Goal: Task Accomplishment & Management: Use online tool/utility

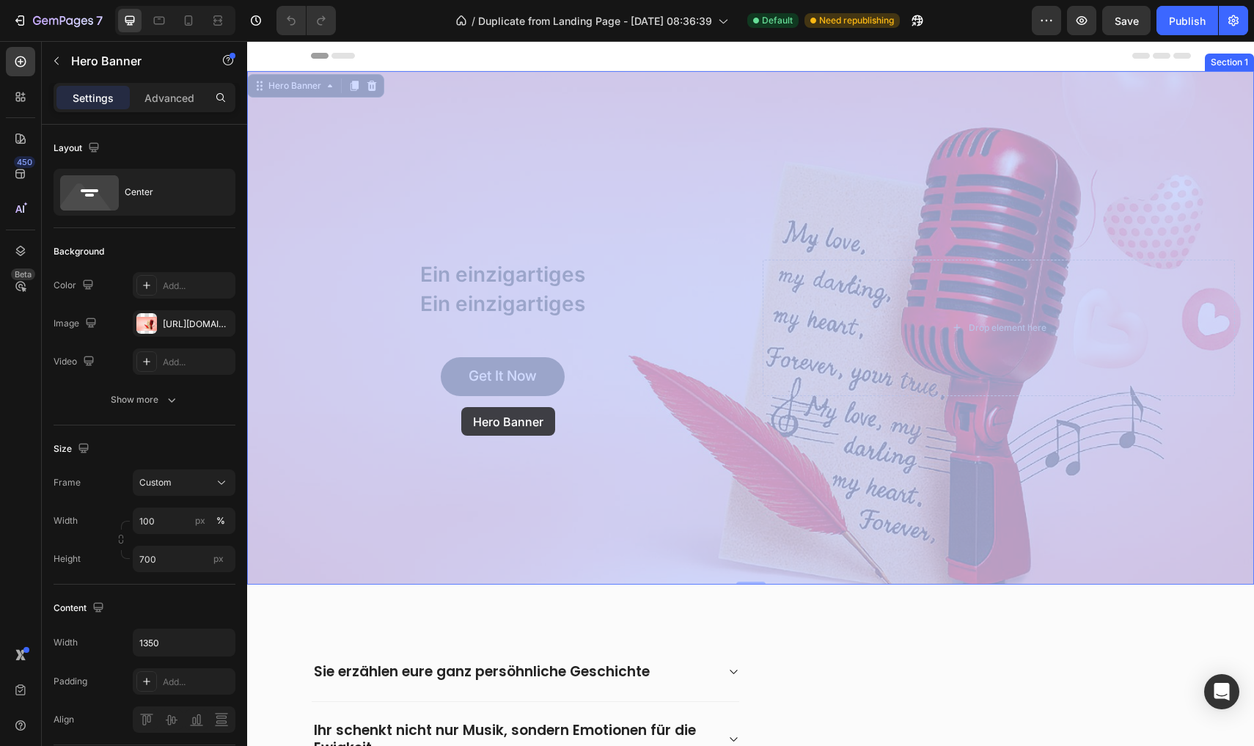
drag, startPoint x: 247, startPoint y: 41, endPoint x: 461, endPoint y: 407, distance: 424.0
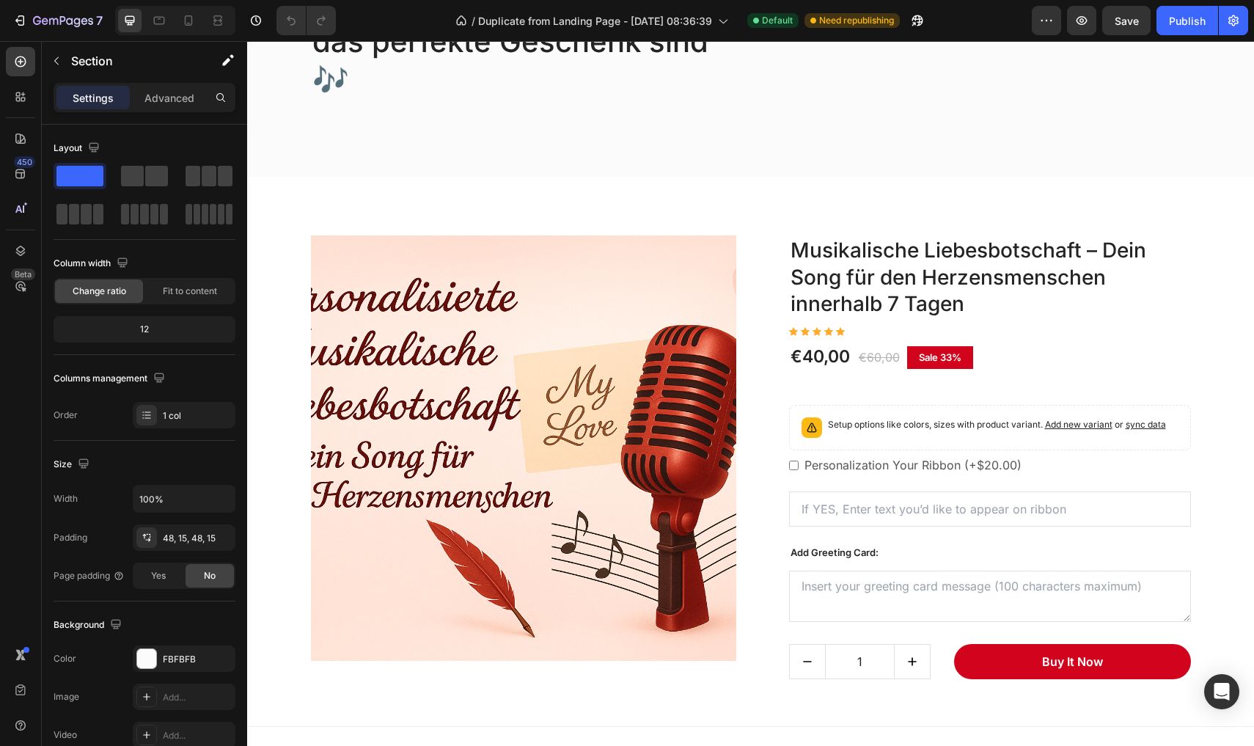
scroll to position [920, 0]
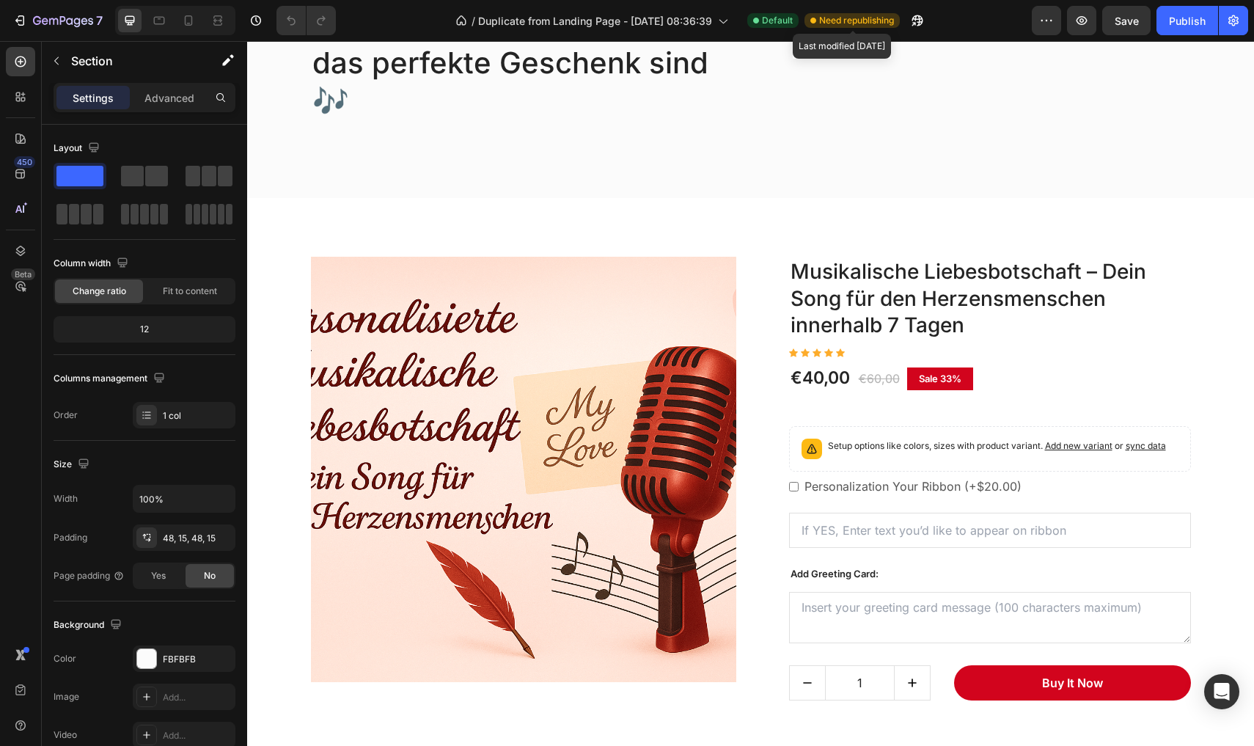
click at [850, 20] on span "Need republishing" at bounding box center [856, 20] width 75 height 13
click at [768, 18] on span "Default" at bounding box center [777, 20] width 31 height 13
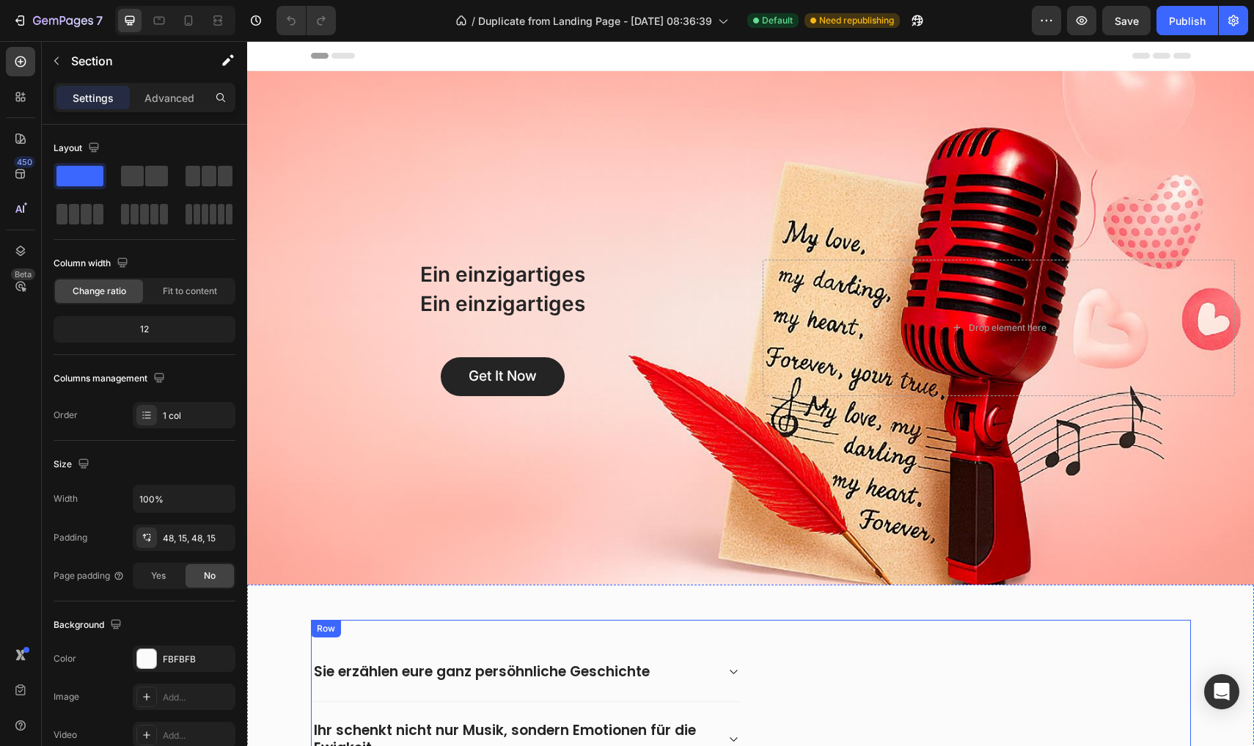
scroll to position [0, 0]
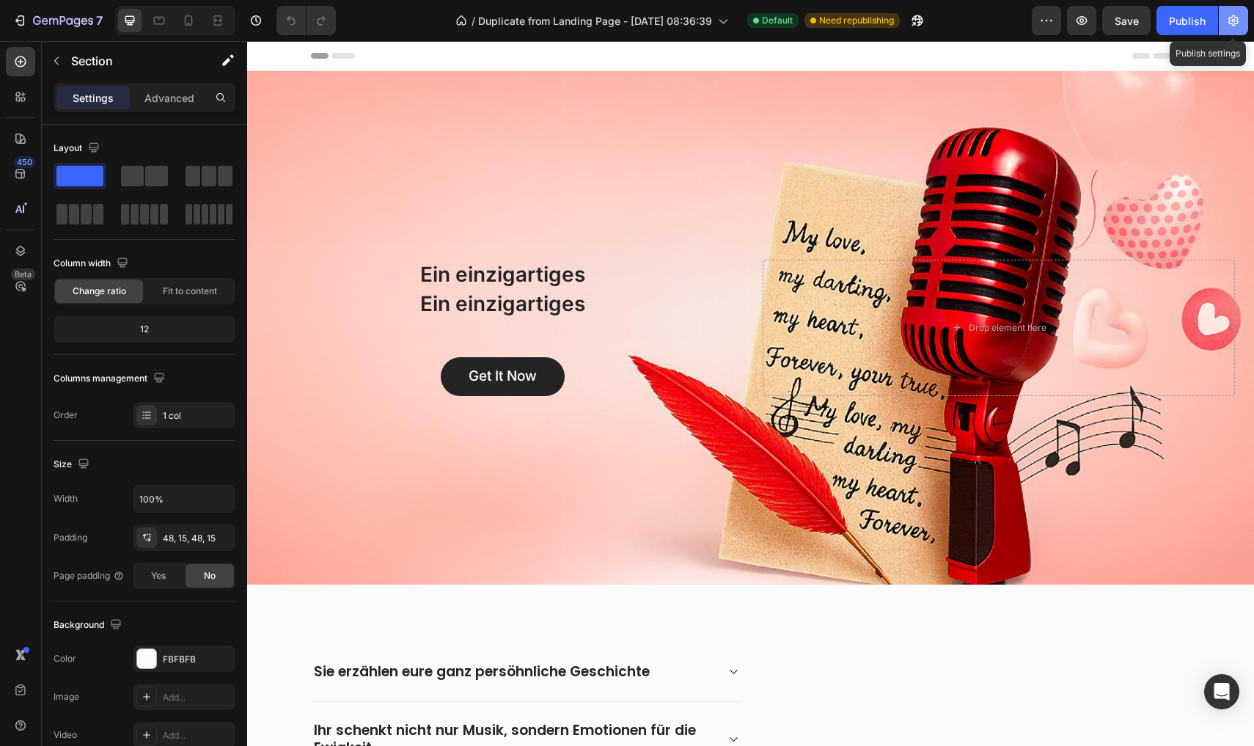
click at [1241, 31] on button "button" at bounding box center [1233, 20] width 29 height 29
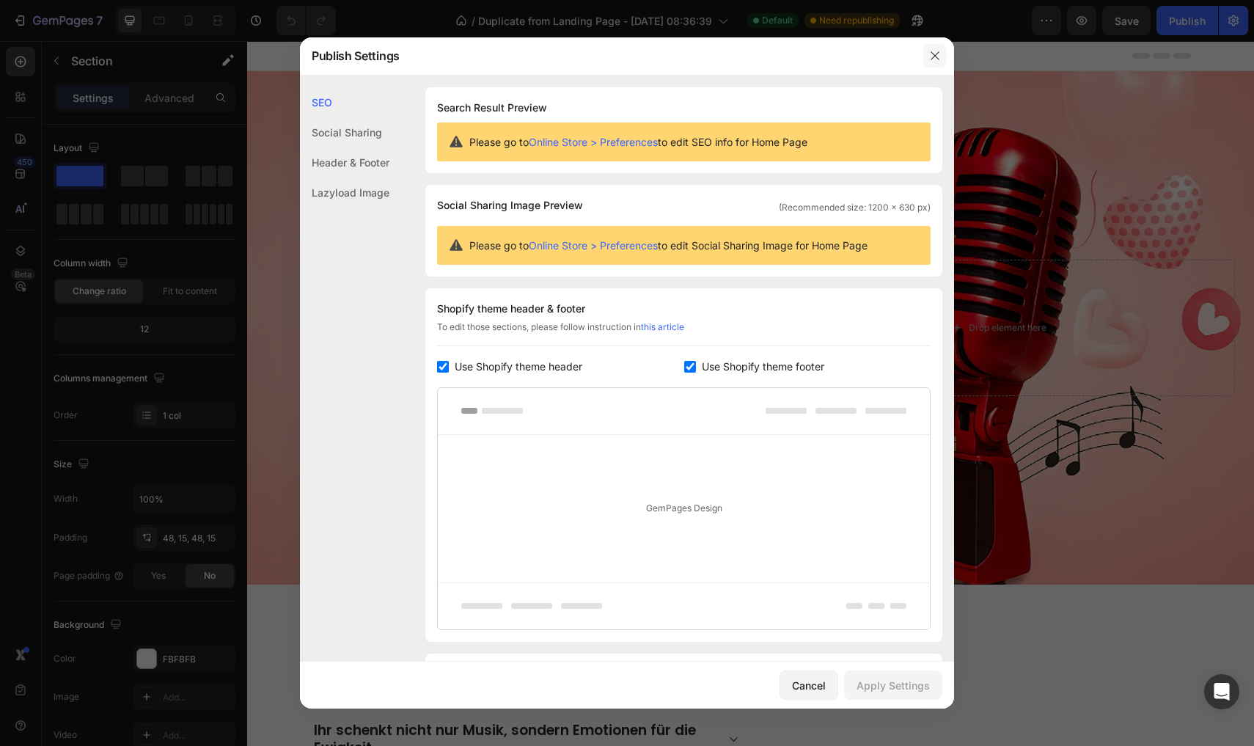
click at [926, 53] on button "button" at bounding box center [934, 55] width 23 height 23
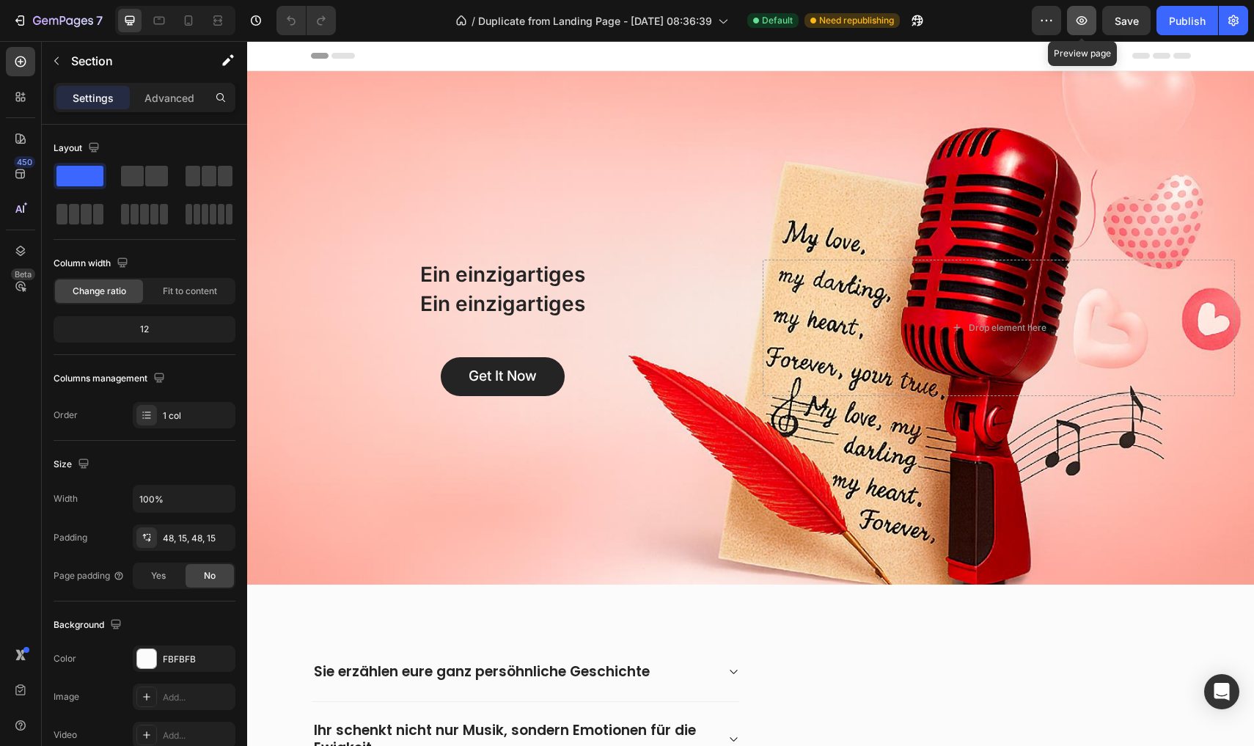
click at [1076, 17] on icon "button" at bounding box center [1081, 20] width 15 height 15
click at [221, 21] on icon at bounding box center [220, 20] width 4 height 4
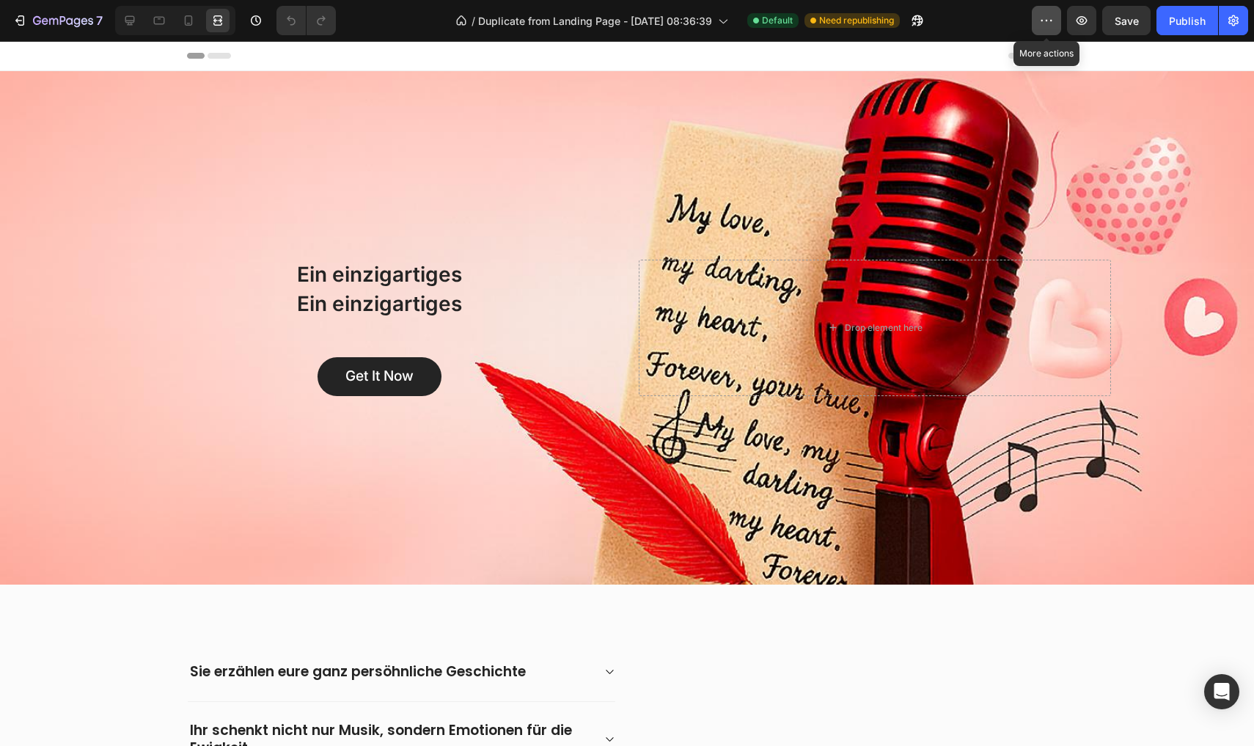
click at [1055, 22] on button "button" at bounding box center [1046, 20] width 29 height 29
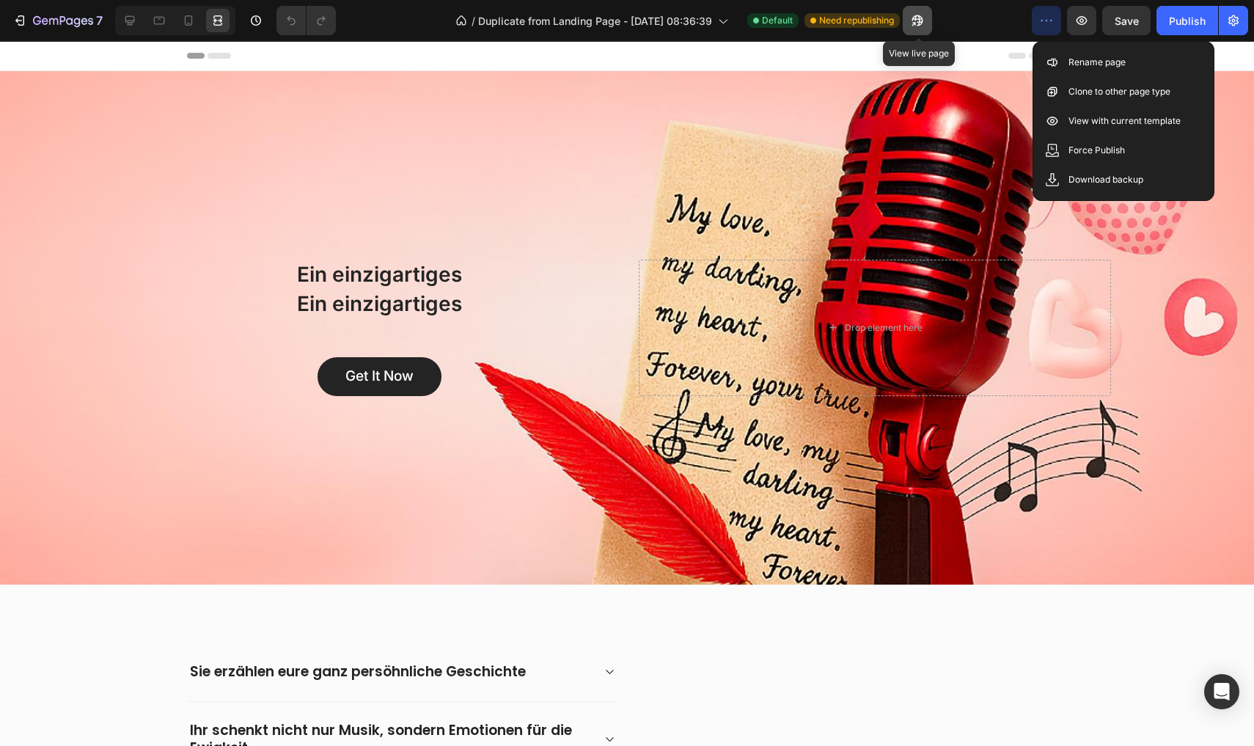
click at [915, 26] on icon "button" at bounding box center [917, 20] width 15 height 15
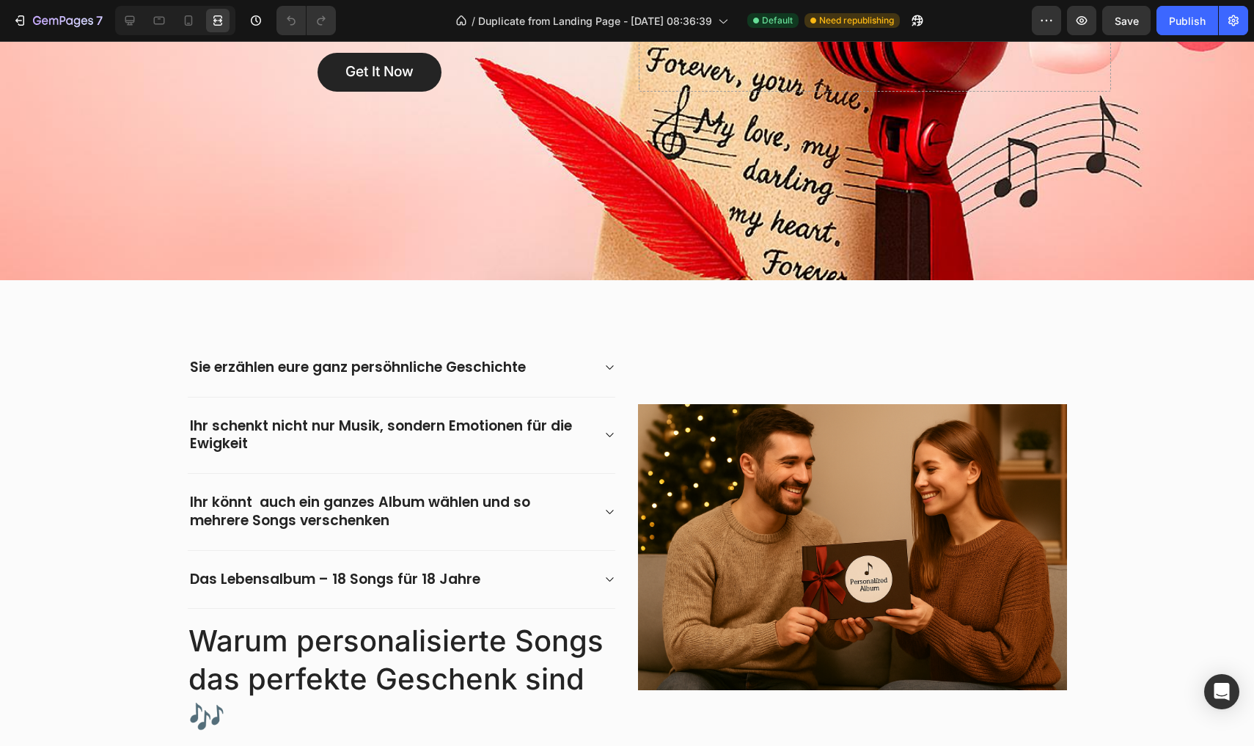
scroll to position [160, 0]
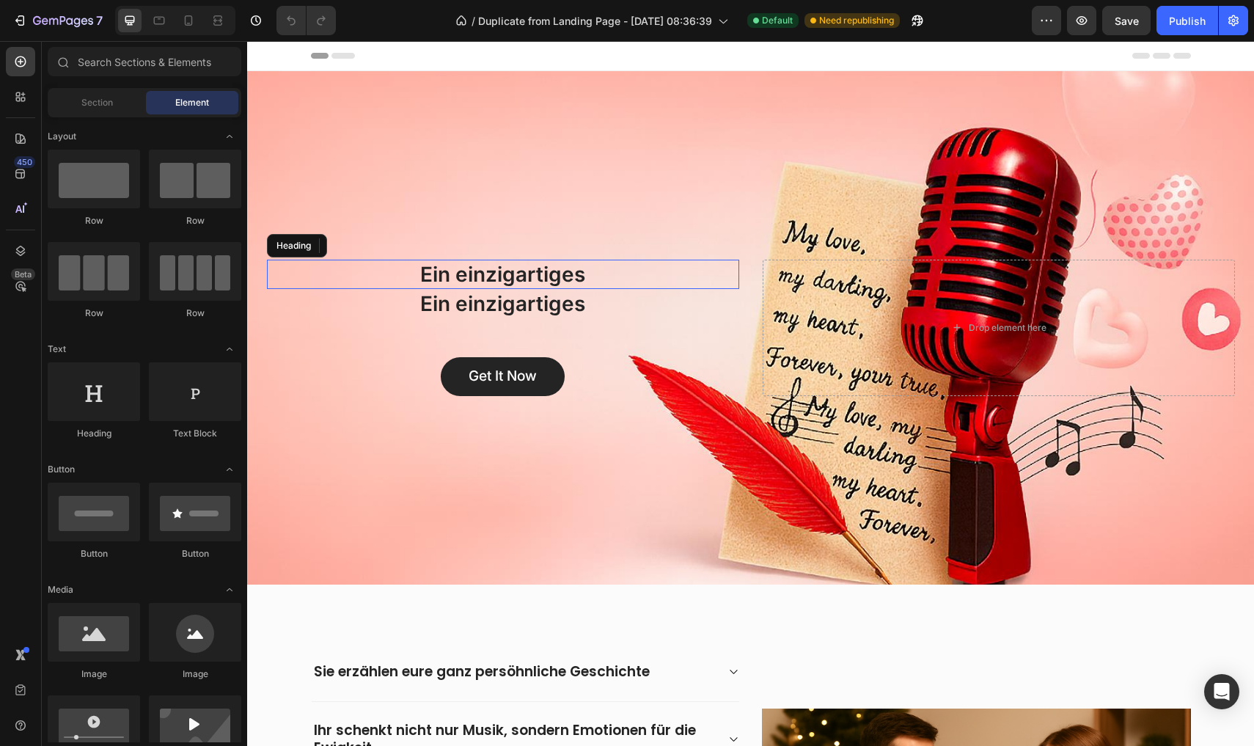
click at [469, 268] on h2 "Ein einzigartiges" at bounding box center [503, 274] width 472 height 29
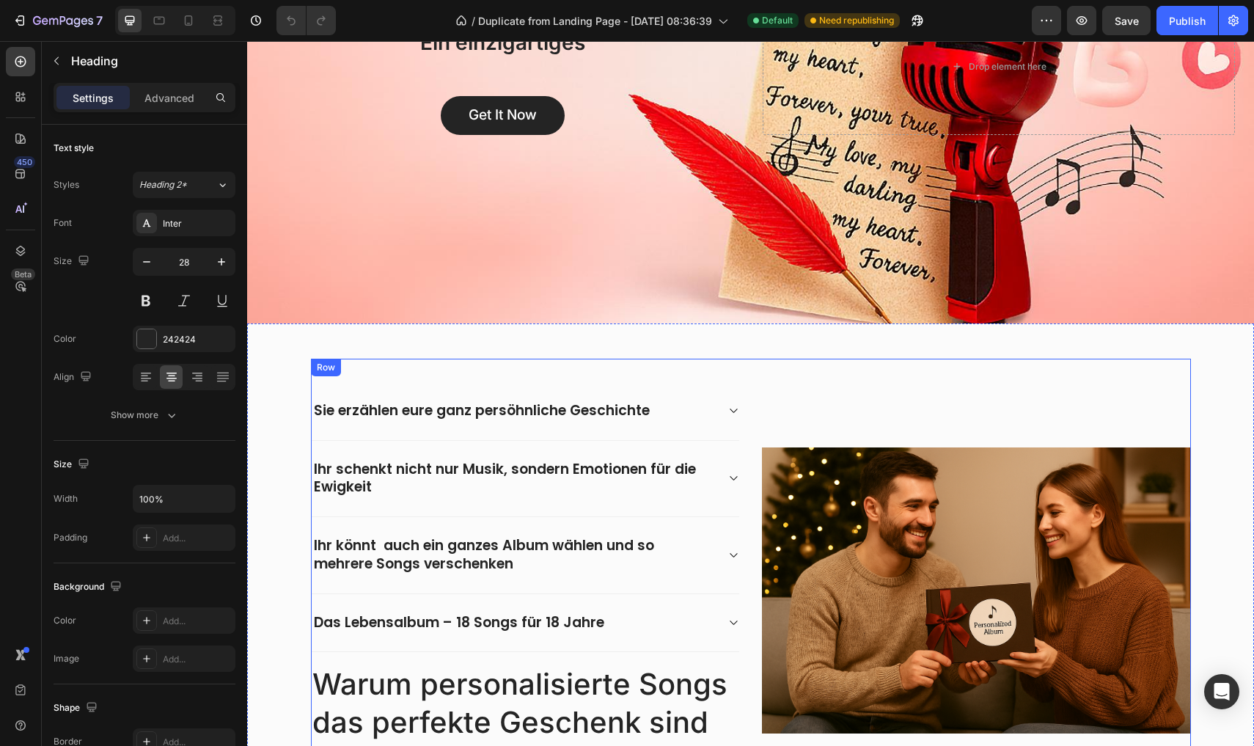
scroll to position [136, 0]
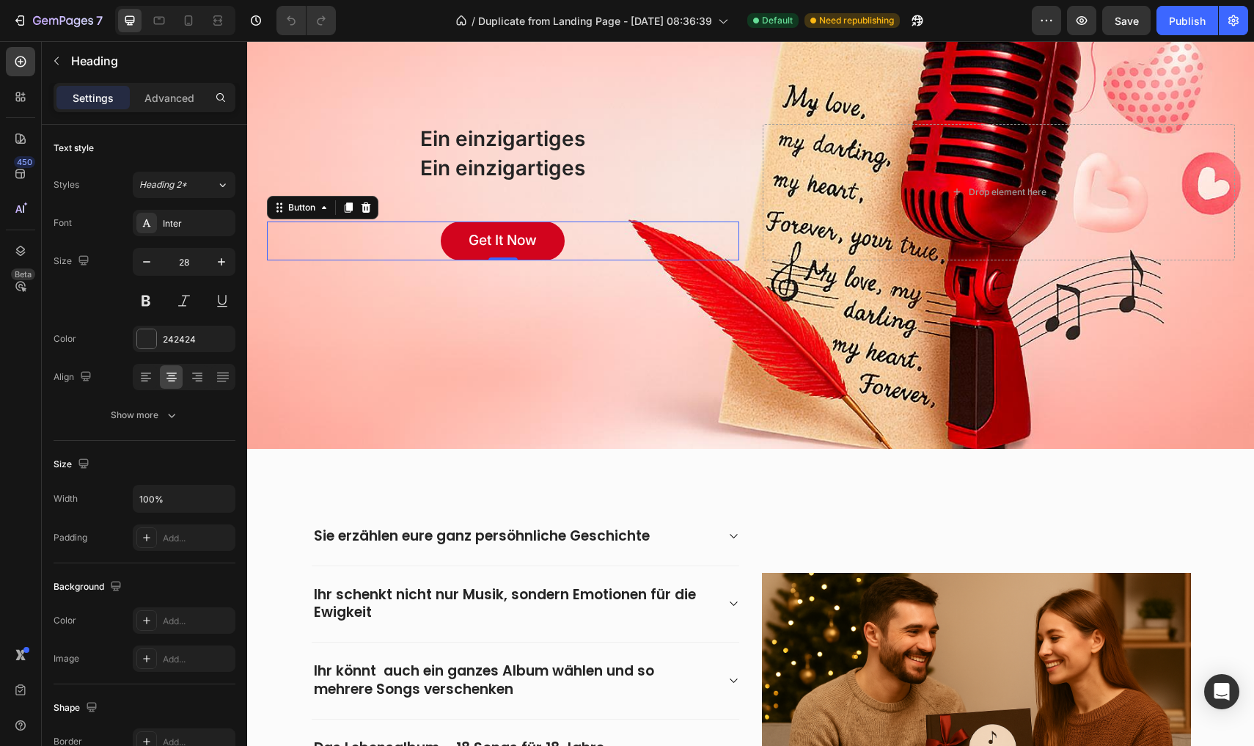
click at [463, 230] on link "Get It Now" at bounding box center [503, 240] width 124 height 39
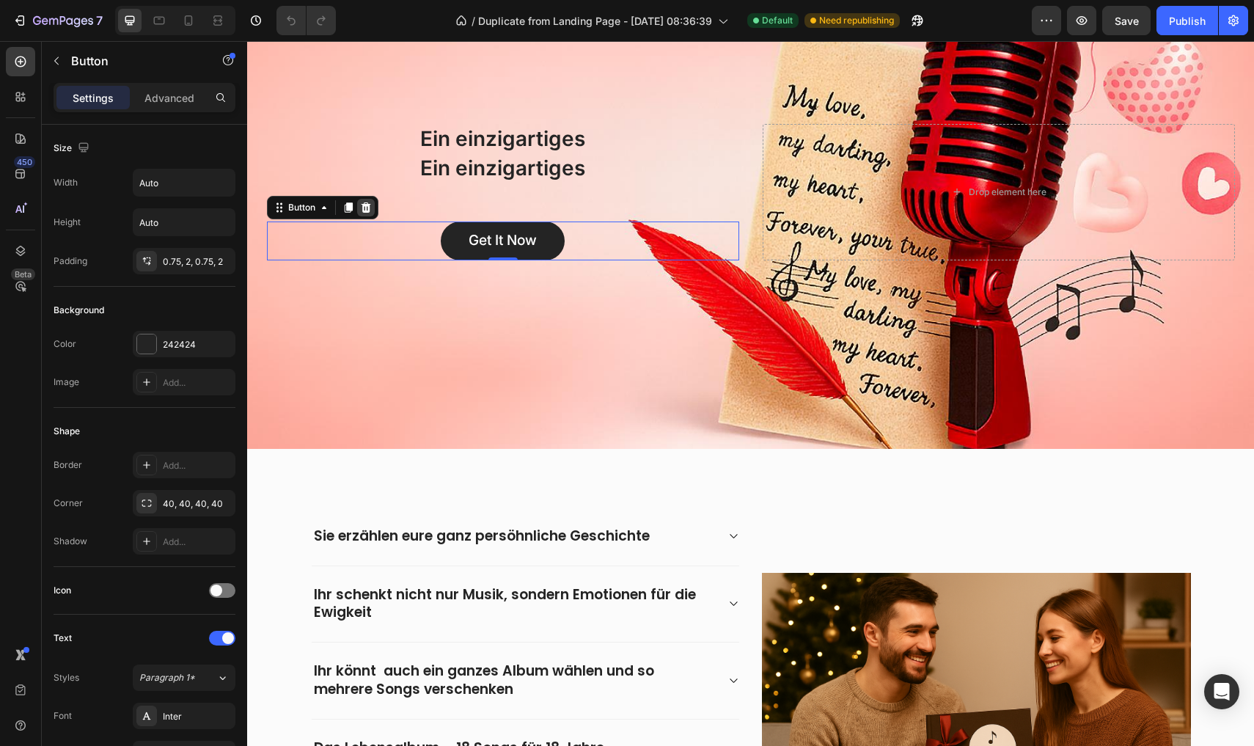
click at [369, 208] on icon at bounding box center [366, 207] width 10 height 10
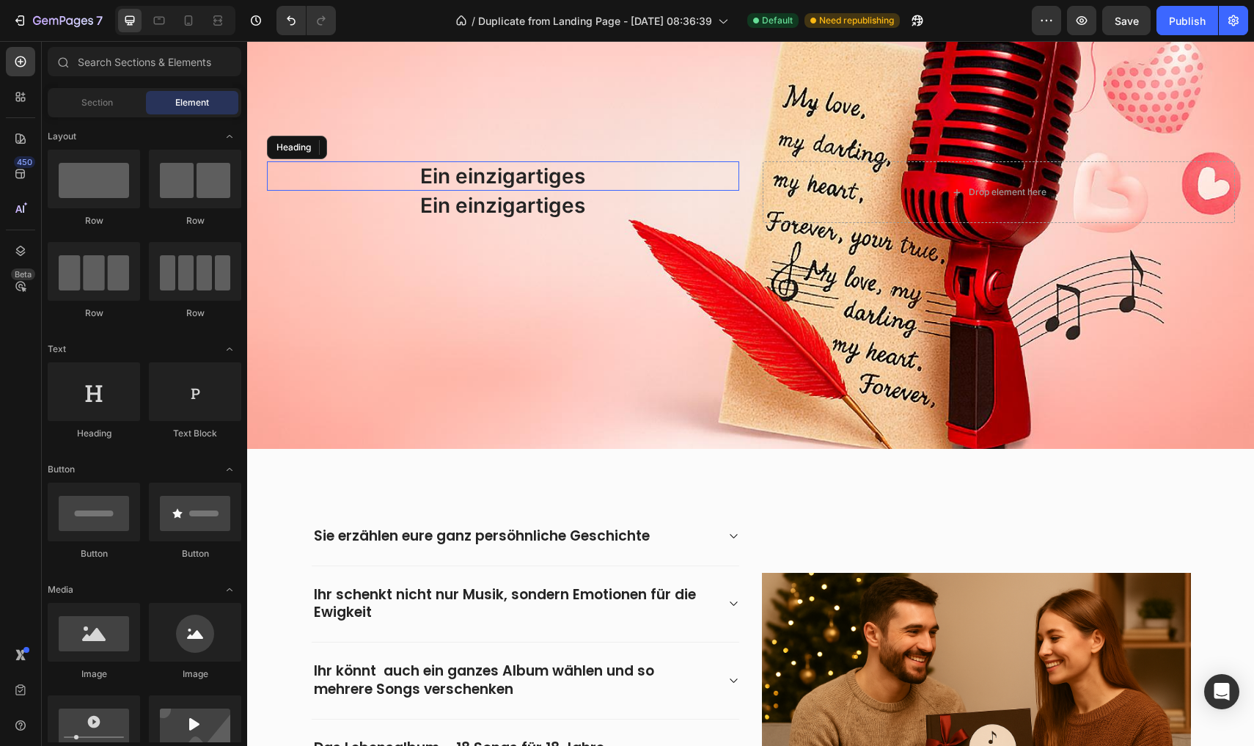
click at [480, 184] on h2 "Ein einzigartiges" at bounding box center [503, 175] width 472 height 29
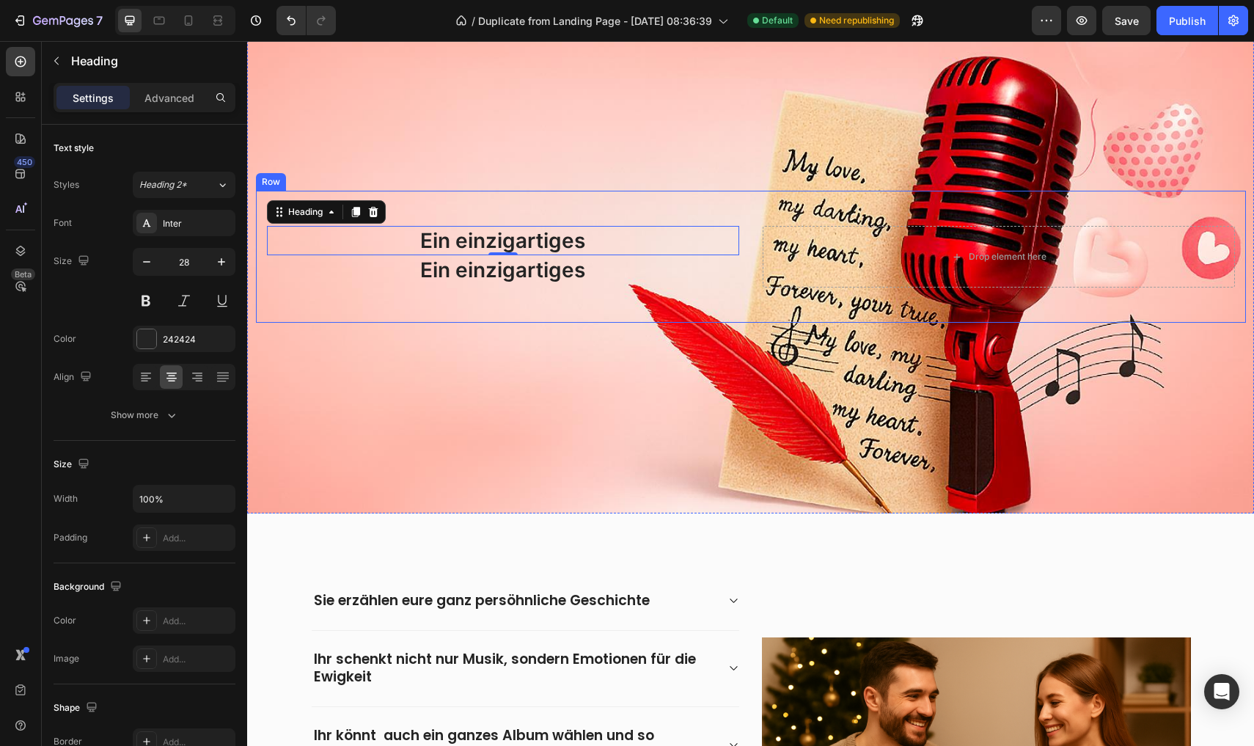
scroll to position [67, 0]
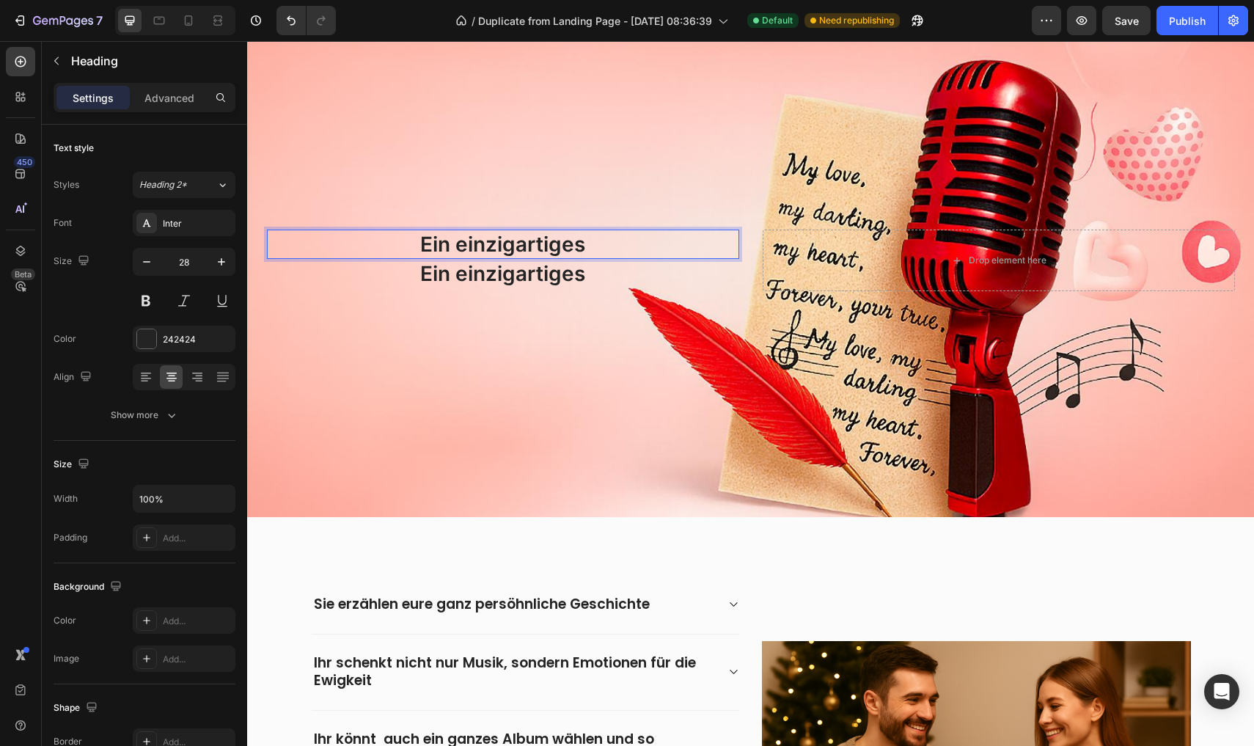
click at [463, 252] on p "Ein einzigartiges" at bounding box center [502, 244] width 469 height 26
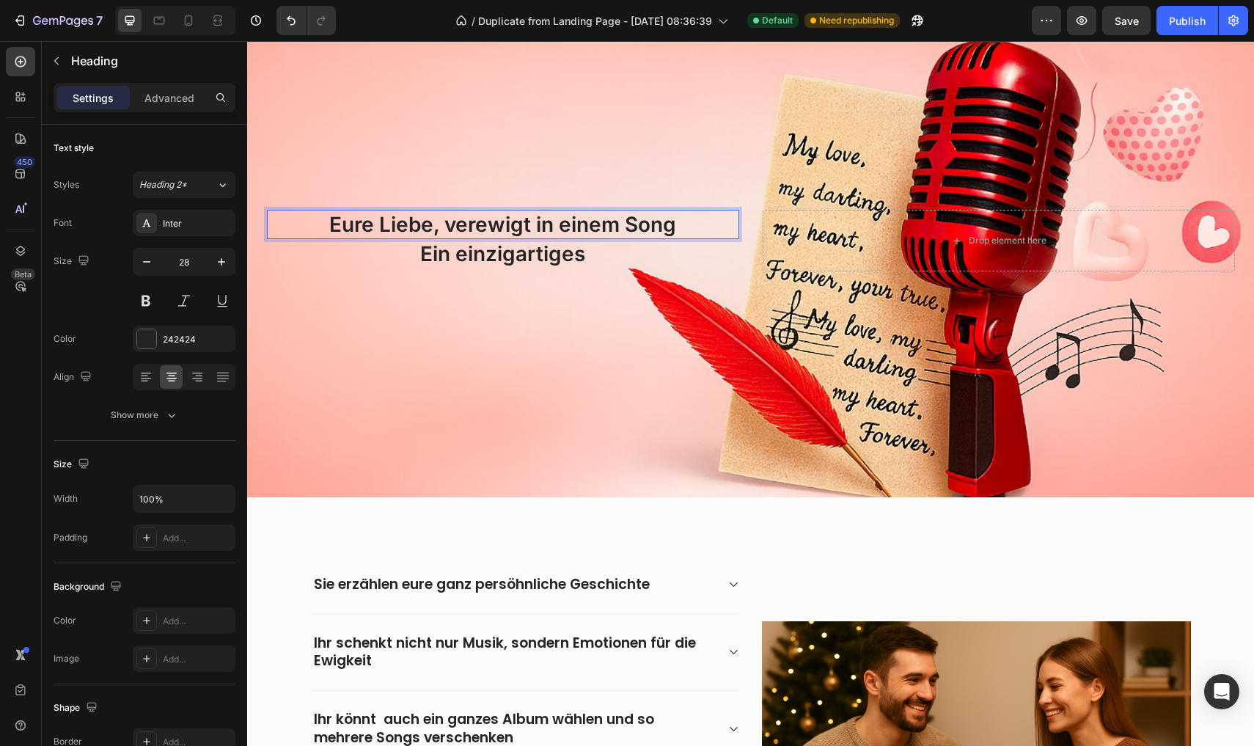
scroll to position [93, 0]
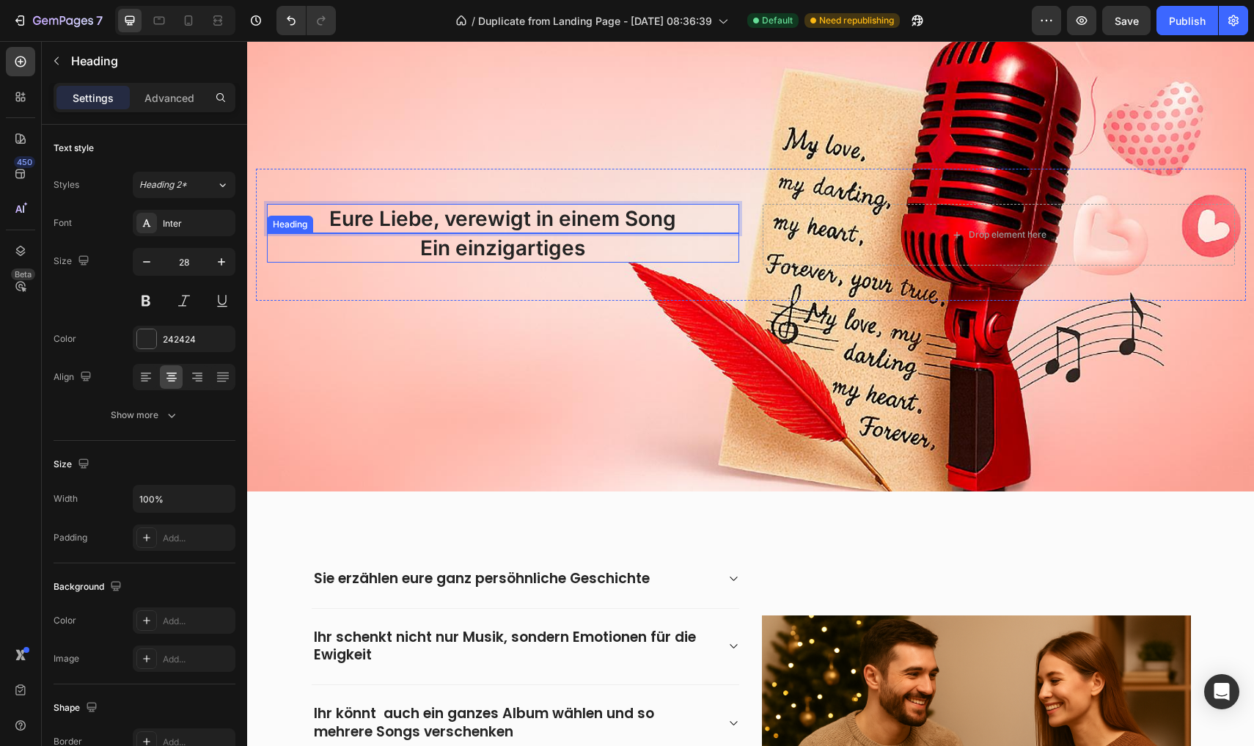
click at [463, 260] on h2 "Ein einzigartiges" at bounding box center [503, 247] width 472 height 29
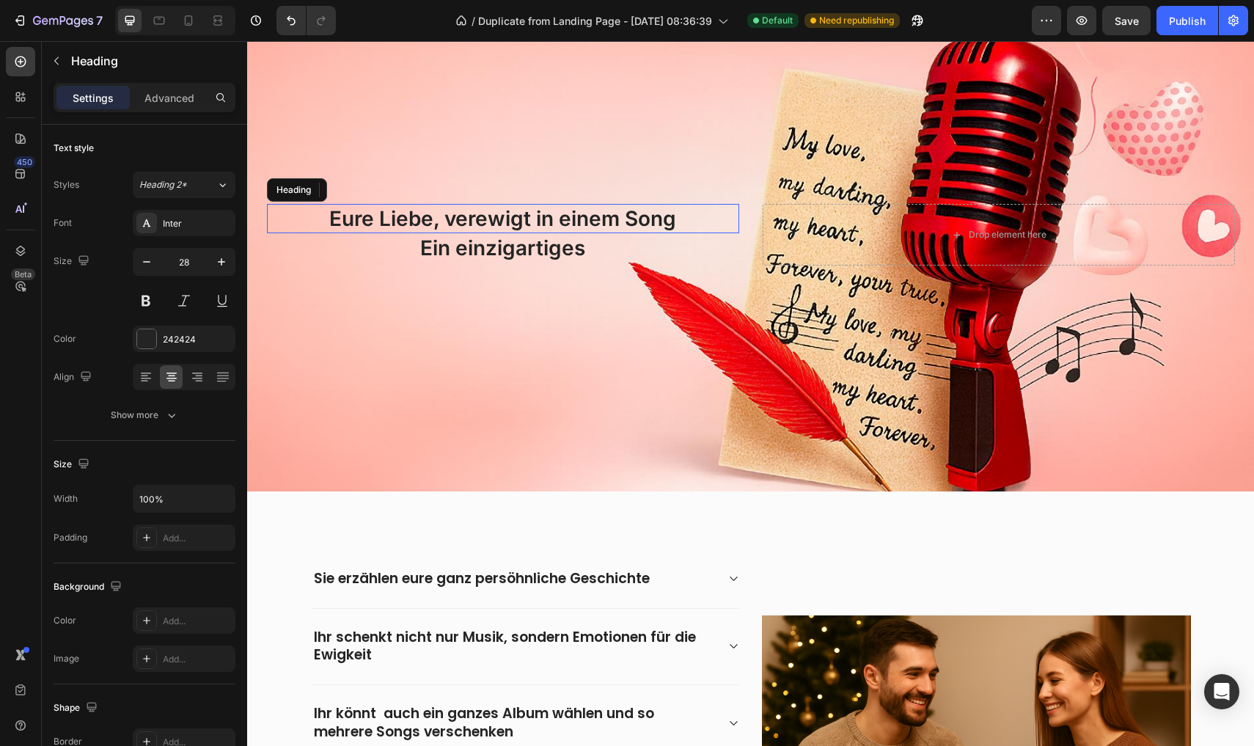
click at [490, 220] on p "Eure Liebe, verewigt in einem Song" at bounding box center [502, 218] width 469 height 26
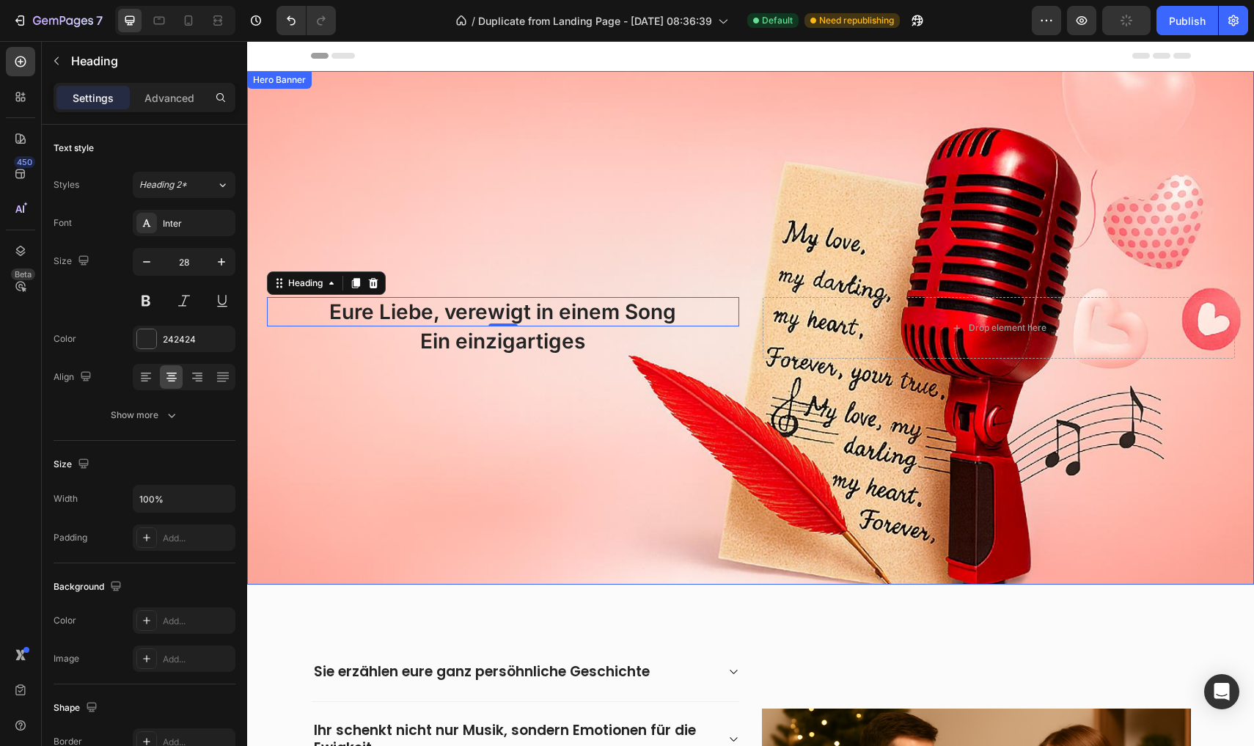
scroll to position [28, 0]
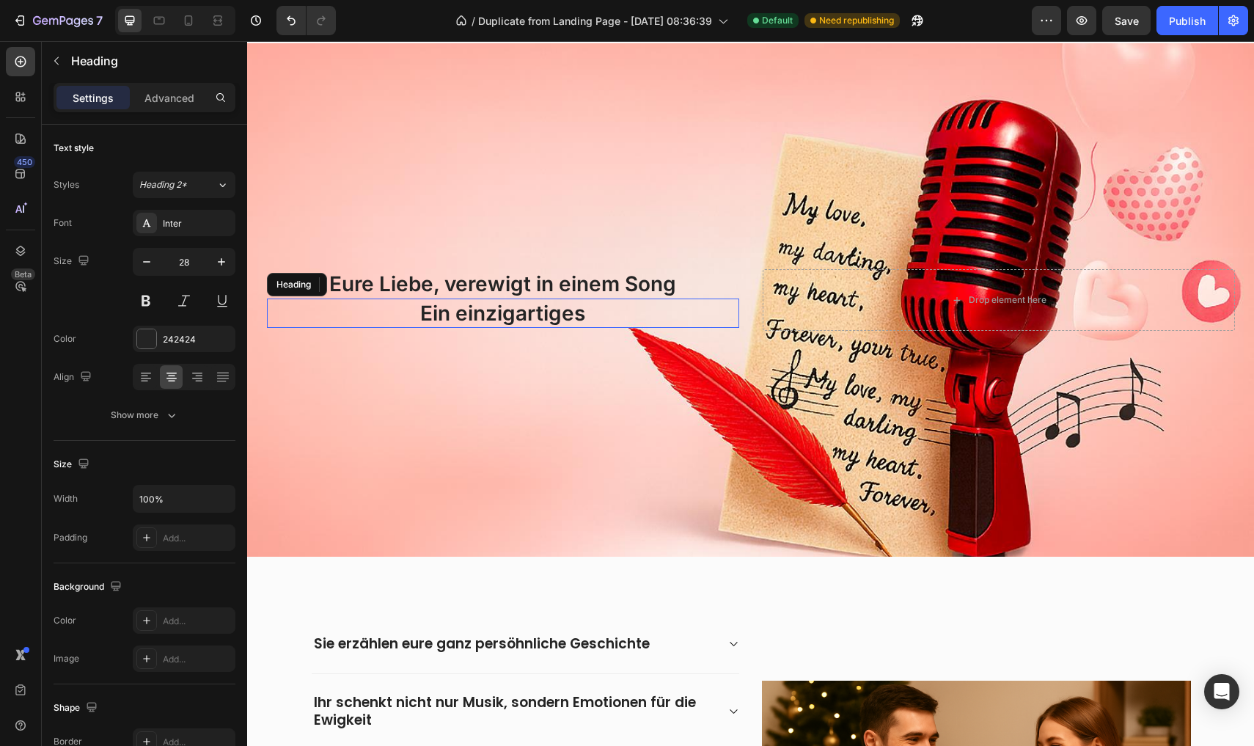
click at [450, 318] on p "Ein einzigartiges" at bounding box center [502, 313] width 469 height 26
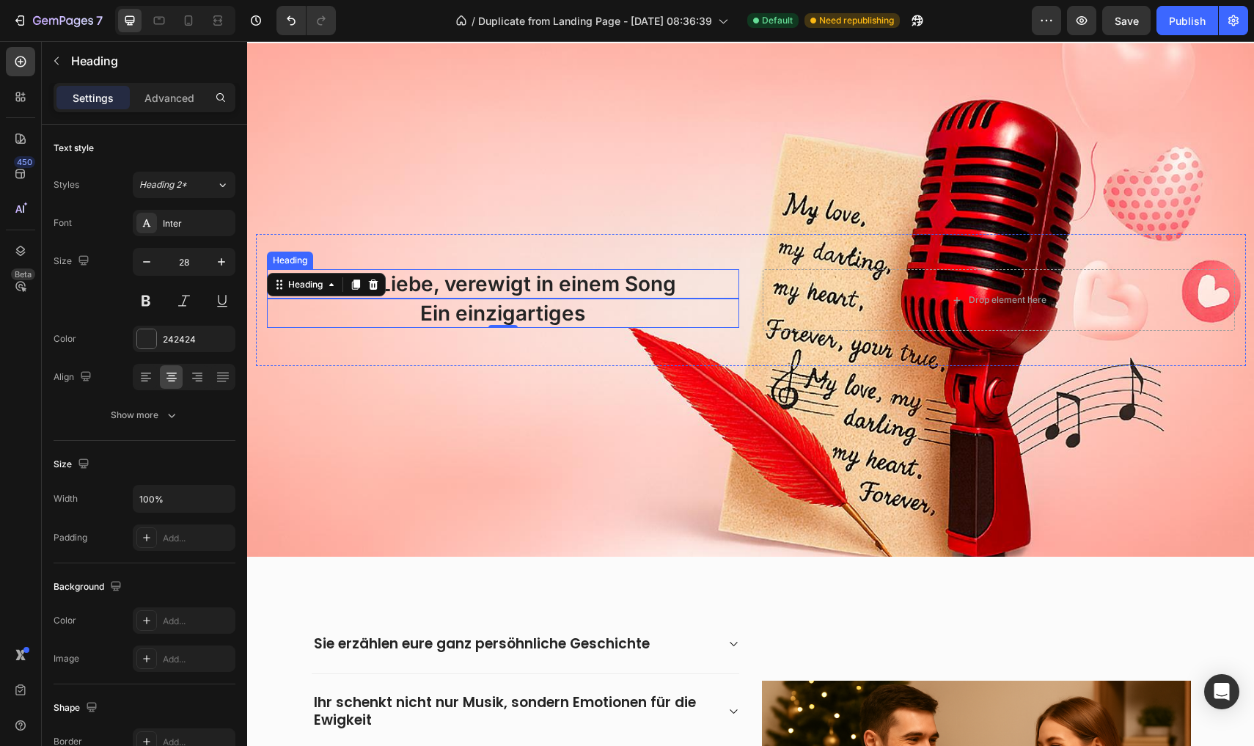
click at [463, 289] on p "Eure Liebe, verewigt in einem Song" at bounding box center [502, 284] width 469 height 26
click at [464, 285] on p "Eure Liebe, verewigt in einem Song" at bounding box center [502, 284] width 469 height 26
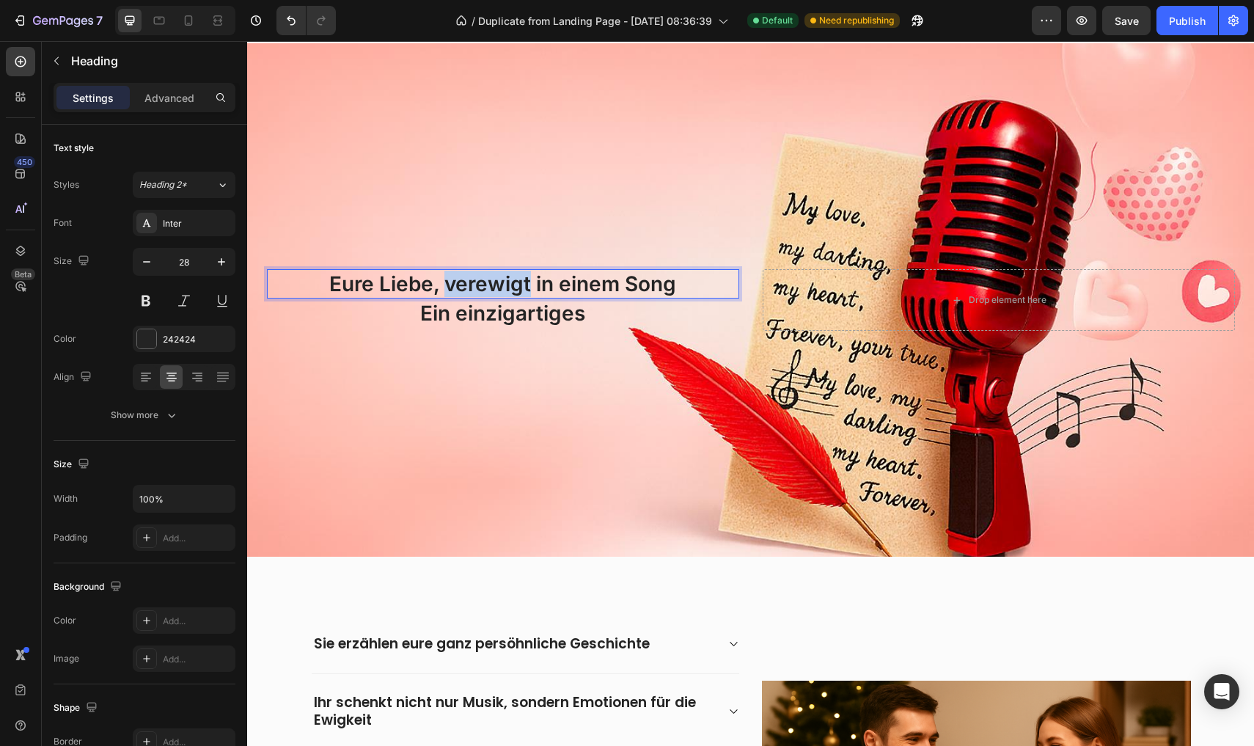
click at [464, 285] on p "Eure Liebe, verewigt in einem Song" at bounding box center [502, 284] width 469 height 26
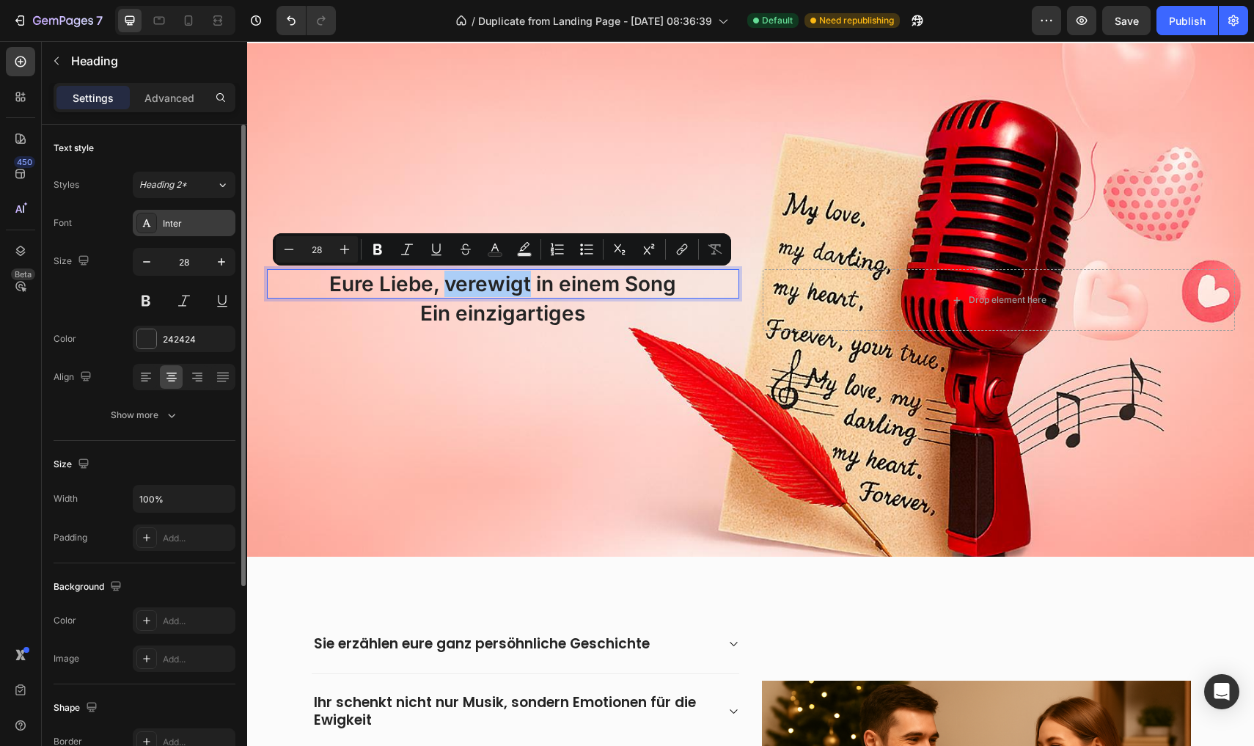
click at [199, 230] on div "Inter" at bounding box center [197, 223] width 69 height 13
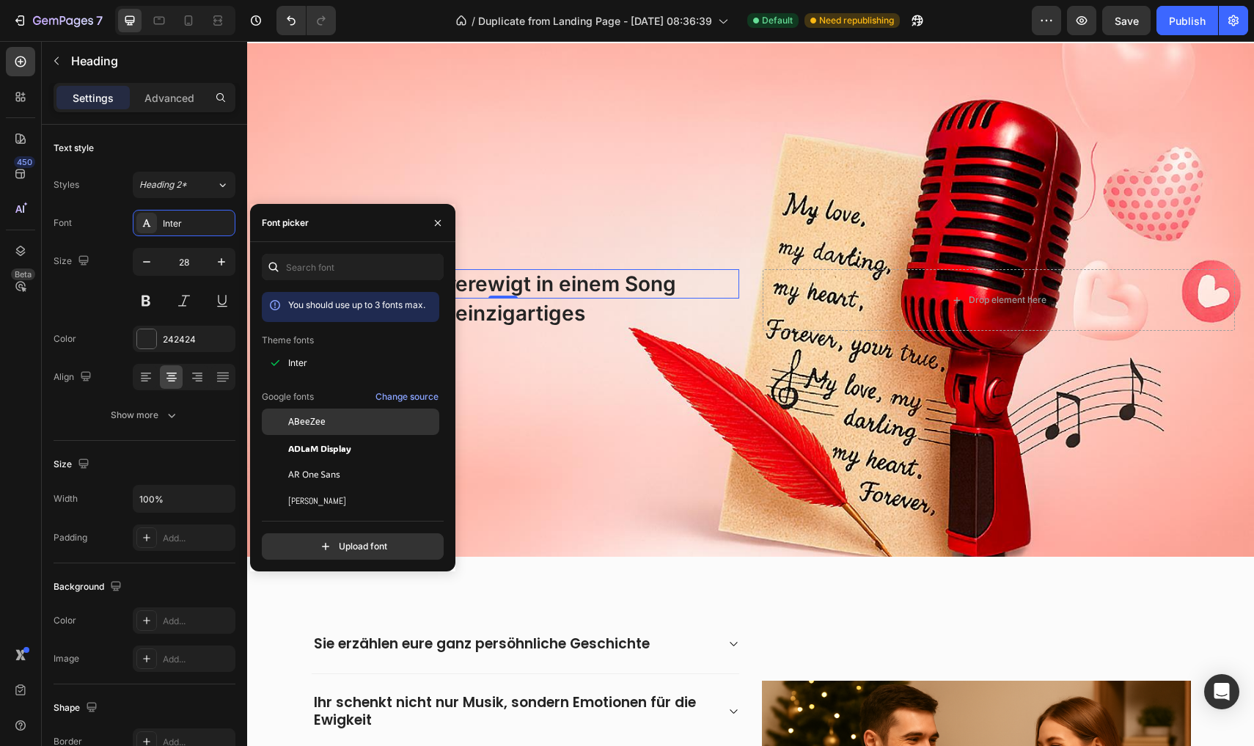
click at [318, 422] on span "ABeeZee" at bounding box center [306, 421] width 37 height 13
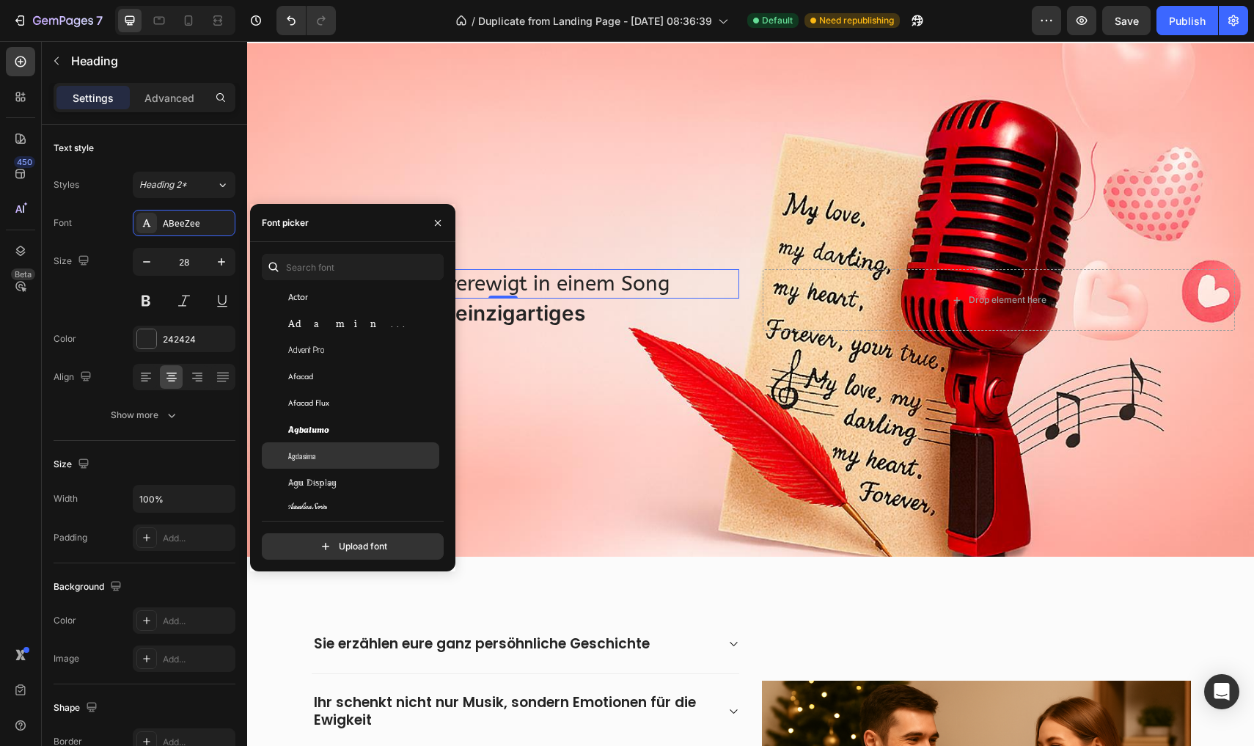
scroll to position [507, 0]
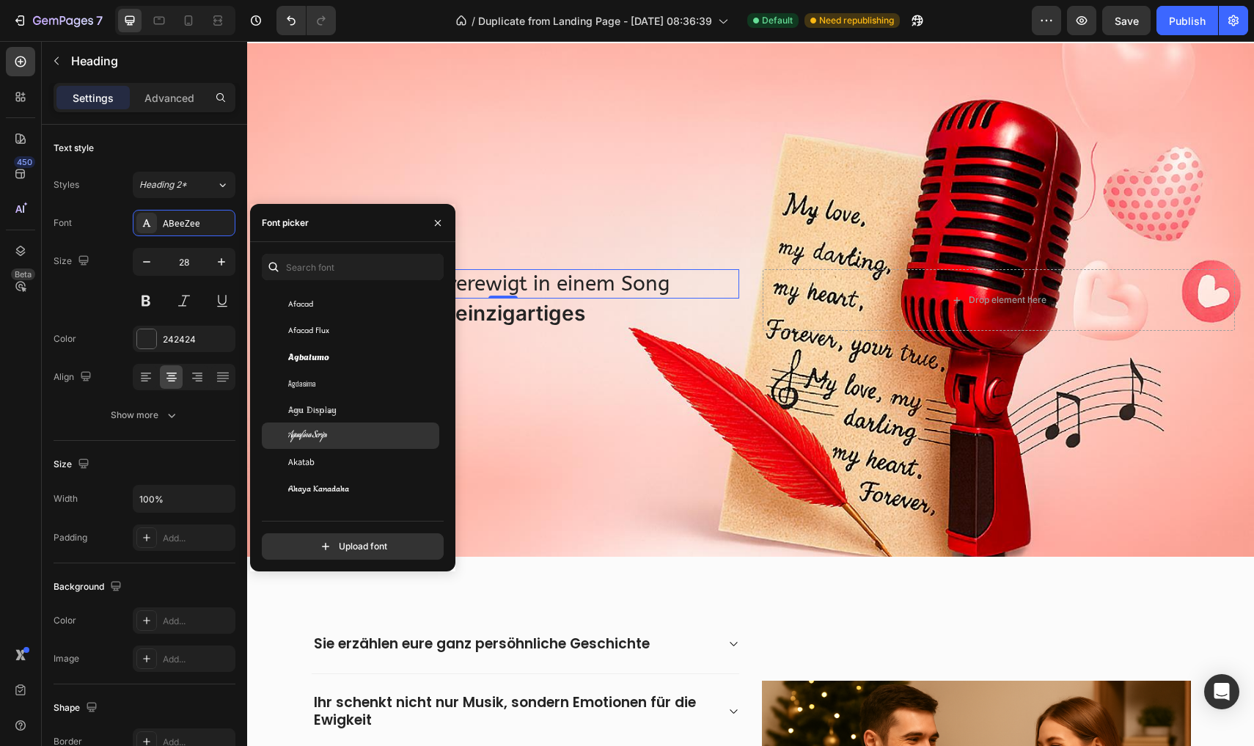
click at [330, 424] on div "Aguafina Script" at bounding box center [350, 435] width 177 height 26
click at [326, 434] on span "Agu Display" at bounding box center [312, 435] width 48 height 13
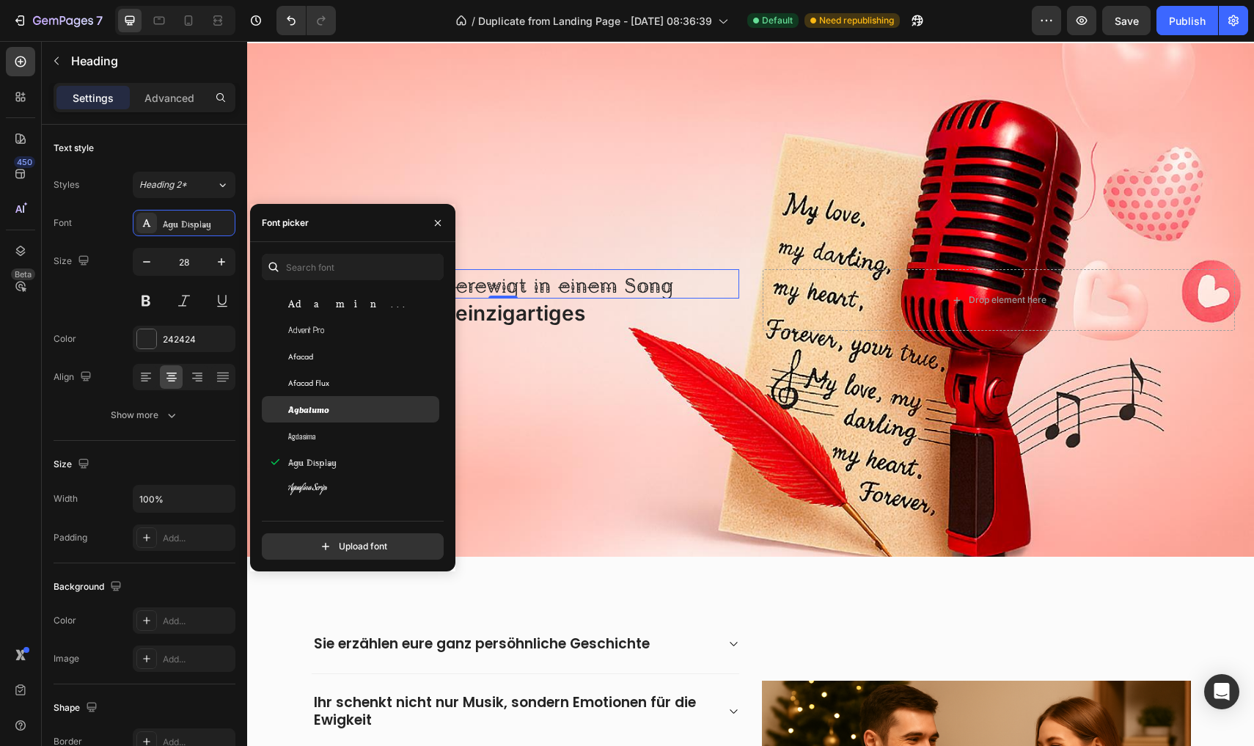
click at [329, 414] on span "Agbalumo" at bounding box center [308, 409] width 41 height 13
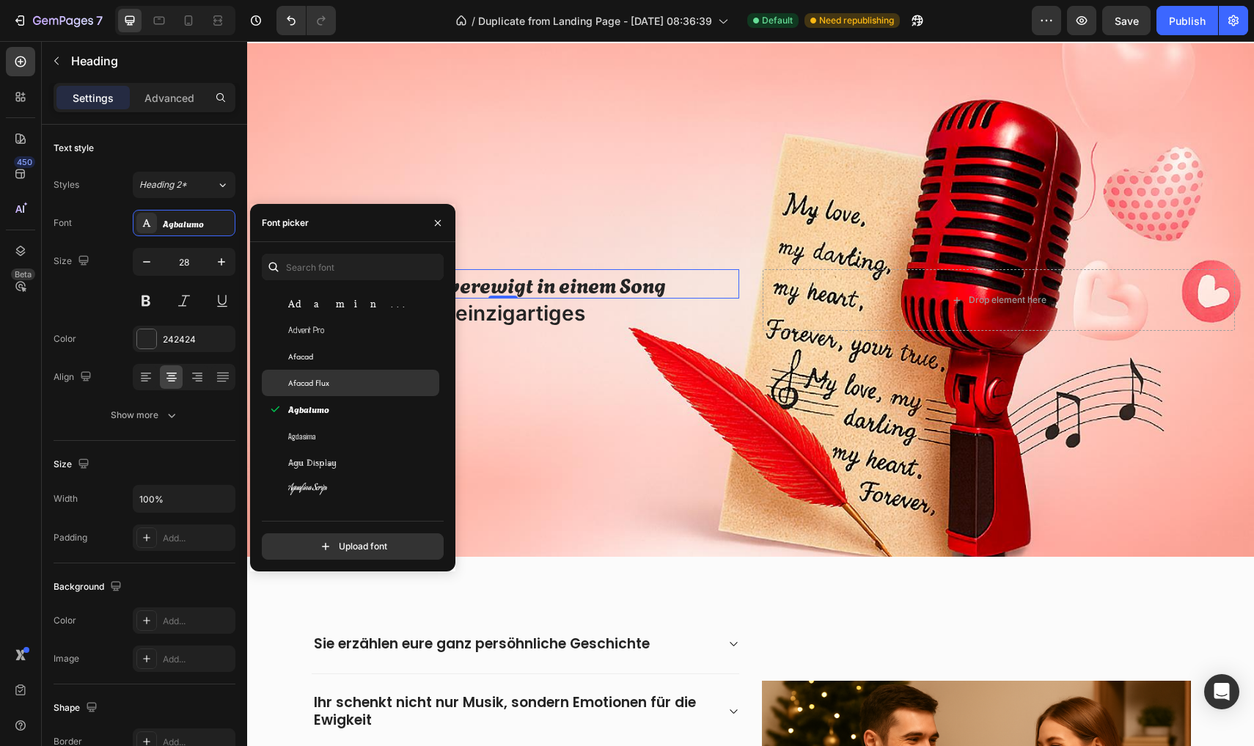
click at [335, 385] on div "Afacad Flux" at bounding box center [362, 382] width 148 height 13
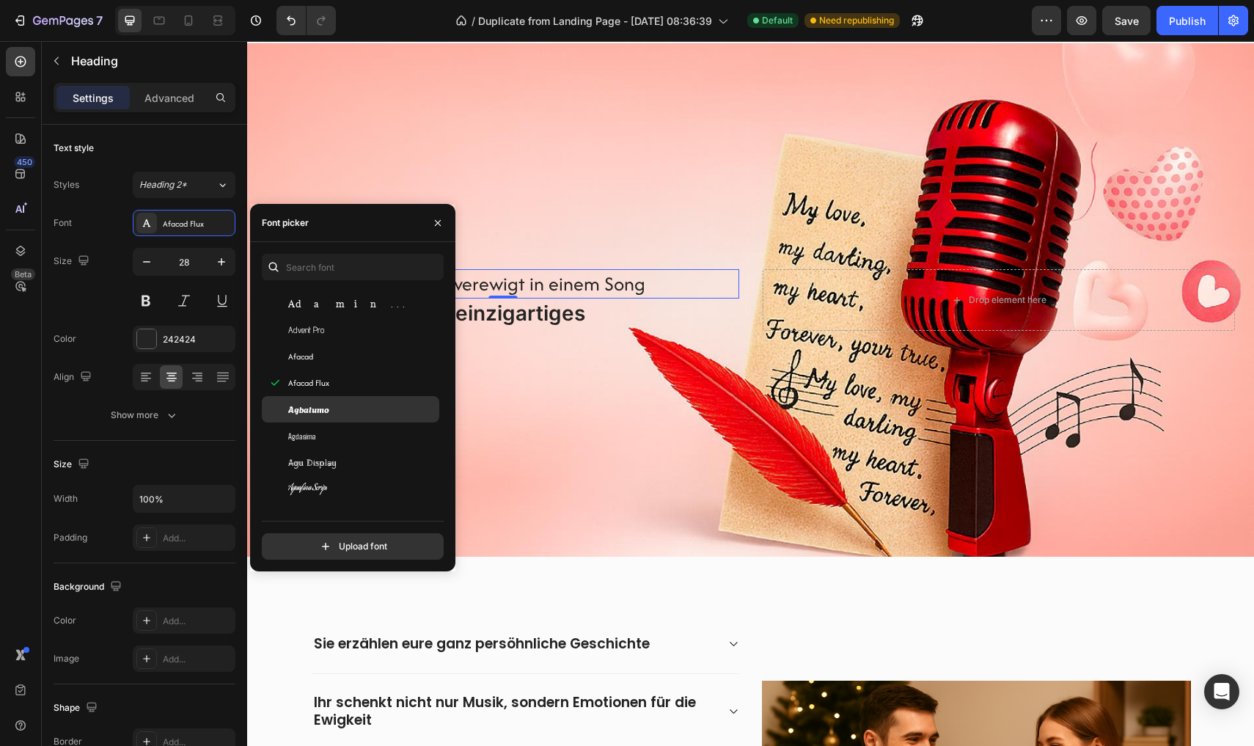
click at [331, 407] on div "Agbalumo" at bounding box center [362, 409] width 148 height 13
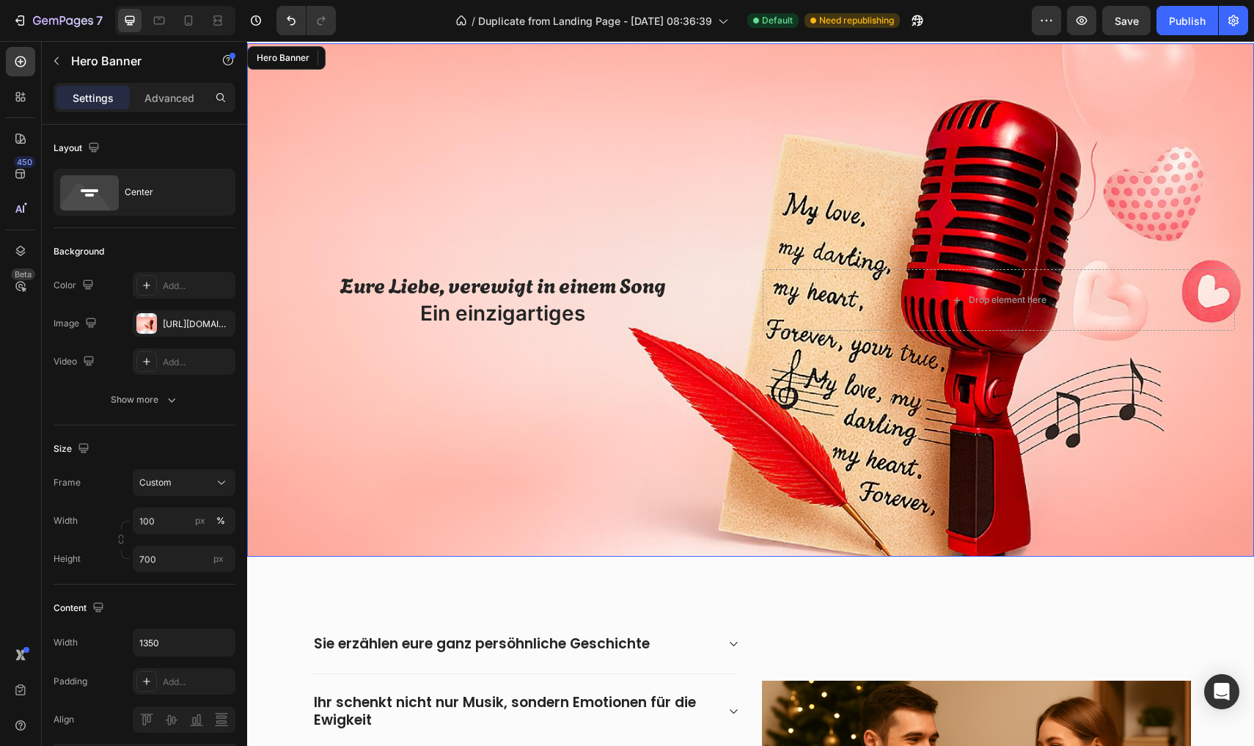
click at [513, 367] on div "Overlay" at bounding box center [750, 299] width 1007 height 513
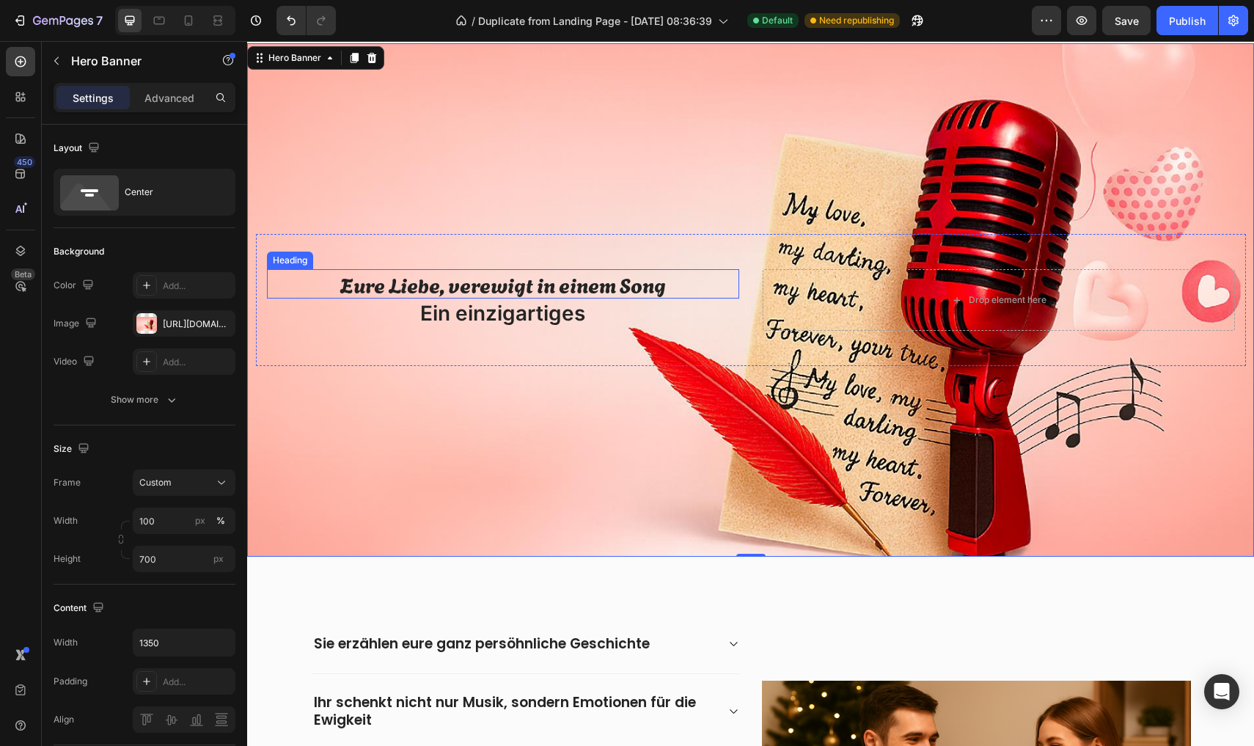
click at [480, 291] on p "Eure Liebe, verewigt in einem Song" at bounding box center [502, 284] width 469 height 26
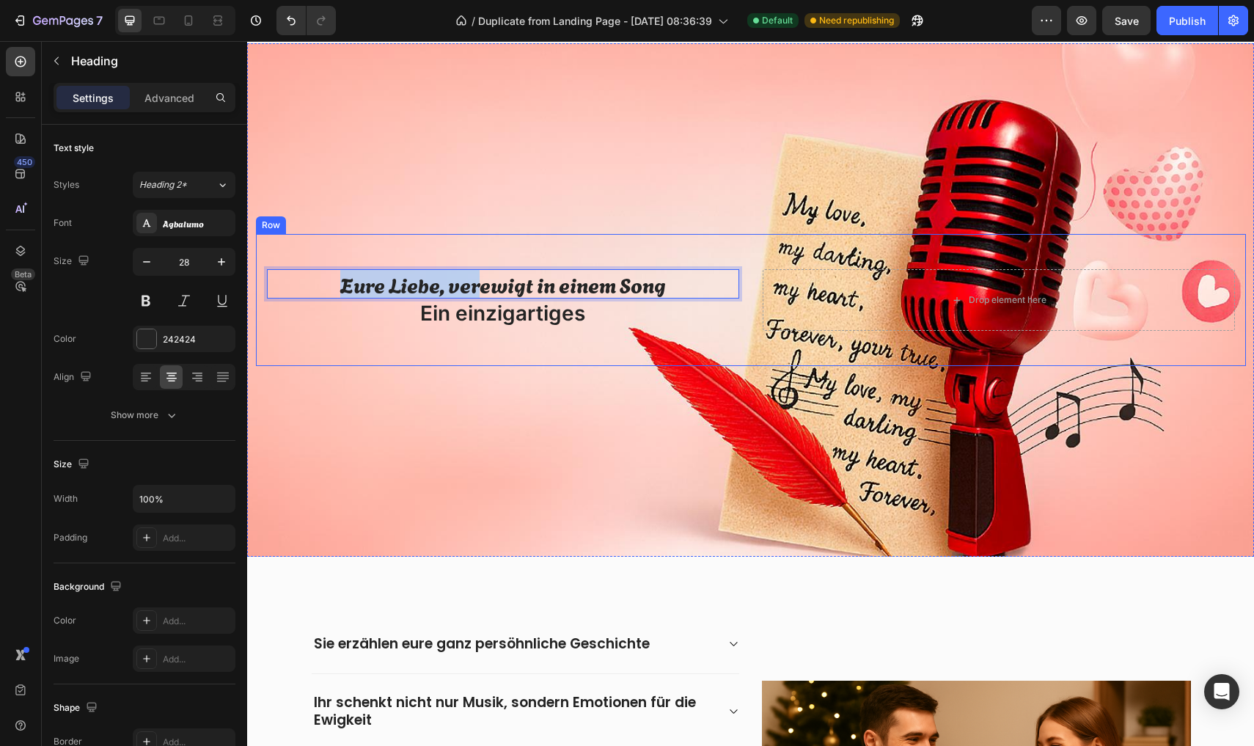
drag, startPoint x: 480, startPoint y: 291, endPoint x: 477, endPoint y: 260, distance: 31.7
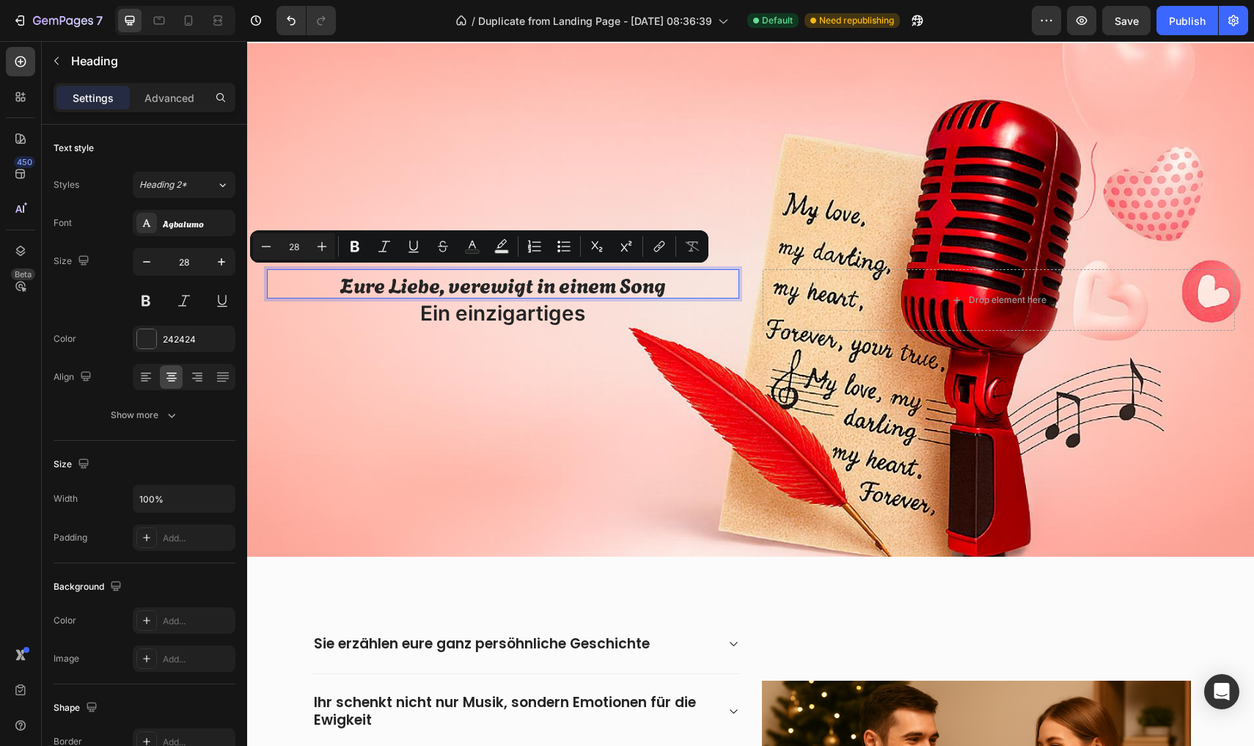
click at [492, 282] on p "Eure Liebe, verewigt in einem Song" at bounding box center [502, 284] width 469 height 26
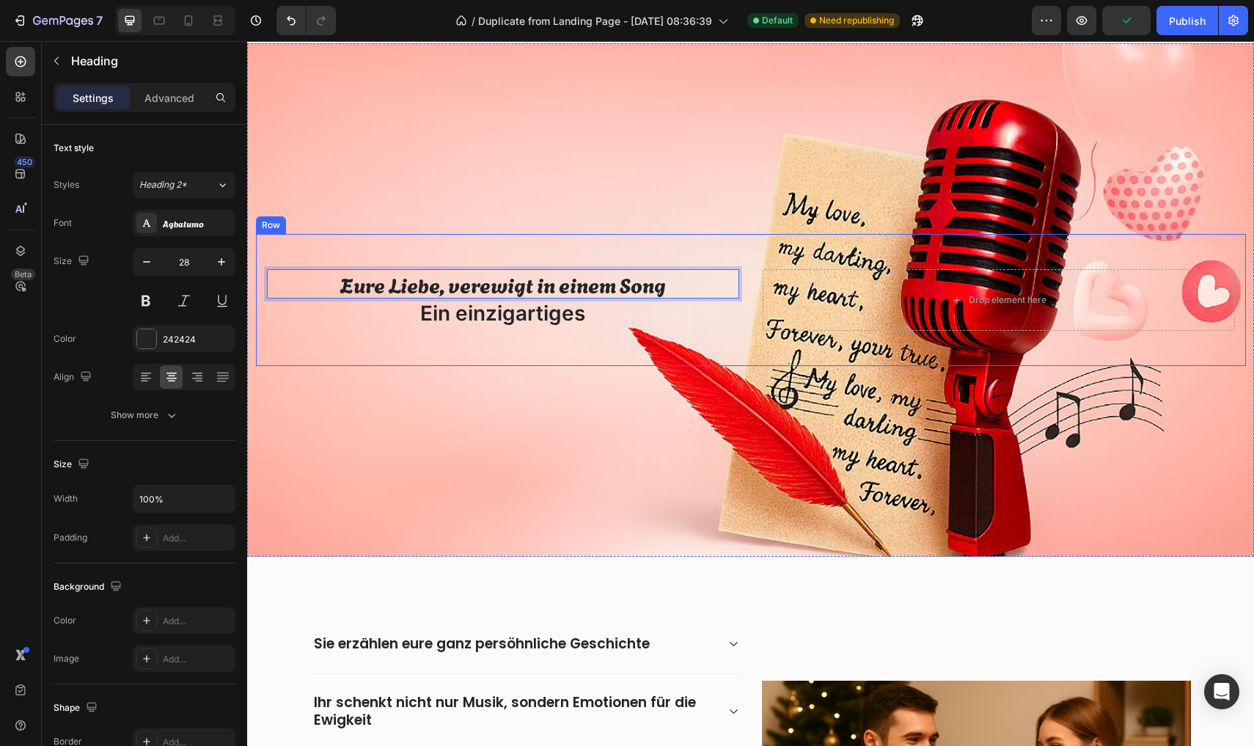
click at [513, 367] on div "Overlay" at bounding box center [750, 299] width 1007 height 513
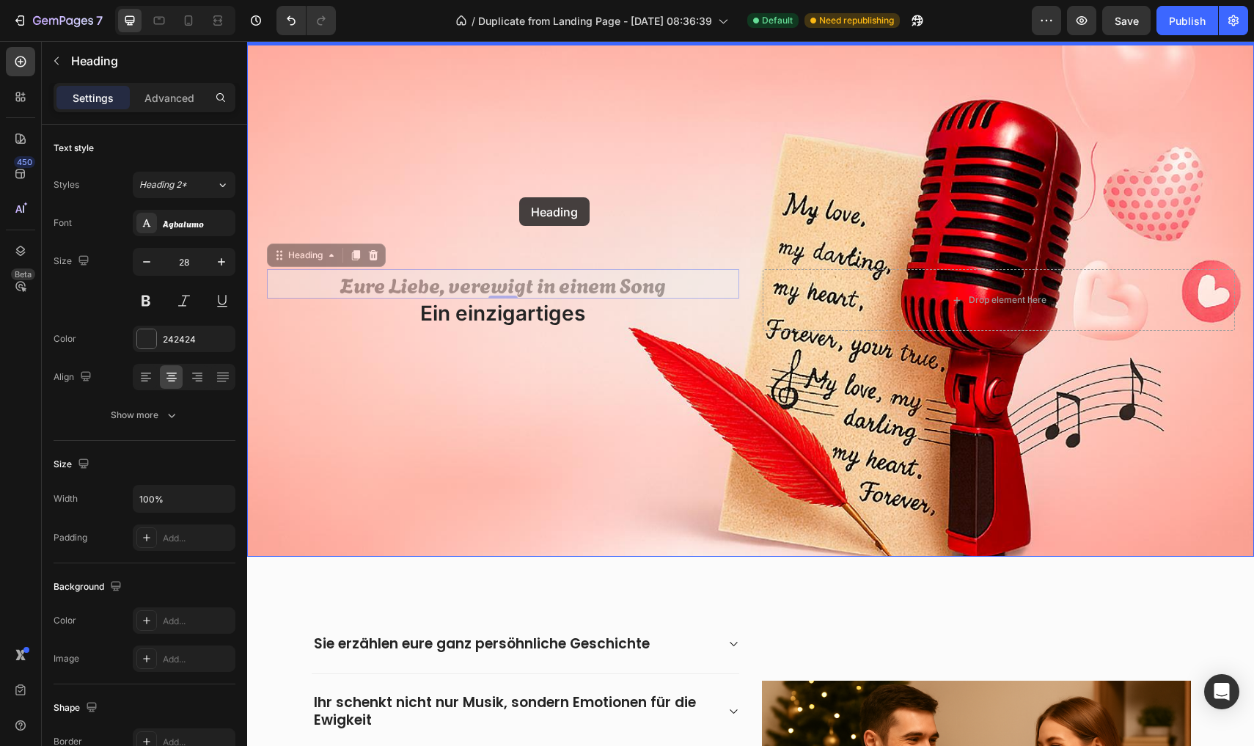
drag, startPoint x: 521, startPoint y: 288, endPoint x: 519, endPoint y: 197, distance: 91.0
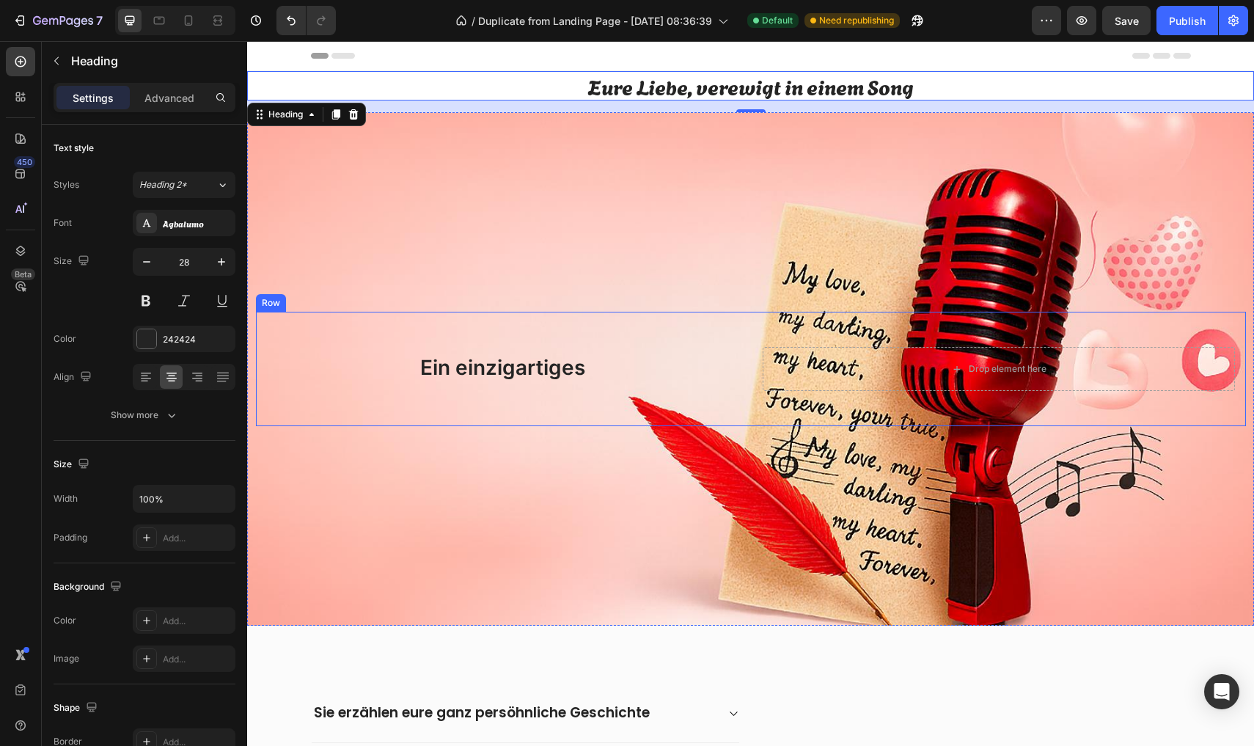
scroll to position [0, 0]
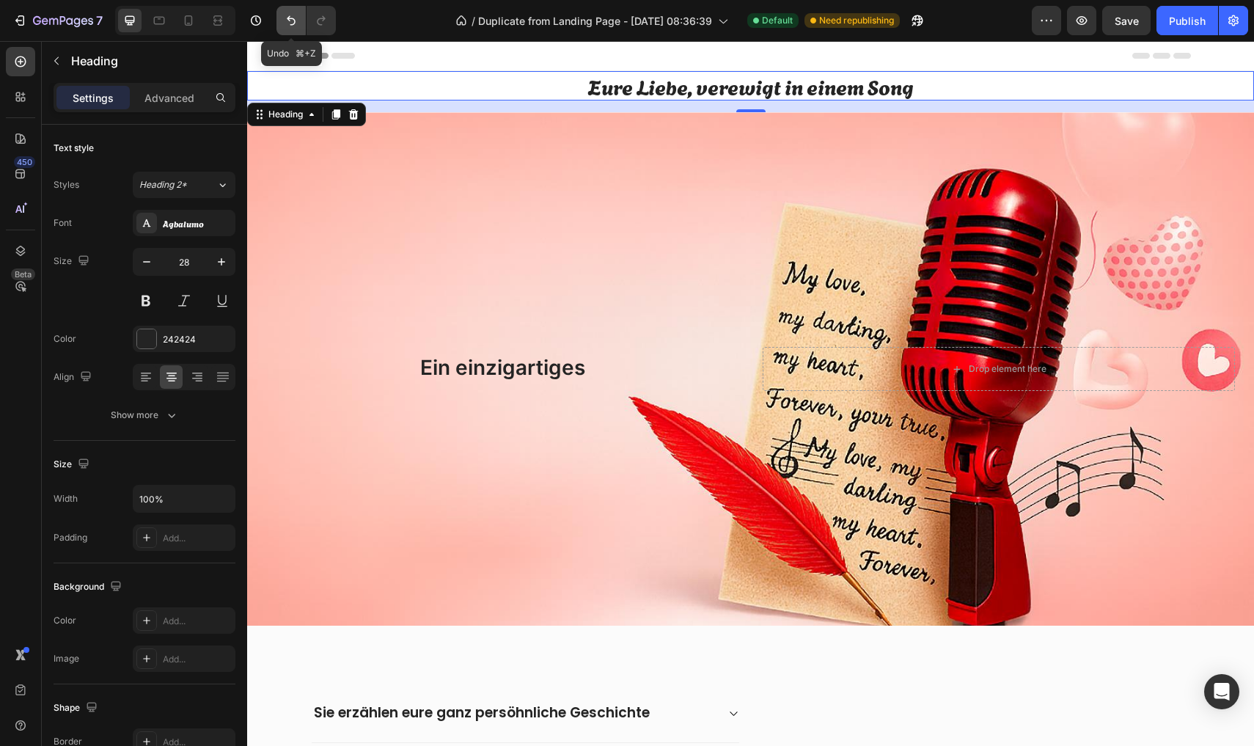
click at [291, 15] on icon "Undo/Redo" at bounding box center [291, 20] width 15 height 15
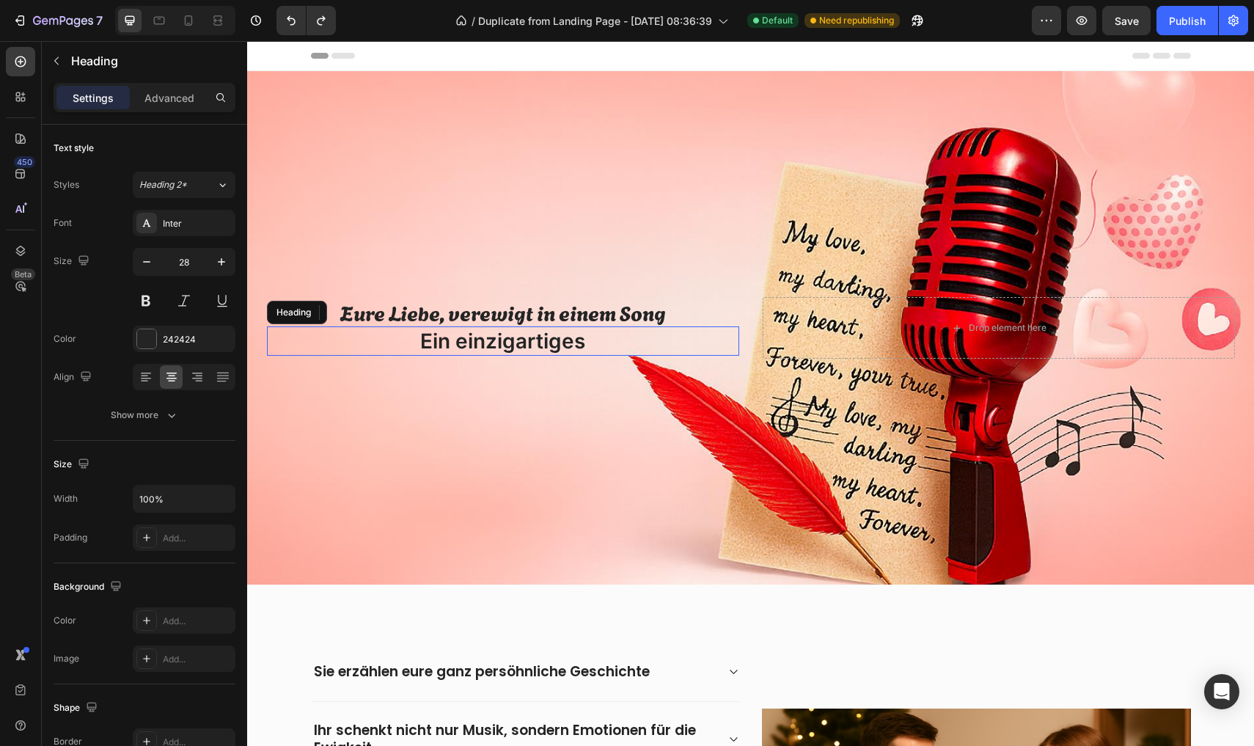
click at [439, 337] on p "Ein einzigartiges" at bounding box center [502, 341] width 469 height 26
click at [447, 351] on p "Ein einzigartiges" at bounding box center [502, 341] width 469 height 26
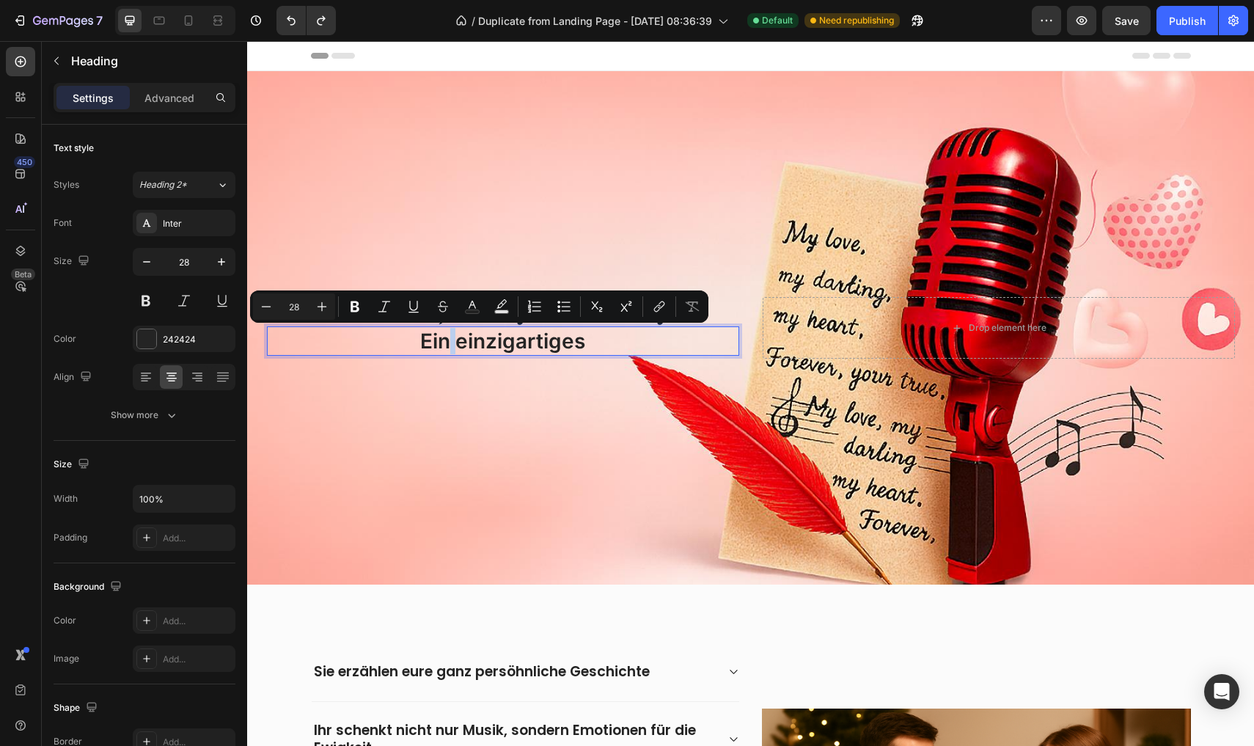
click at [448, 351] on p "Ein einzigartiges" at bounding box center [502, 341] width 469 height 26
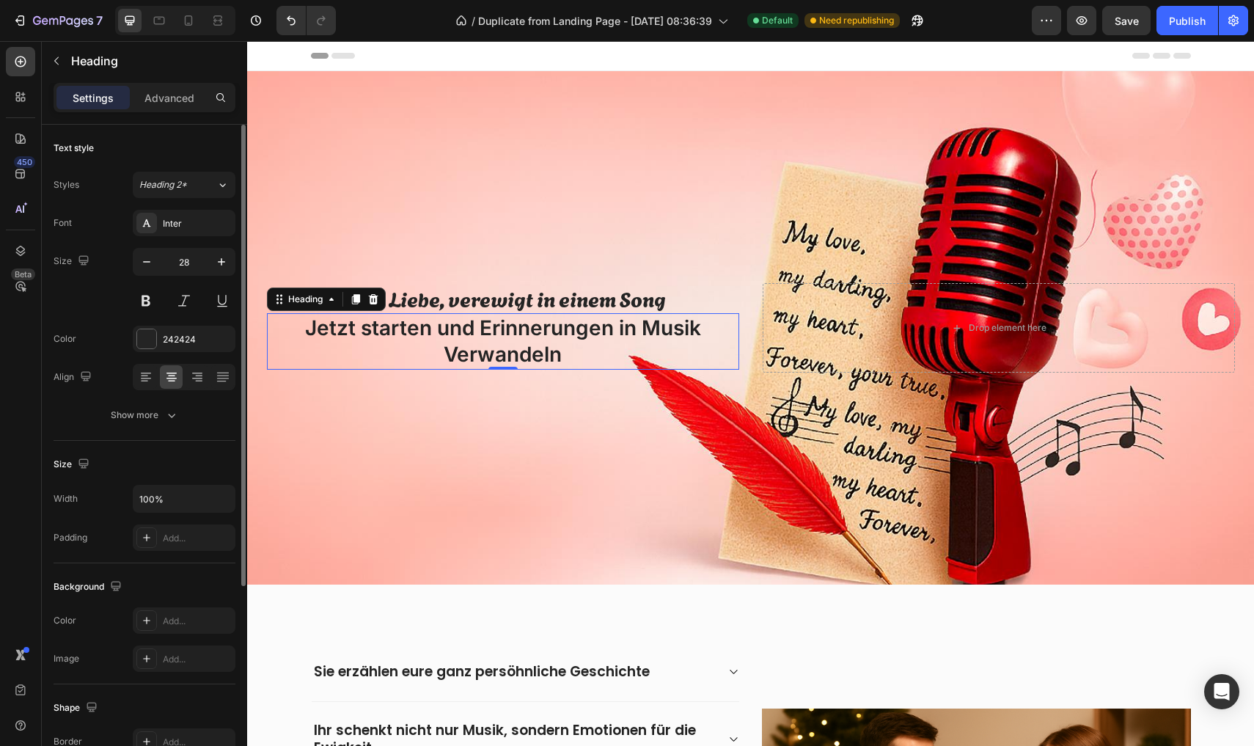
click at [161, 353] on div "Font Inter Size 28 Color 242424 Align Show more" at bounding box center [145, 319] width 182 height 219
click at [143, 352] on div "Font Inter Size 28 Color 242424 Align Show more" at bounding box center [145, 319] width 182 height 219
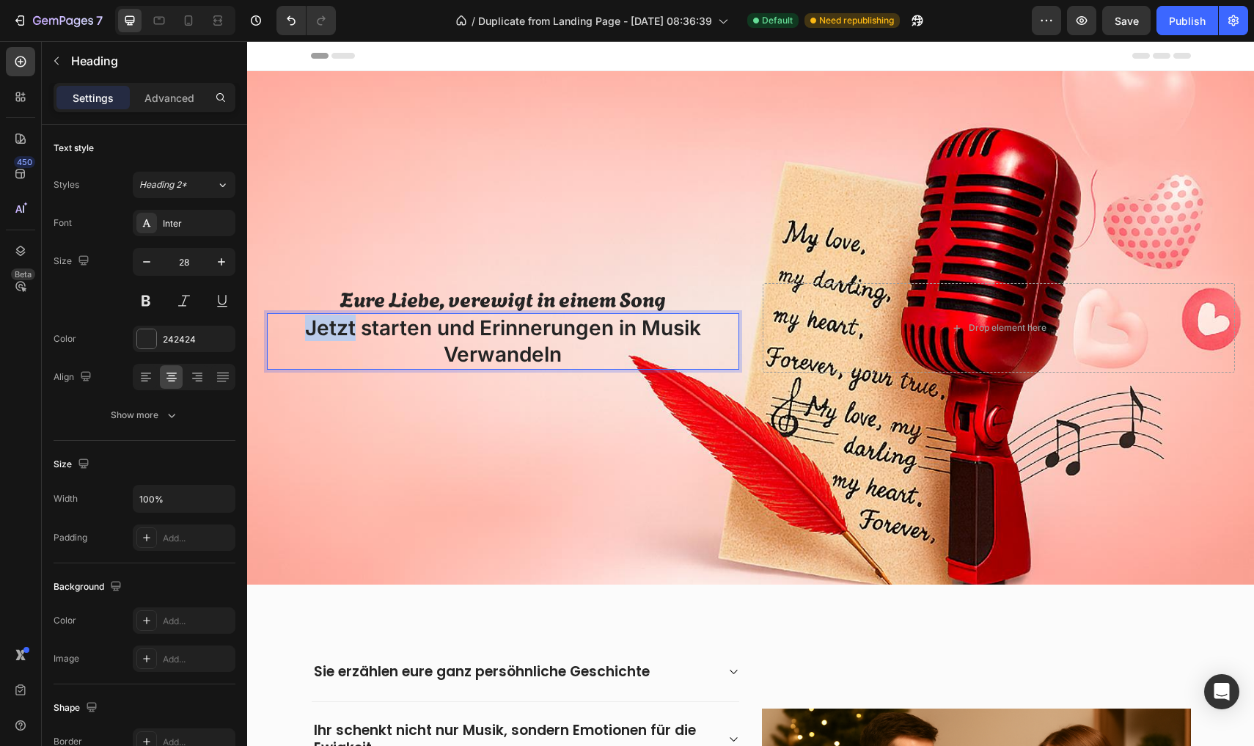
click at [336, 322] on p "Jetzt starten und Erinnerungen in Musik Verwandeln" at bounding box center [502, 342] width 469 height 54
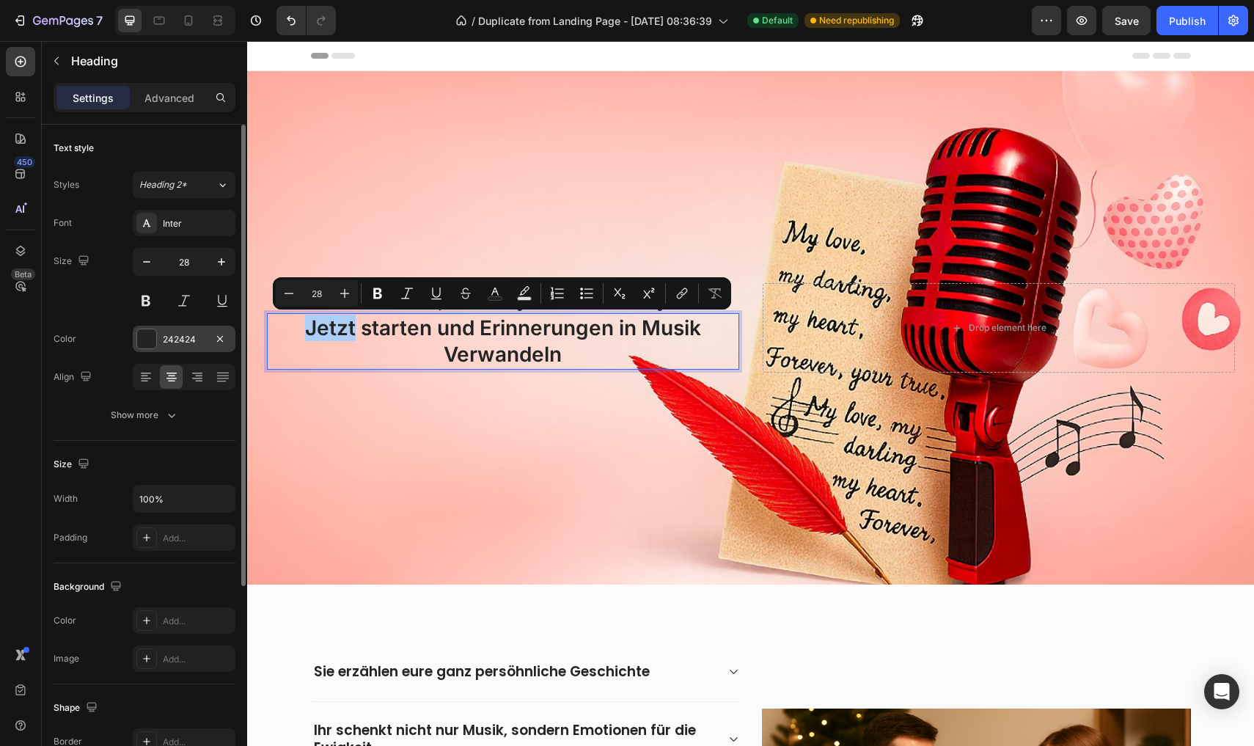
click at [147, 340] on div at bounding box center [146, 338] width 19 height 19
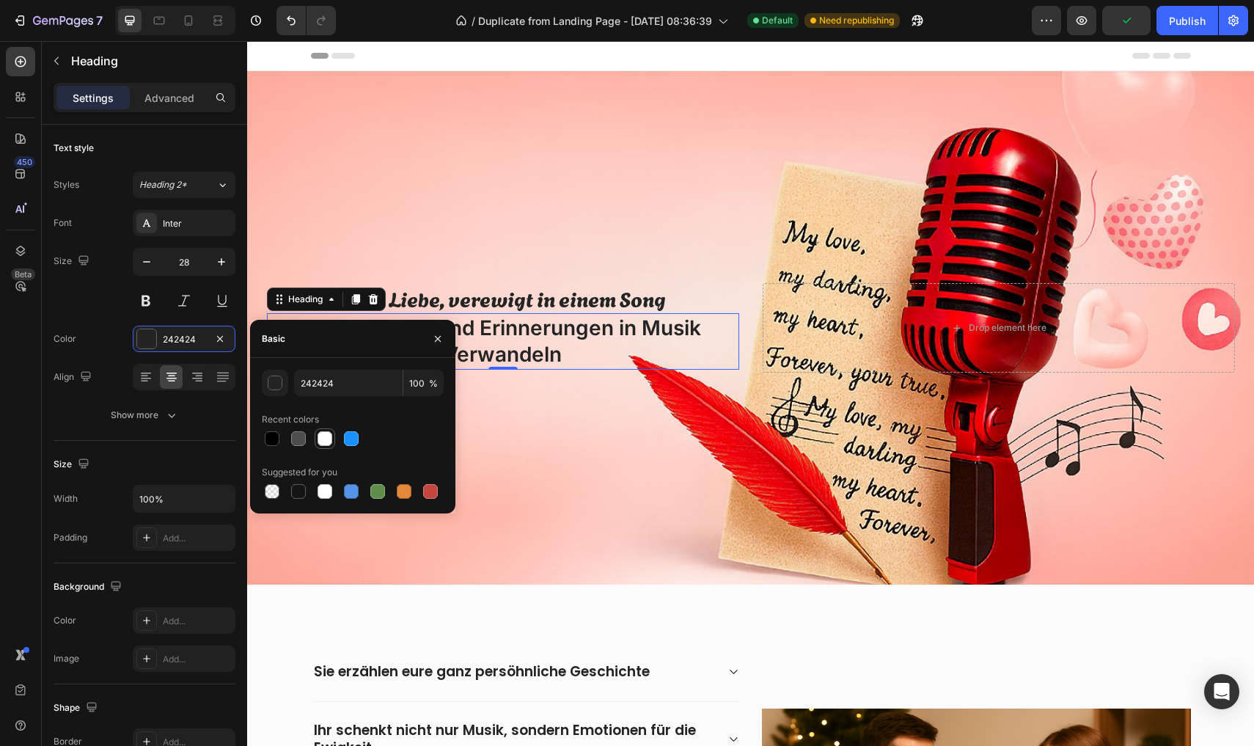
click at [325, 444] on div at bounding box center [325, 438] width 15 height 15
click at [349, 442] on div at bounding box center [351, 438] width 15 height 15
click at [276, 386] on div "button" at bounding box center [275, 383] width 15 height 15
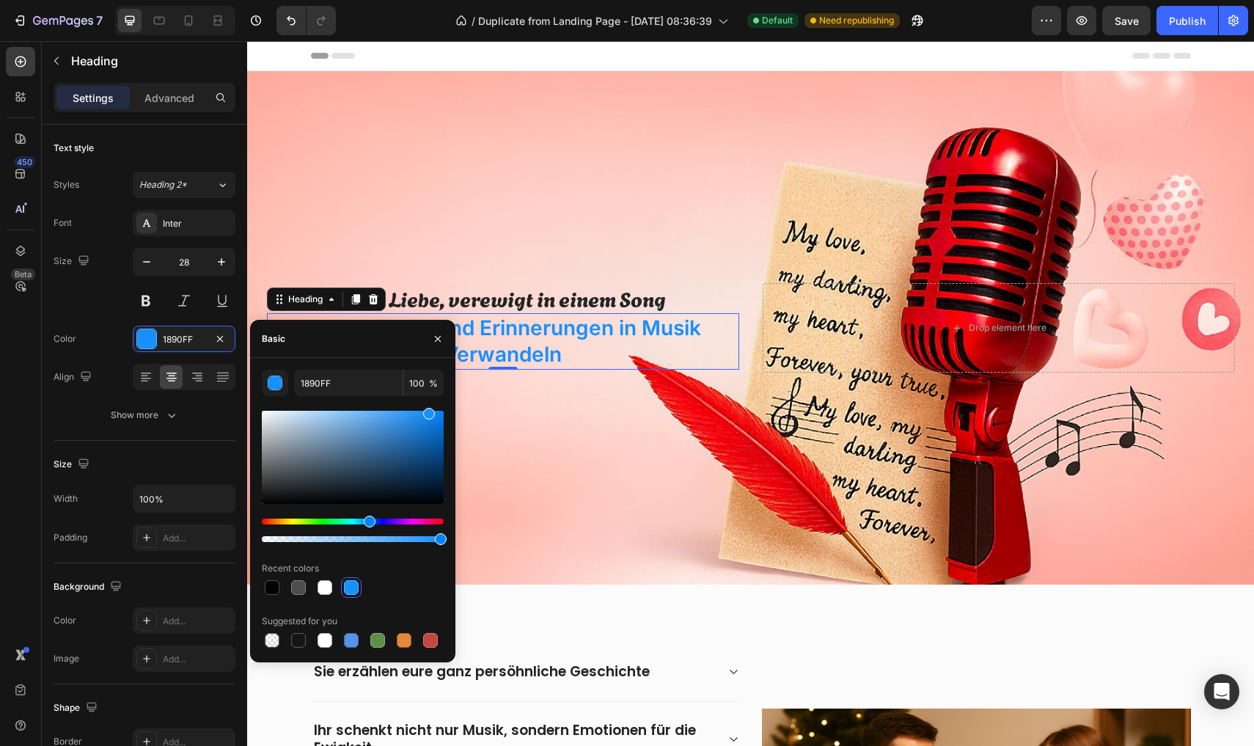
click at [429, 521] on div "Hue" at bounding box center [353, 521] width 182 height 6
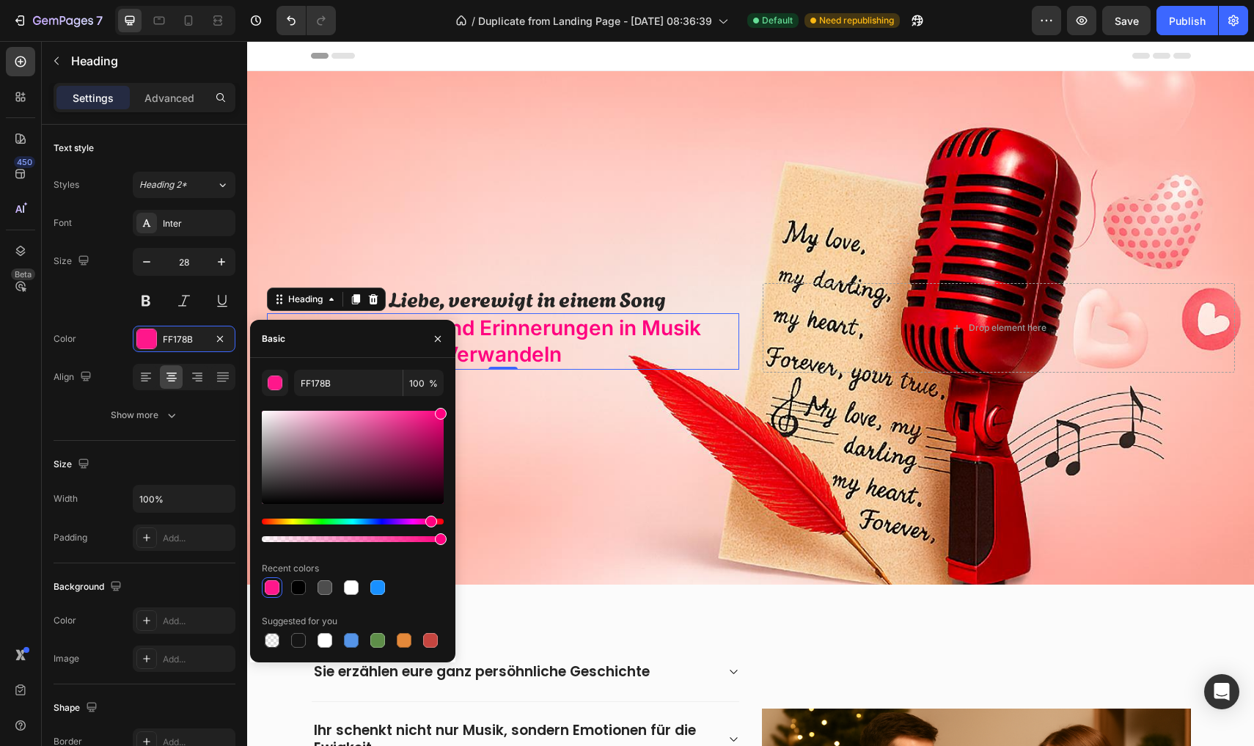
drag, startPoint x: 430, startPoint y: 417, endPoint x: 448, endPoint y: 411, distance: 19.5
click at [448, 411] on div "FF178B 100 % Recent colors Suggested for you" at bounding box center [352, 510] width 205 height 281
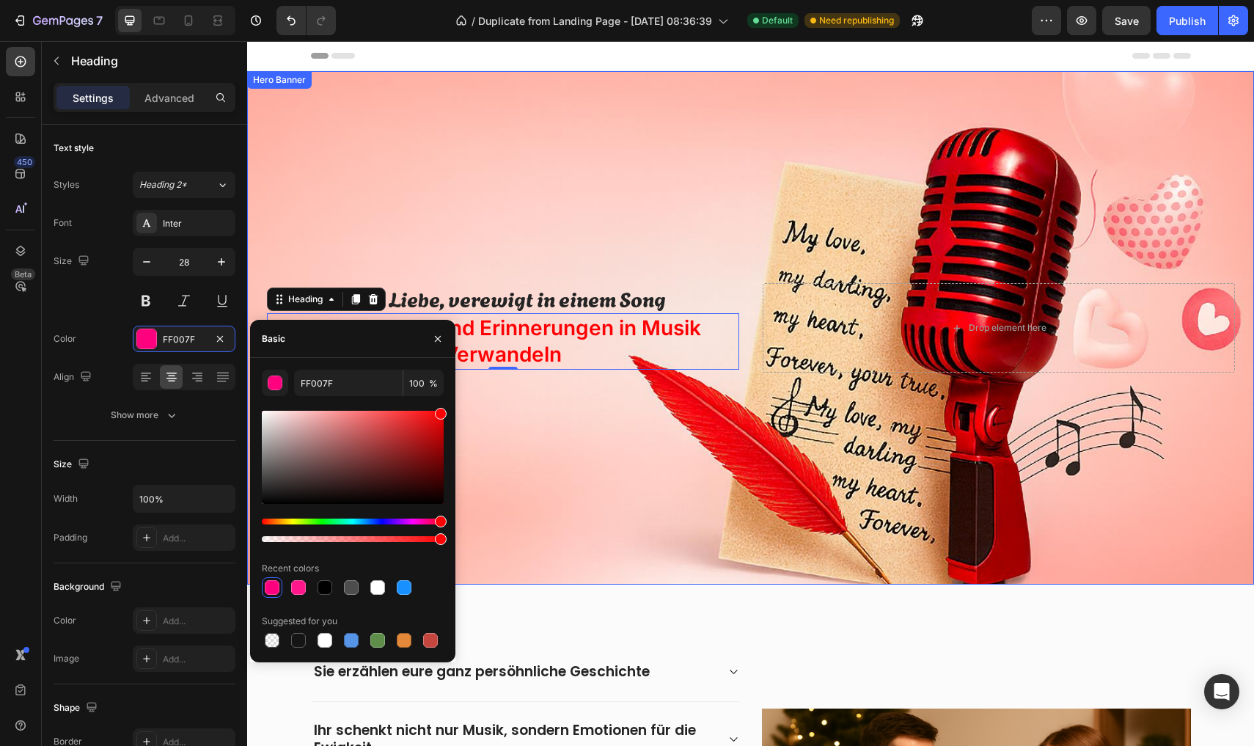
drag, startPoint x: 676, startPoint y: 562, endPoint x: 461, endPoint y: 516, distance: 220.5
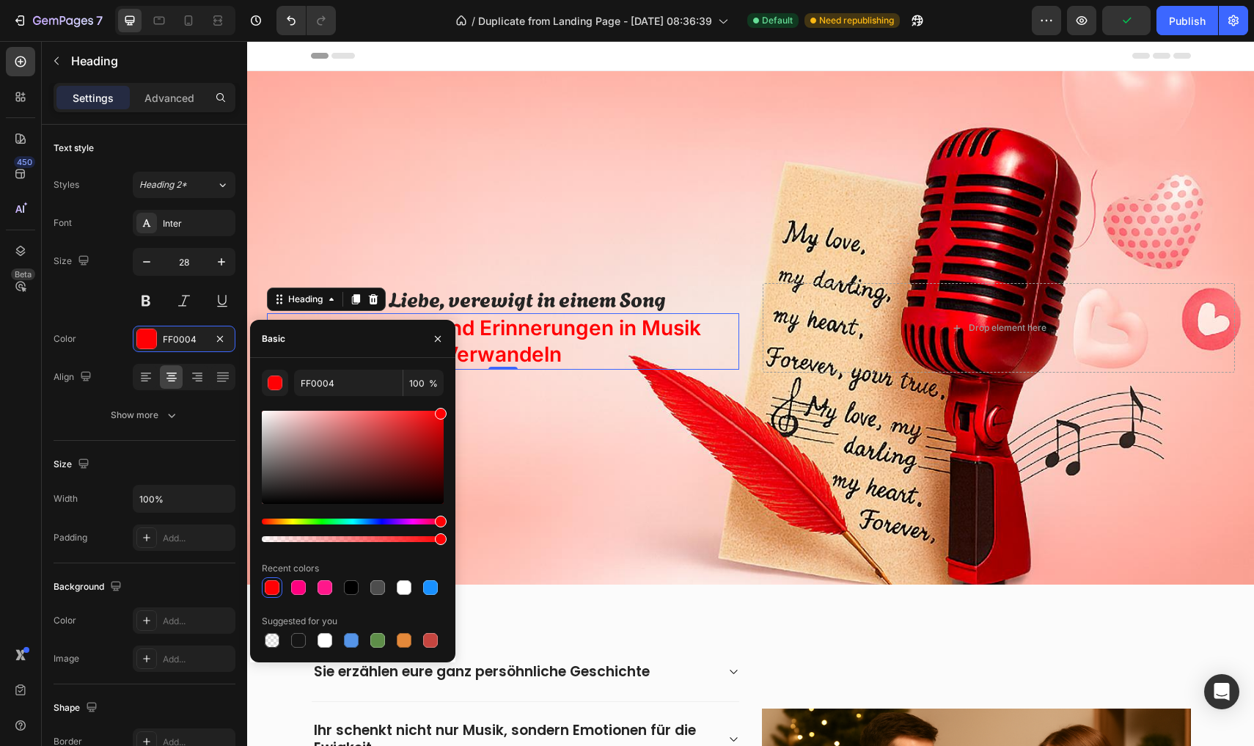
click at [447, 409] on div "FF0004 100 % Recent colors Suggested for you" at bounding box center [352, 510] width 205 height 281
drag, startPoint x: 441, startPoint y: 414, endPoint x: 439, endPoint y: 432, distance: 18.5
click at [439, 432] on div at bounding box center [441, 435] width 12 height 12
type input "C40509"
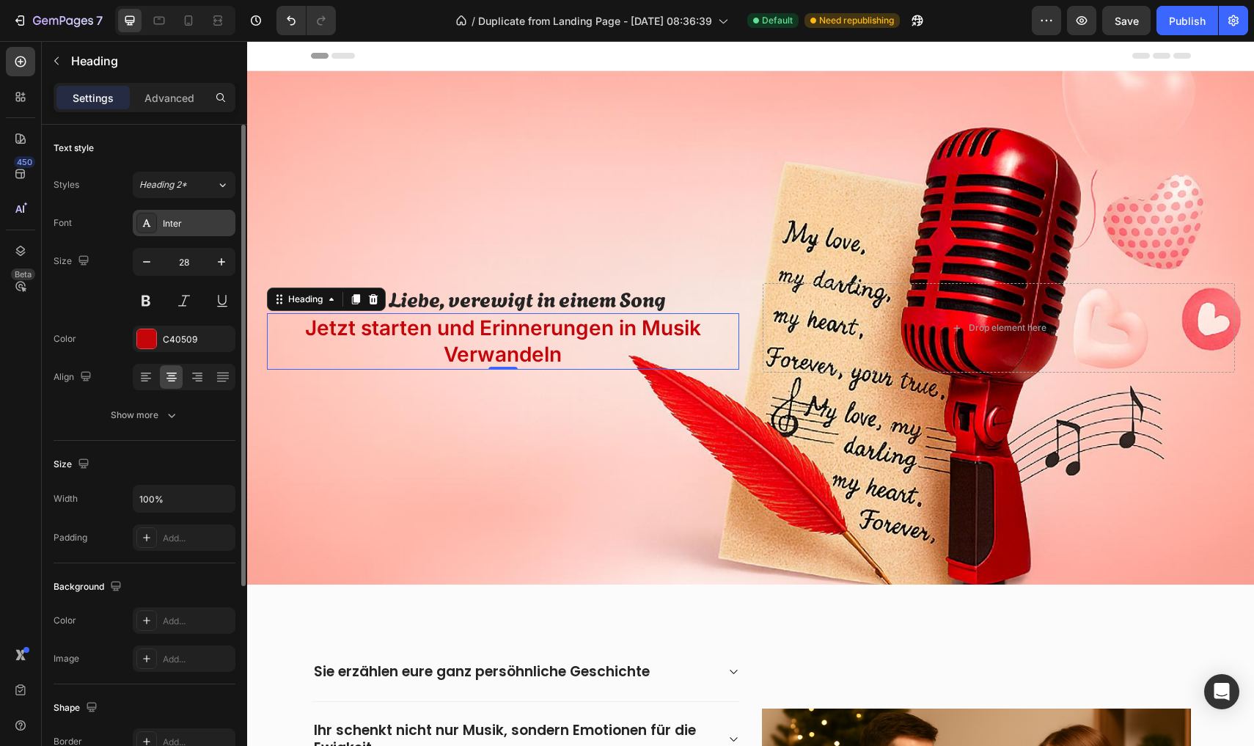
click at [183, 235] on div "Inter" at bounding box center [184, 223] width 103 height 26
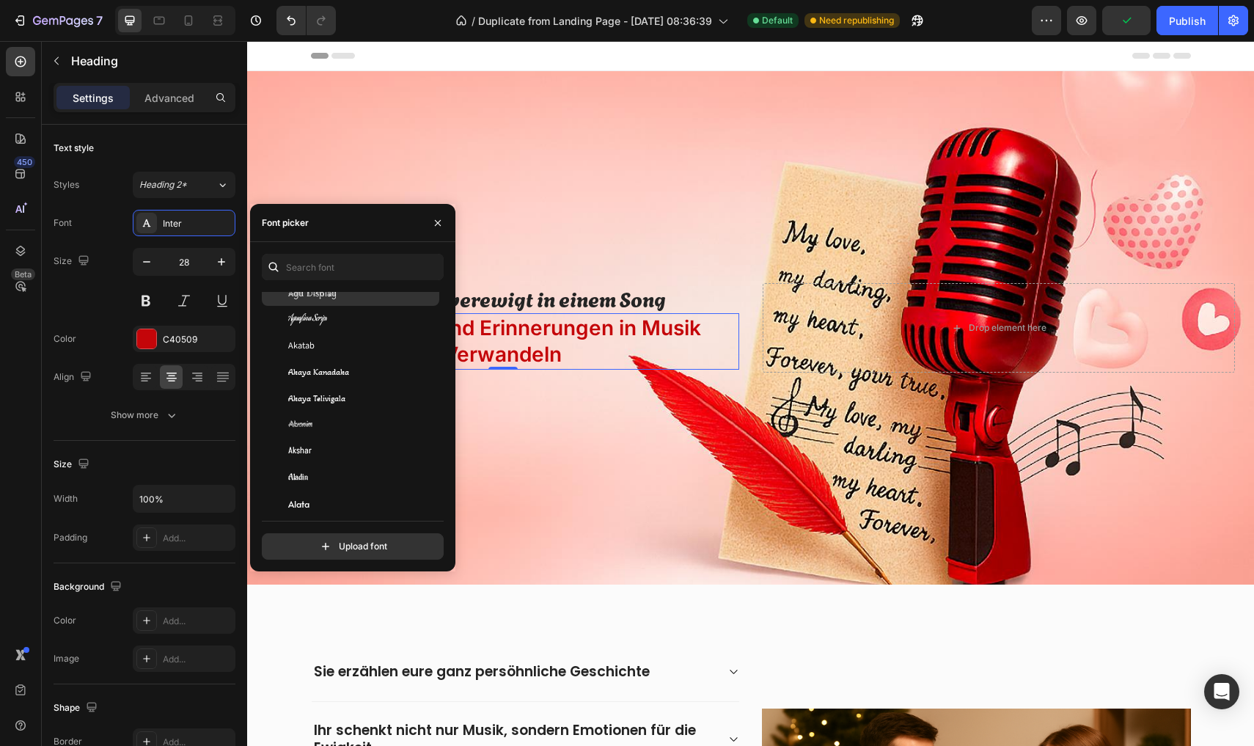
scroll to position [690, 0]
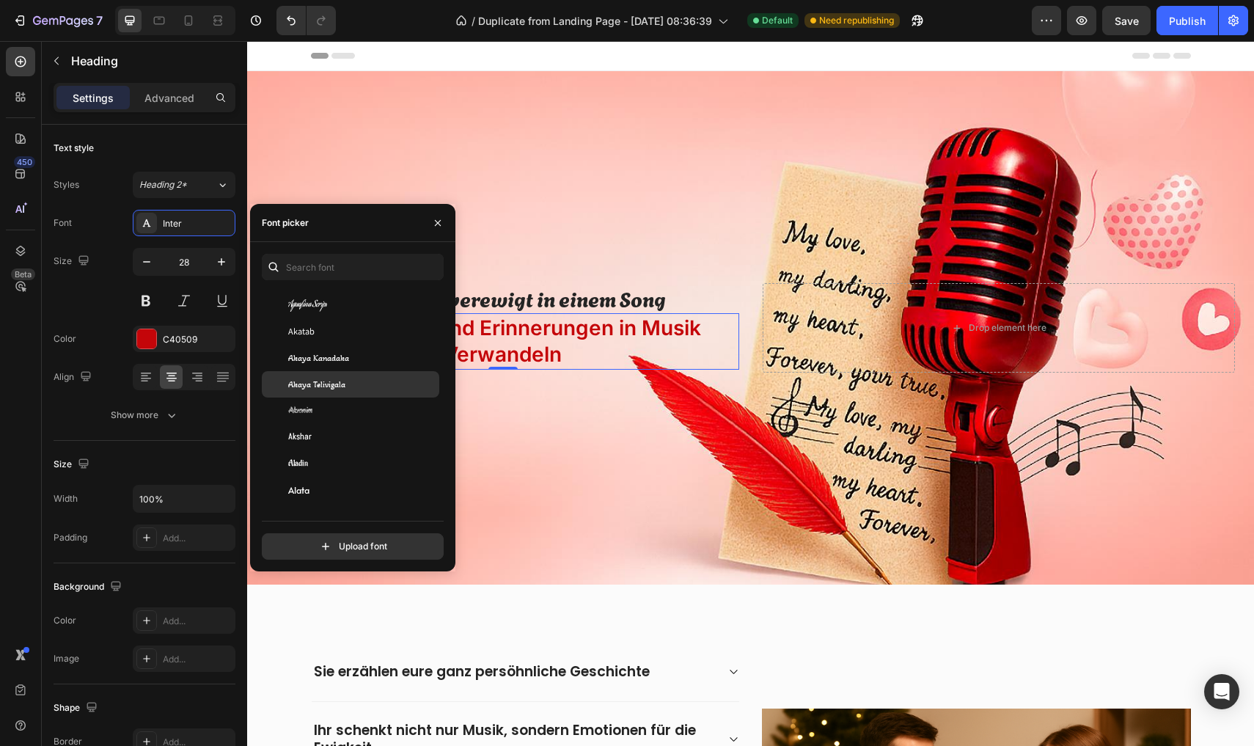
click at [322, 390] on span "Akaya Telivigala" at bounding box center [316, 384] width 57 height 13
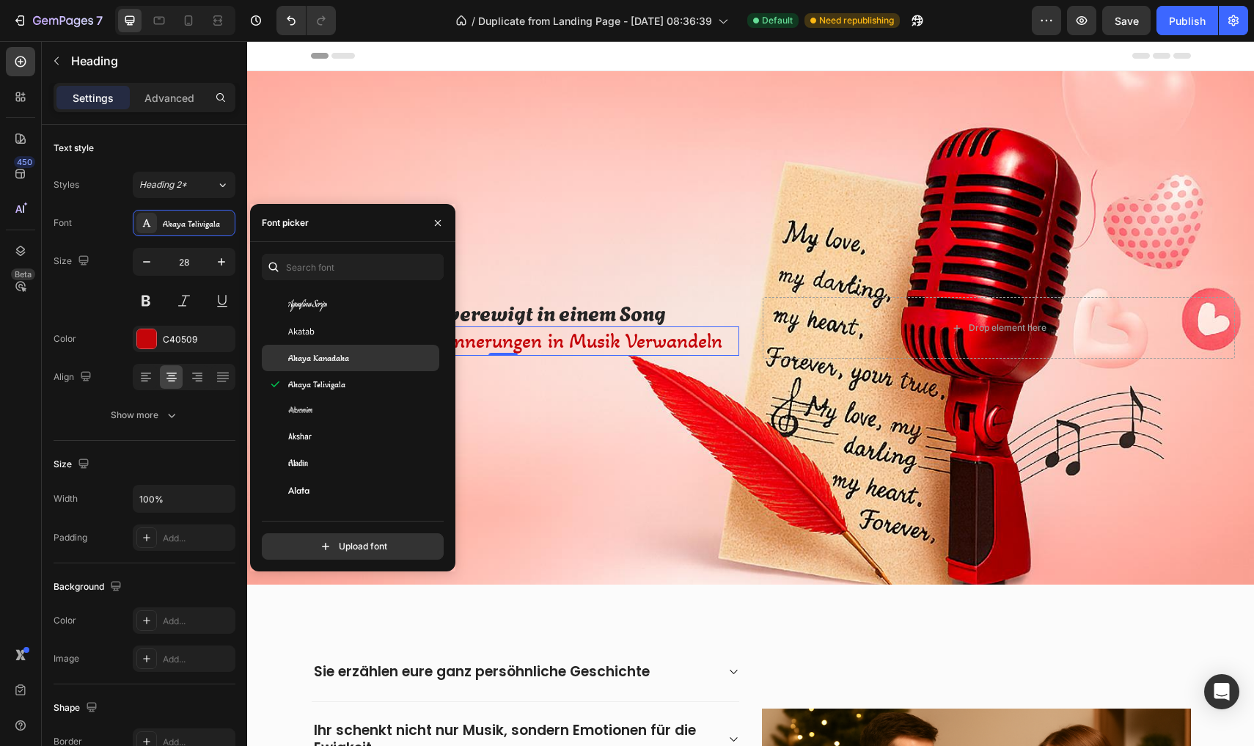
click at [312, 406] on span "Akronim" at bounding box center [300, 410] width 24 height 13
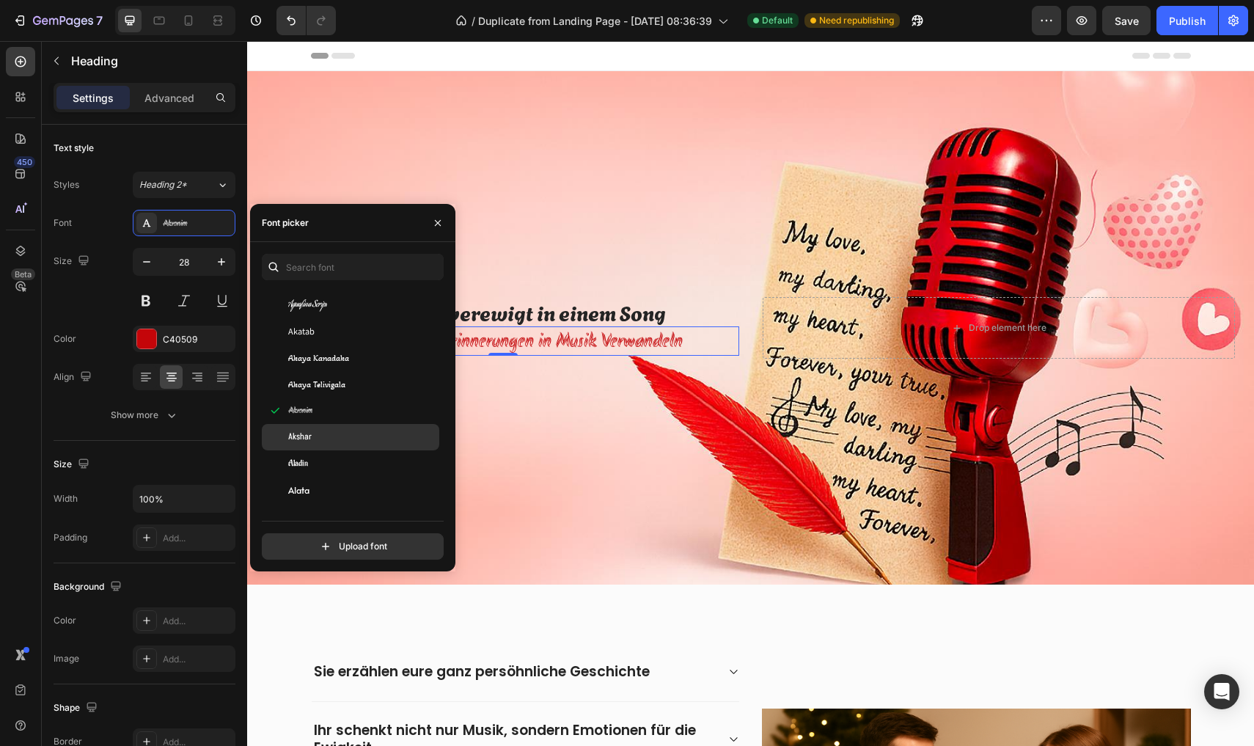
click at [314, 427] on div "Akshar" at bounding box center [350, 437] width 177 height 26
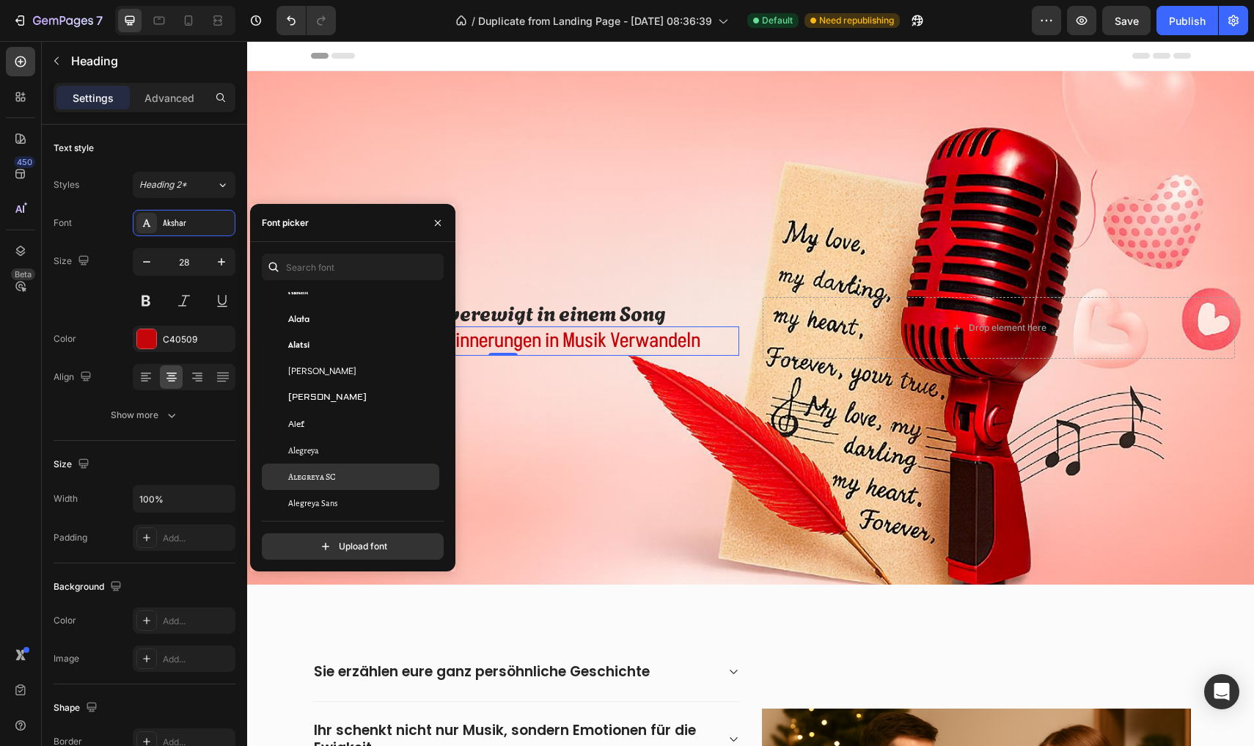
scroll to position [925, 0]
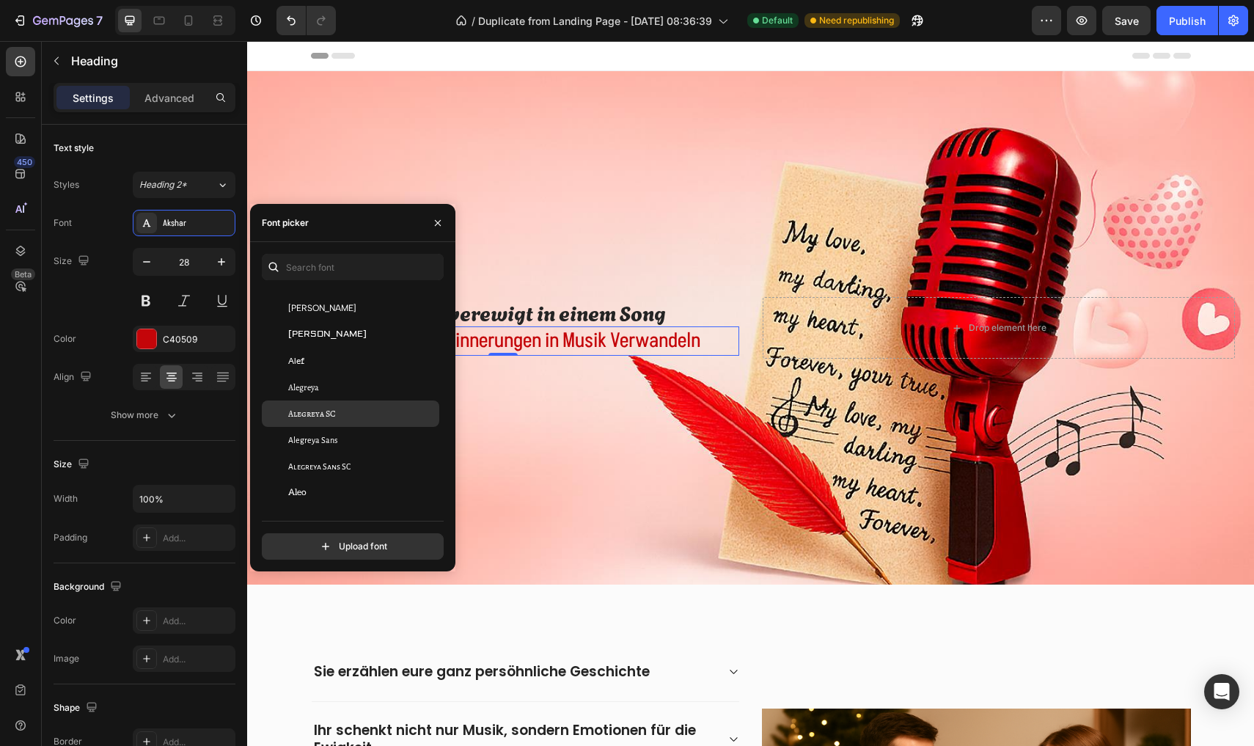
click at [315, 414] on span "Alegreya SC" at bounding box center [312, 413] width 48 height 13
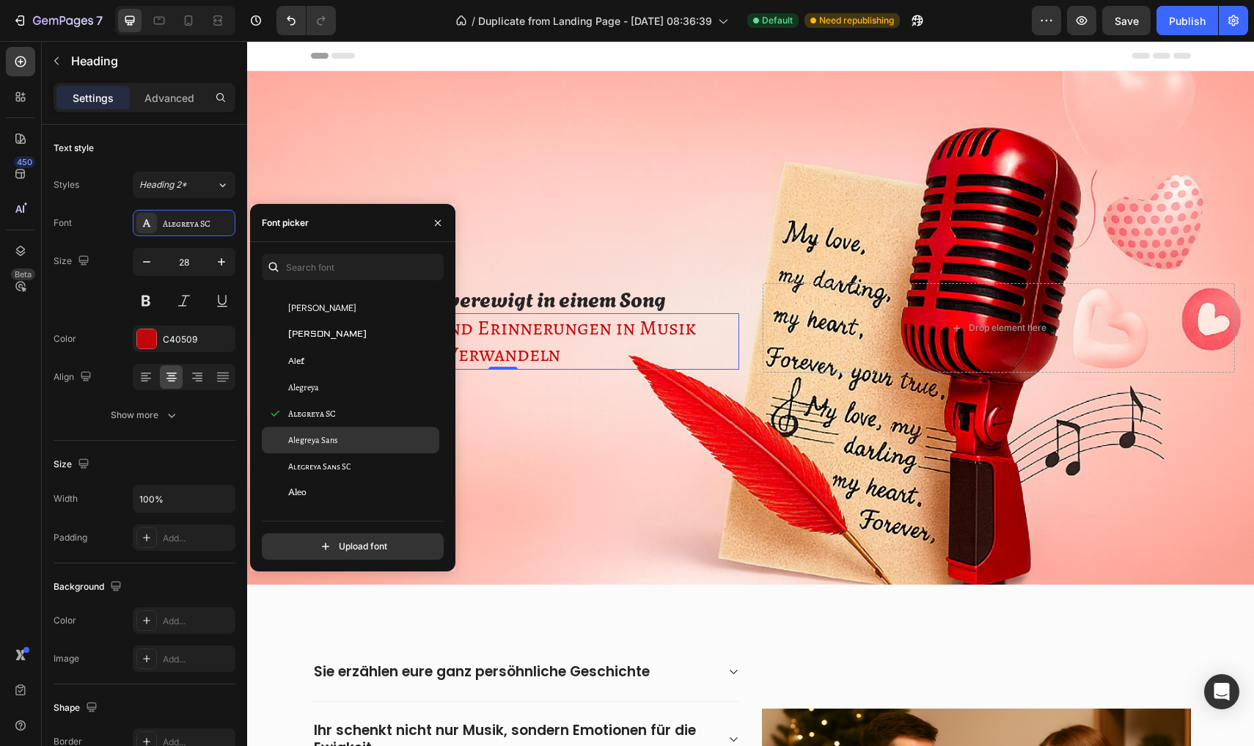
click at [313, 444] on span "Alegreya Sans" at bounding box center [312, 439] width 49 height 13
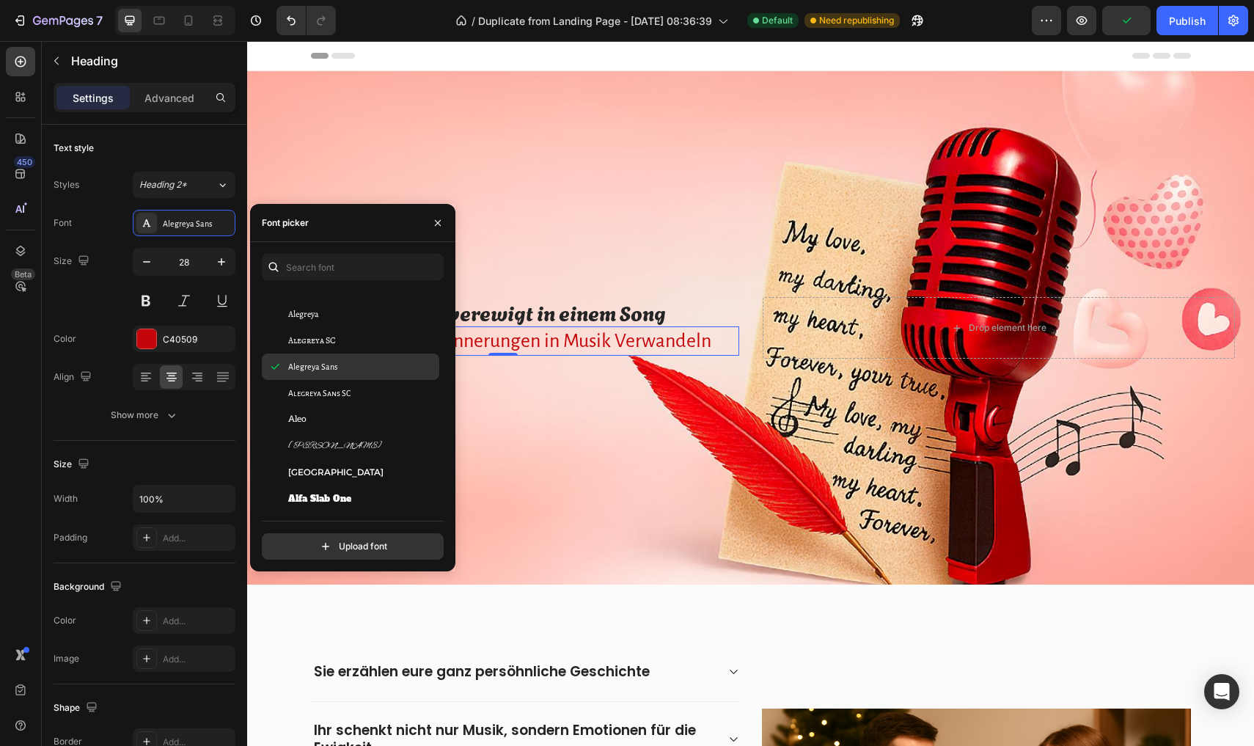
scroll to position [1011, 0]
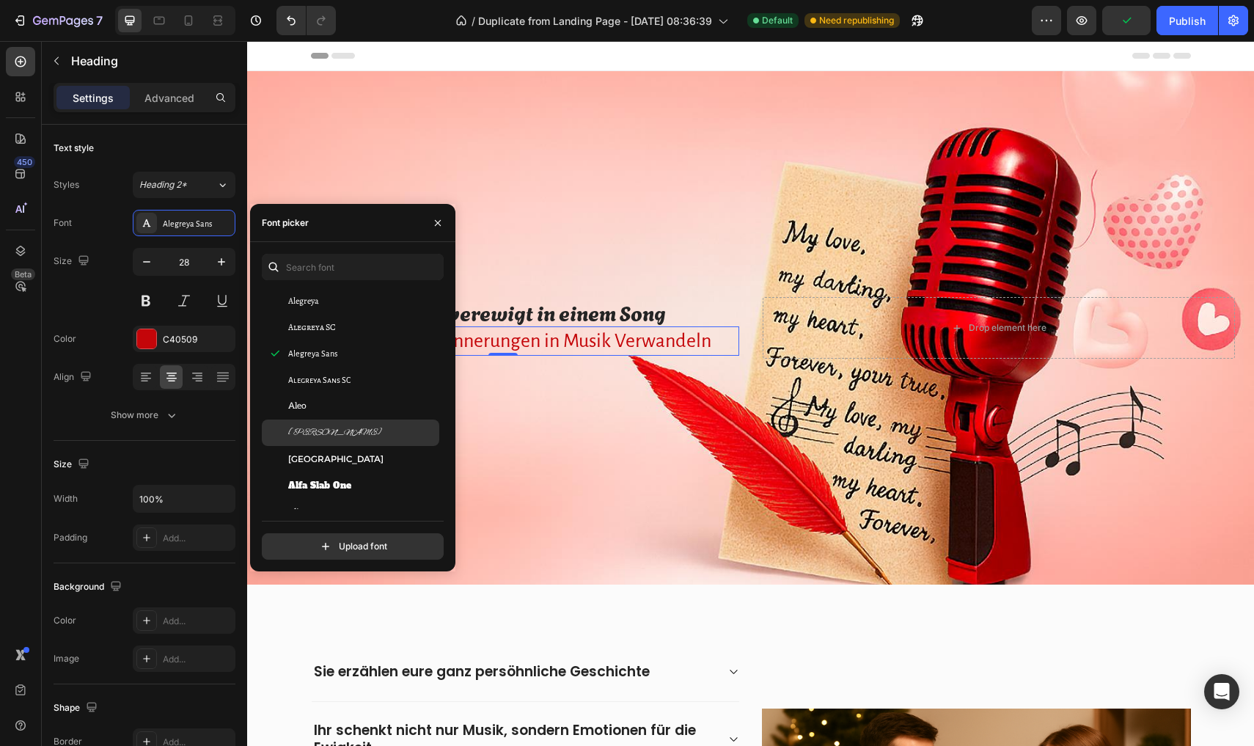
click at [313, 437] on span "Alex Brush" at bounding box center [335, 432] width 94 height 13
click at [315, 457] on span "Alexandria" at bounding box center [335, 458] width 95 height 13
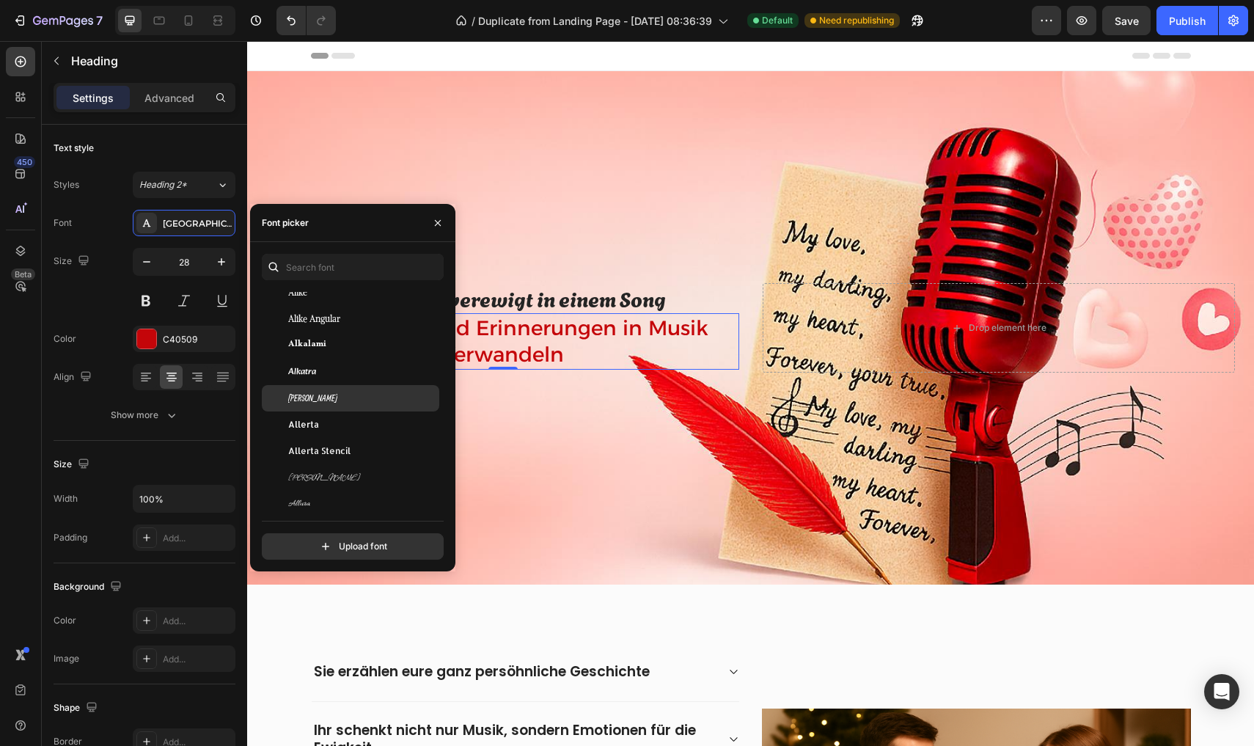
scroll to position [1271, 0]
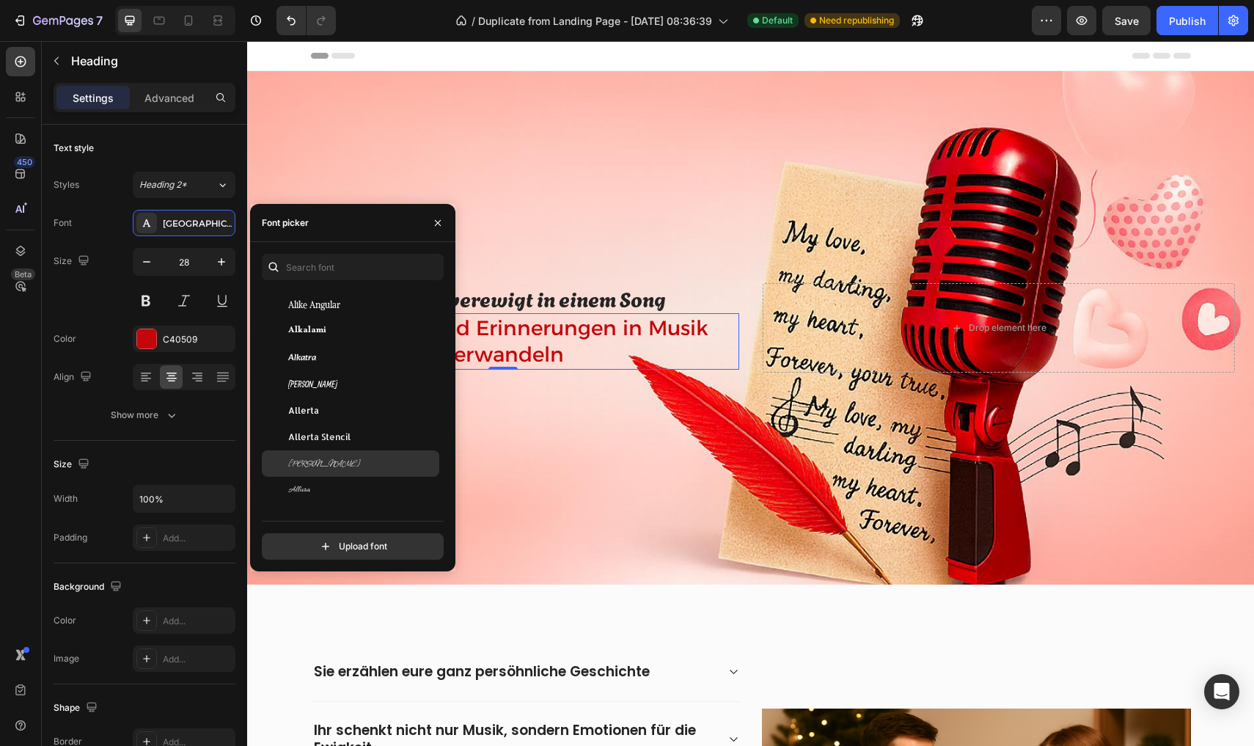
click at [309, 453] on div "Allison" at bounding box center [350, 463] width 177 height 26
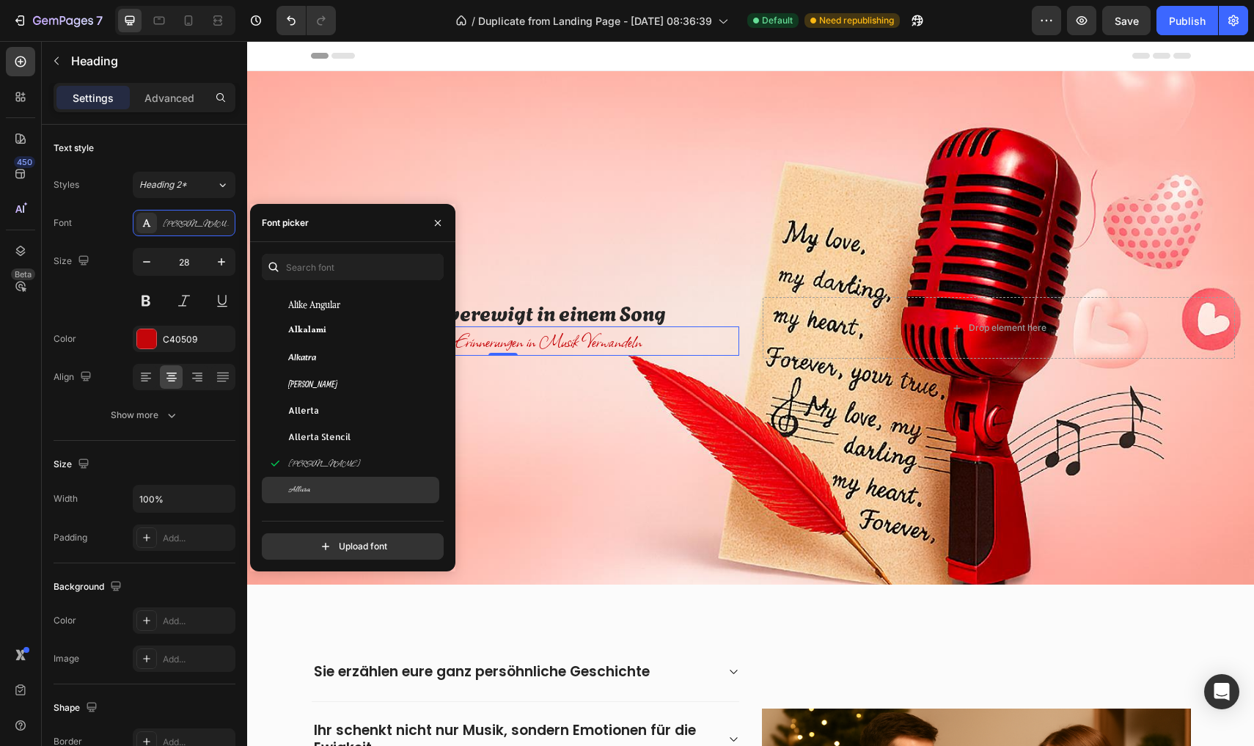
click at [307, 482] on div "Allura" at bounding box center [350, 490] width 177 height 26
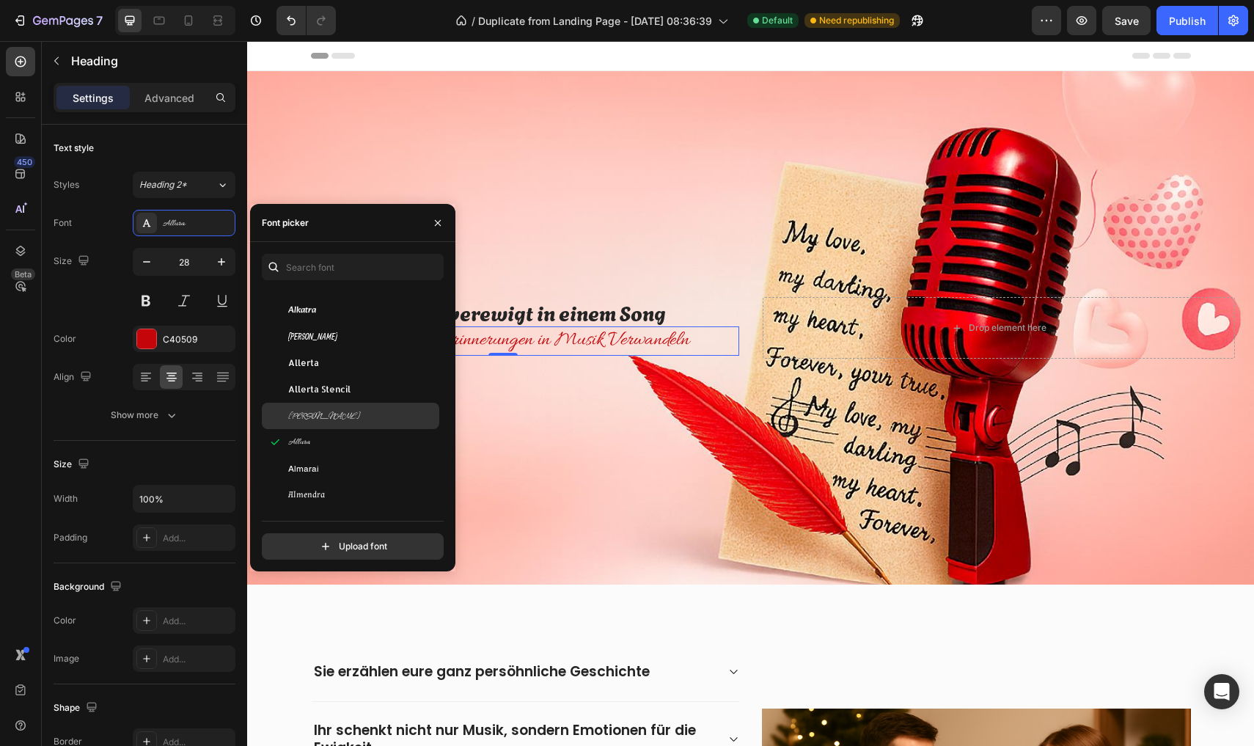
scroll to position [1323, 0]
click at [315, 461] on span "Almarai" at bounding box center [303, 464] width 31 height 13
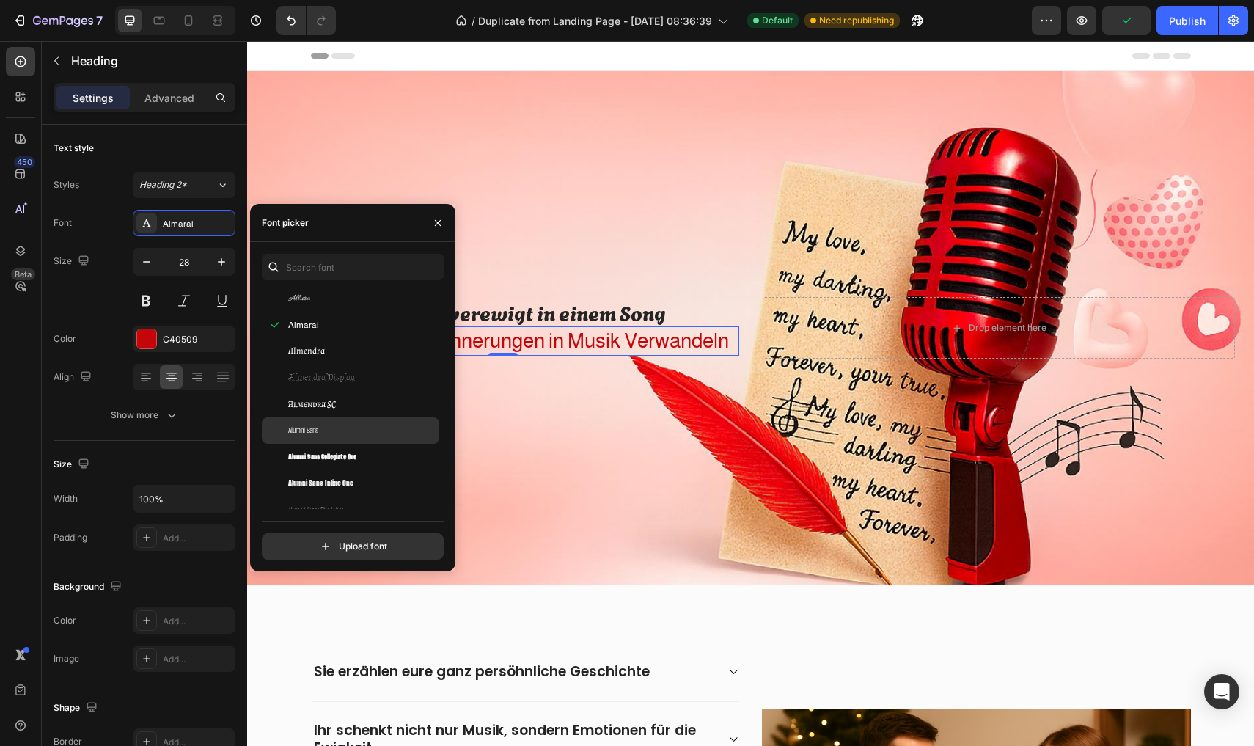
scroll to position [1467, 0]
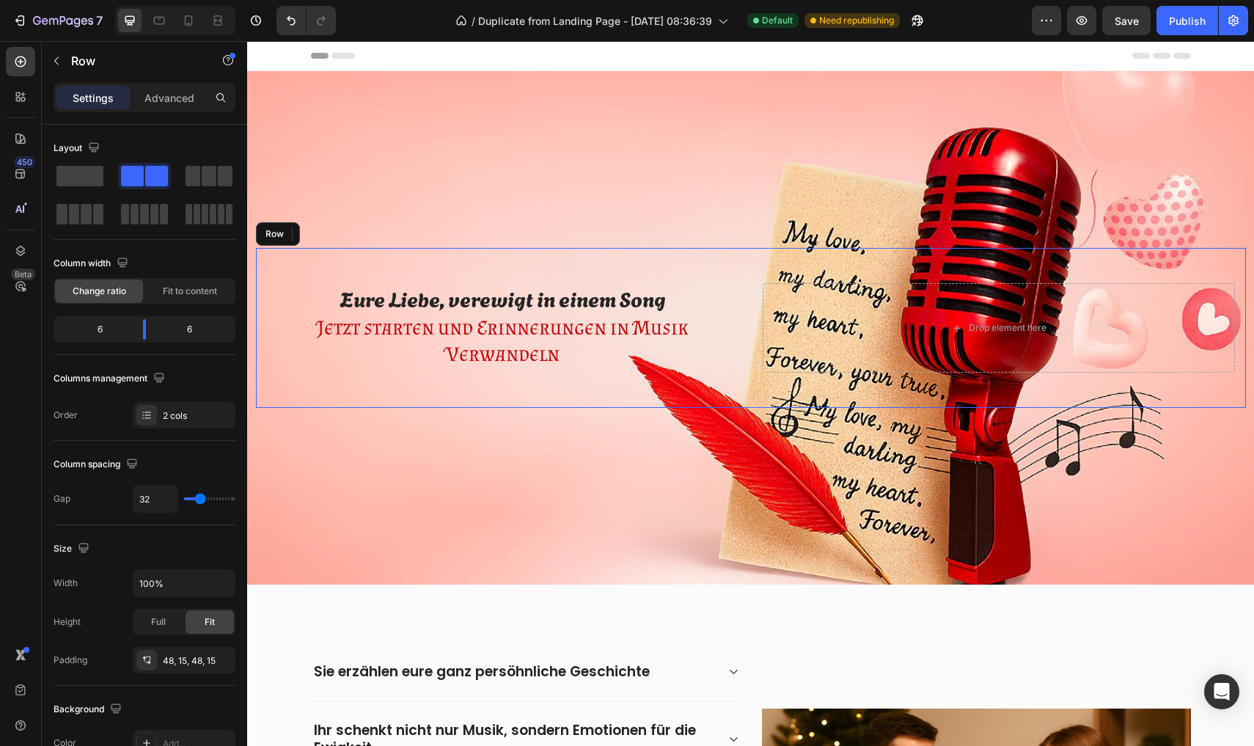
click at [533, 388] on div "Eure Liebe, verewigt in einem Song Heading Jetzt starten und Erinnerungen in Mu…" at bounding box center [751, 327] width 990 height 159
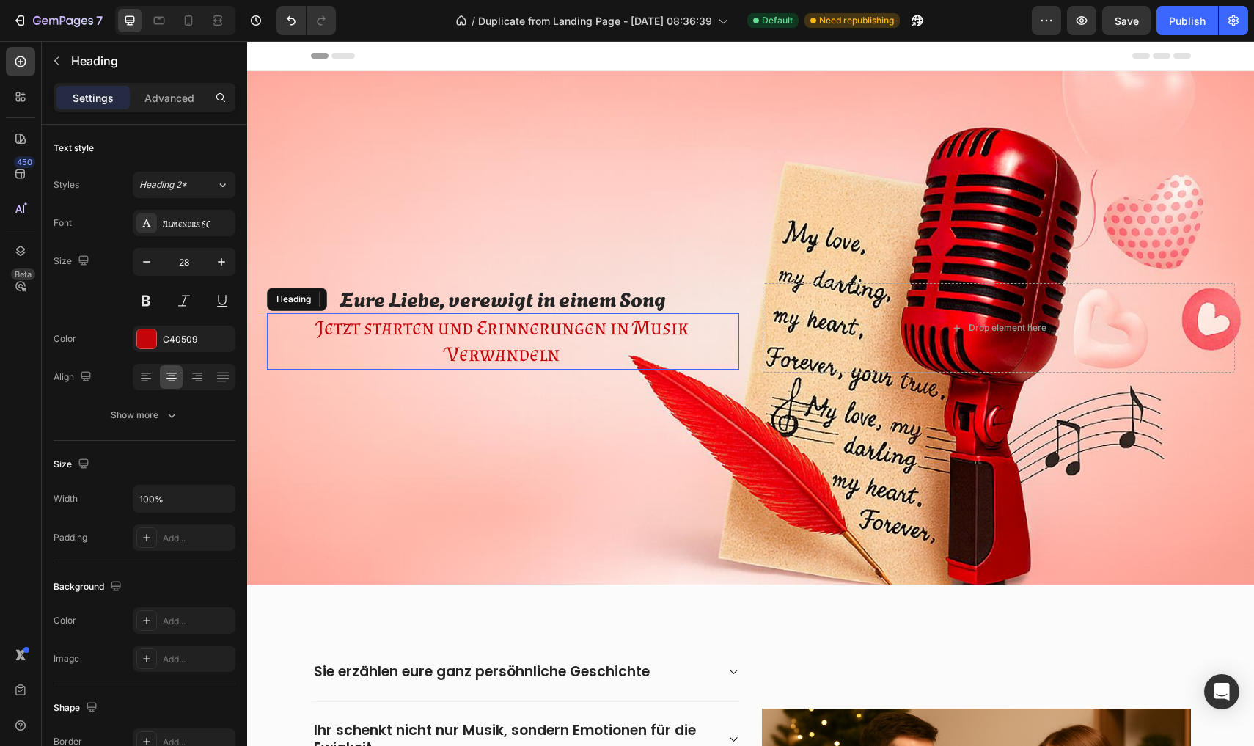
click at [497, 346] on p "Jetzt starten und Erinnerungen in Musik Verwandeln" at bounding box center [502, 342] width 469 height 54
click at [226, 272] on button "button" at bounding box center [221, 262] width 26 height 26
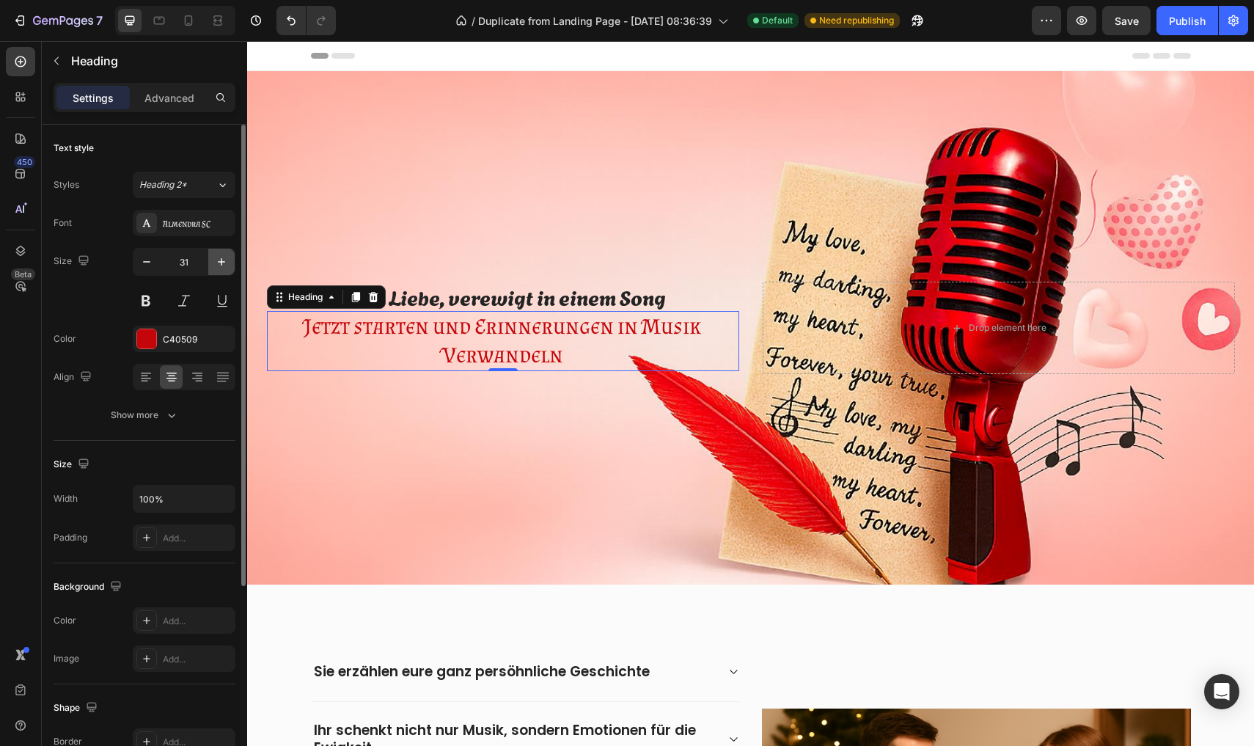
click at [226, 272] on button "button" at bounding box center [221, 262] width 26 height 26
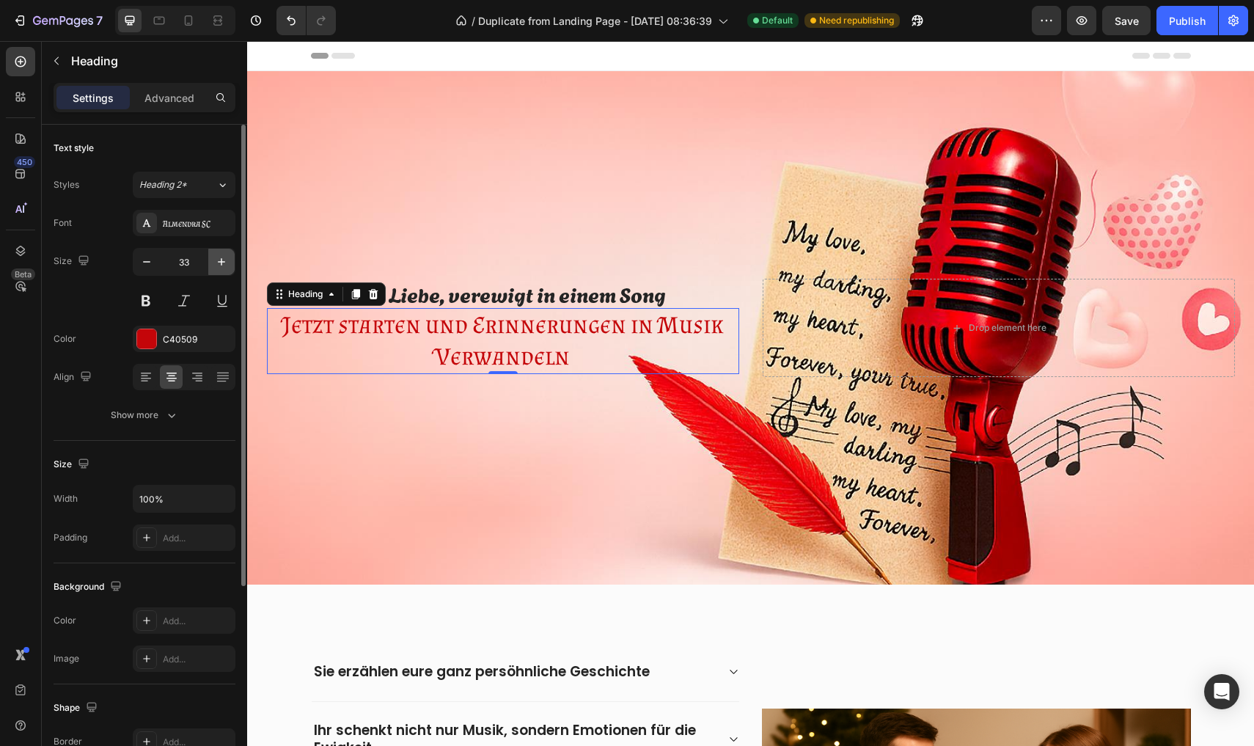
click at [226, 272] on button "button" at bounding box center [221, 262] width 26 height 26
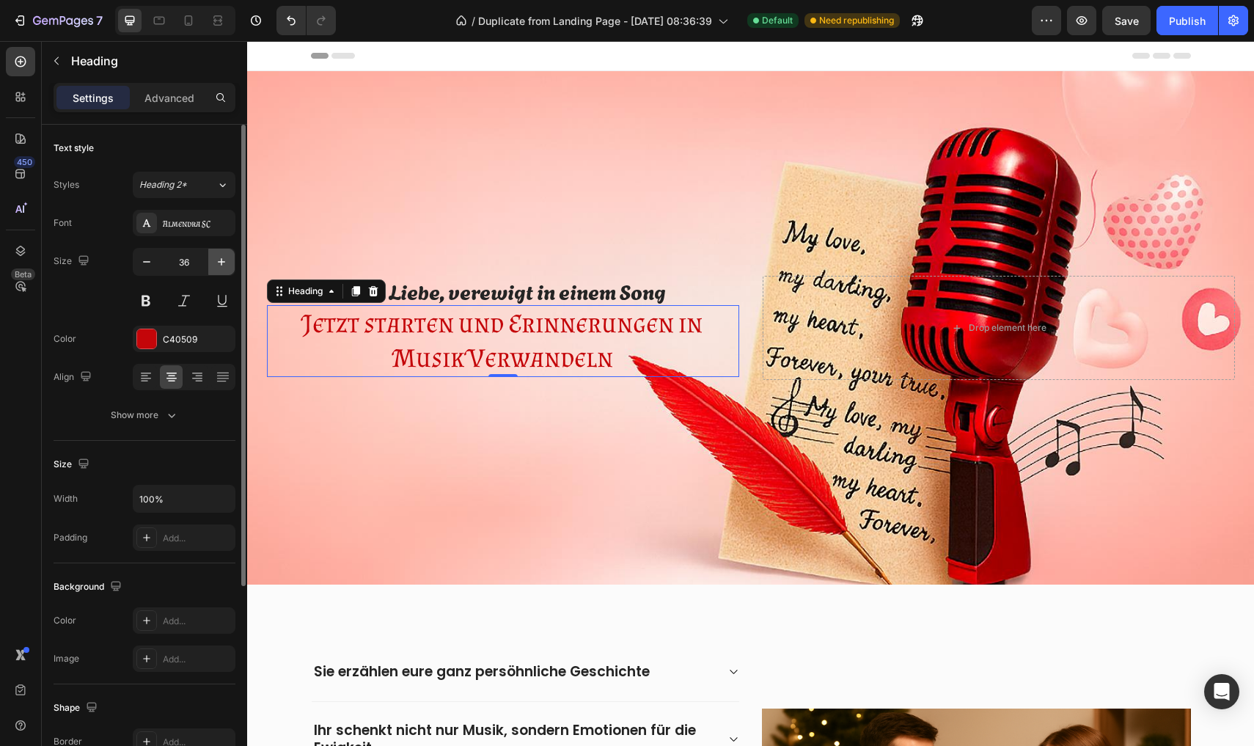
click at [226, 272] on button "button" at bounding box center [221, 262] width 26 height 26
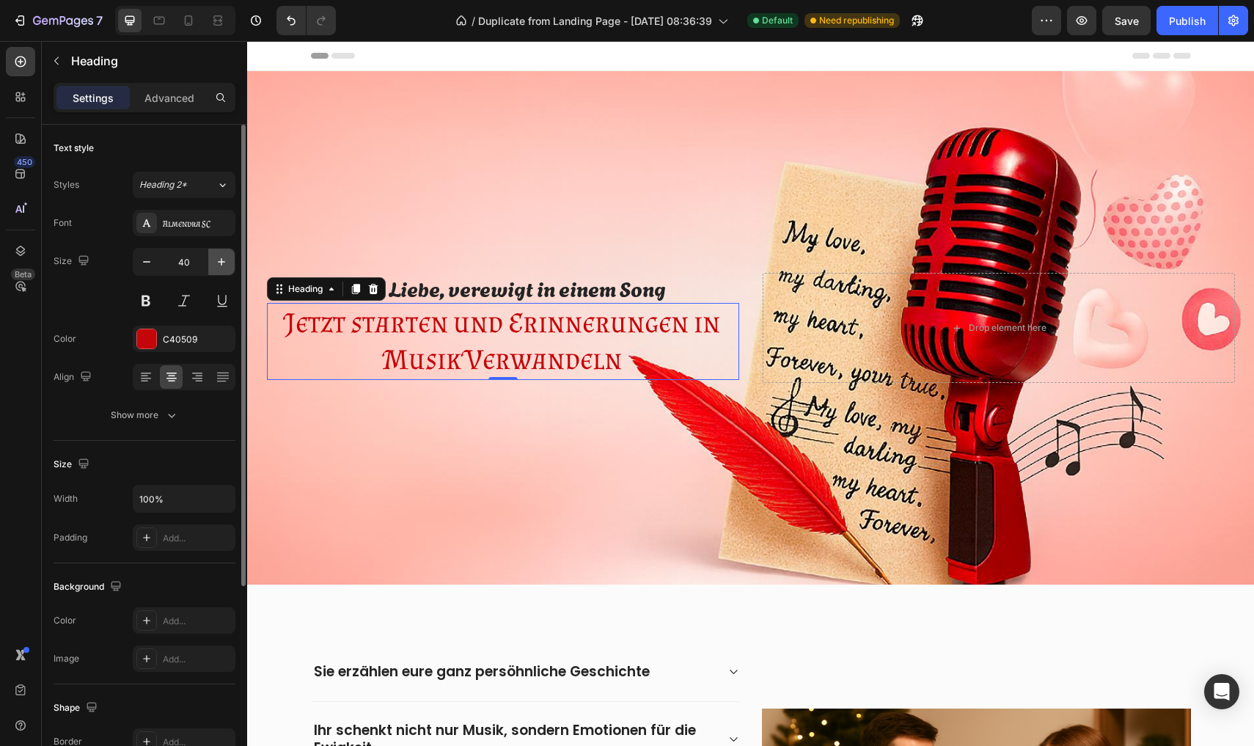
click at [226, 272] on button "button" at bounding box center [221, 262] width 26 height 26
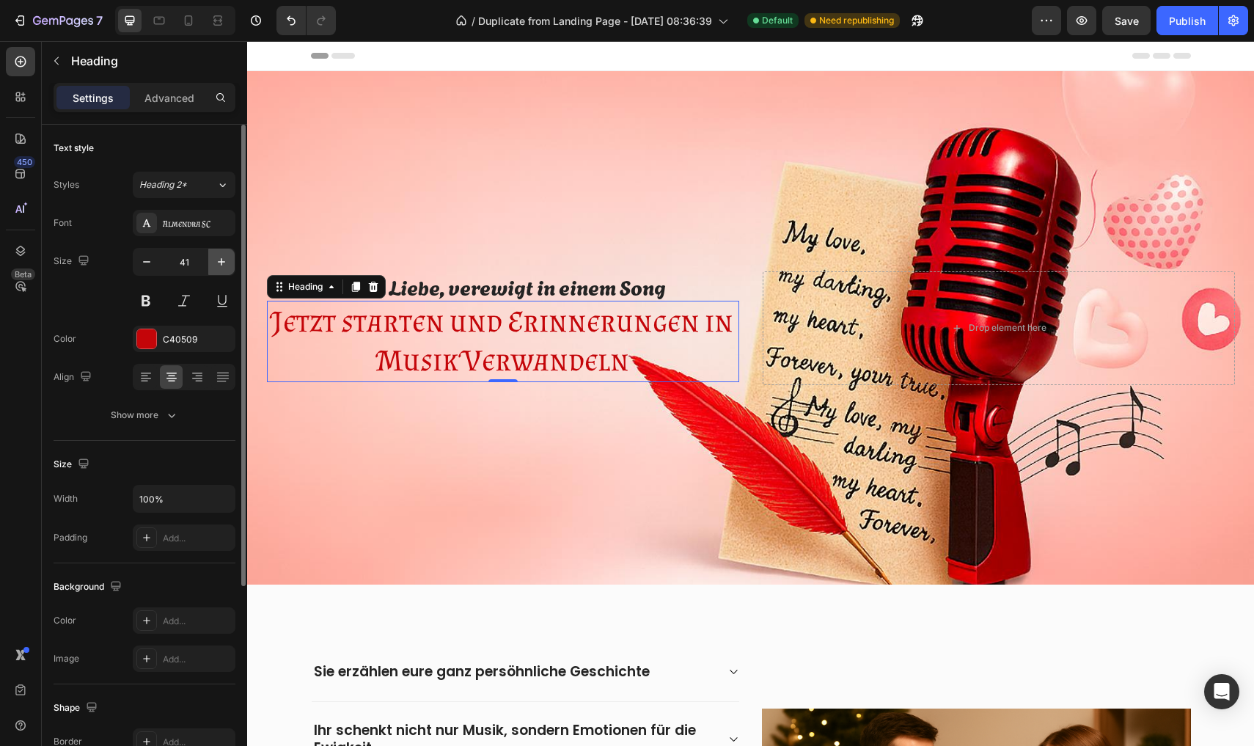
click at [226, 272] on button "button" at bounding box center [221, 262] width 26 height 26
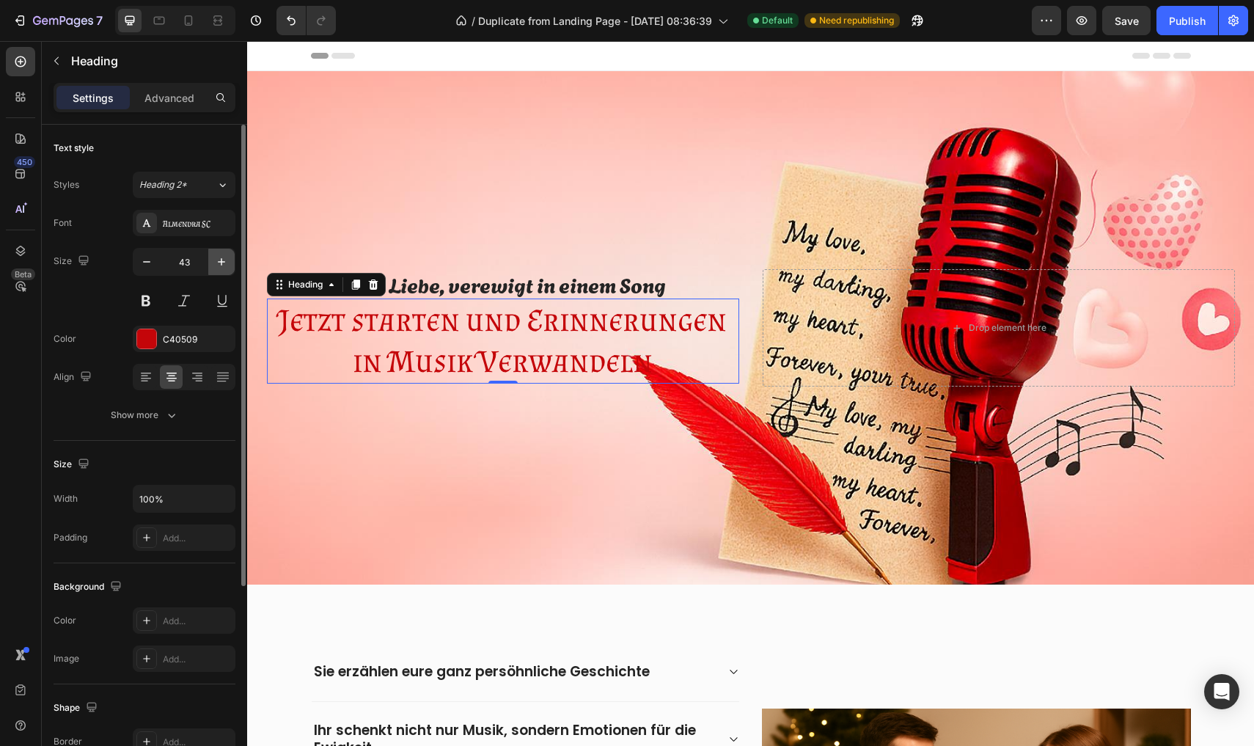
click at [226, 272] on button "button" at bounding box center [221, 262] width 26 height 26
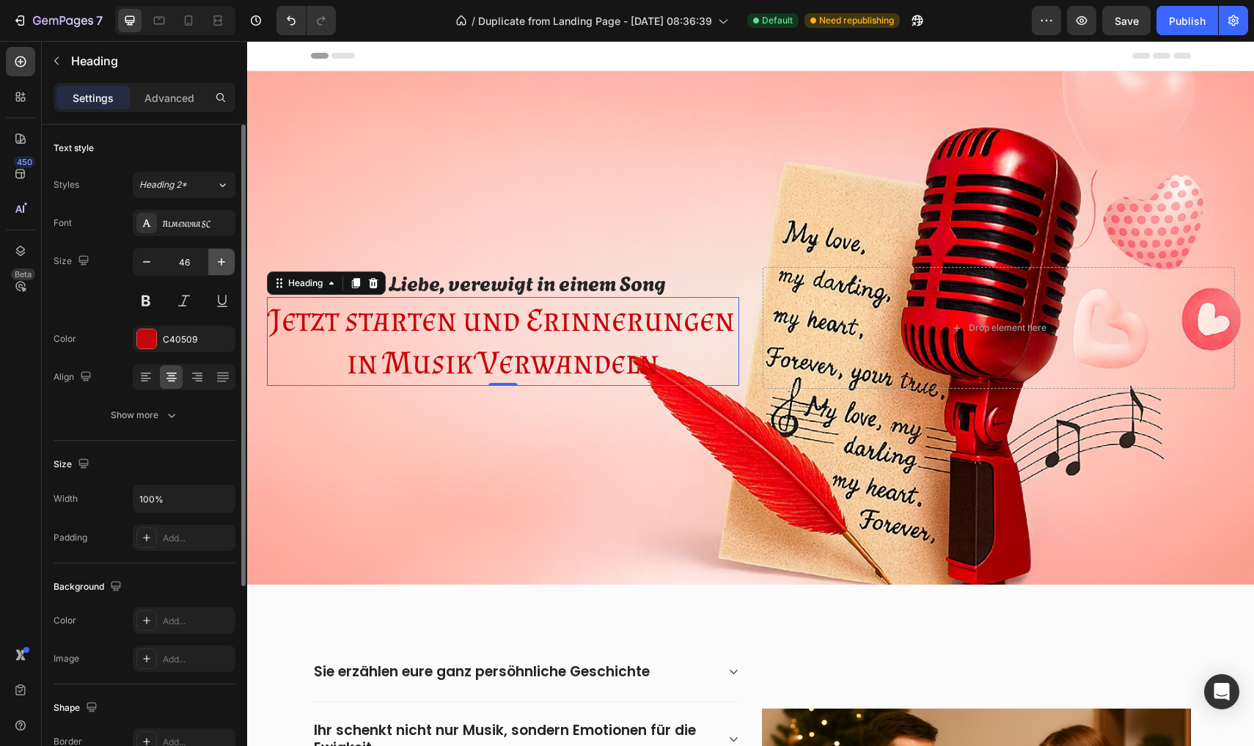
click at [226, 272] on button "button" at bounding box center [221, 262] width 26 height 26
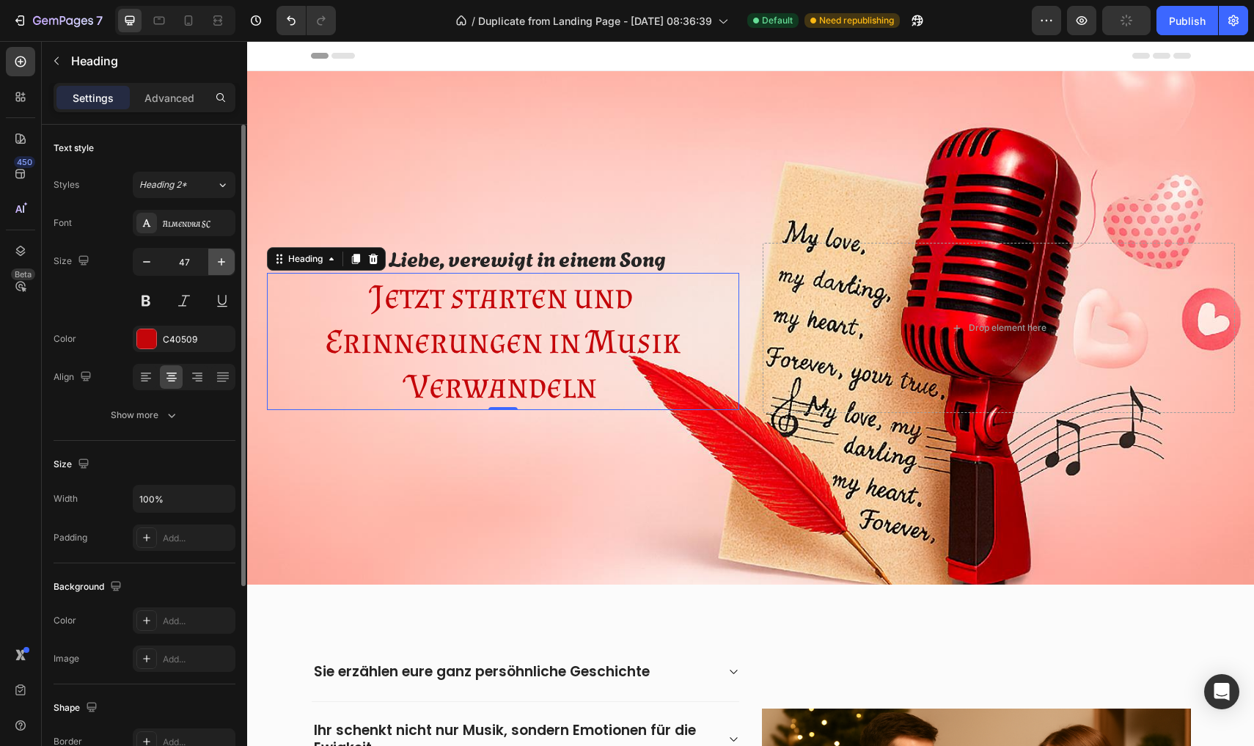
click at [226, 272] on button "button" at bounding box center [221, 262] width 26 height 26
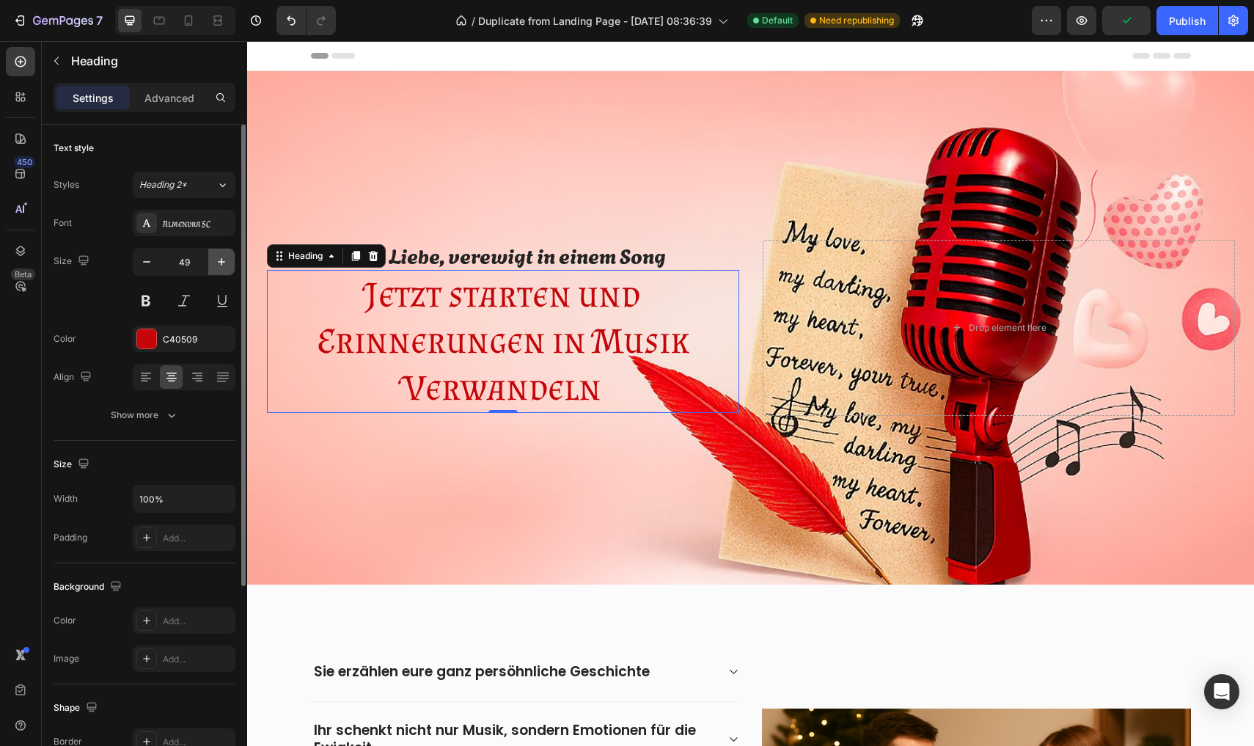
type input "50"
click at [212, 232] on div "Almendra SC" at bounding box center [184, 223] width 103 height 26
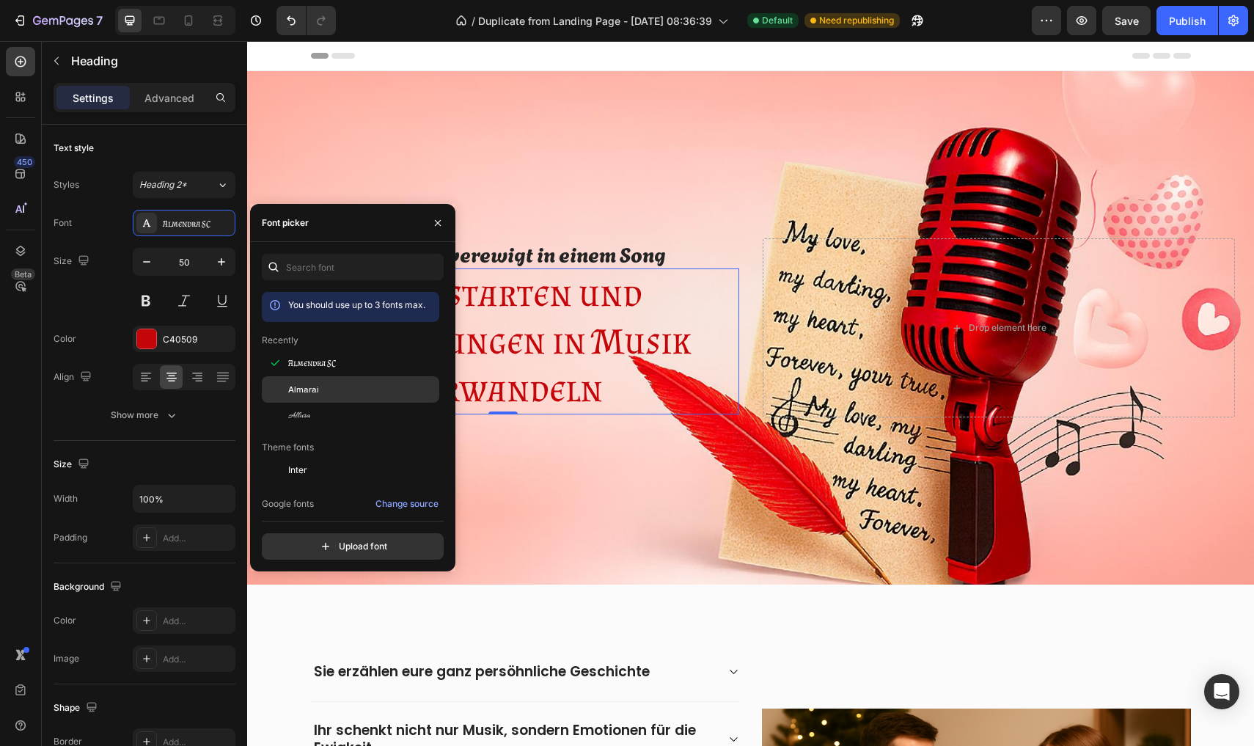
click at [293, 542] on div "Almarai" at bounding box center [350, 555] width 177 height 26
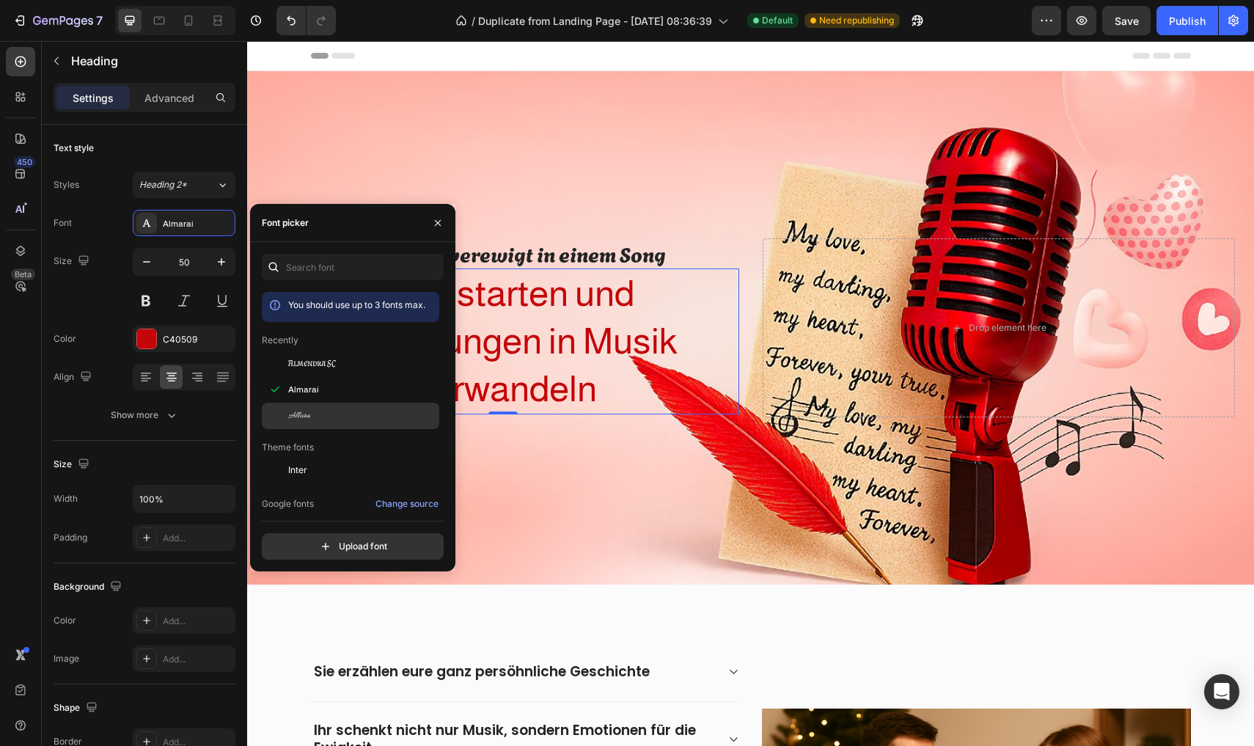
click at [303, 621] on div "Allura" at bounding box center [350, 634] width 177 height 26
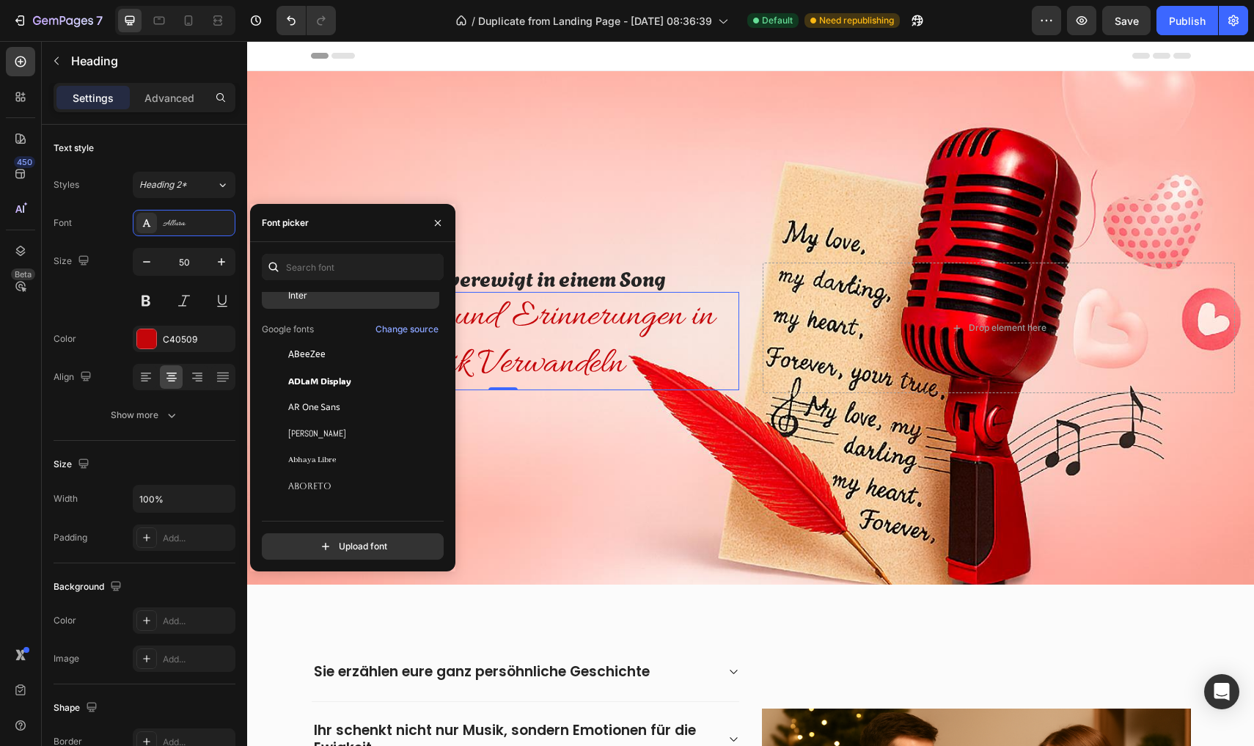
scroll to position [205, 0]
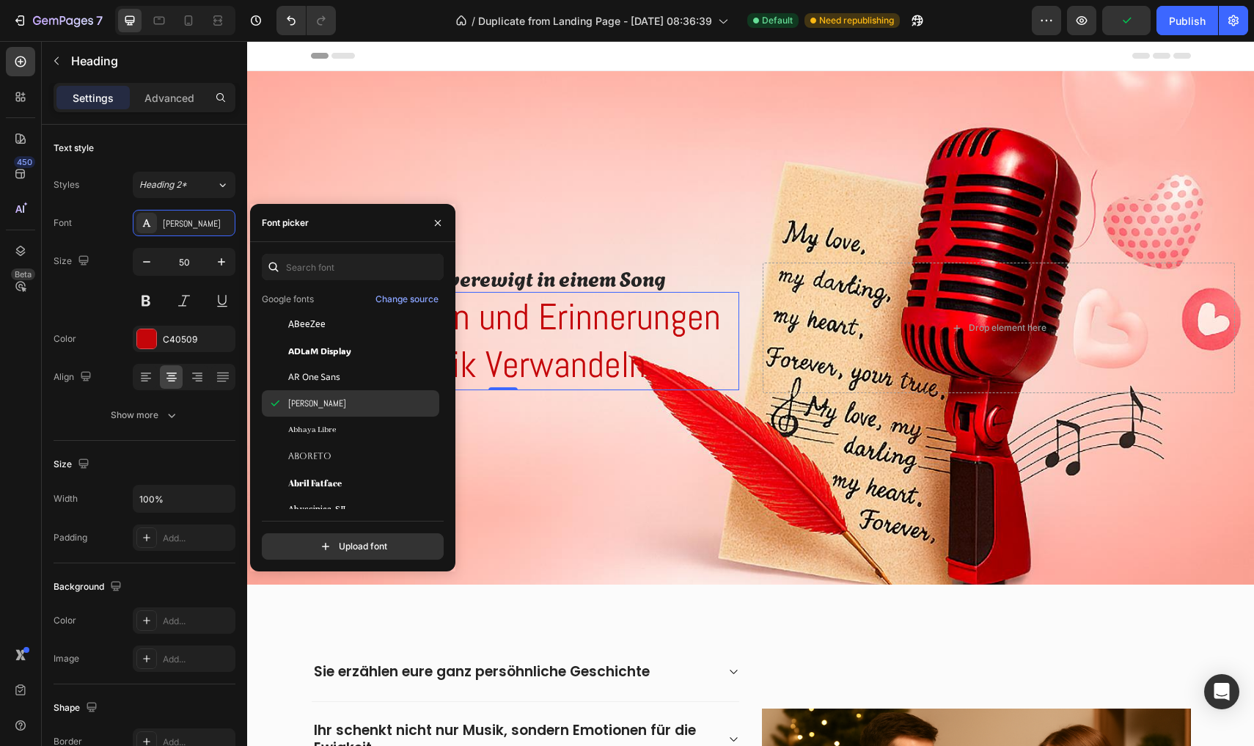
click at [315, 449] on div "Aboreto" at bounding box center [350, 456] width 177 height 26
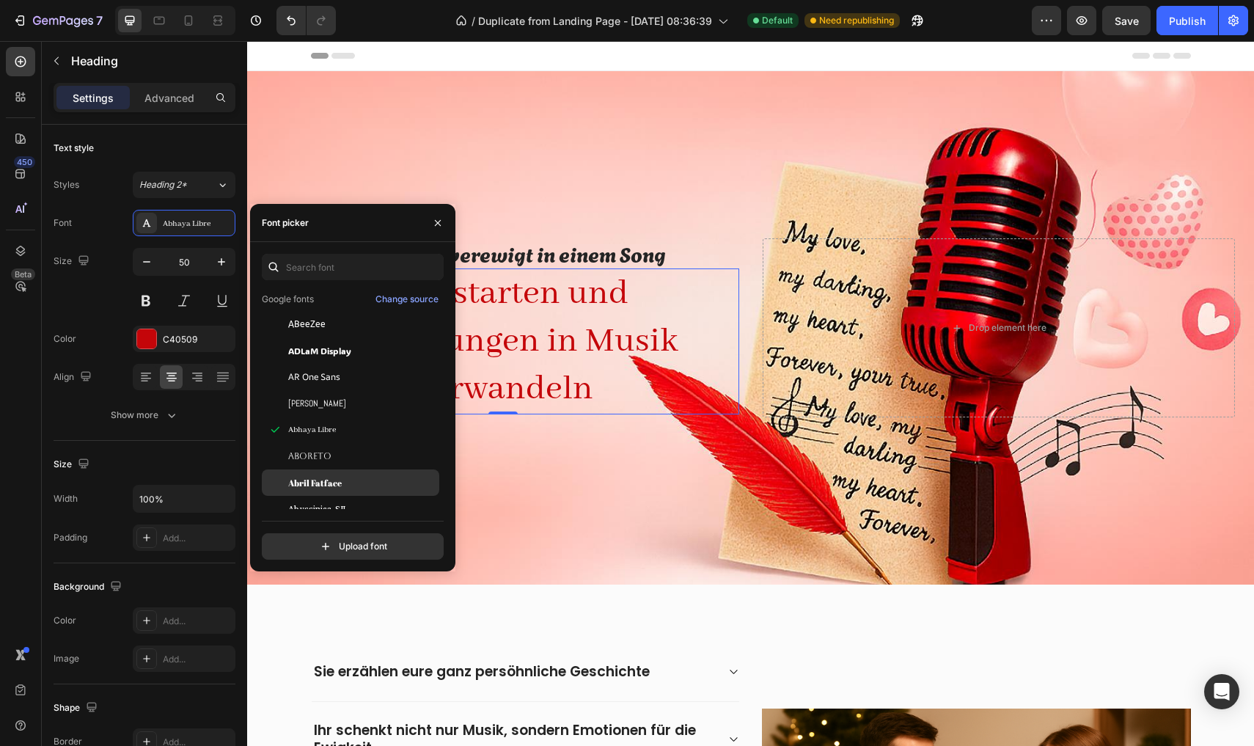
click at [326, 477] on span "Abril Fatface" at bounding box center [315, 482] width 54 height 13
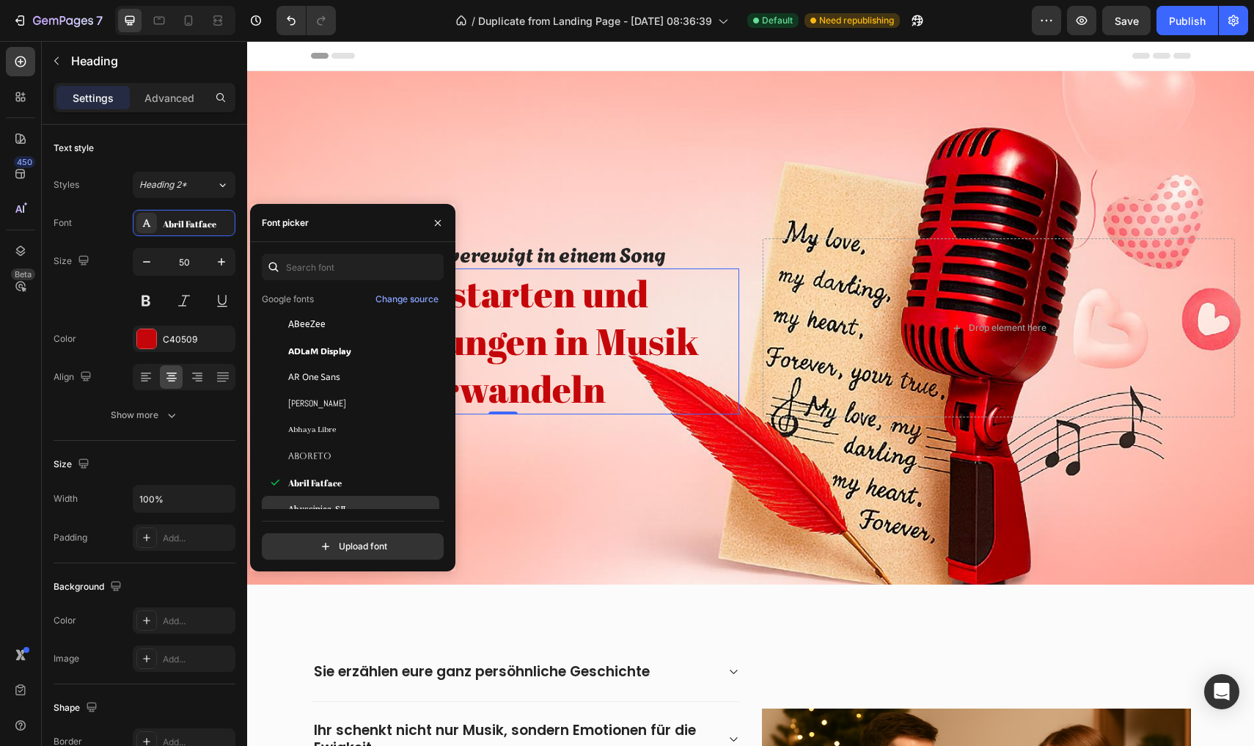
click at [326, 504] on span "Abyssinica SIL" at bounding box center [317, 508] width 59 height 13
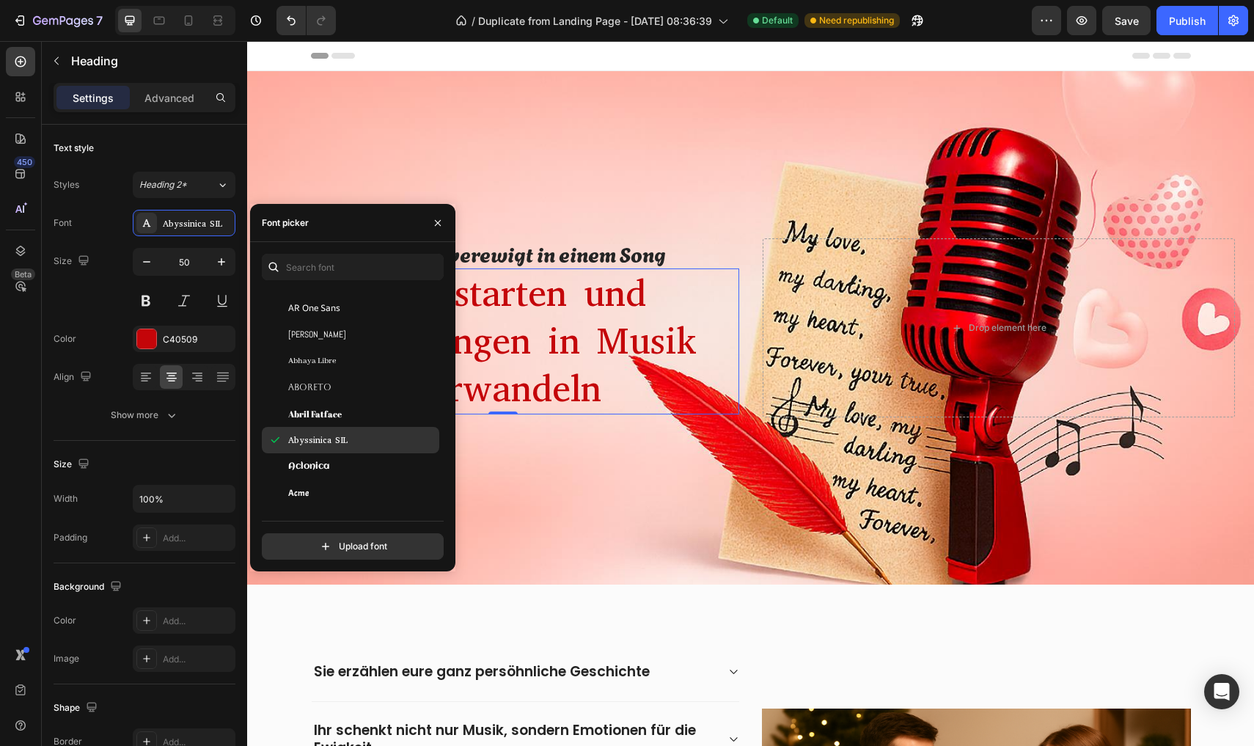
scroll to position [289, 0]
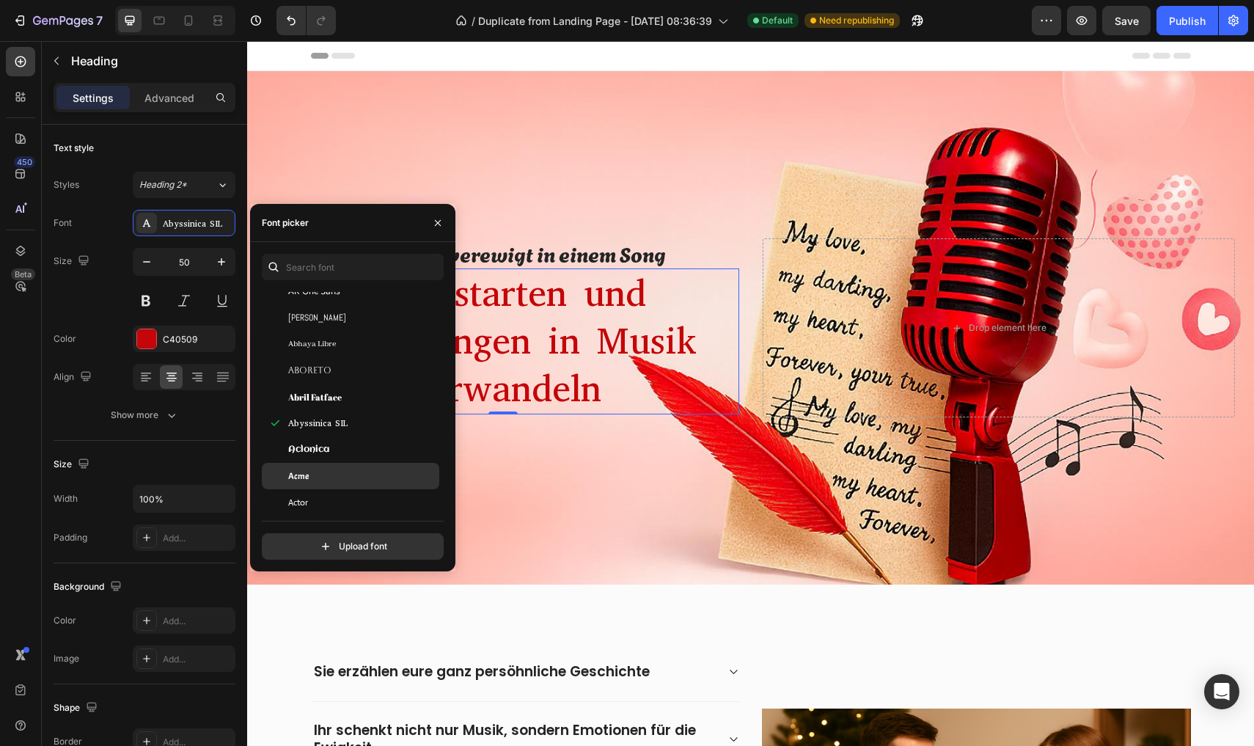
click at [381, 474] on div "Acme" at bounding box center [362, 475] width 148 height 13
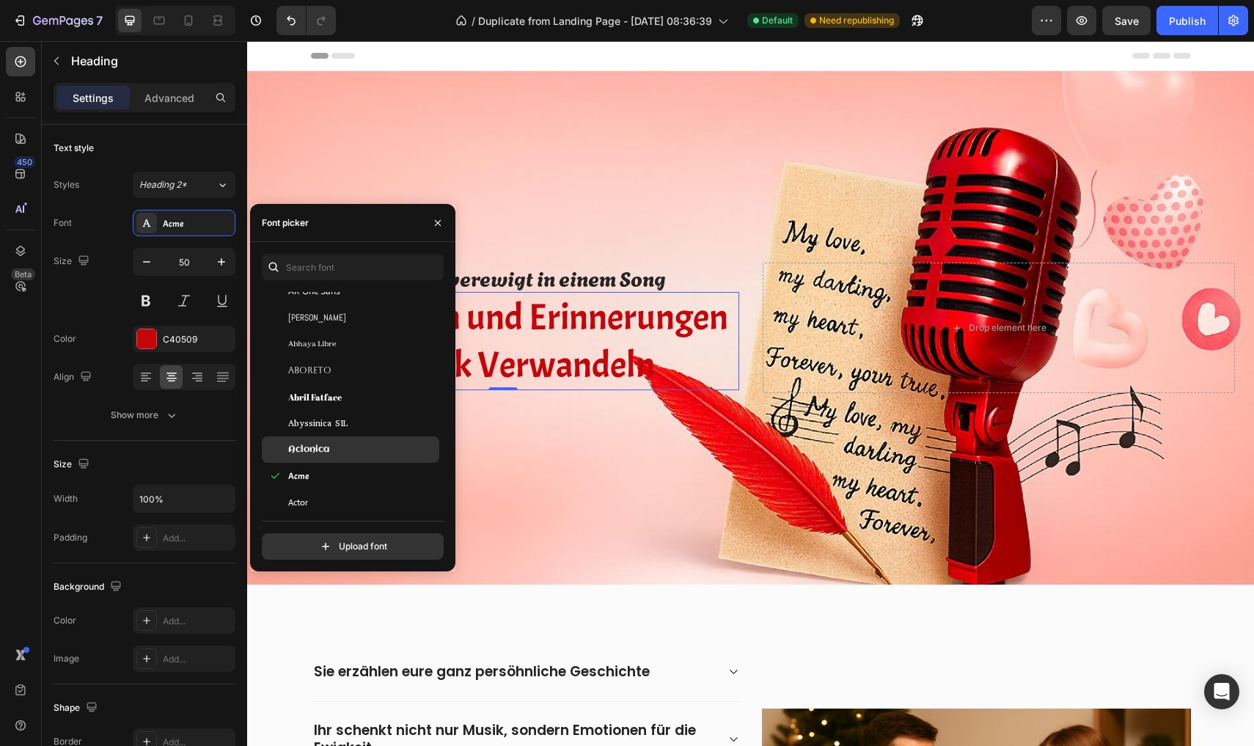
click at [385, 444] on div "Aclonica" at bounding box center [362, 449] width 148 height 13
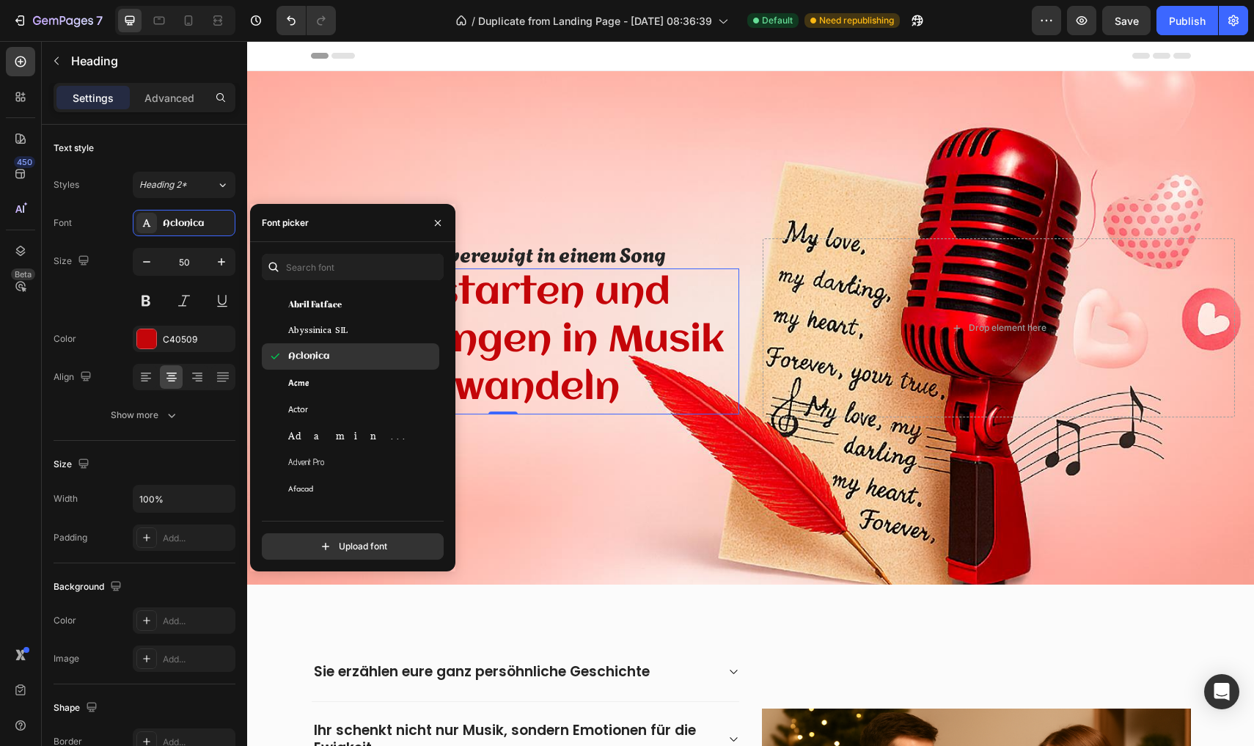
scroll to position [406, 0]
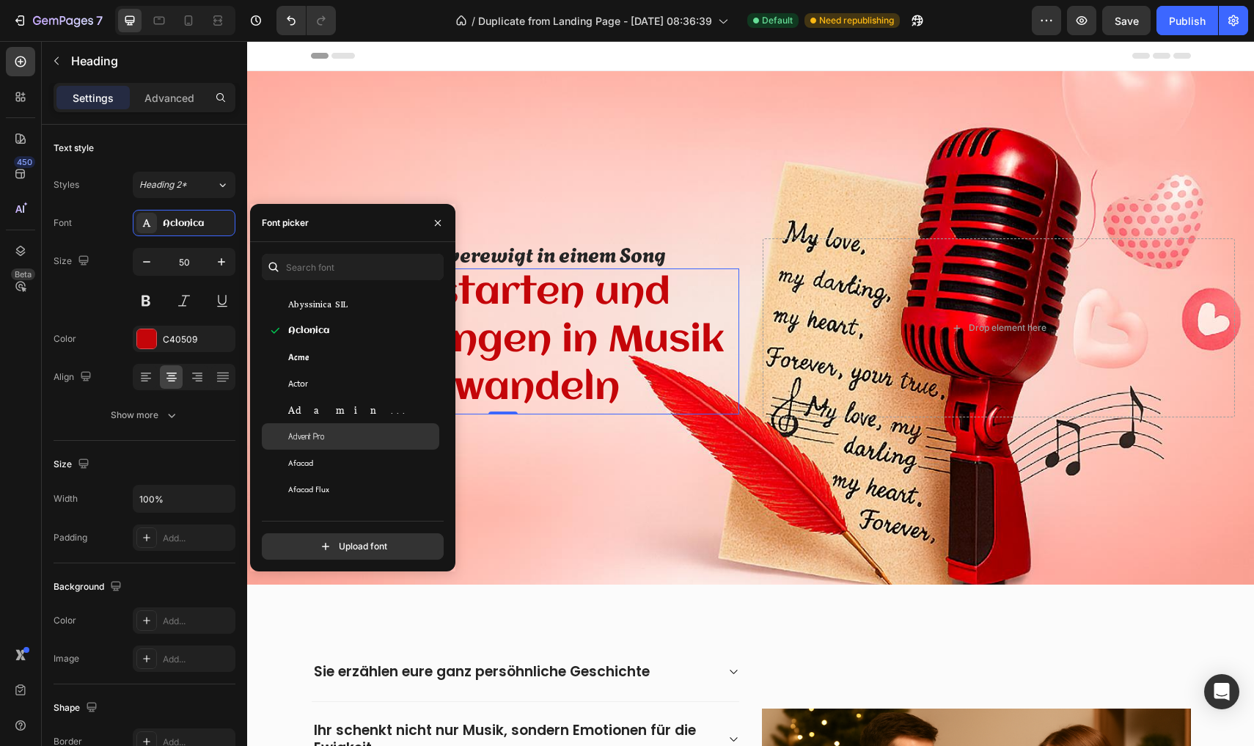
click at [371, 434] on div "Advent Pro" at bounding box center [362, 436] width 148 height 13
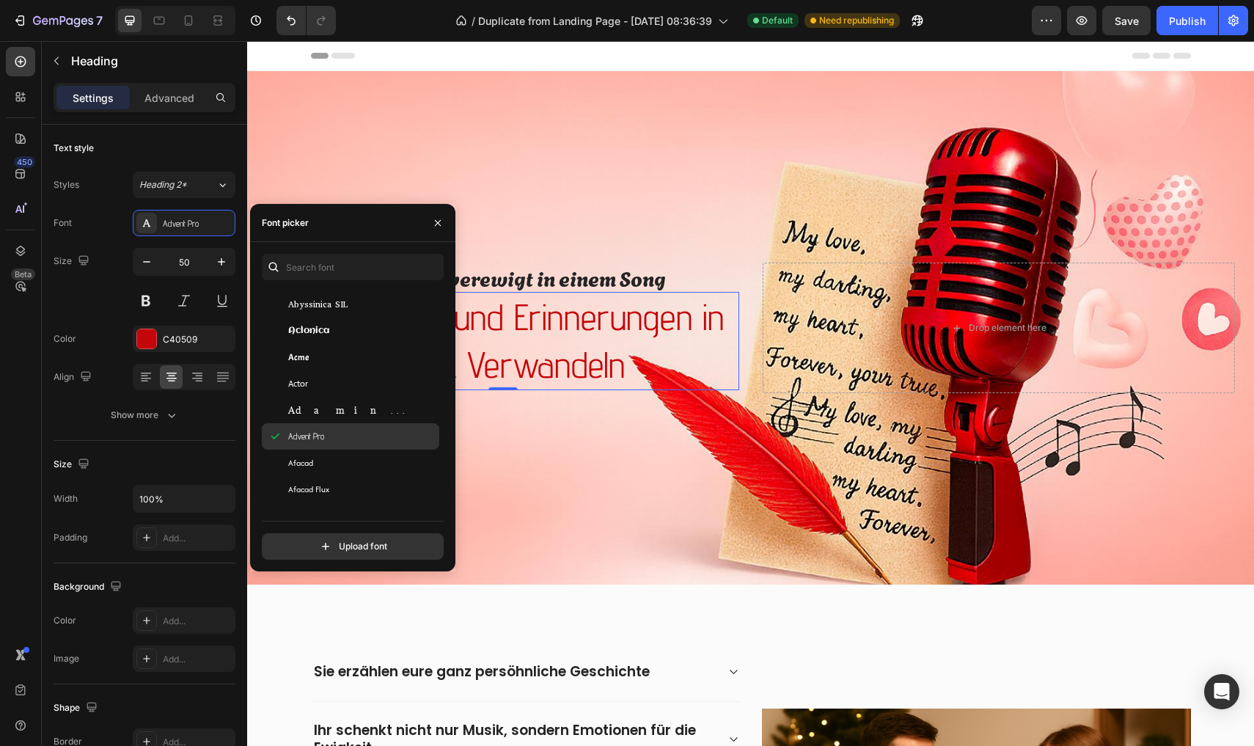
click at [362, 446] on div "Advent Pro" at bounding box center [350, 436] width 177 height 26
click at [344, 469] on div "Afacad" at bounding box center [362, 462] width 148 height 13
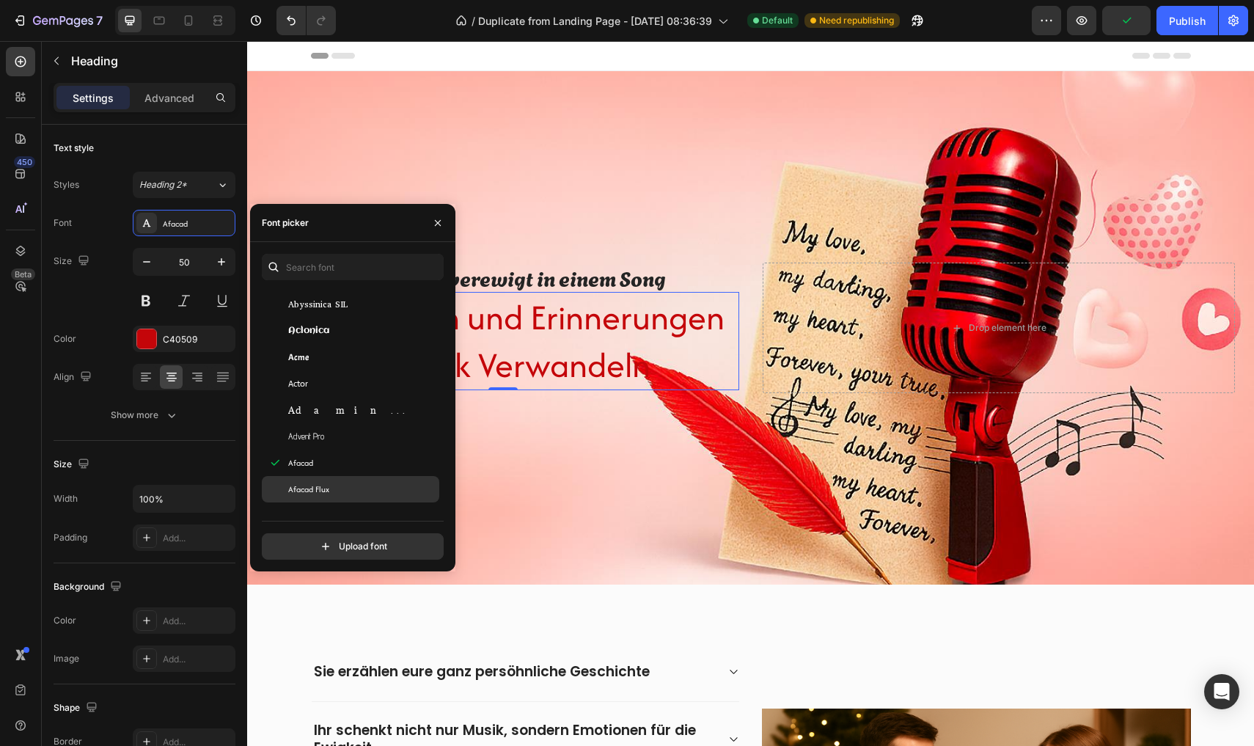
click at [343, 484] on div "Afacad Flux" at bounding box center [362, 489] width 148 height 13
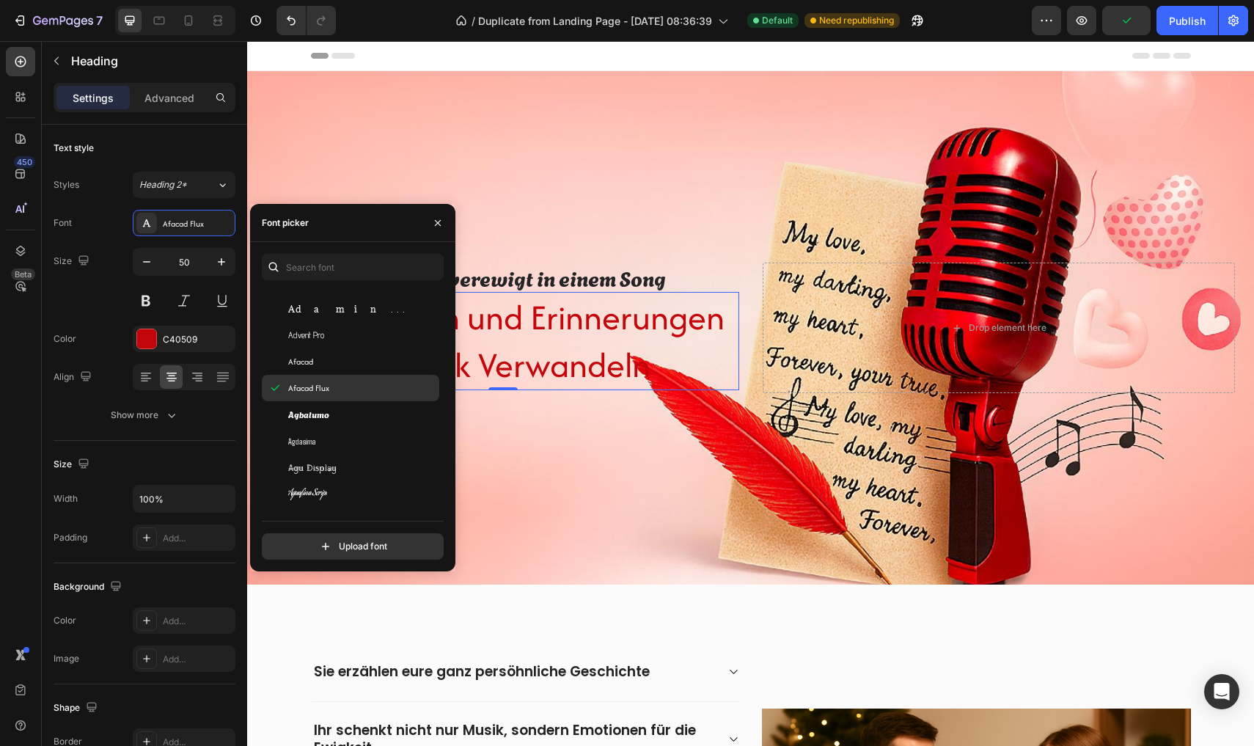
scroll to position [502, 0]
click at [339, 433] on div "Agdasima" at bounding box center [362, 439] width 148 height 13
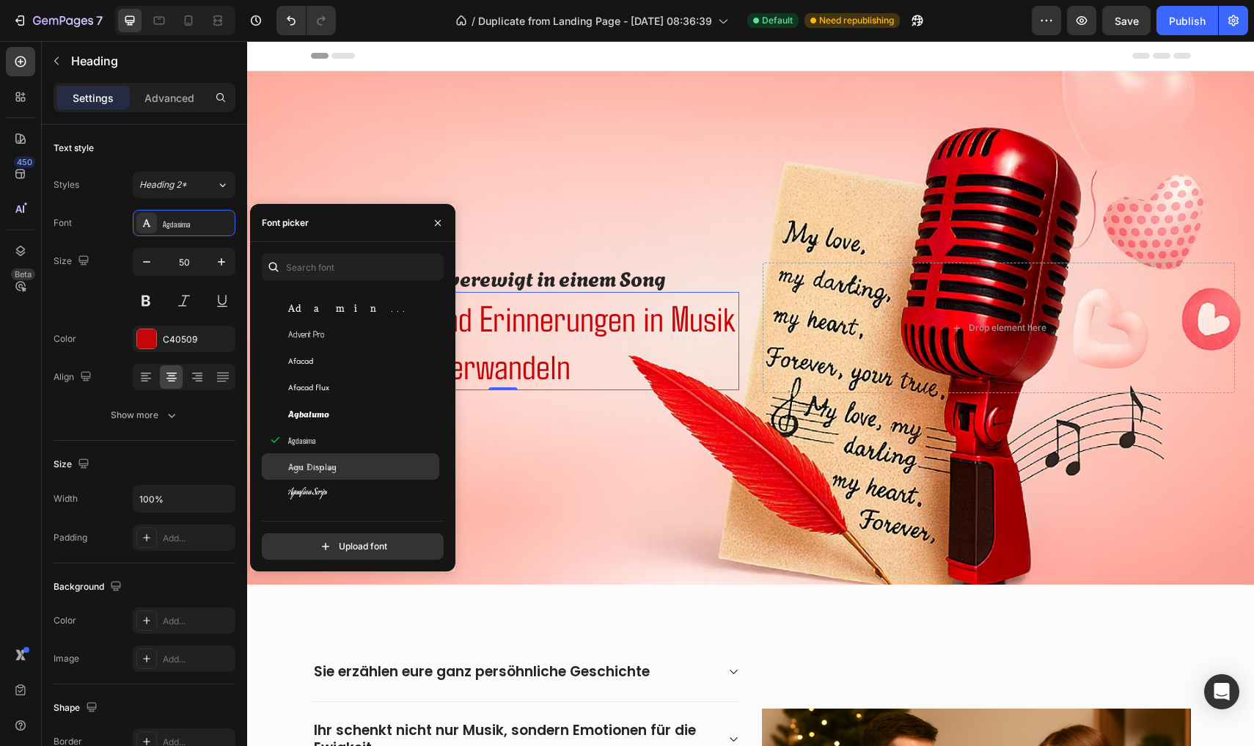
click at [337, 456] on div "Agu Display" at bounding box center [350, 466] width 177 height 26
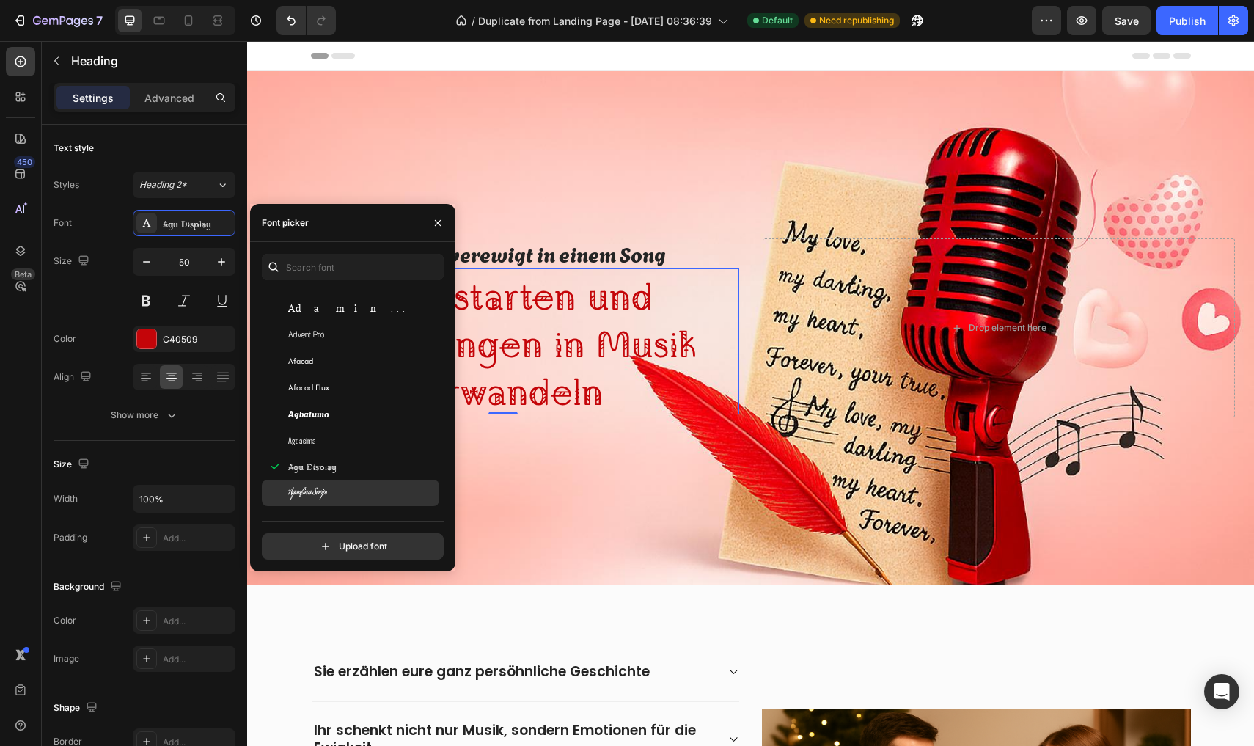
click at [329, 487] on div "Aguafina Script" at bounding box center [362, 492] width 148 height 13
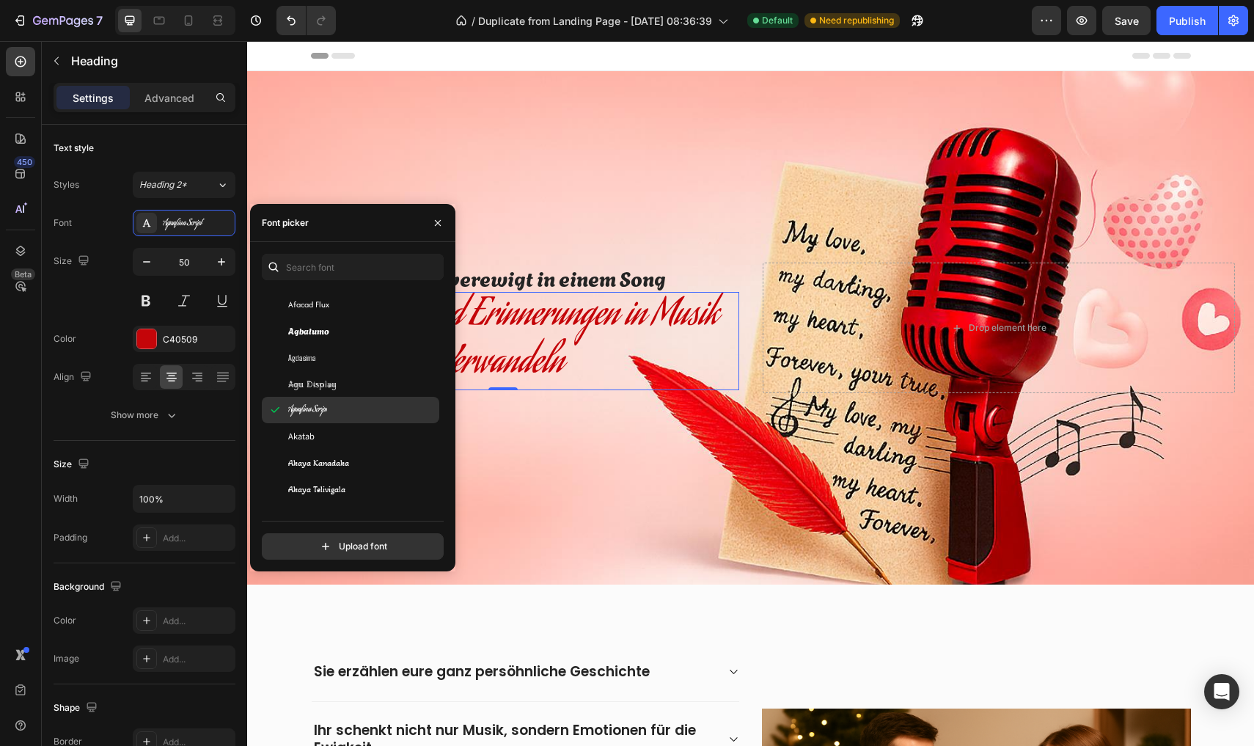
scroll to position [591, 0]
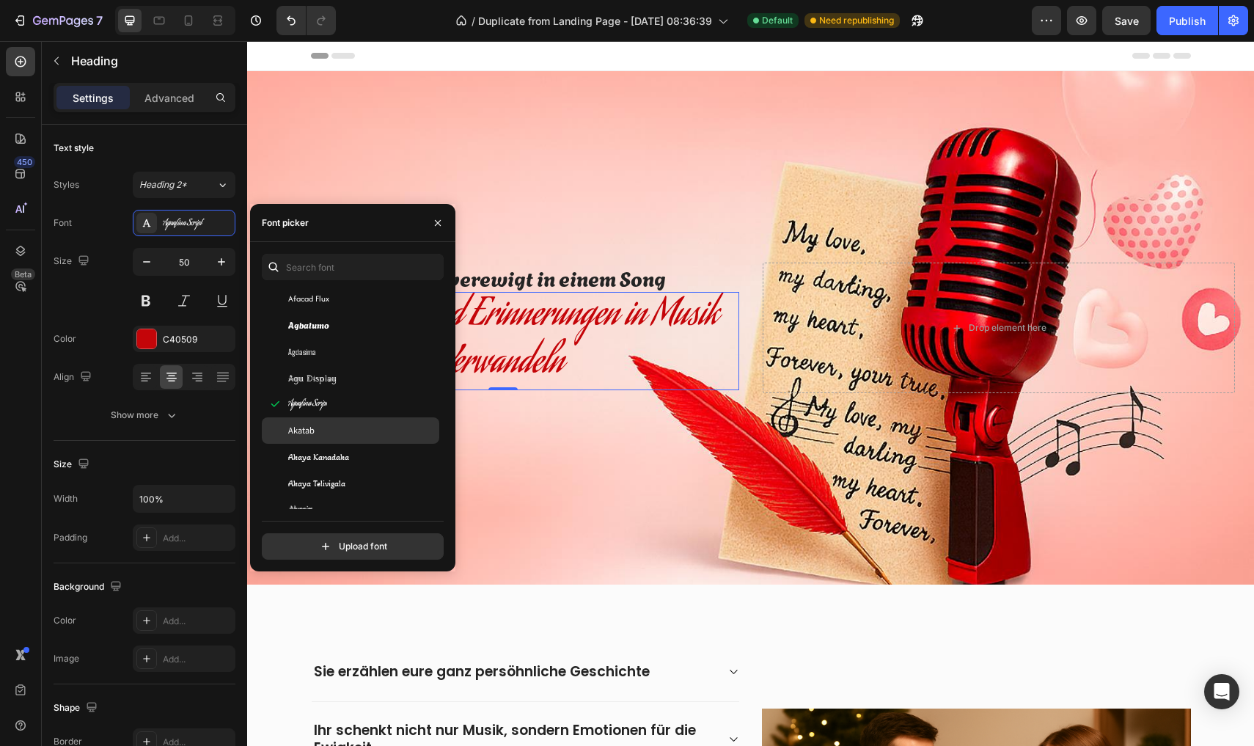
click at [330, 424] on div "Akatab" at bounding box center [362, 430] width 148 height 13
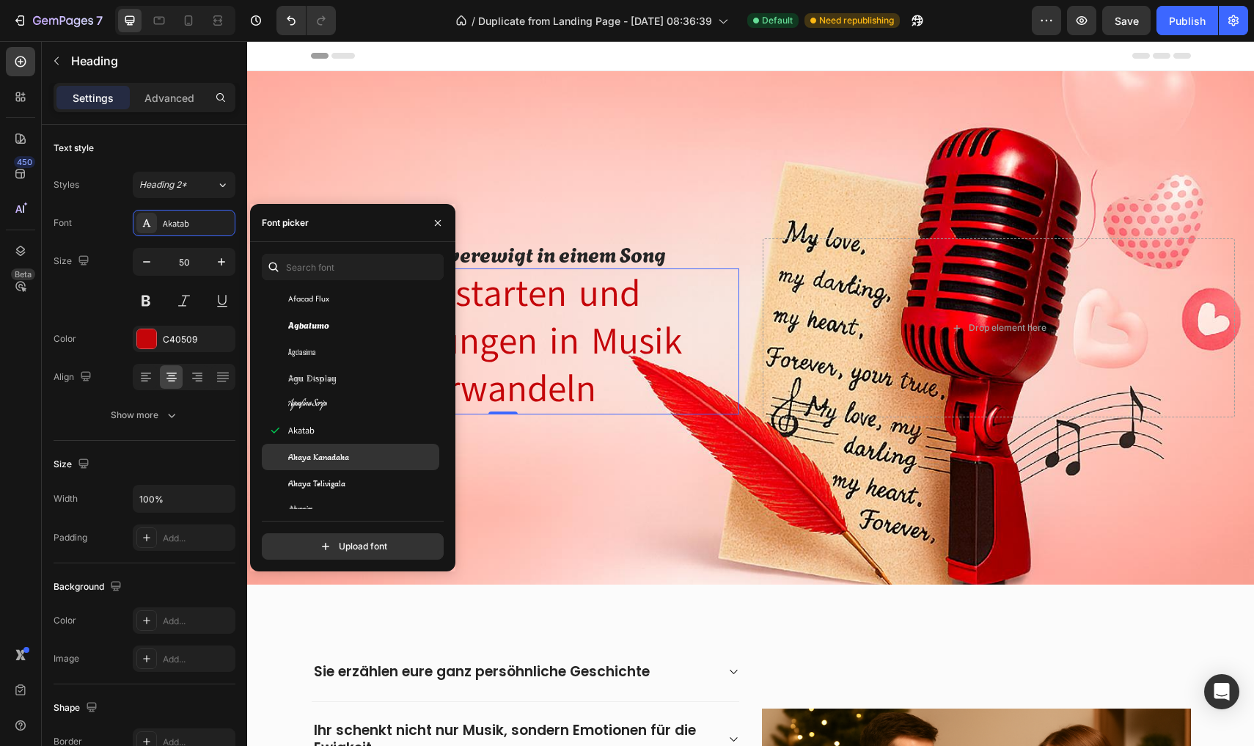
click at [328, 455] on span "Akaya Kanadaka" at bounding box center [318, 456] width 61 height 13
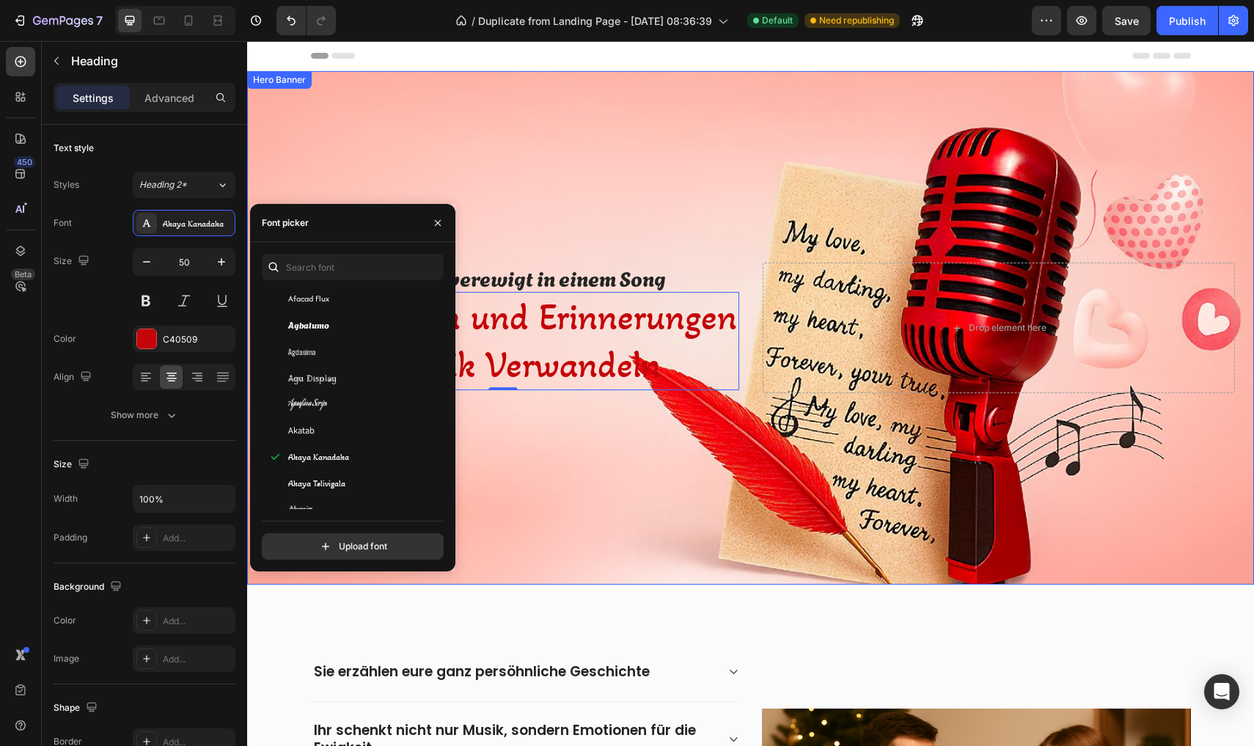
click at [511, 450] on div "Overlay" at bounding box center [750, 327] width 1007 height 513
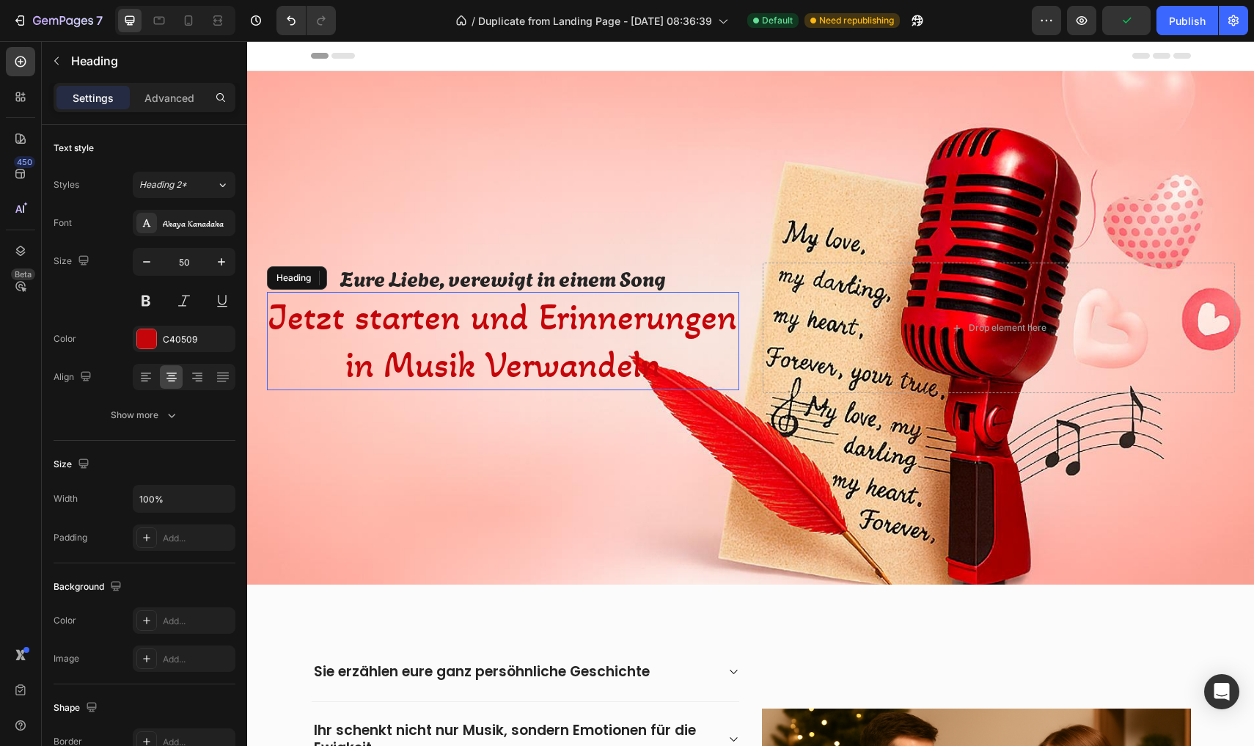
click at [364, 298] on p "Jetzt starten und Erinnerungen in Musik Verwandeln" at bounding box center [502, 340] width 469 height 95
click at [226, 272] on button "button" at bounding box center [221, 262] width 26 height 26
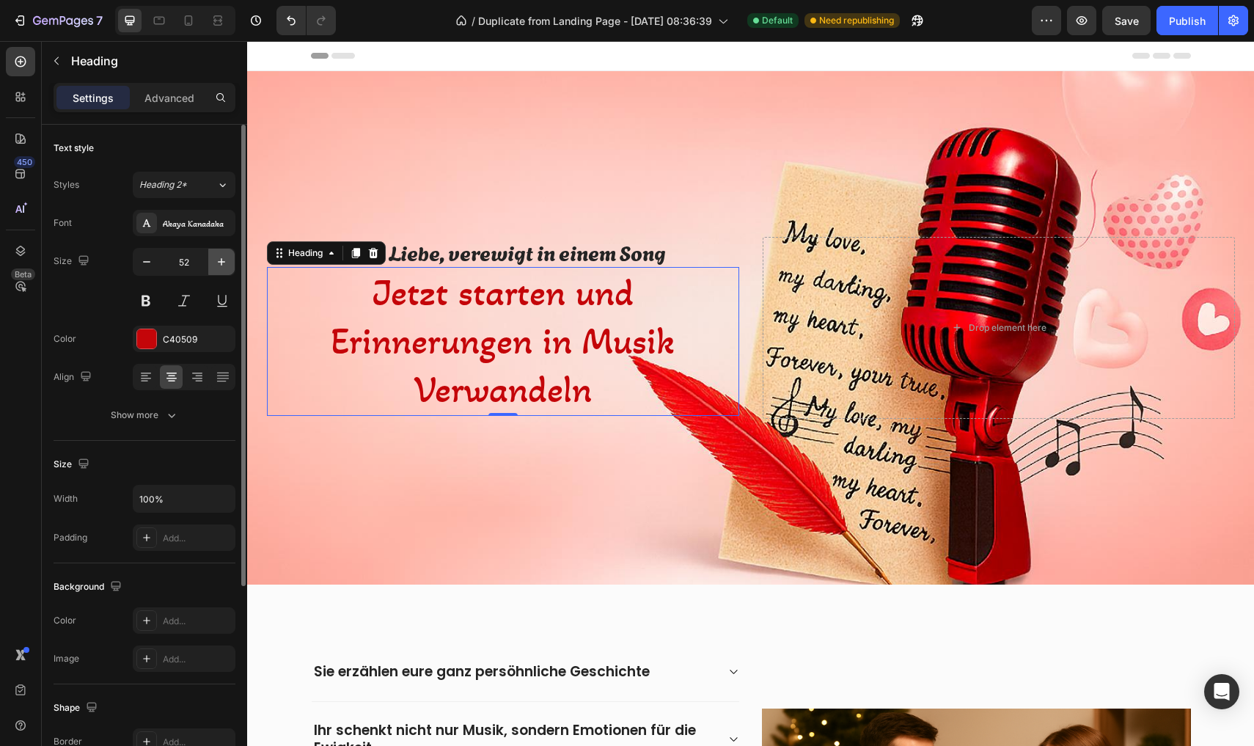
click at [226, 272] on button "button" at bounding box center [221, 262] width 26 height 26
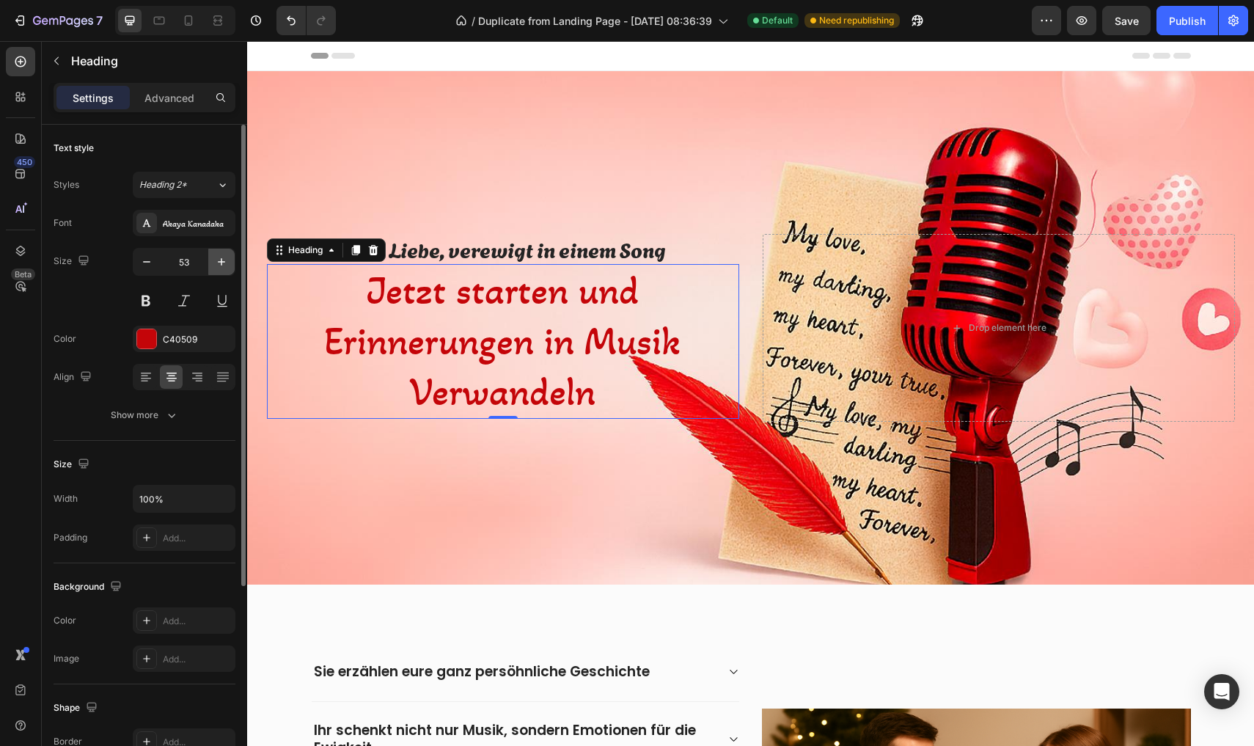
click at [226, 272] on button "button" at bounding box center [221, 262] width 26 height 26
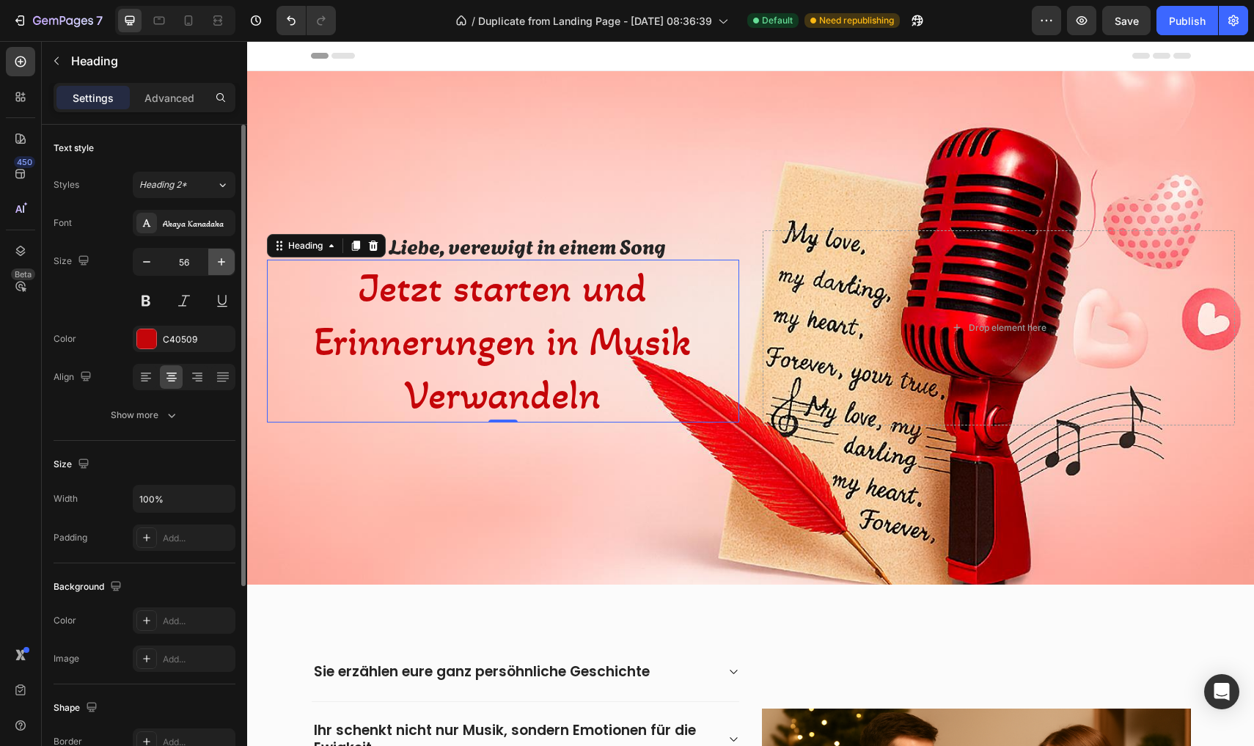
click at [226, 272] on button "button" at bounding box center [221, 262] width 26 height 26
type input "59"
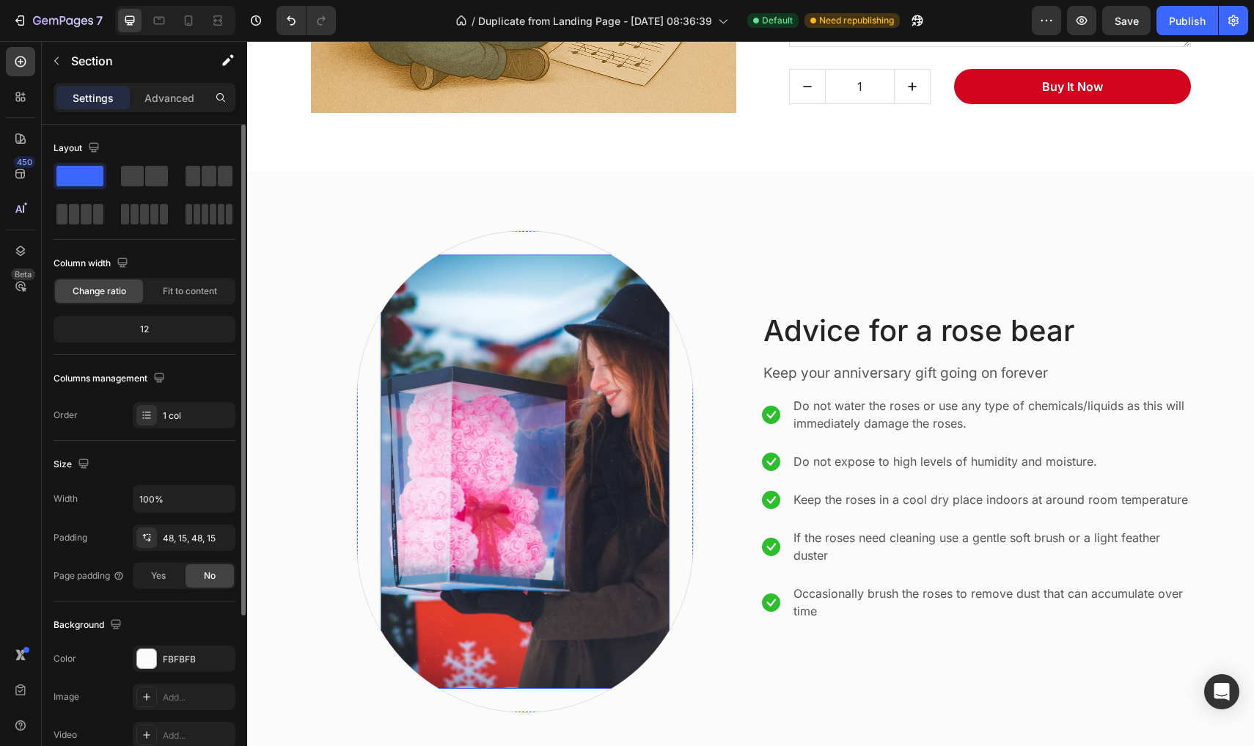
scroll to position [2491, 0]
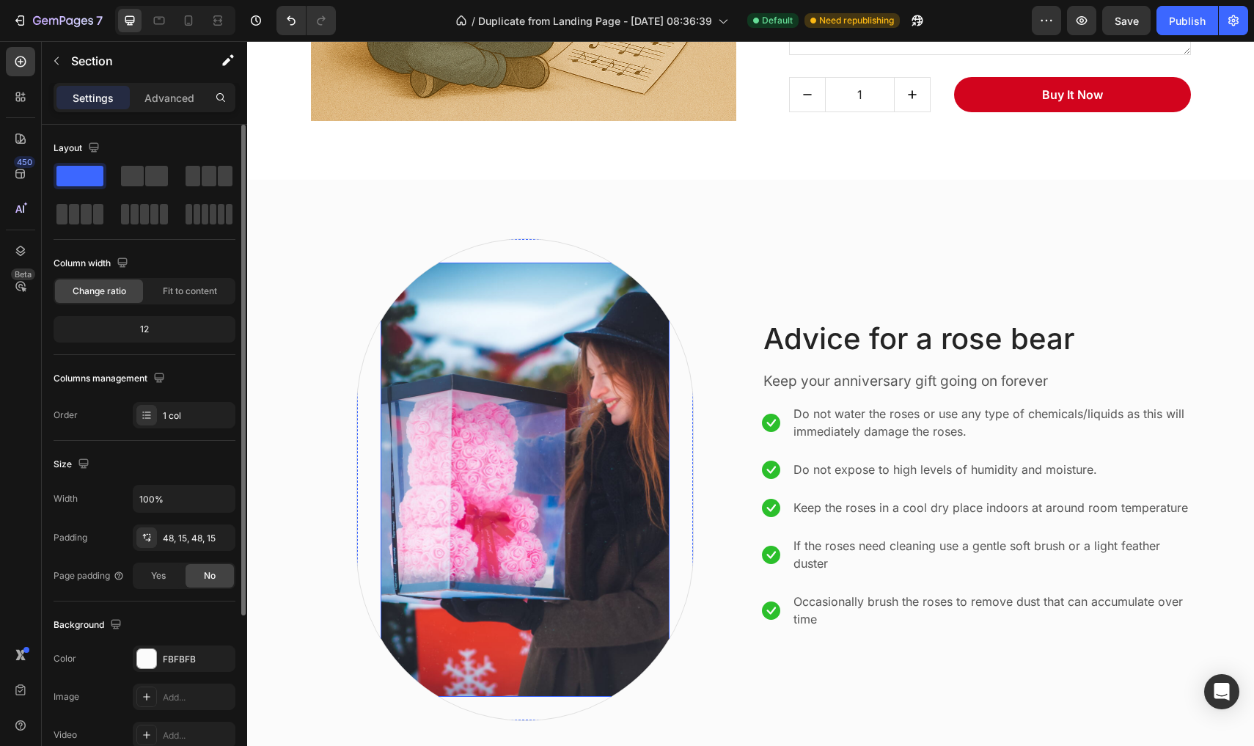
click at [595, 343] on img at bounding box center [525, 480] width 289 height 434
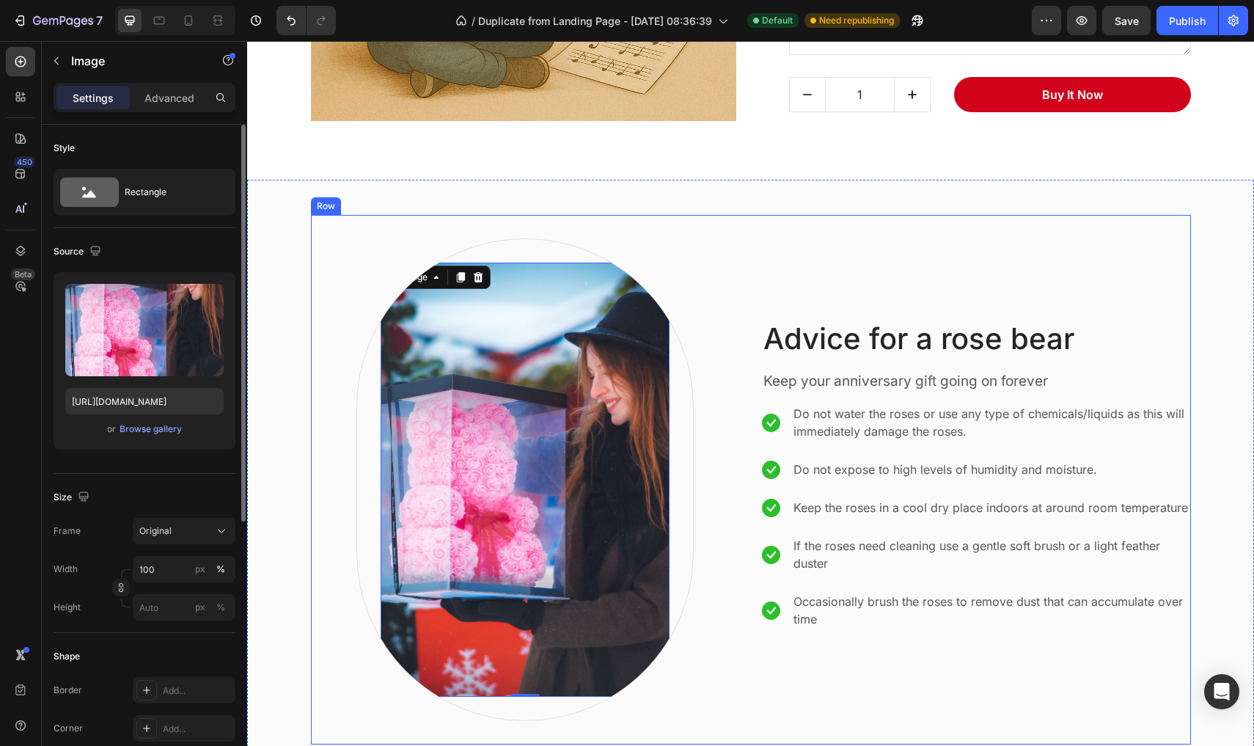
click at [758, 278] on div "Image 0 Row Advice for a rose bear Heading Keep your anniversary gift going on …" at bounding box center [751, 479] width 880 height 529
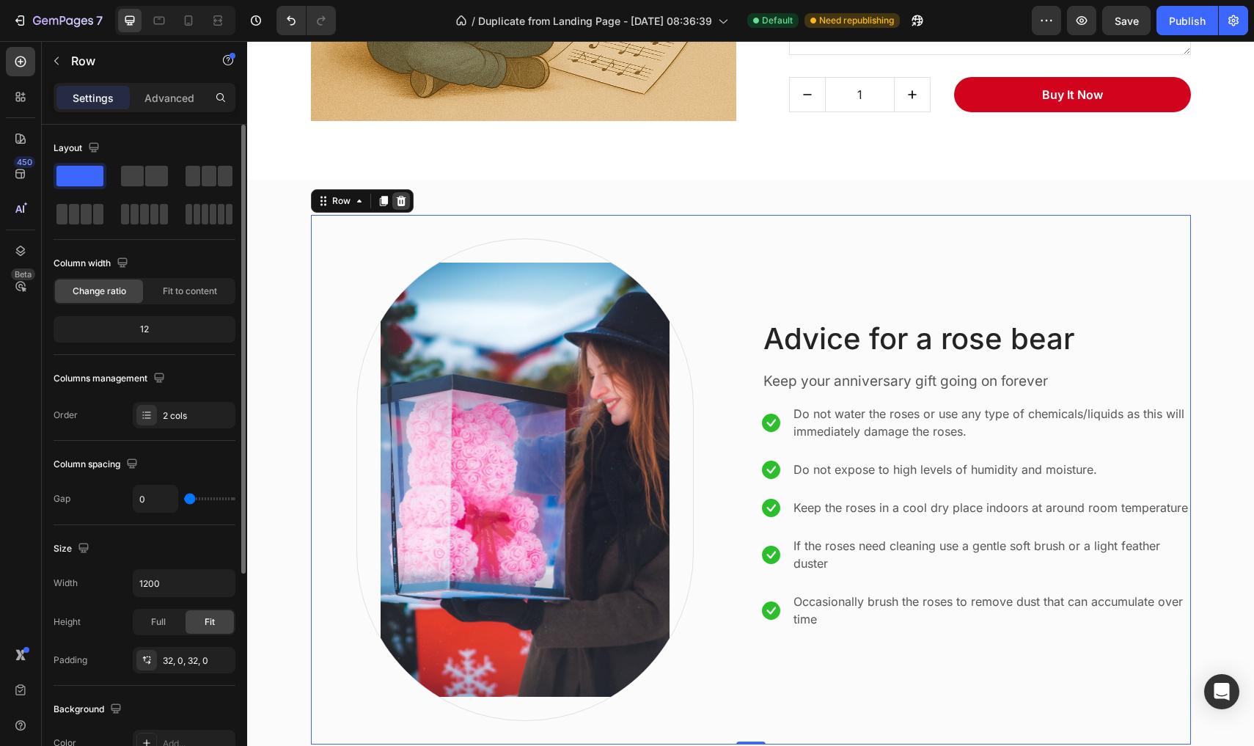
click at [403, 202] on icon at bounding box center [401, 201] width 10 height 10
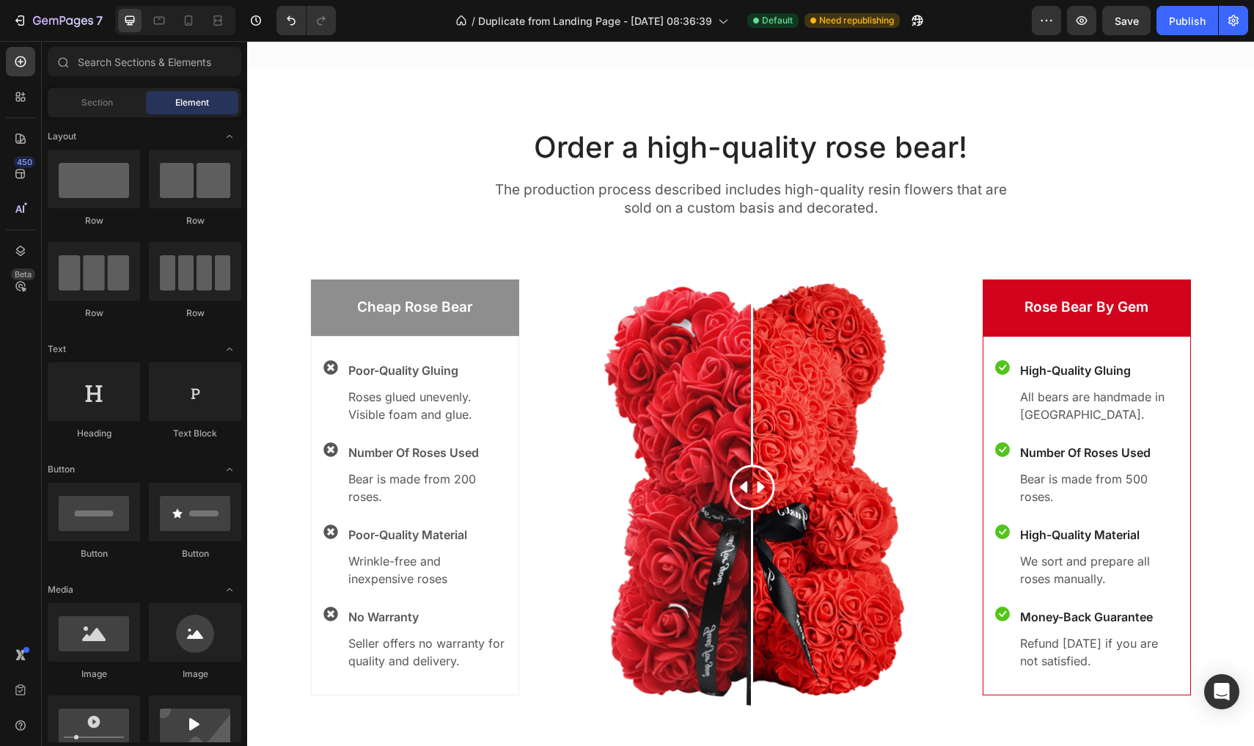
scroll to position [2706, 0]
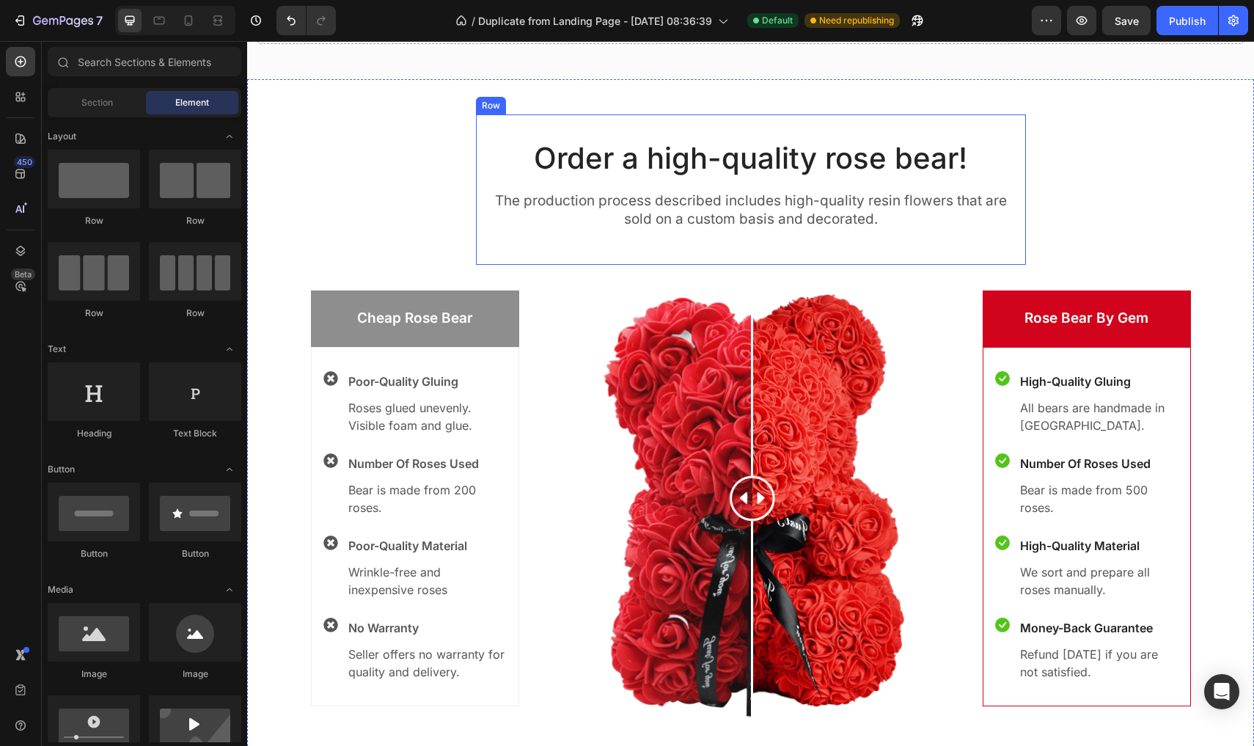
click at [785, 136] on div "Order a high-quality rose bear! Heading The production process described includ…" at bounding box center [751, 189] width 550 height 150
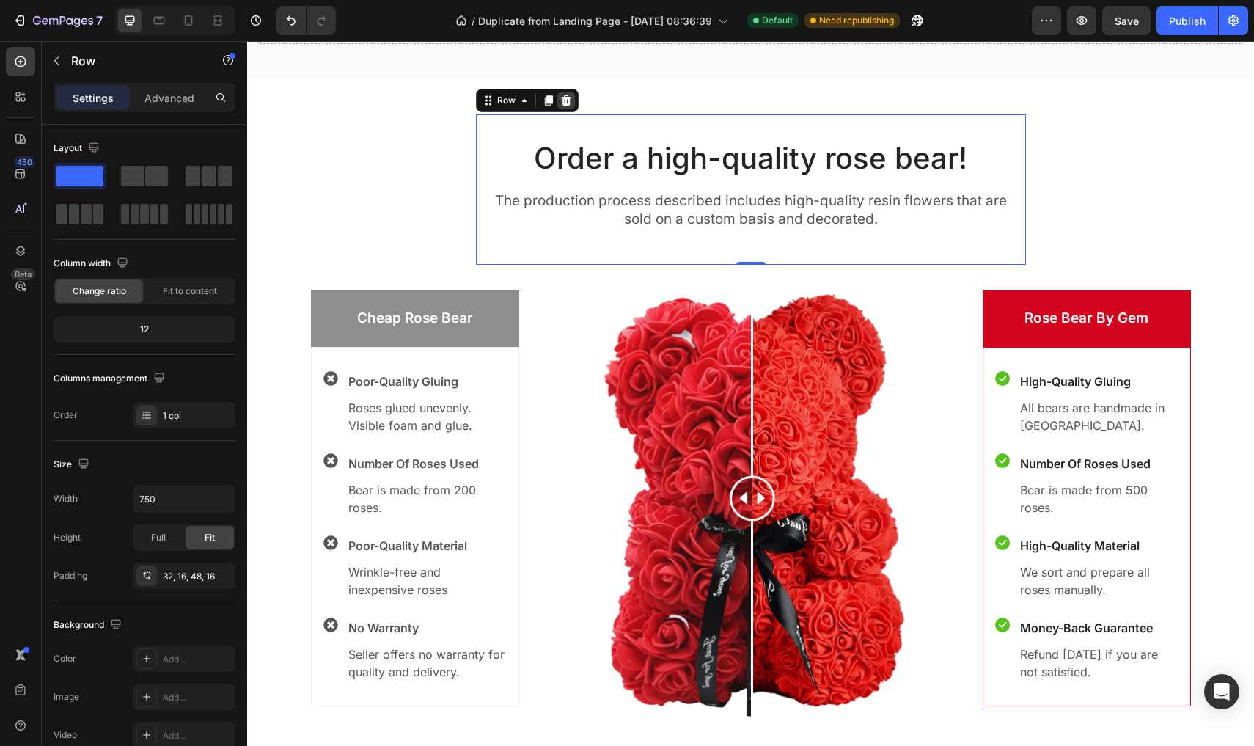
click at [564, 99] on icon at bounding box center [566, 100] width 10 height 10
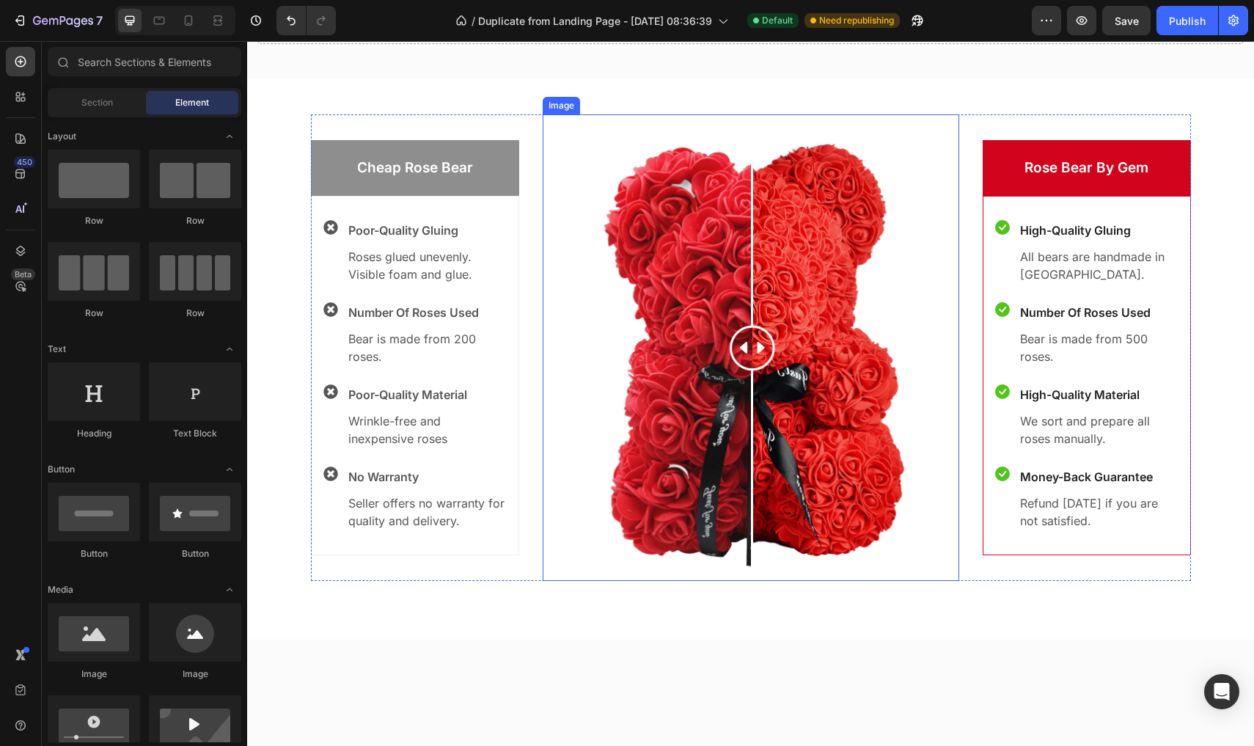
click at [593, 160] on img at bounding box center [751, 347] width 417 height 466
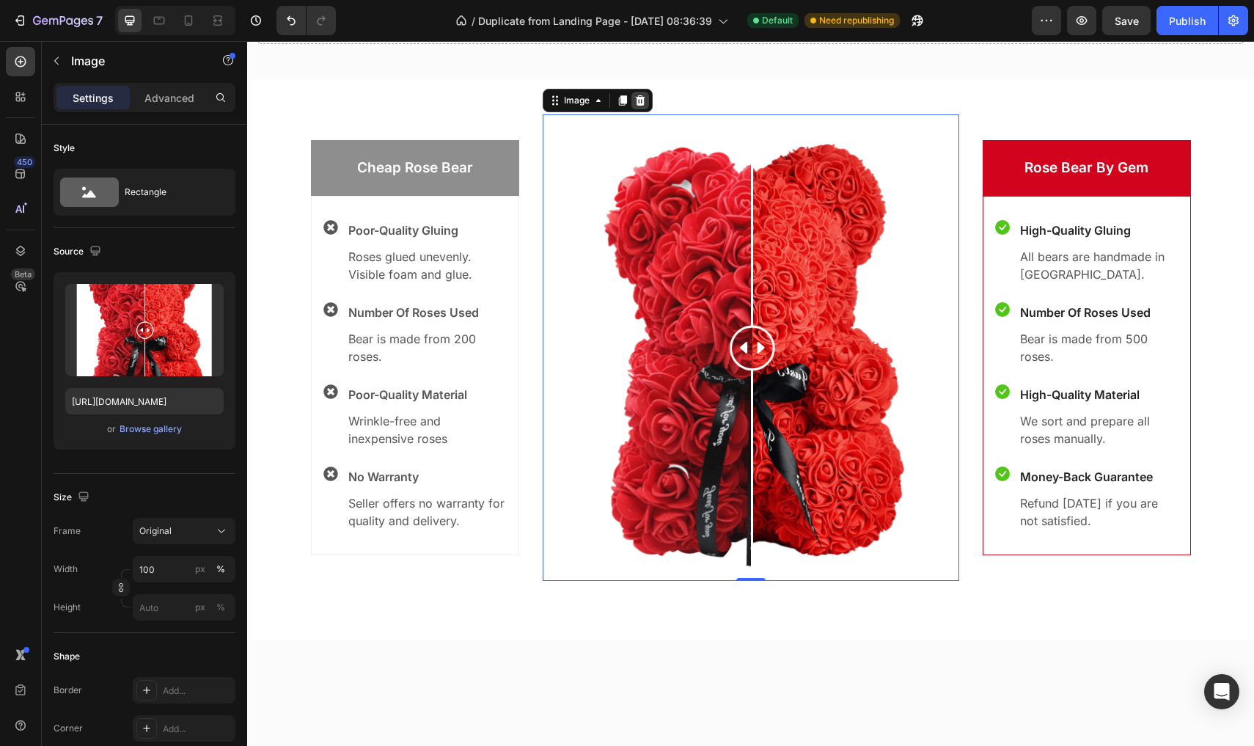
click at [638, 100] on icon at bounding box center [640, 100] width 10 height 10
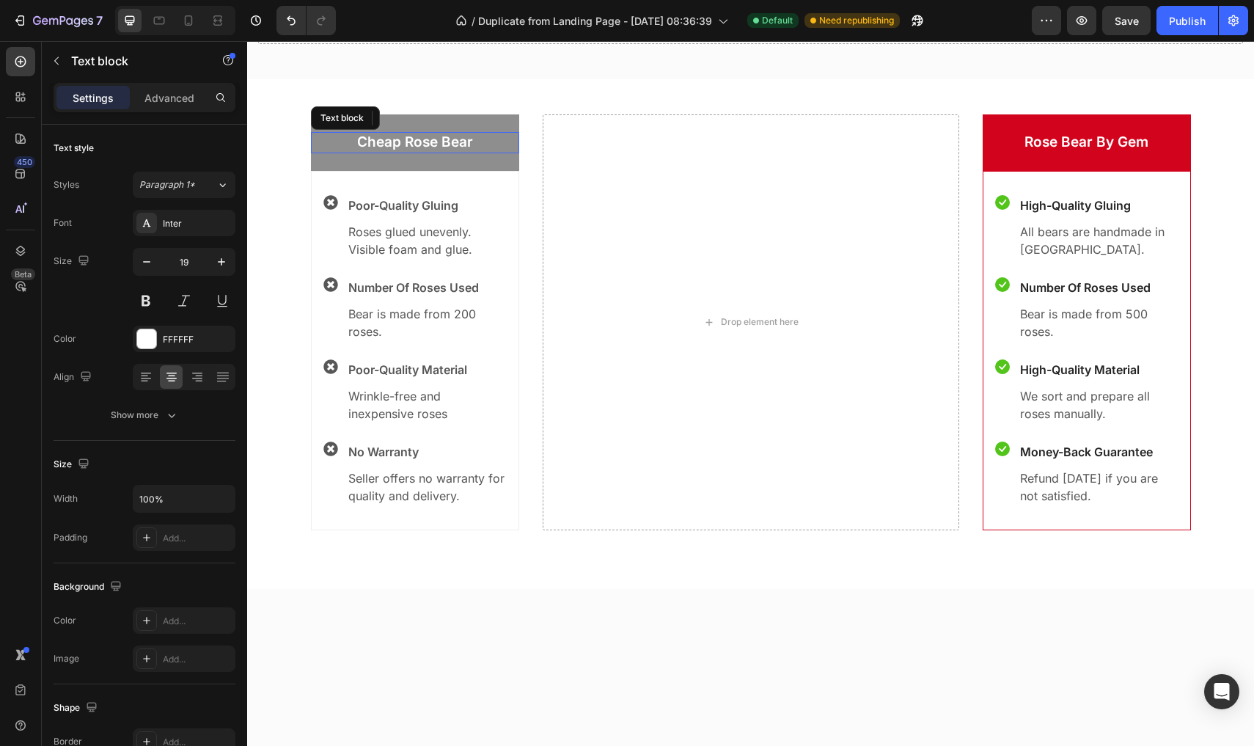
click at [495, 147] on p "Cheap Rose Bear" at bounding box center [414, 142] width 205 height 18
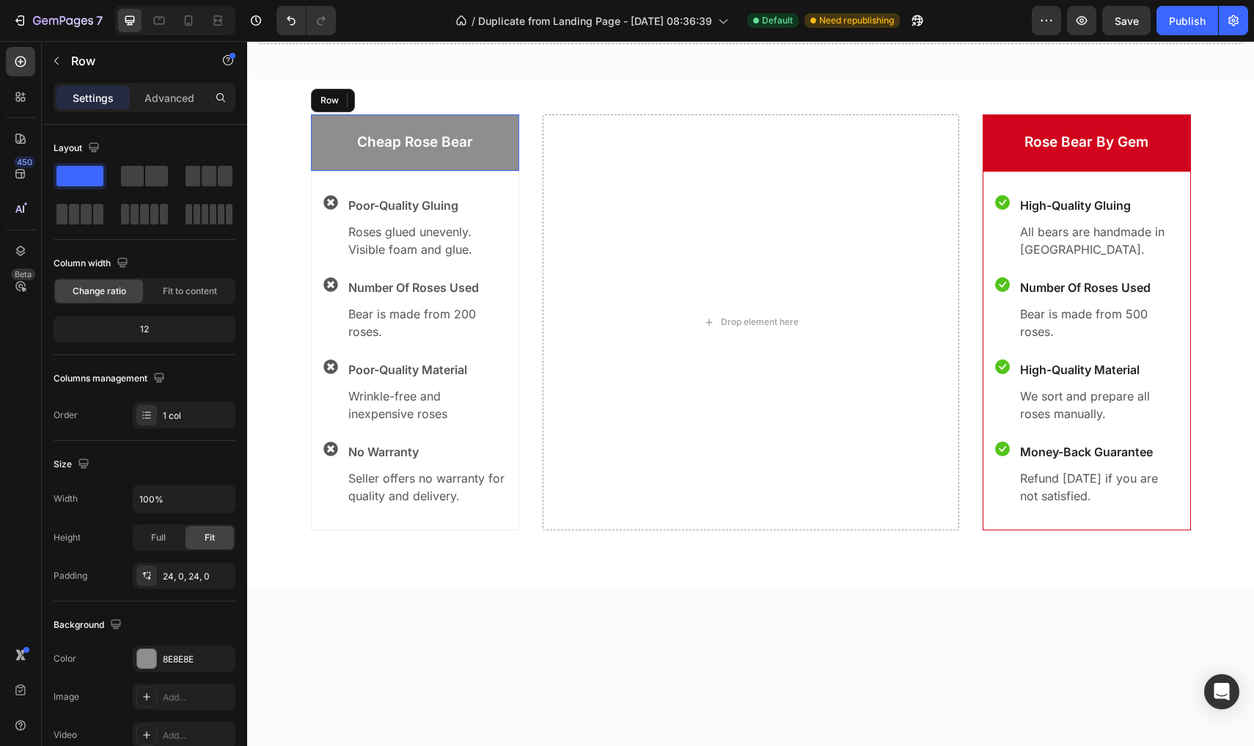
click at [493, 123] on div "Cheap Rose Bear Text block 0 Row" at bounding box center [415, 142] width 208 height 56
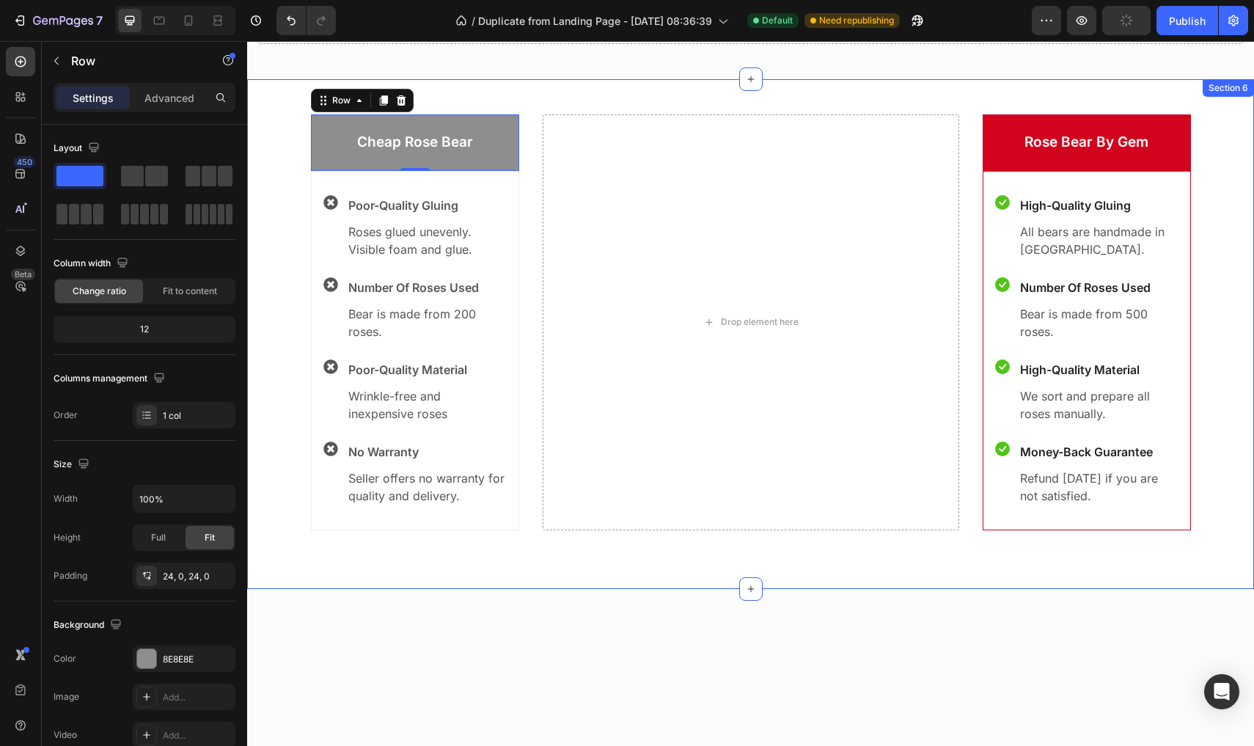
click at [496, 98] on div "Cheap Rose Bear Text block Row 0 Icon Poor-Quality Gluing Text block Roses glue…" at bounding box center [750, 334] width 1007 height 510
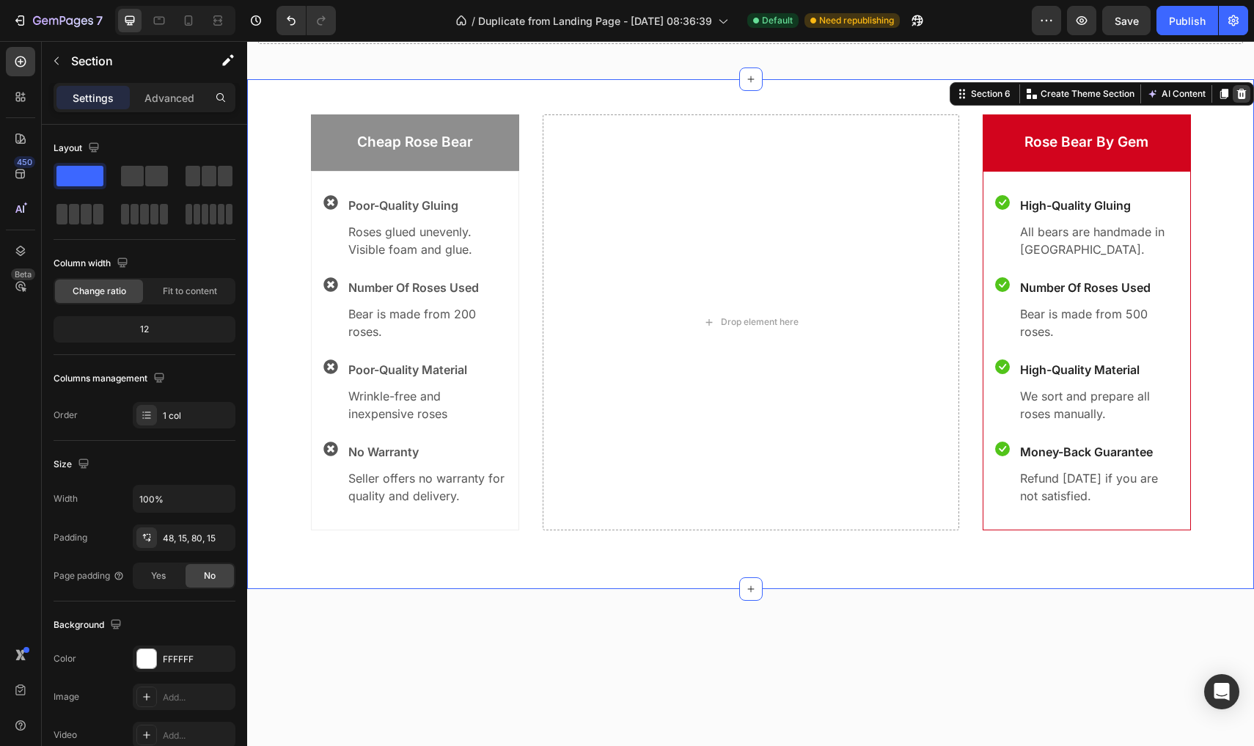
click at [1243, 92] on icon at bounding box center [1242, 94] width 10 height 10
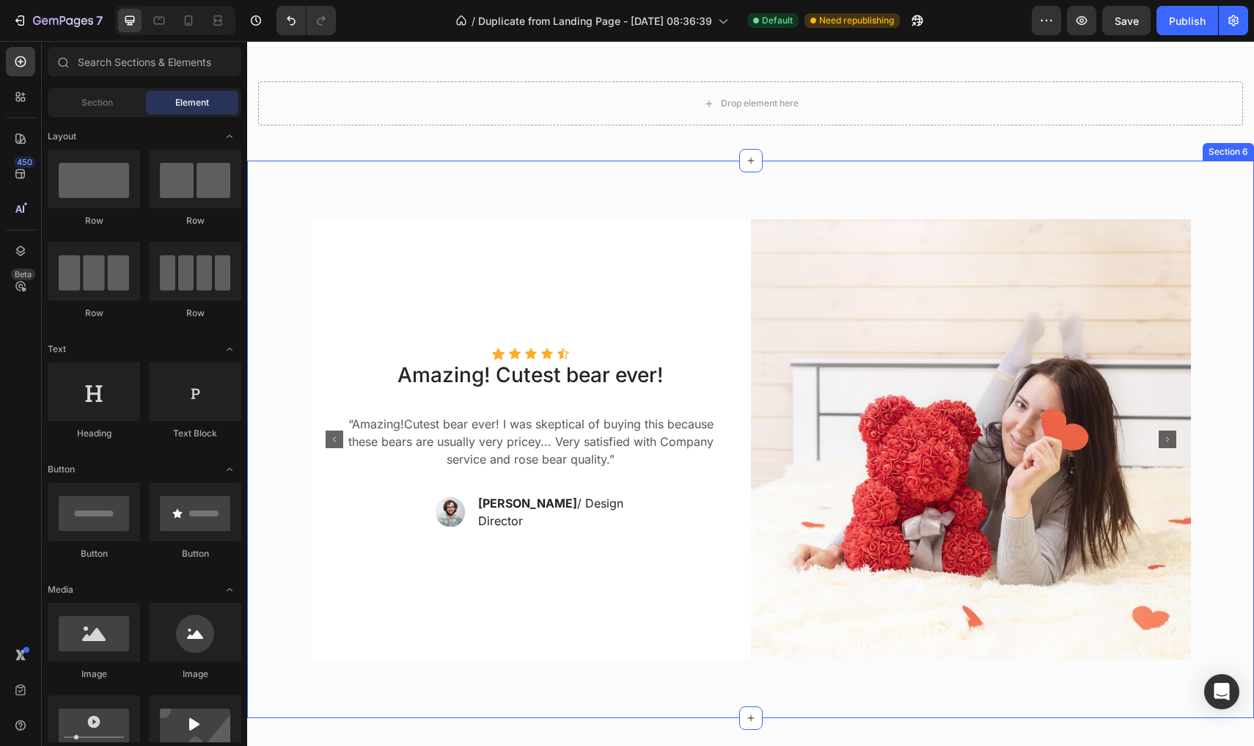
scroll to position [2625, 0]
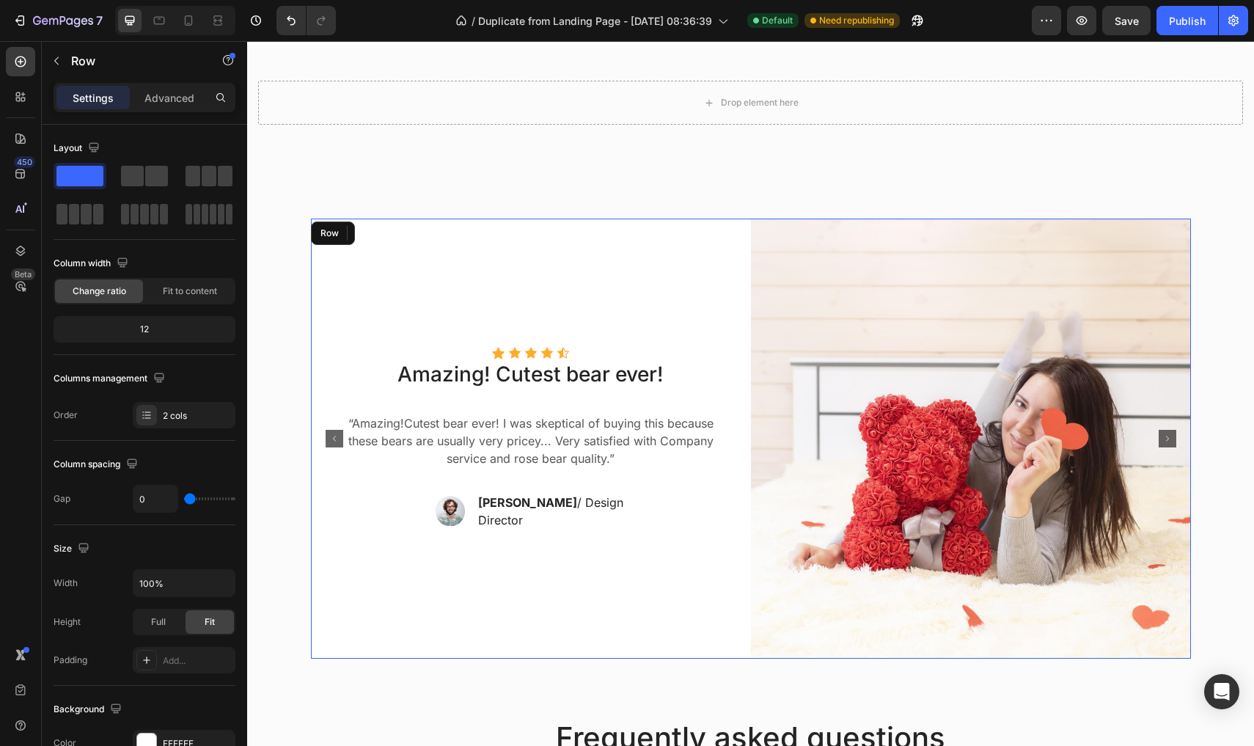
click at [706, 265] on div "Icon Icon Icon Icon Icon Icon List Hoz Amazing! Cutest bear ever! Text block “A…" at bounding box center [531, 439] width 440 height 440
click at [400, 232] on icon at bounding box center [401, 233] width 12 height 12
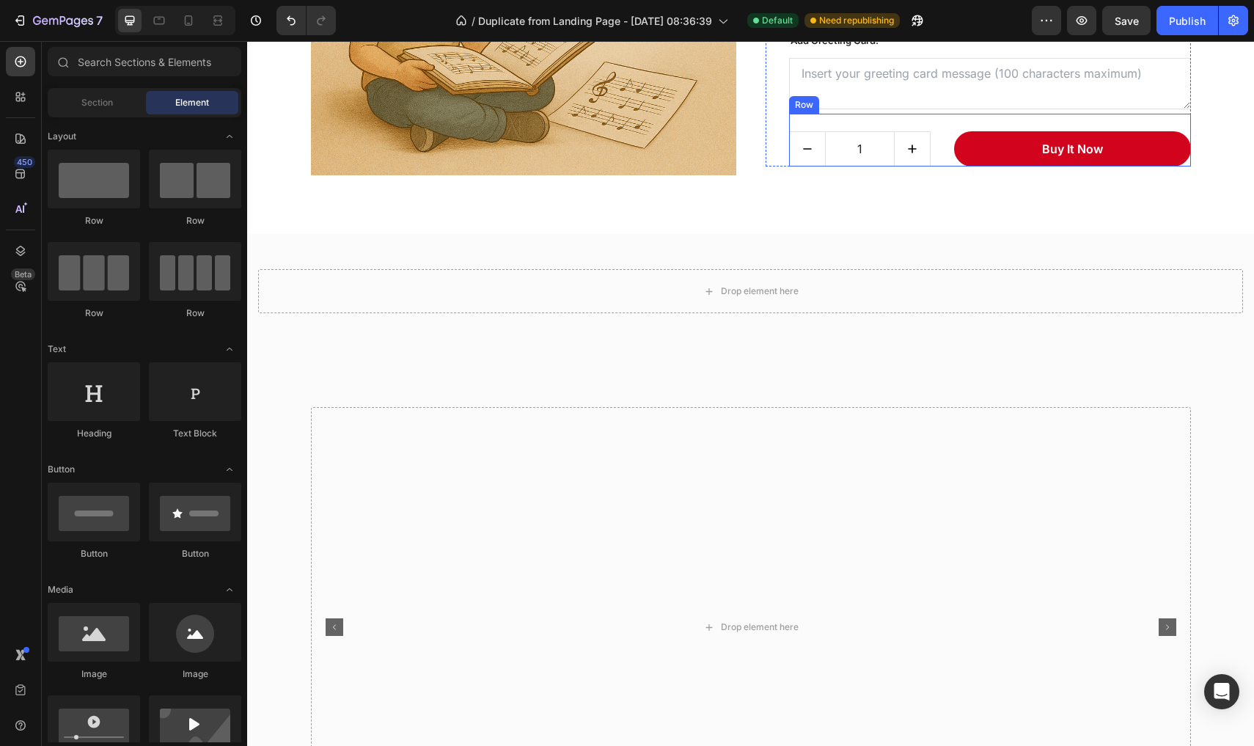
scroll to position [2466, 0]
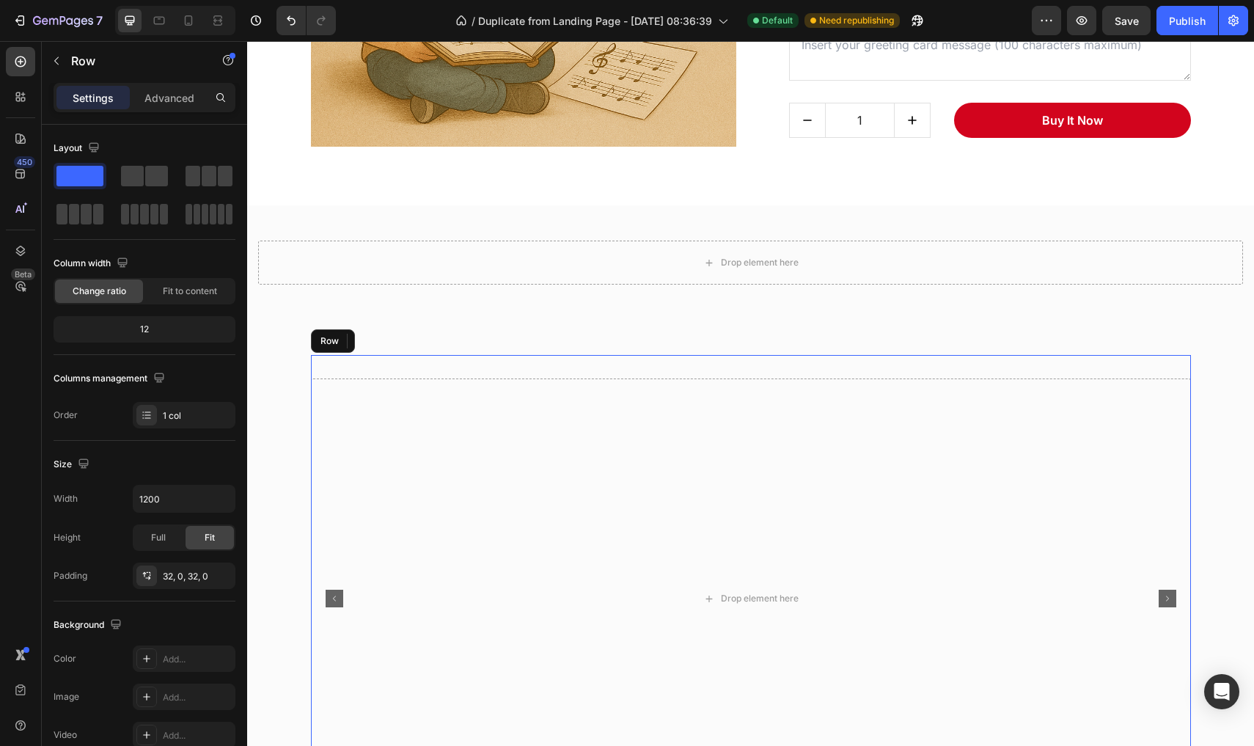
click at [850, 374] on div "Drop element here Icon Icon Icon Icon Icon Icon List Hoz I soo loved this Rose …" at bounding box center [751, 598] width 880 height 487
click at [403, 340] on icon at bounding box center [401, 341] width 10 height 10
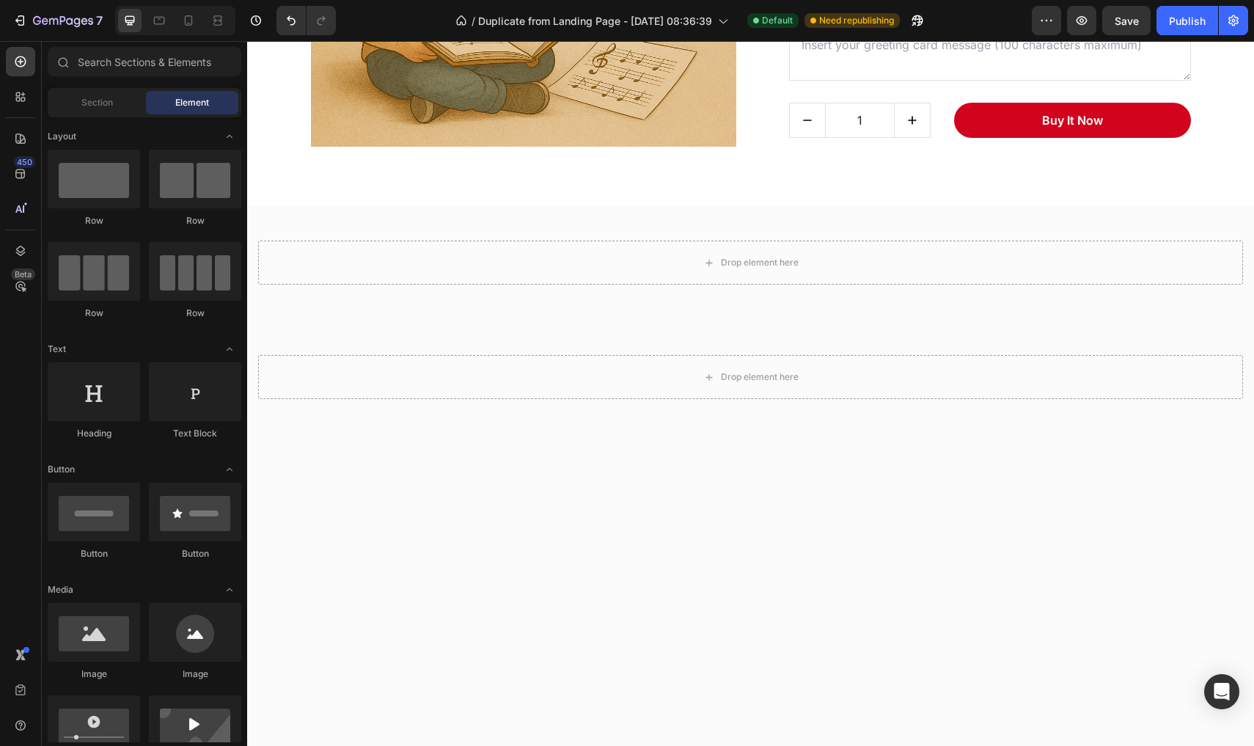
click at [403, 340] on div "Drop element here Section 6" at bounding box center [750, 377] width 1007 height 114
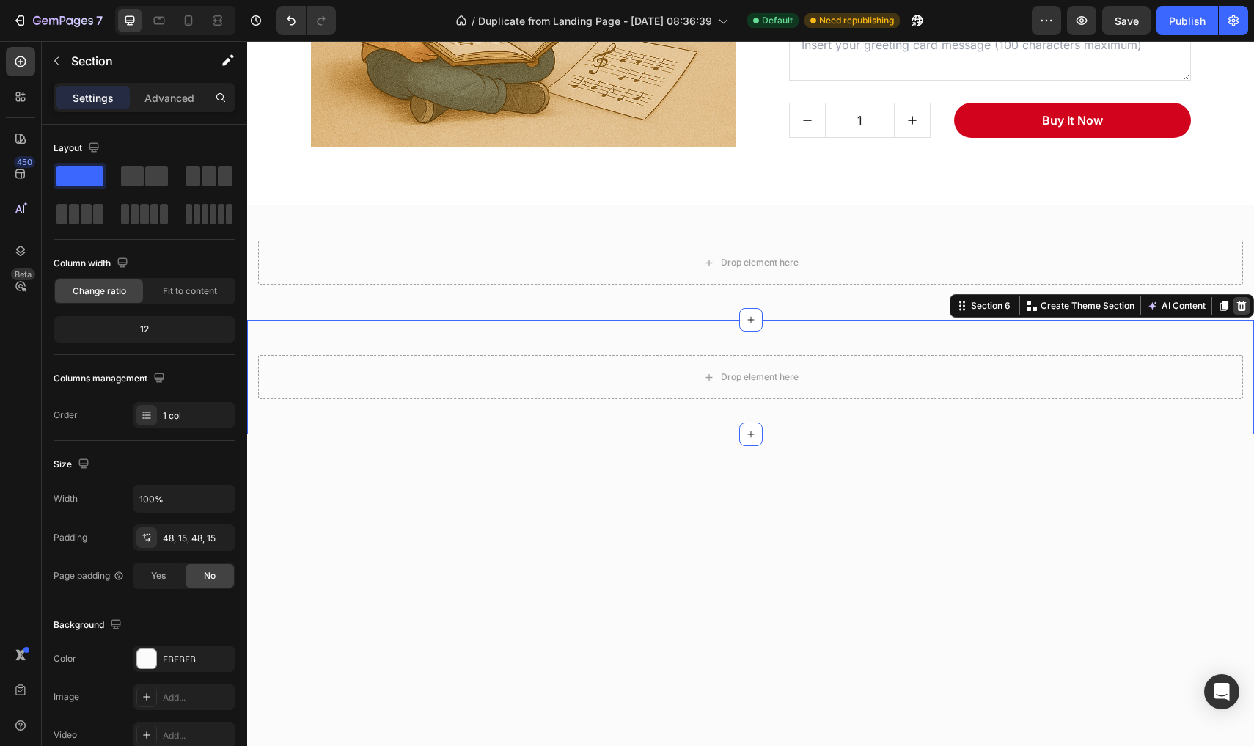
click at [1247, 302] on div at bounding box center [1242, 306] width 18 height 18
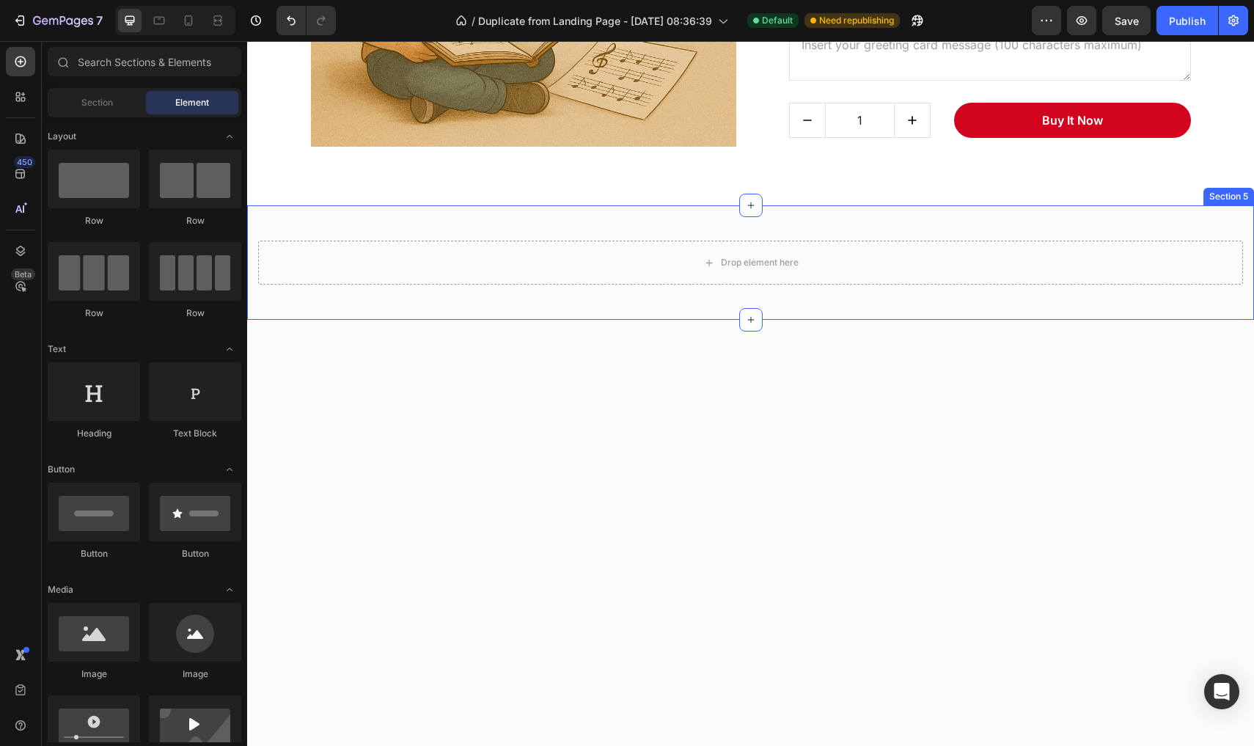
click at [1226, 225] on div "Drop element here Section 5" at bounding box center [750, 262] width 1007 height 114
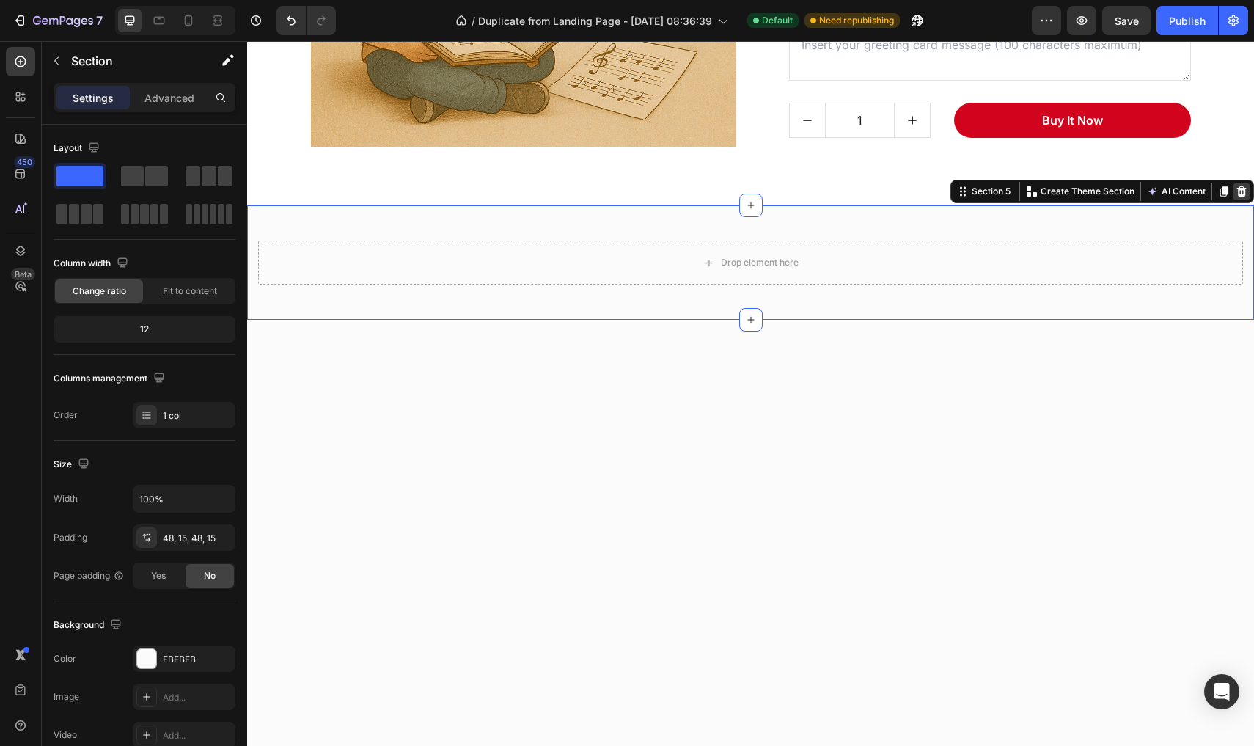
click at [1249, 192] on div at bounding box center [1242, 192] width 18 height 18
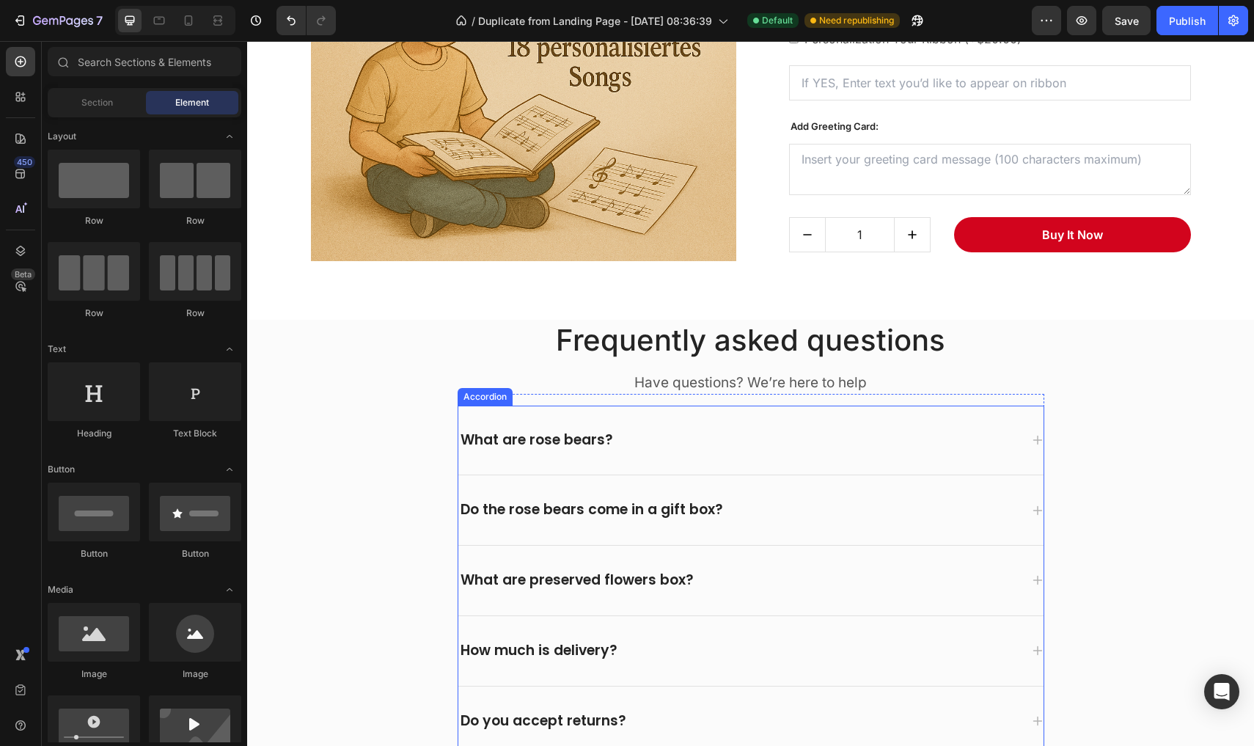
scroll to position [2341, 0]
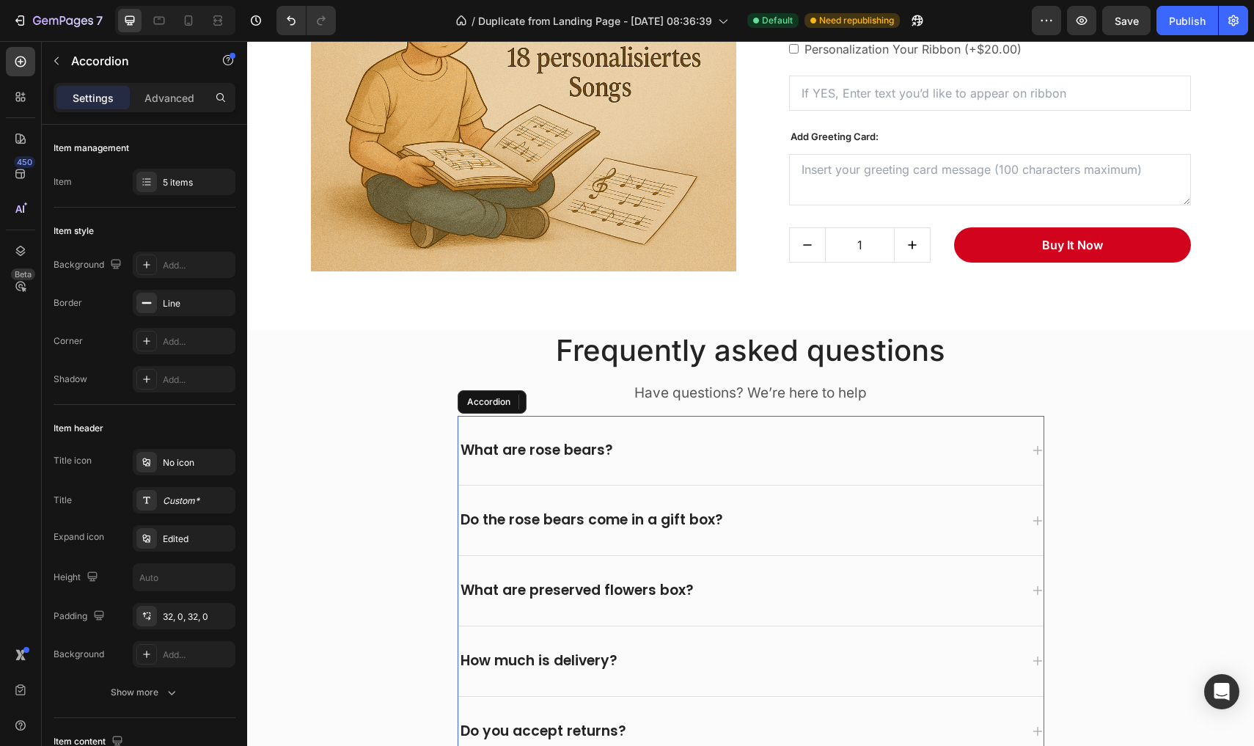
click at [965, 445] on div "What are rose bears?" at bounding box center [739, 450] width 562 height 23
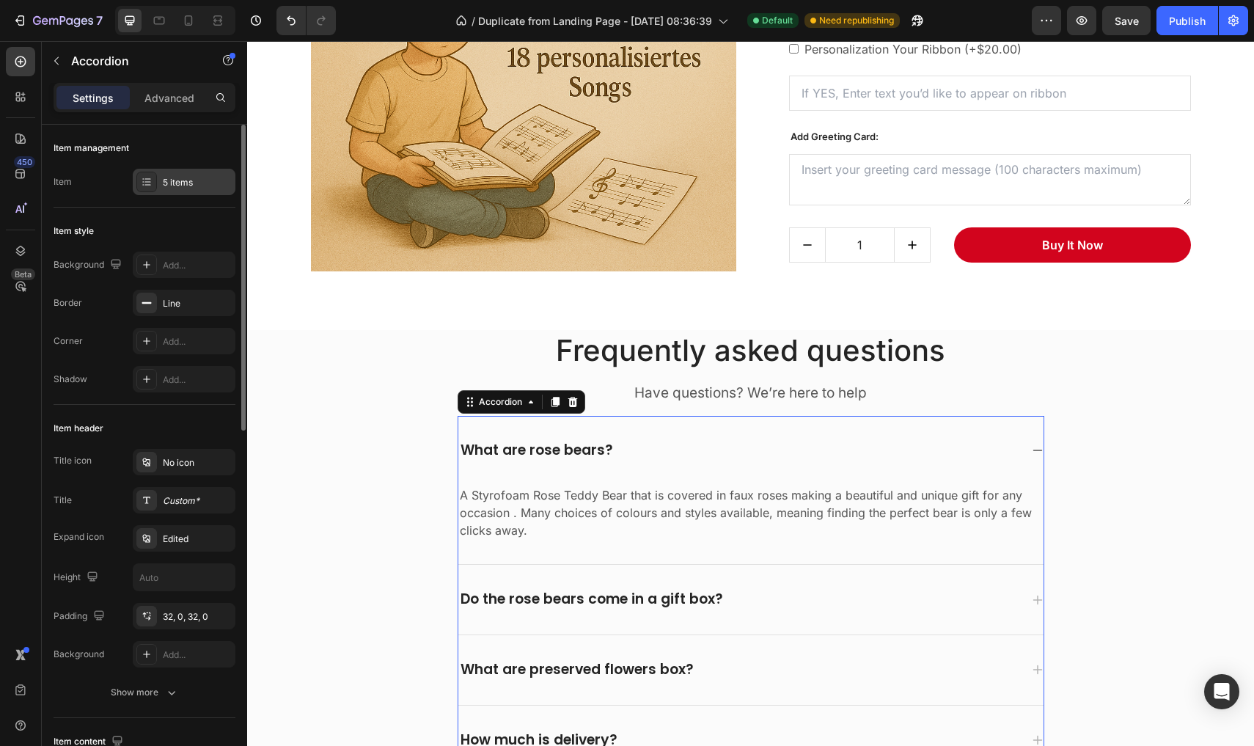
click at [218, 192] on div "5 items" at bounding box center [184, 182] width 103 height 26
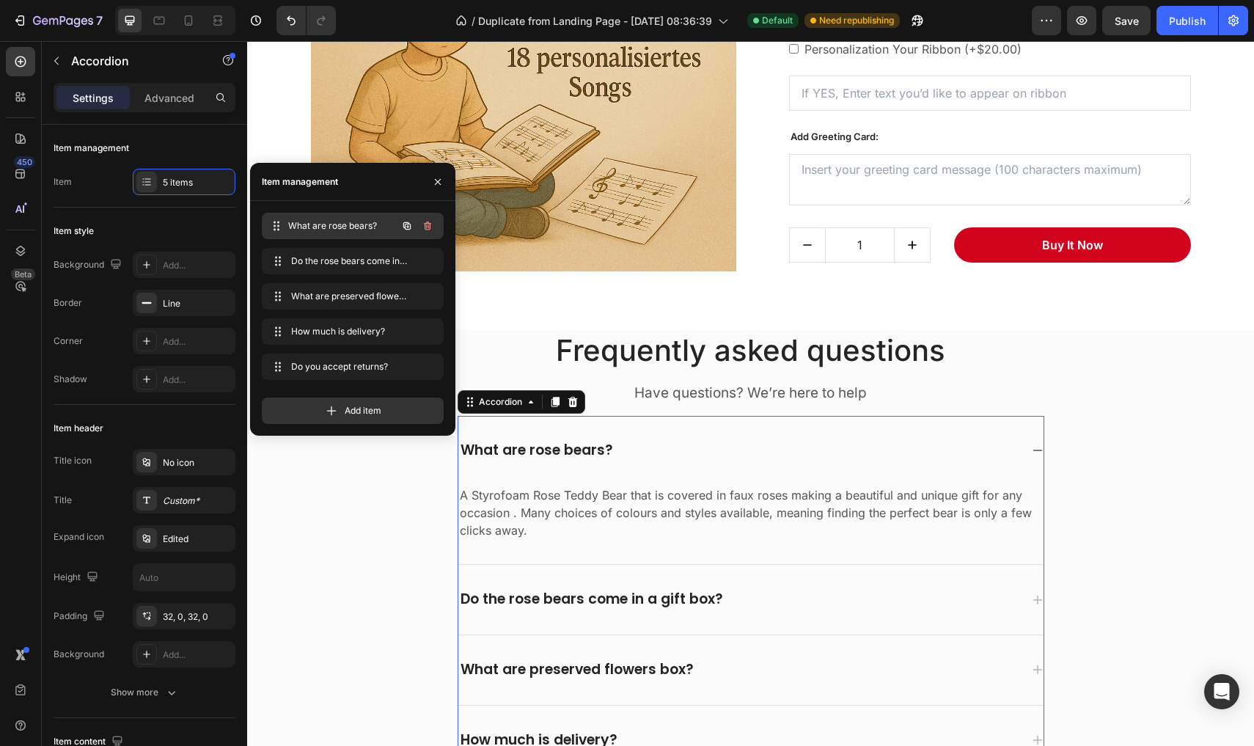
click at [329, 221] on span "What are rose bears?" at bounding box center [342, 225] width 109 height 13
click at [335, 229] on span "What are rose bears?" at bounding box center [332, 225] width 83 height 13
click at [336, 229] on span "What are rose bears?" at bounding box center [332, 225] width 83 height 13
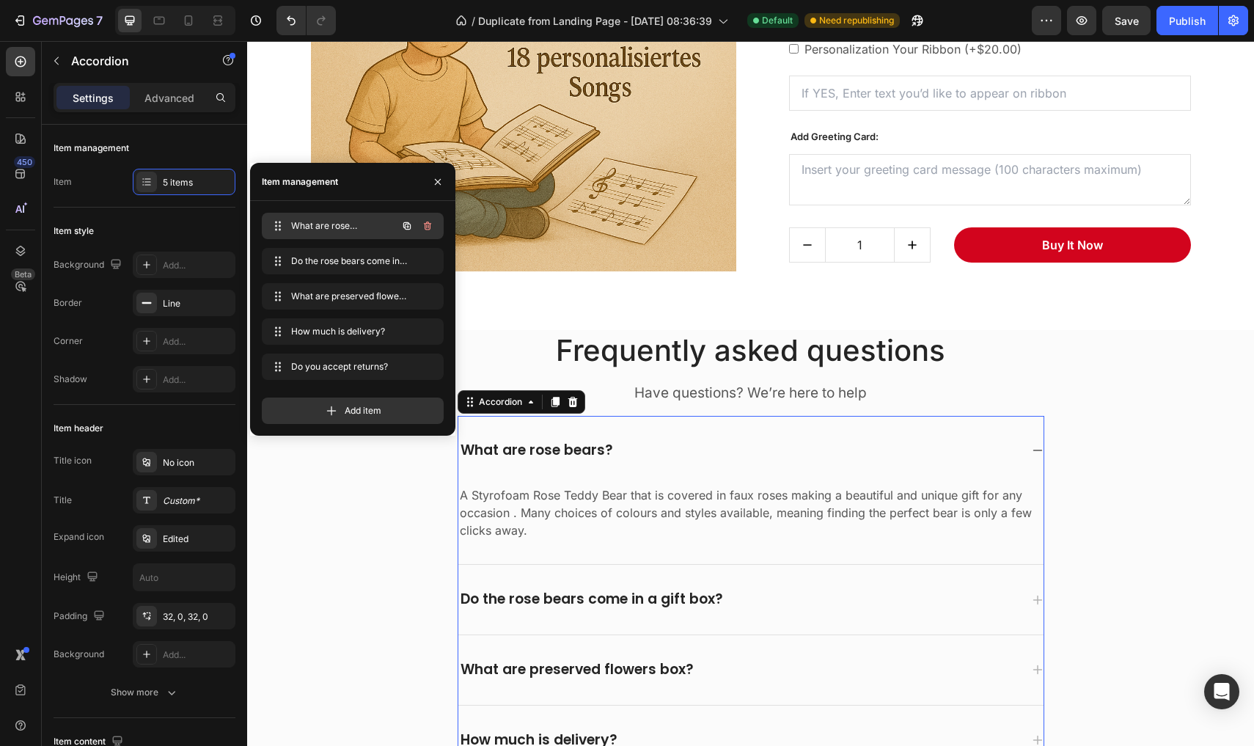
click at [336, 229] on span "What are rose bears?" at bounding box center [332, 225] width 83 height 13
click at [279, 230] on icon at bounding box center [278, 226] width 12 height 12
click at [282, 230] on icon at bounding box center [277, 226] width 12 height 12
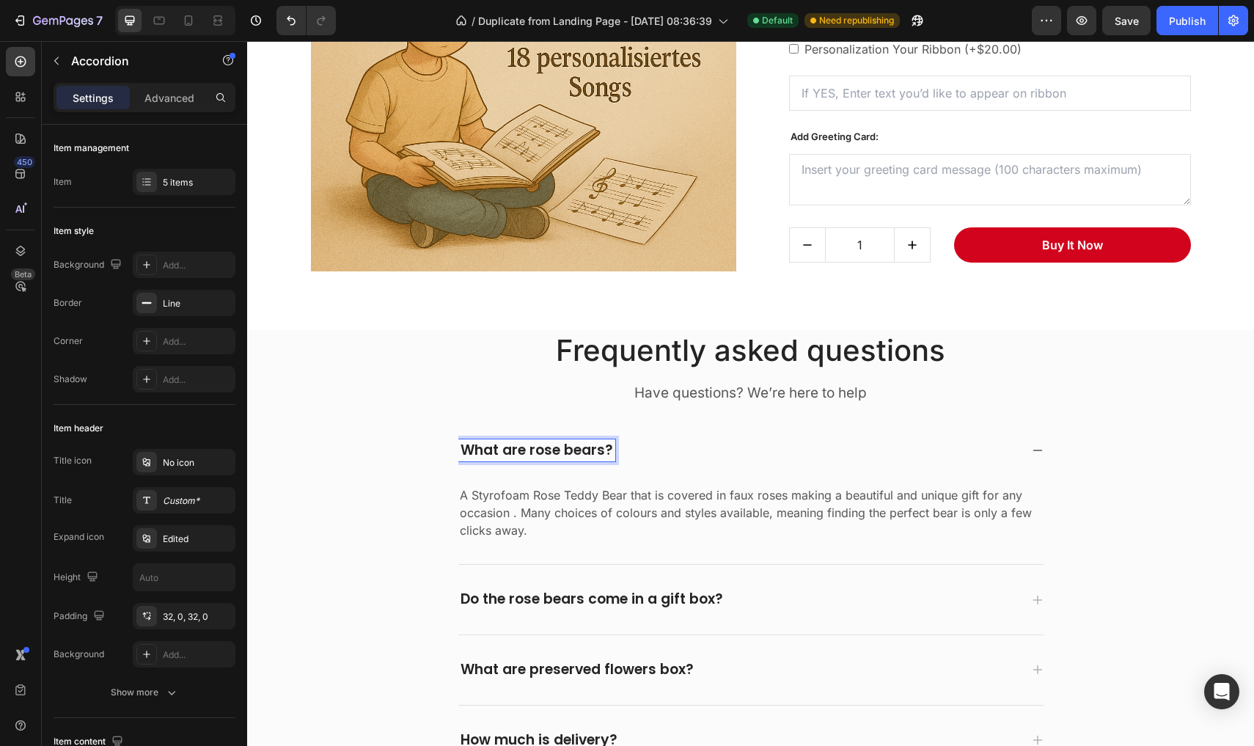
click at [587, 451] on p "What are rose bears?" at bounding box center [537, 450] width 153 height 18
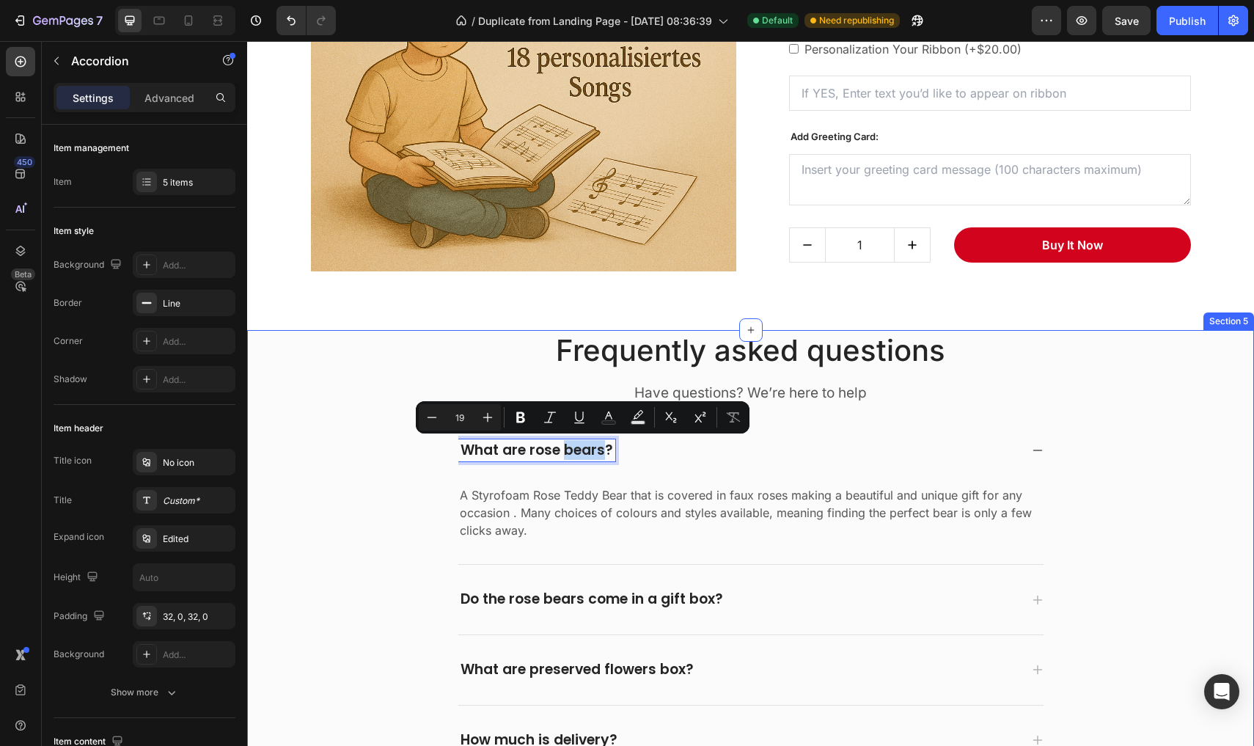
click at [391, 469] on div "Frequently asked questions Heading Have questions? We’re here to help Text bloc…" at bounding box center [750, 588] width 985 height 516
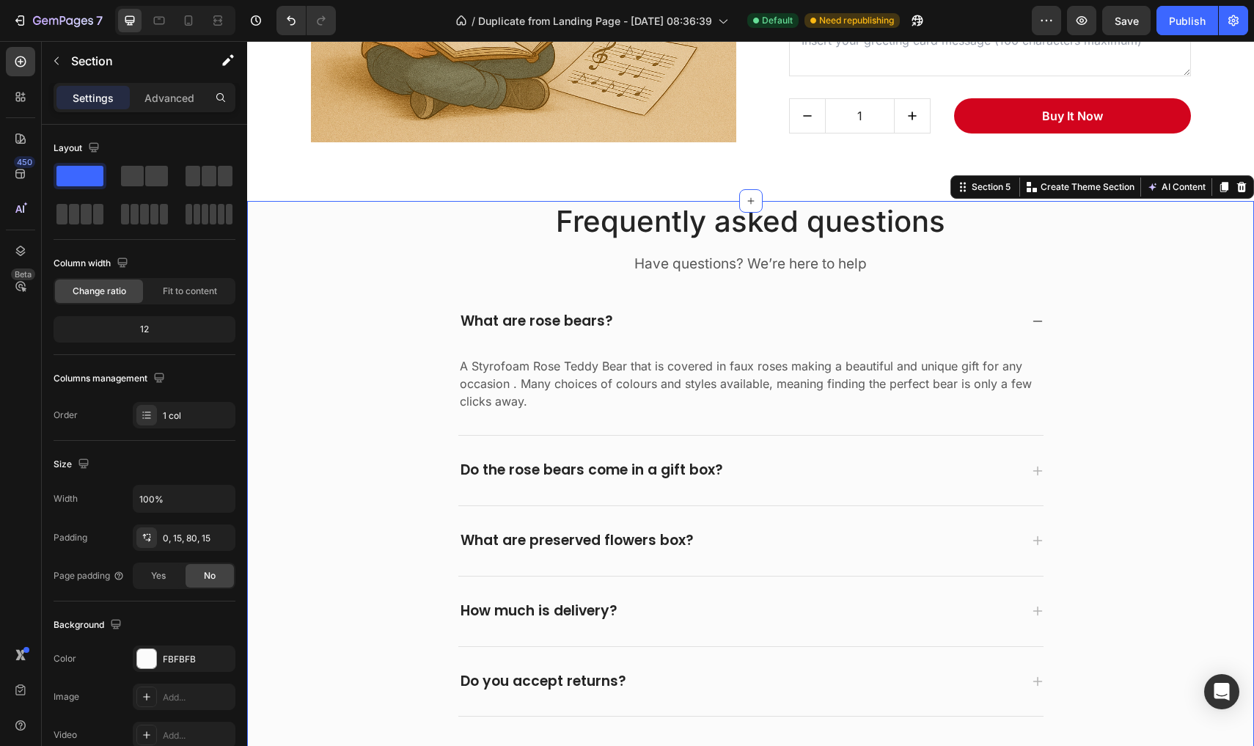
scroll to position [2493, 0]
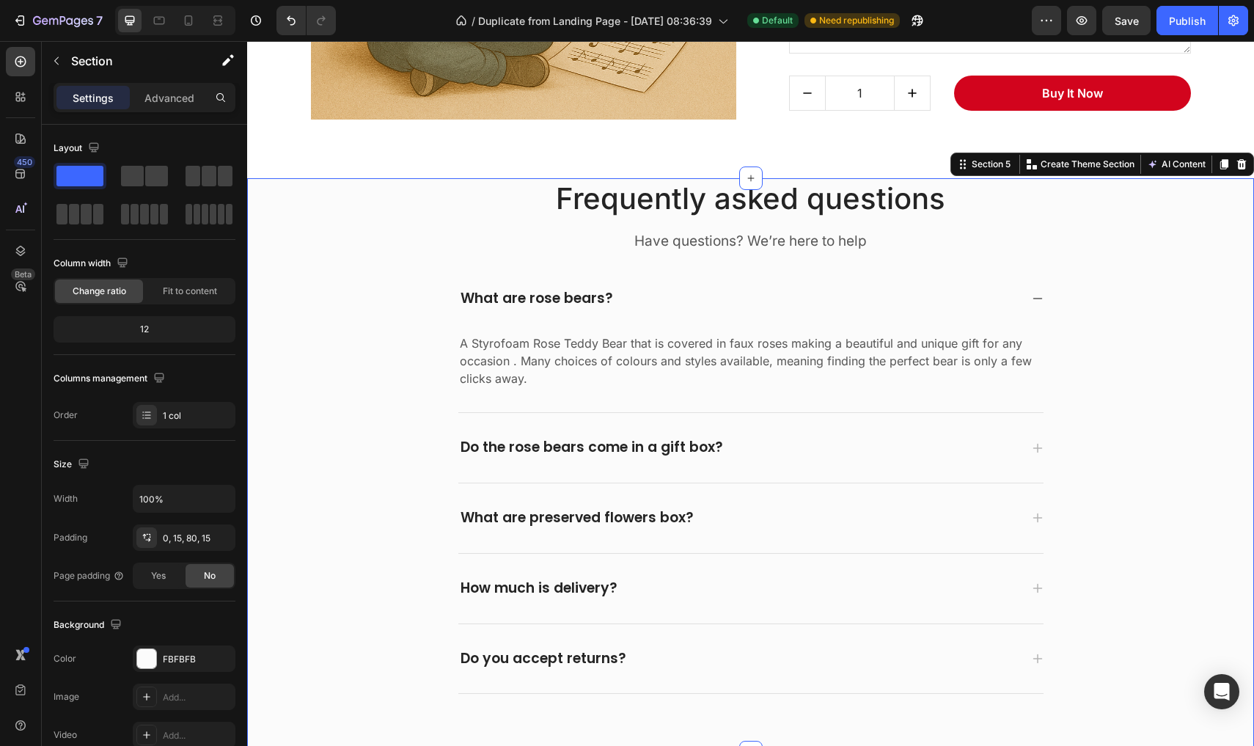
click at [391, 469] on div "Frequently asked questions Heading Have questions? We’re here to help Text bloc…" at bounding box center [750, 436] width 985 height 516
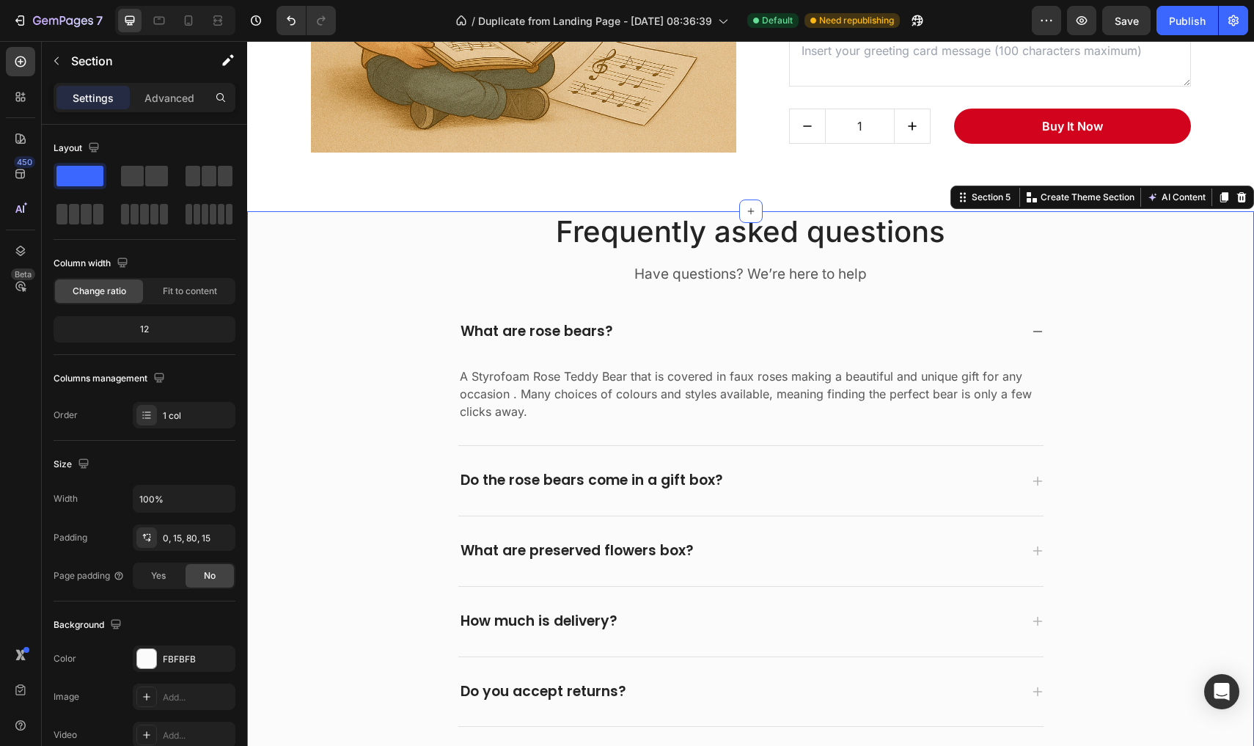
scroll to position [2450, 0]
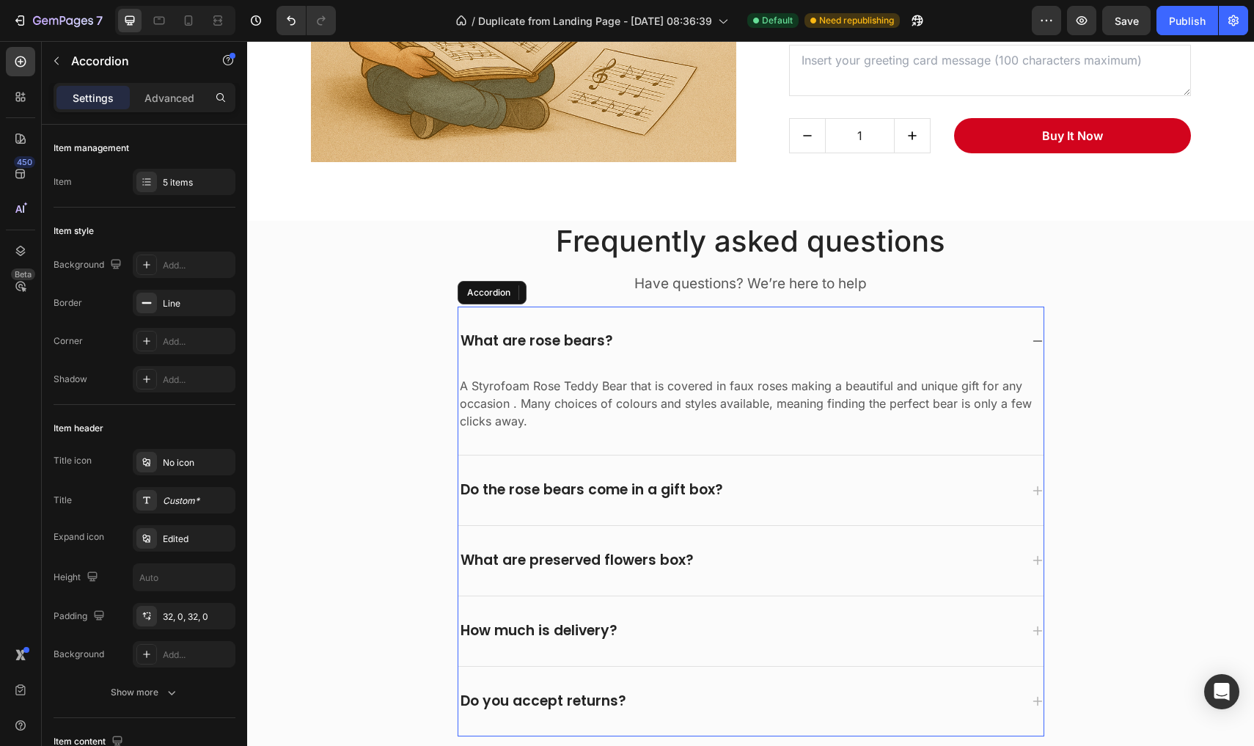
click at [505, 342] on p "What are rose bears?" at bounding box center [537, 341] width 153 height 18
click at [495, 342] on p "What are rose bears?" at bounding box center [537, 341] width 153 height 18
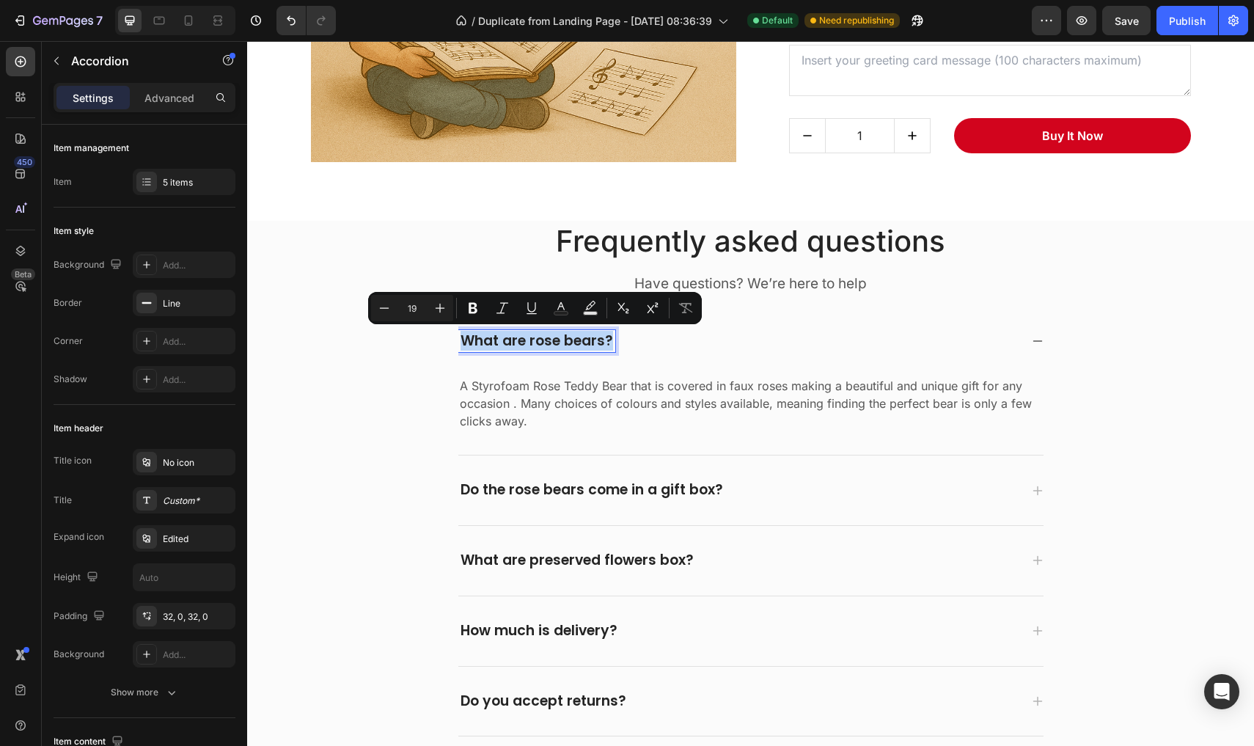
click at [495, 342] on p "What are rose bears?" at bounding box center [537, 341] width 153 height 18
click at [526, 342] on p "What are rose bears?" at bounding box center [537, 341] width 153 height 18
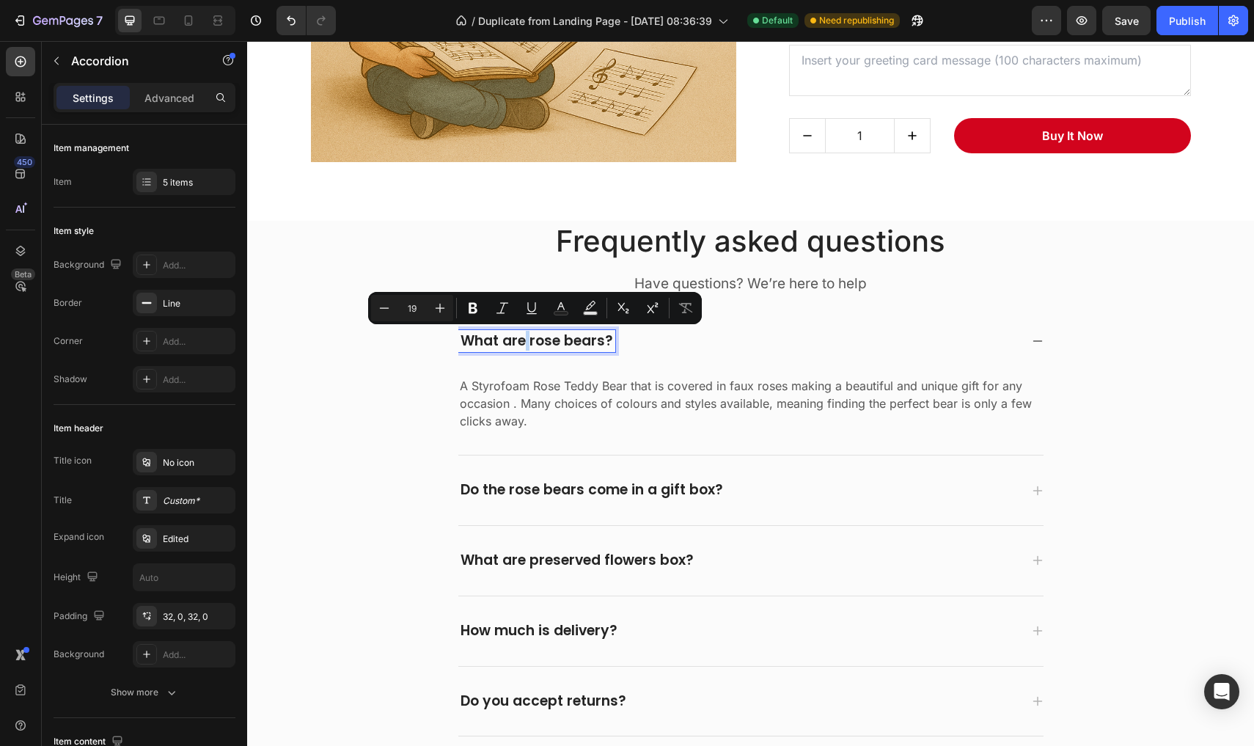
click at [526, 342] on p "What are rose bears?" at bounding box center [537, 341] width 153 height 18
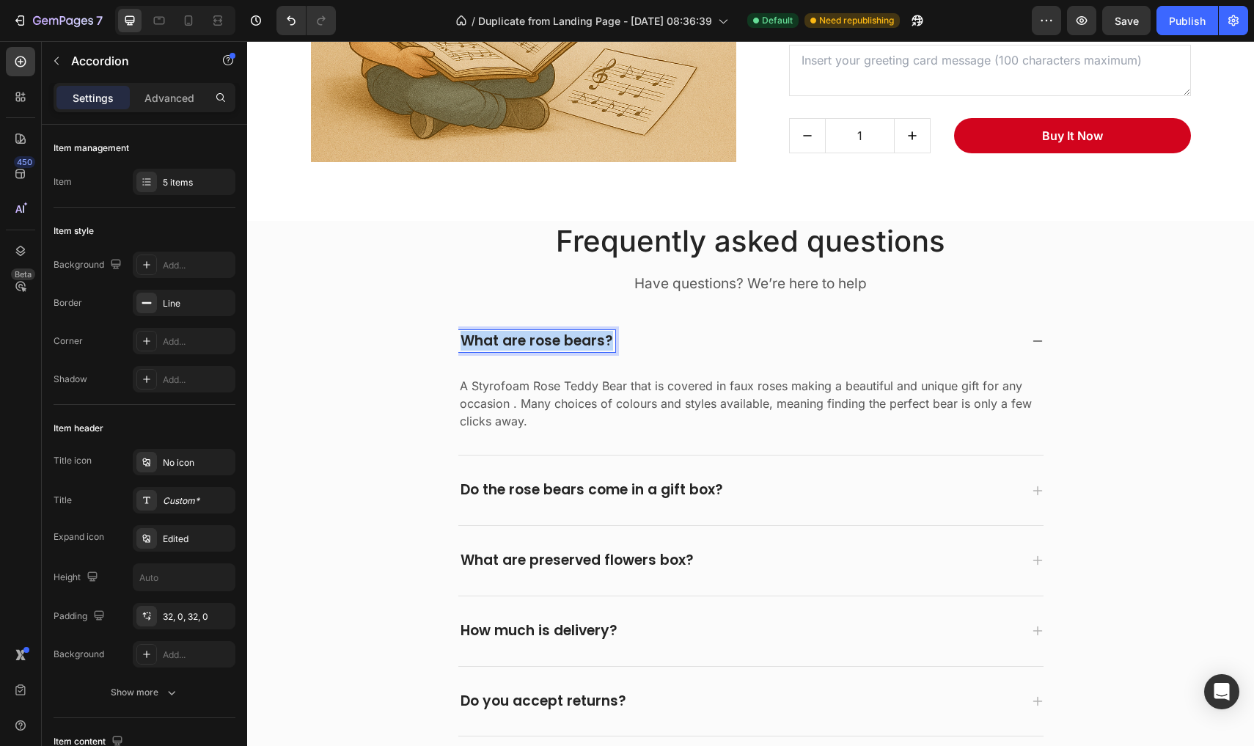
click at [526, 342] on p "What are rose bears?" at bounding box center [537, 341] width 153 height 18
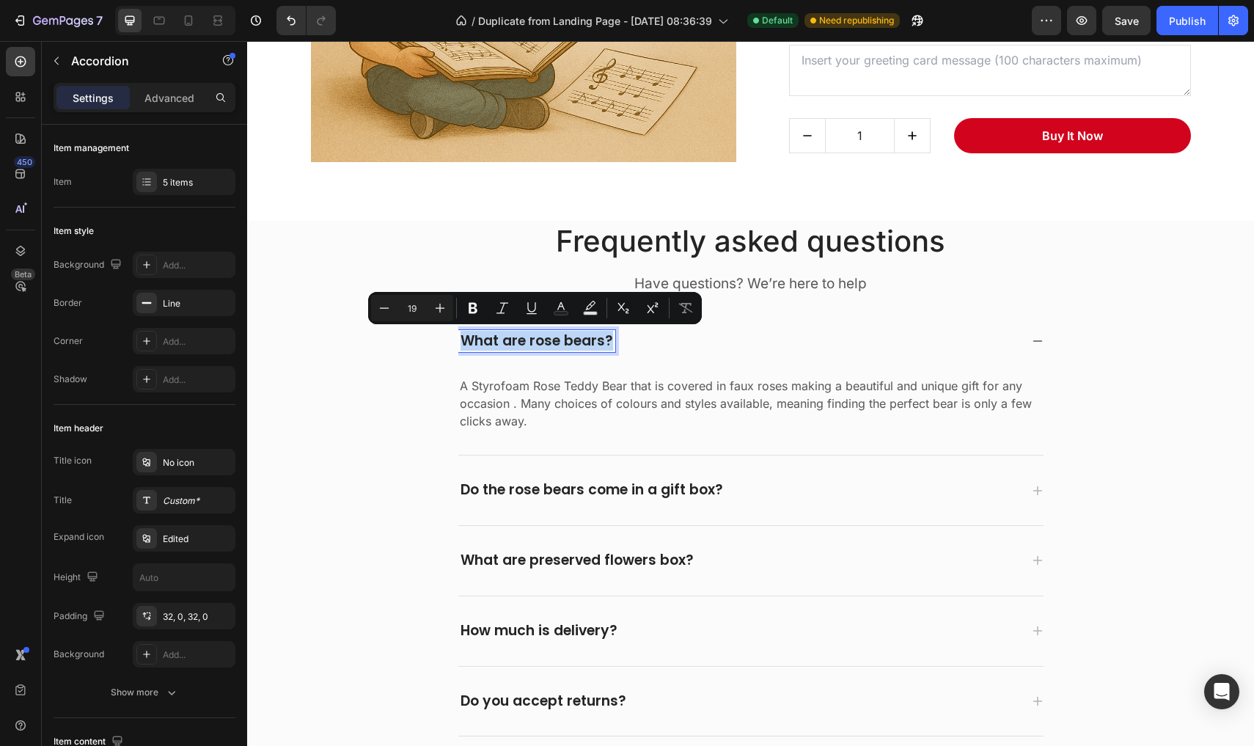
click at [526, 342] on p "What are rose bears?" at bounding box center [537, 341] width 153 height 18
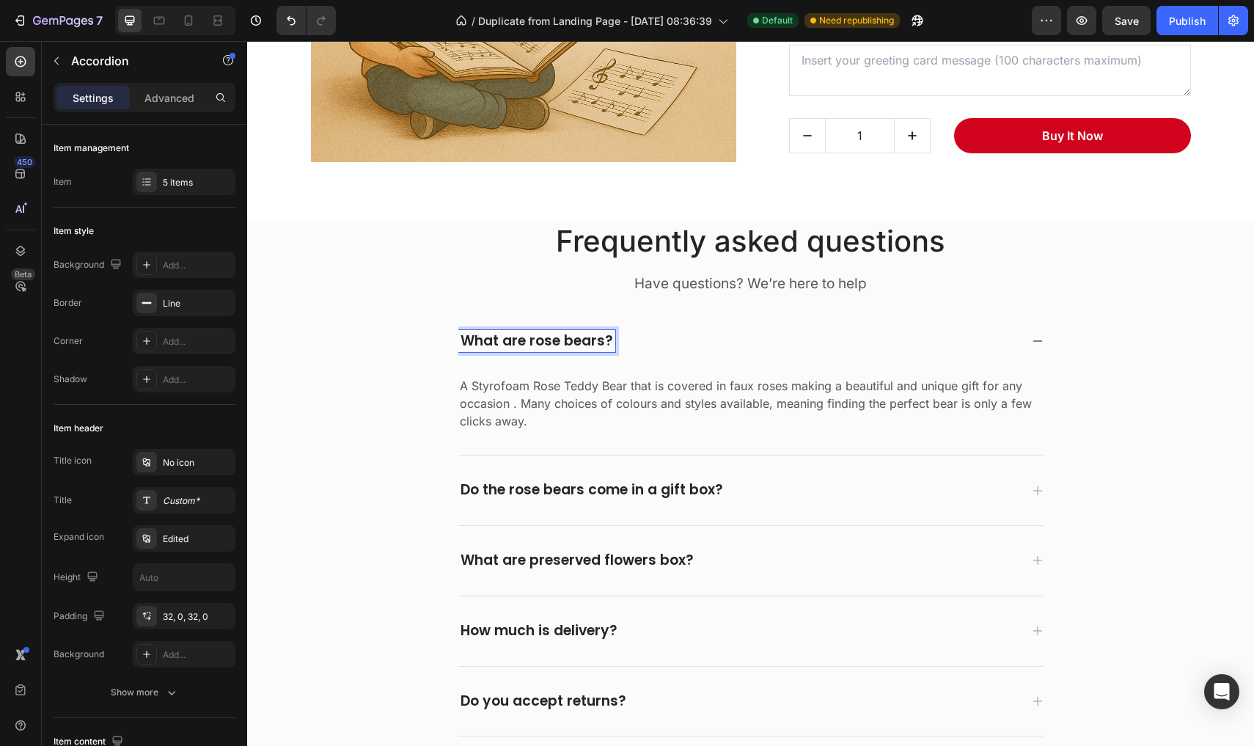
click at [526, 342] on p "What are rose bears?" at bounding box center [537, 341] width 153 height 18
click at [531, 326] on div "What arerose bears?" at bounding box center [750, 342] width 585 height 70
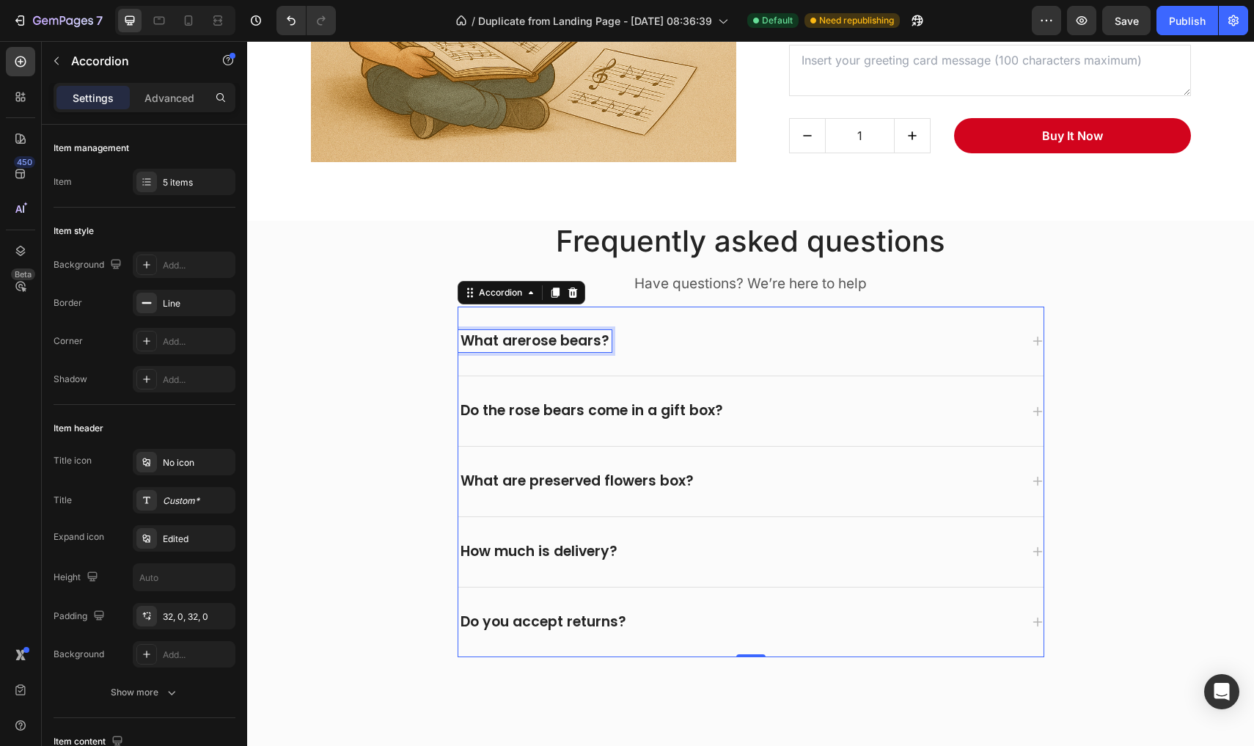
click at [505, 335] on p "What arerose bears?" at bounding box center [535, 341] width 149 height 18
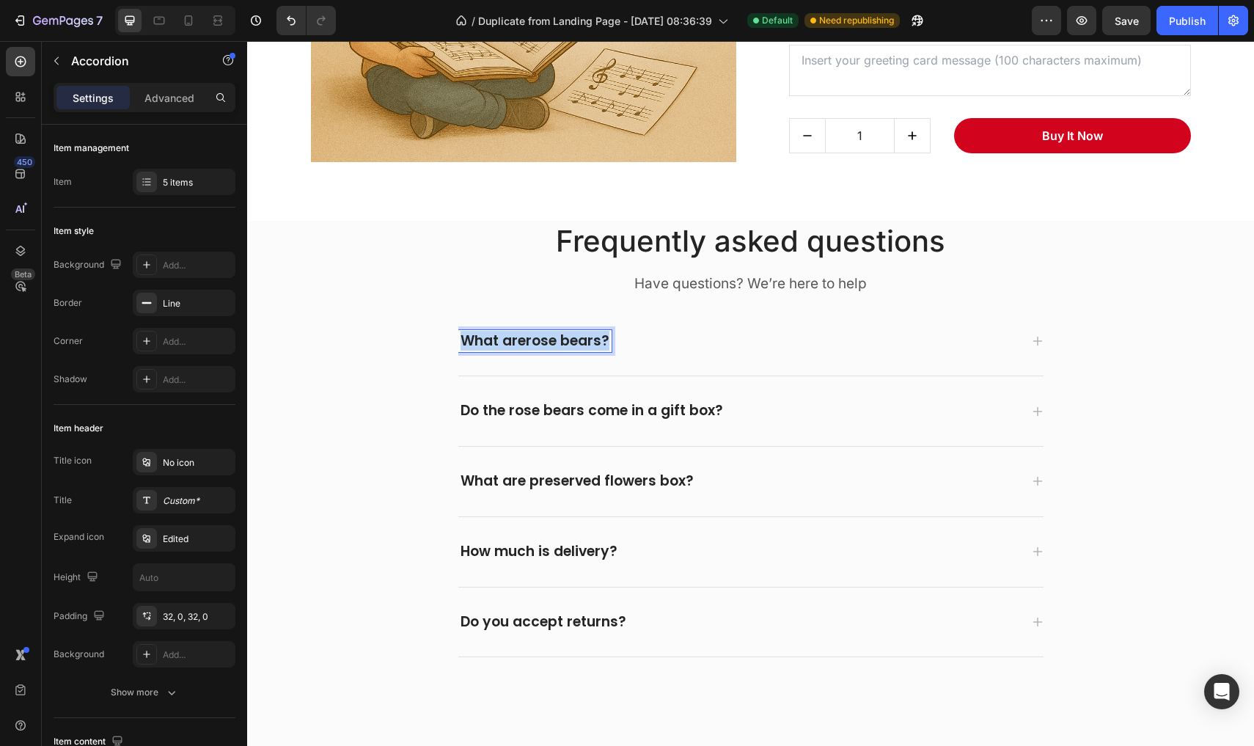
click at [505, 335] on p "What arerose bears?" at bounding box center [535, 341] width 149 height 18
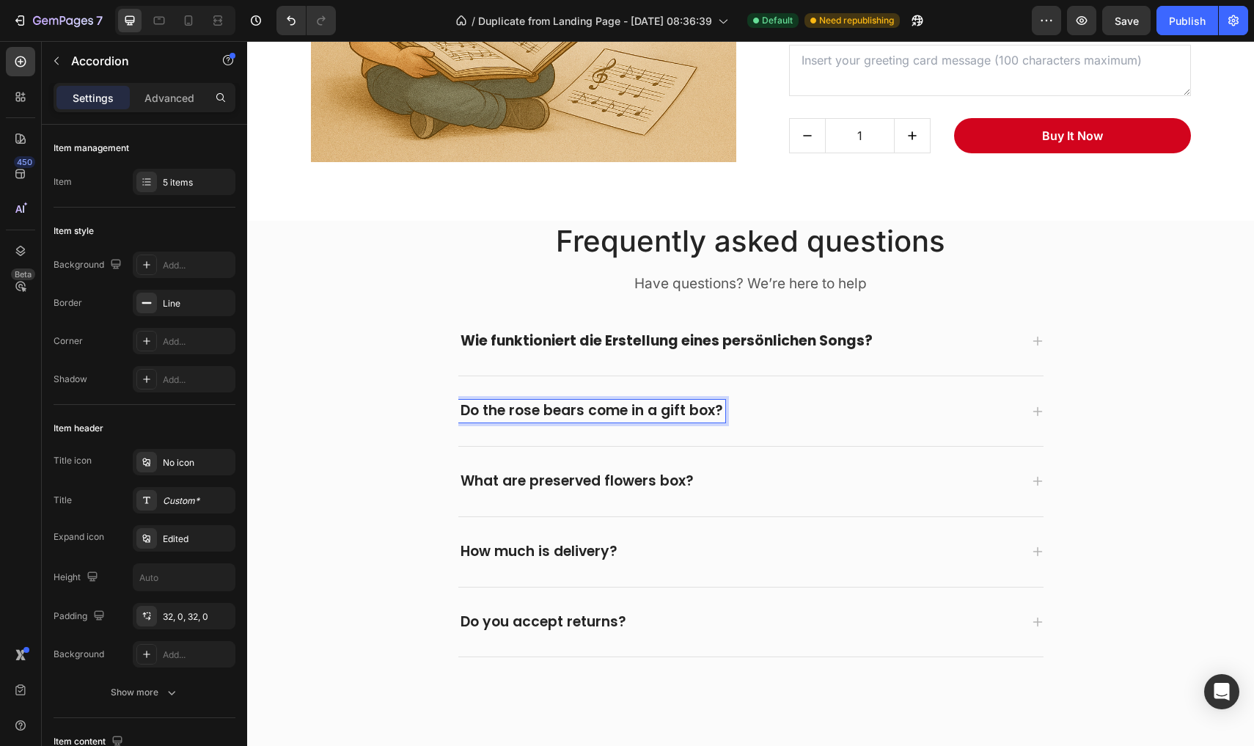
click at [519, 403] on p "Do the rose bears come in a gift box?" at bounding box center [592, 411] width 263 height 18
click at [1028, 338] on div "Wie funktioniert die Erstellung eines persönlichen Songs?" at bounding box center [750, 342] width 585 height 70
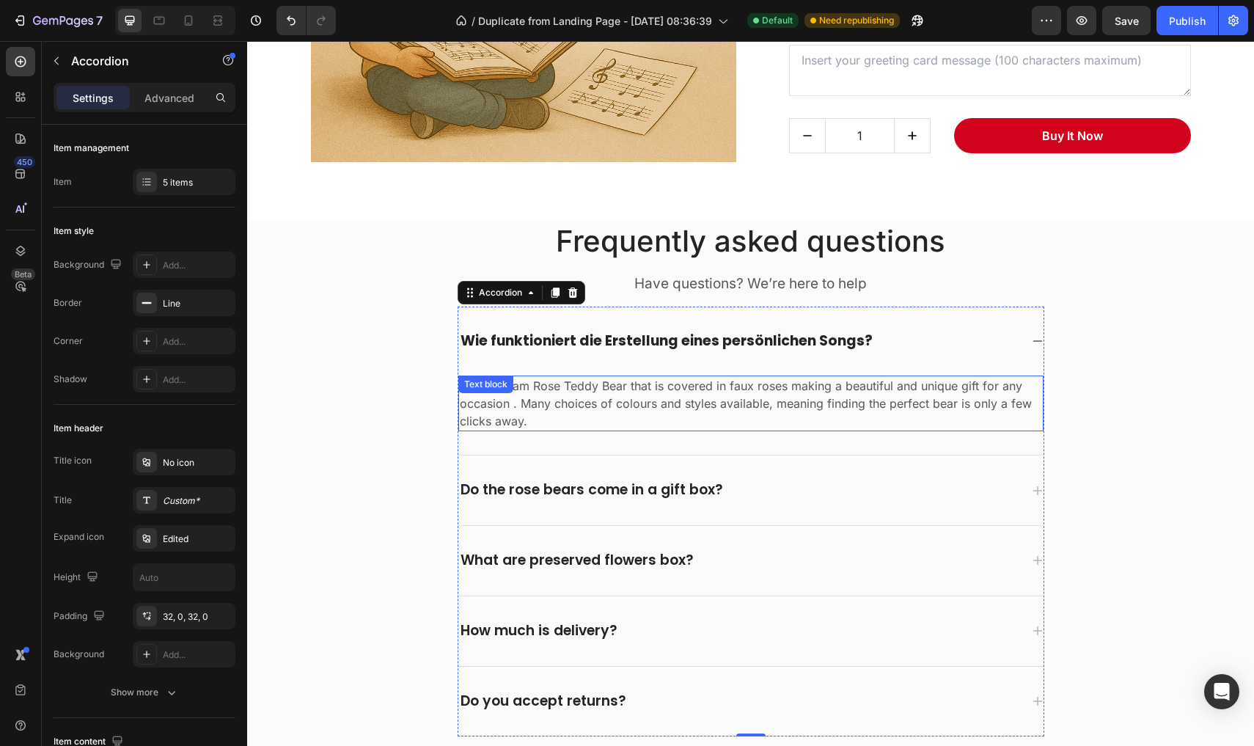
click at [743, 386] on p "A Styrofoam Rose Teddy Bear that is covered in faux roses making a beautiful an…" at bounding box center [751, 403] width 582 height 53
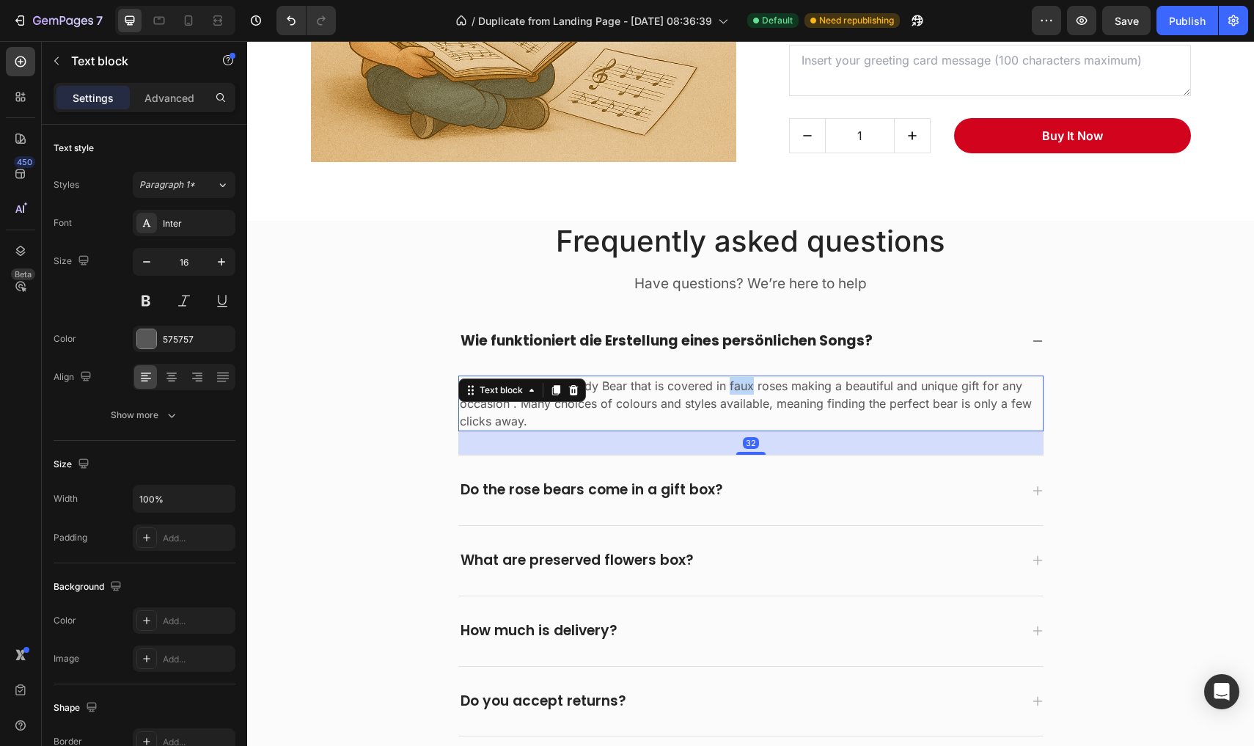
click at [743, 386] on p "A Styrofoam Rose Teddy Bear that is covered in faux roses making a beautiful an…" at bounding box center [751, 403] width 582 height 53
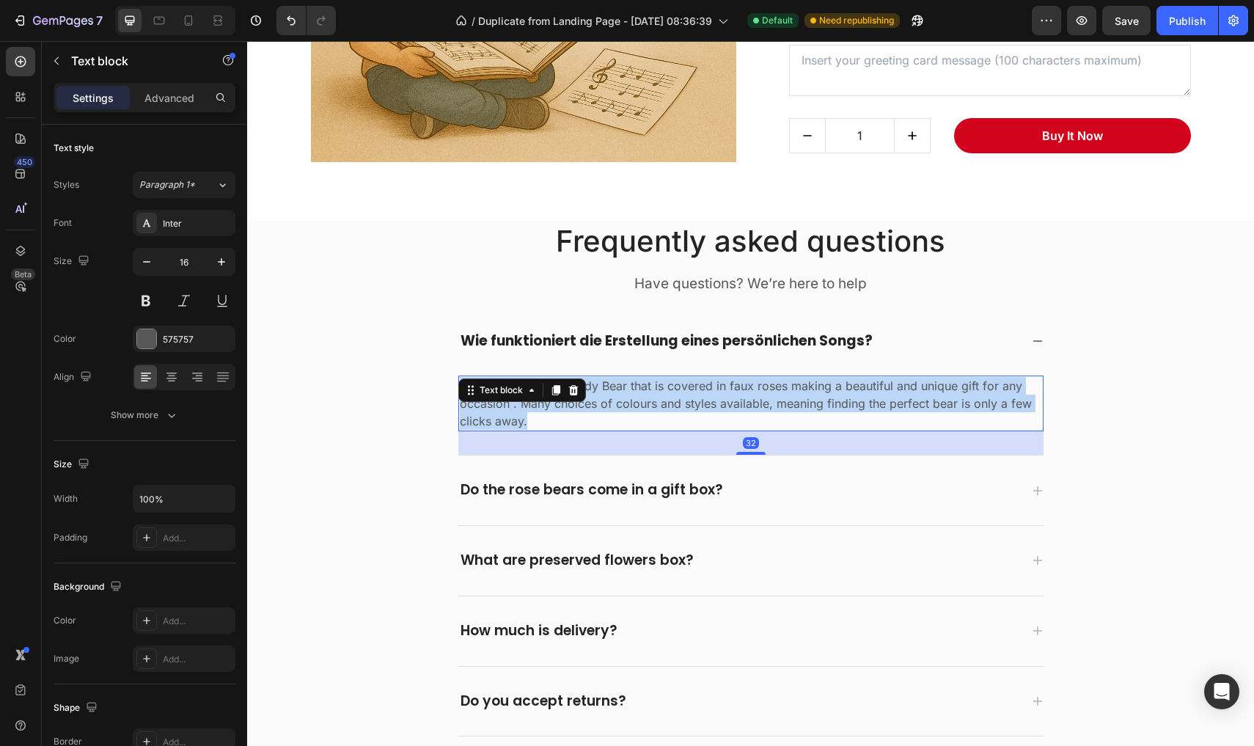
click at [743, 386] on p "A Styrofoam Rose Teddy Bear that is covered in faux roses making a beautiful an…" at bounding box center [751, 403] width 582 height 53
click at [592, 417] on p "A Styrofoam Rose Teddy Bear that is covered in faux roses making a beautiful an…" at bounding box center [751, 403] width 582 height 53
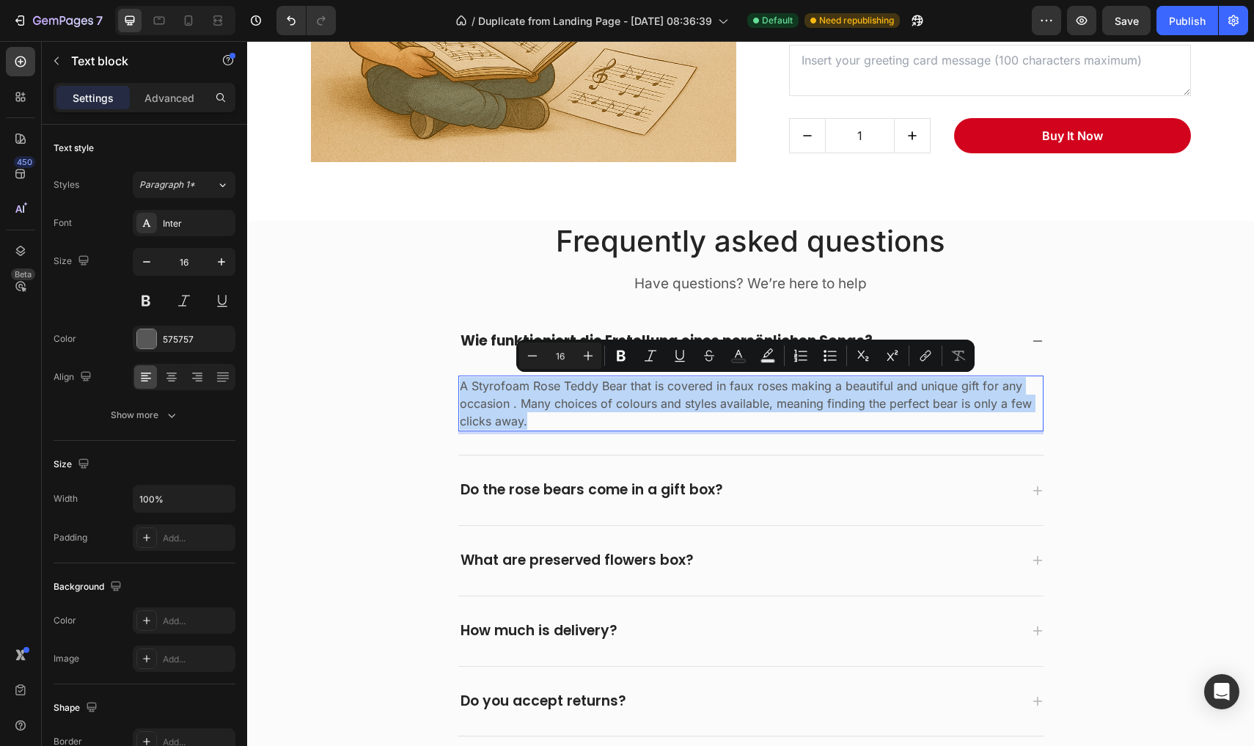
click at [592, 417] on p "A Styrofoam Rose Teddy Bear that is covered in faux roses making a beautiful an…" at bounding box center [751, 403] width 582 height 53
copy p "A Styrofoam Rose Teddy Bear that is covered in faux roses making a beautiful an…"
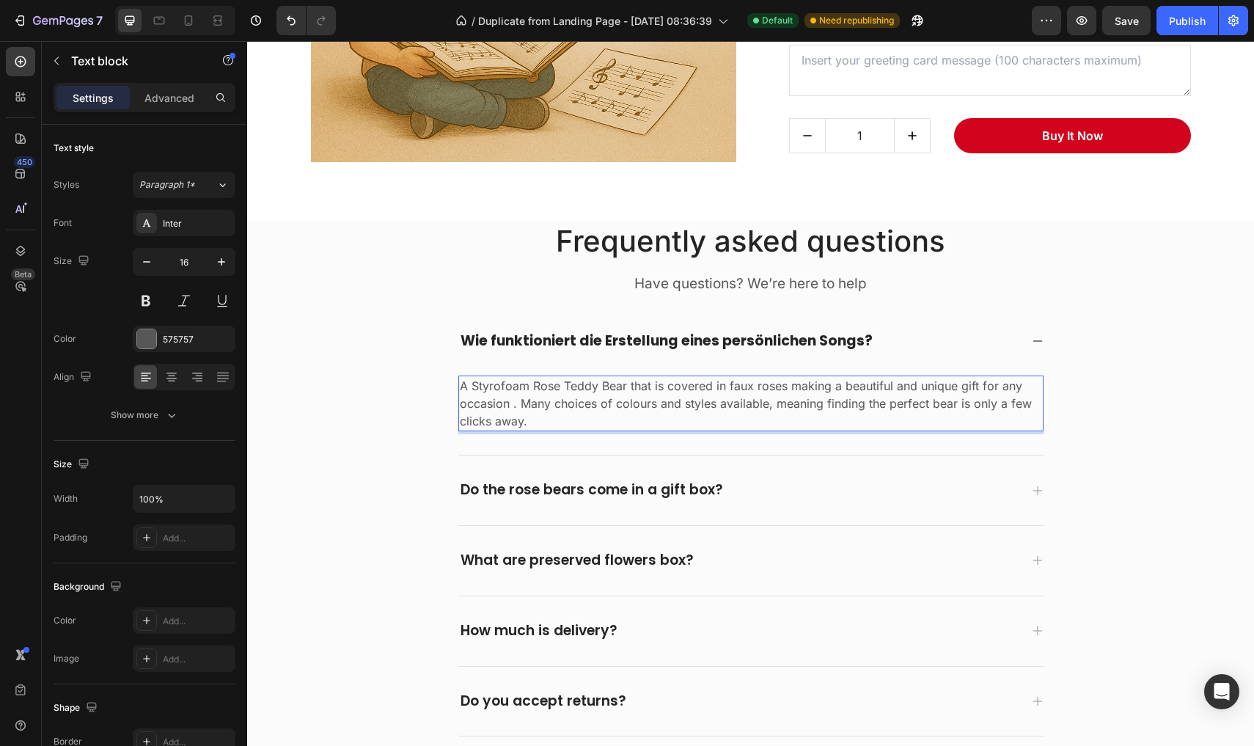
click at [556, 413] on p "A Styrofoam Rose Teddy Bear that is covered in faux roses making a beautiful an…" at bounding box center [751, 403] width 582 height 53
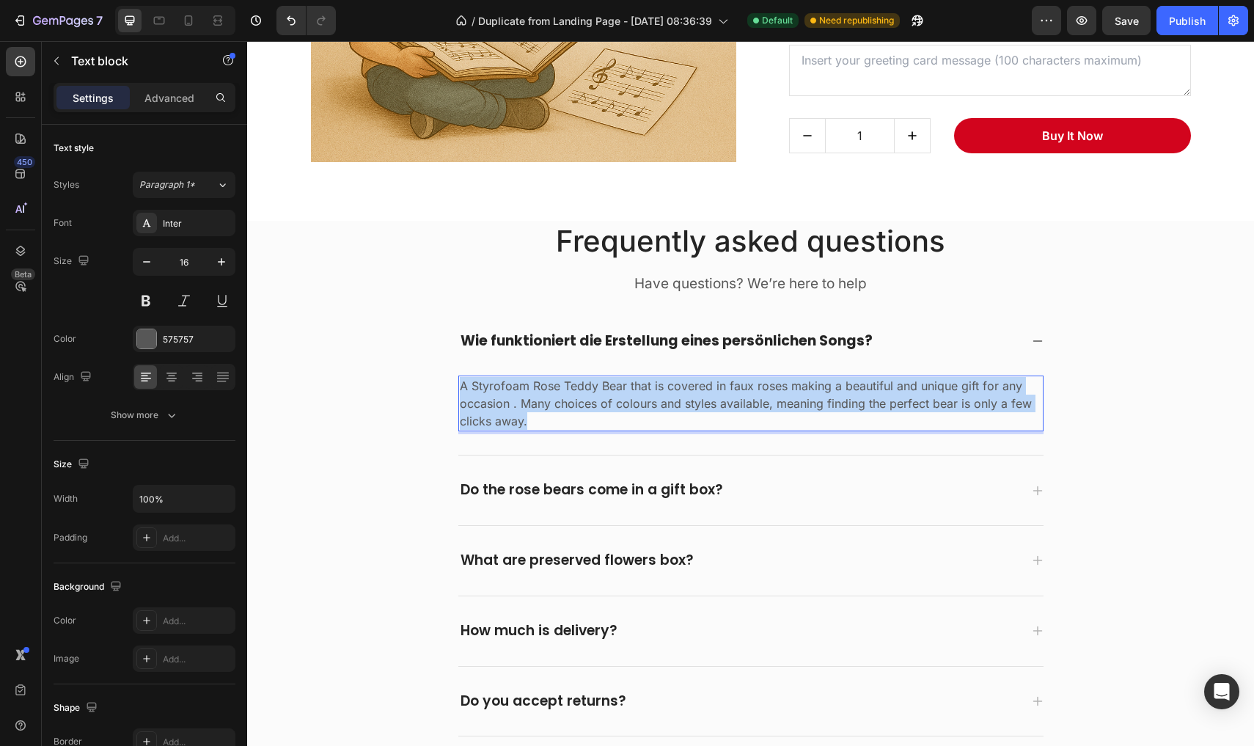
click at [556, 413] on p "A Styrofoam Rose Teddy Bear that is covered in faux roses making a beautiful an…" at bounding box center [751, 403] width 582 height 53
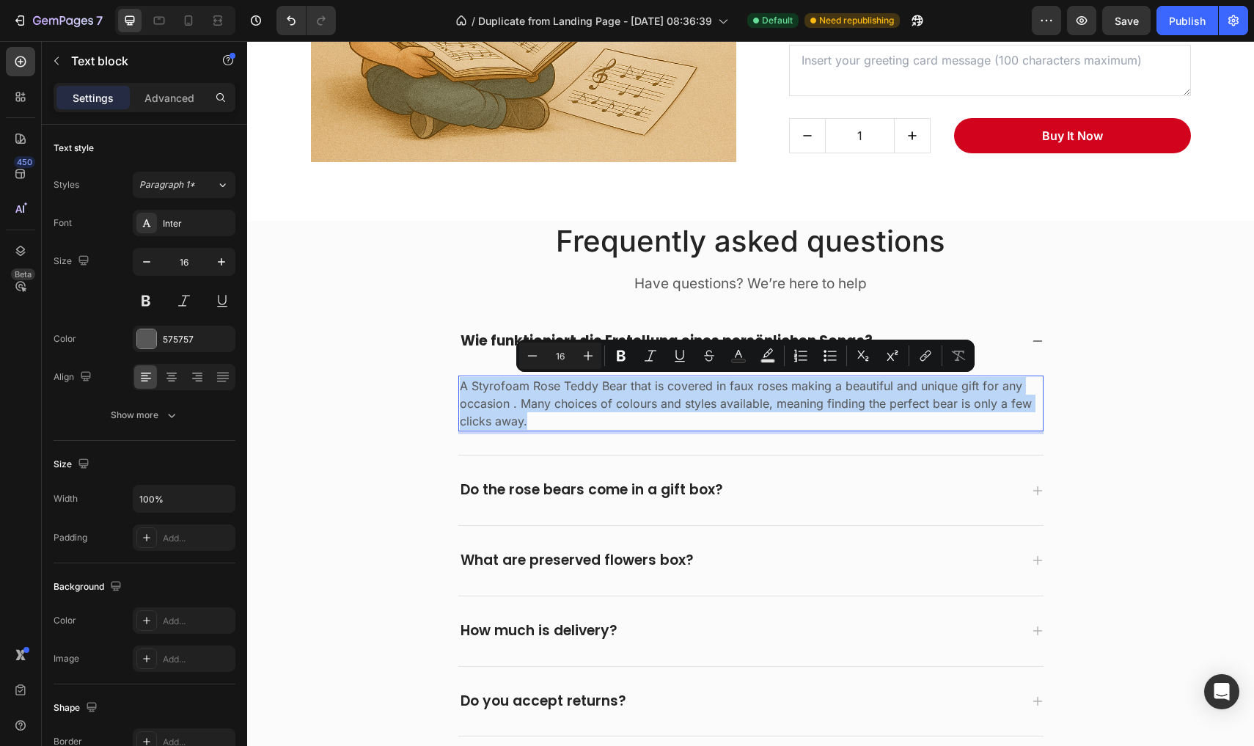
click at [556, 413] on p "A Styrofoam Rose Teddy Bear that is covered in faux roses making a beautiful an…" at bounding box center [751, 403] width 582 height 53
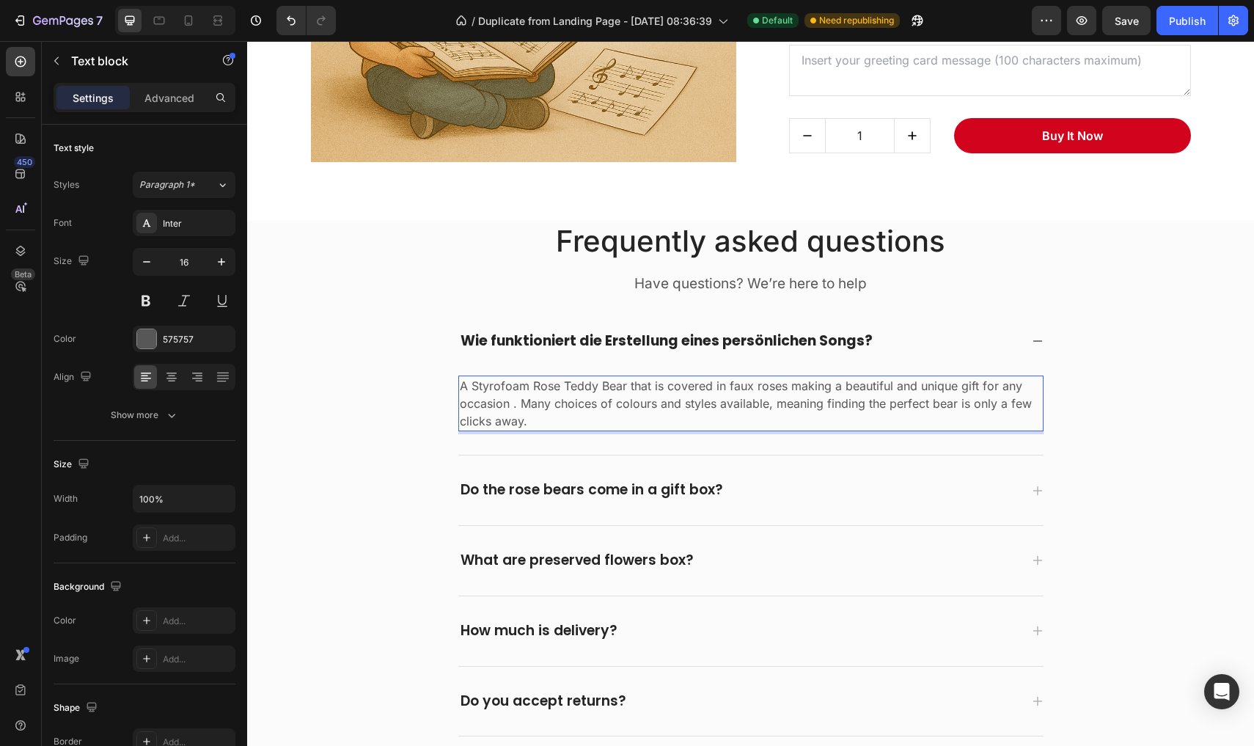
click at [535, 403] on p "A Styrofoam Rose Teddy Bear that is covered in faux roses making a beautiful an…" at bounding box center [751, 403] width 582 height 53
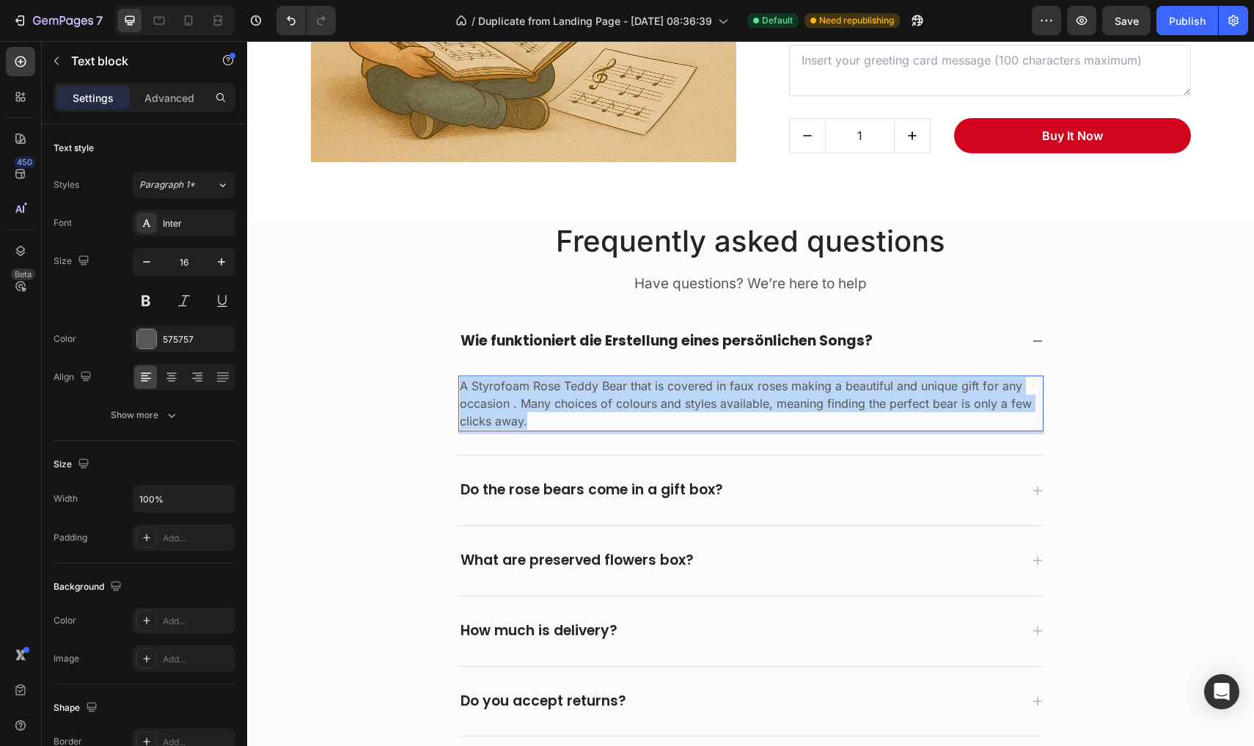
click at [535, 403] on p "A Styrofoam Rose Teddy Bear that is covered in faux roses making a beautiful an…" at bounding box center [751, 403] width 582 height 53
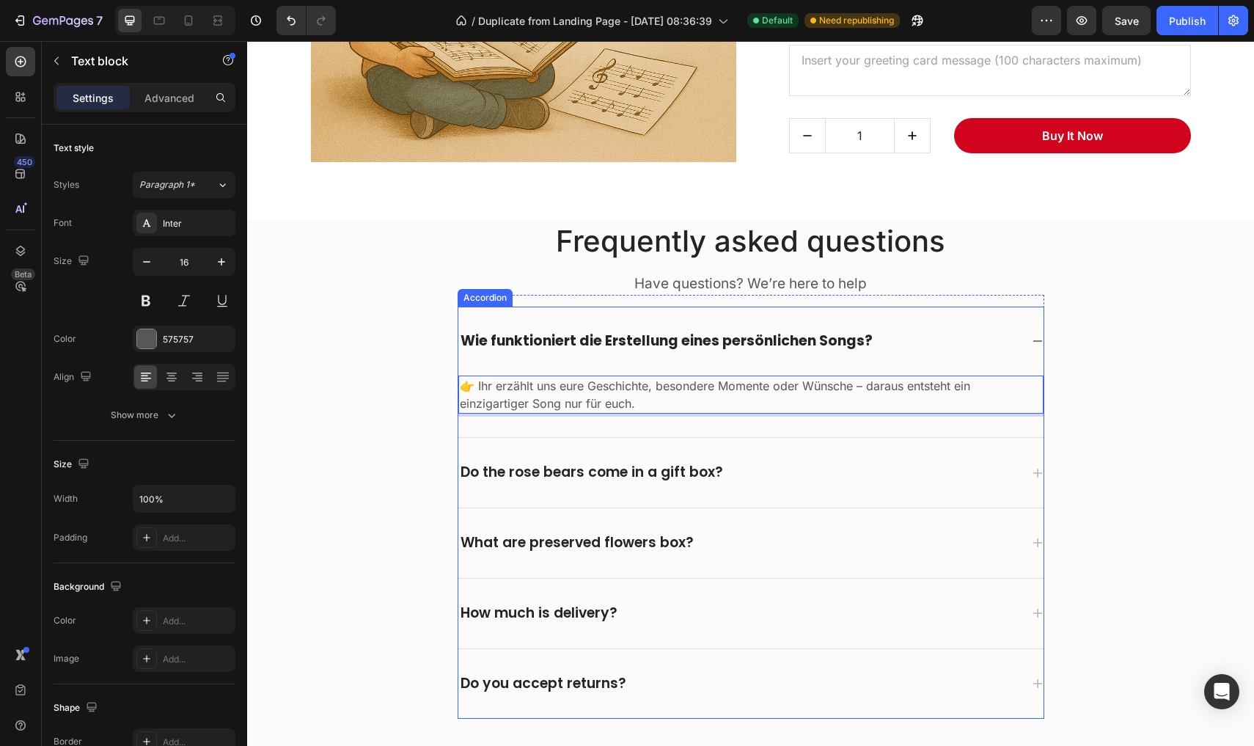
click at [502, 469] on p "Do the rose bears come in a gift box?" at bounding box center [592, 472] width 263 height 18
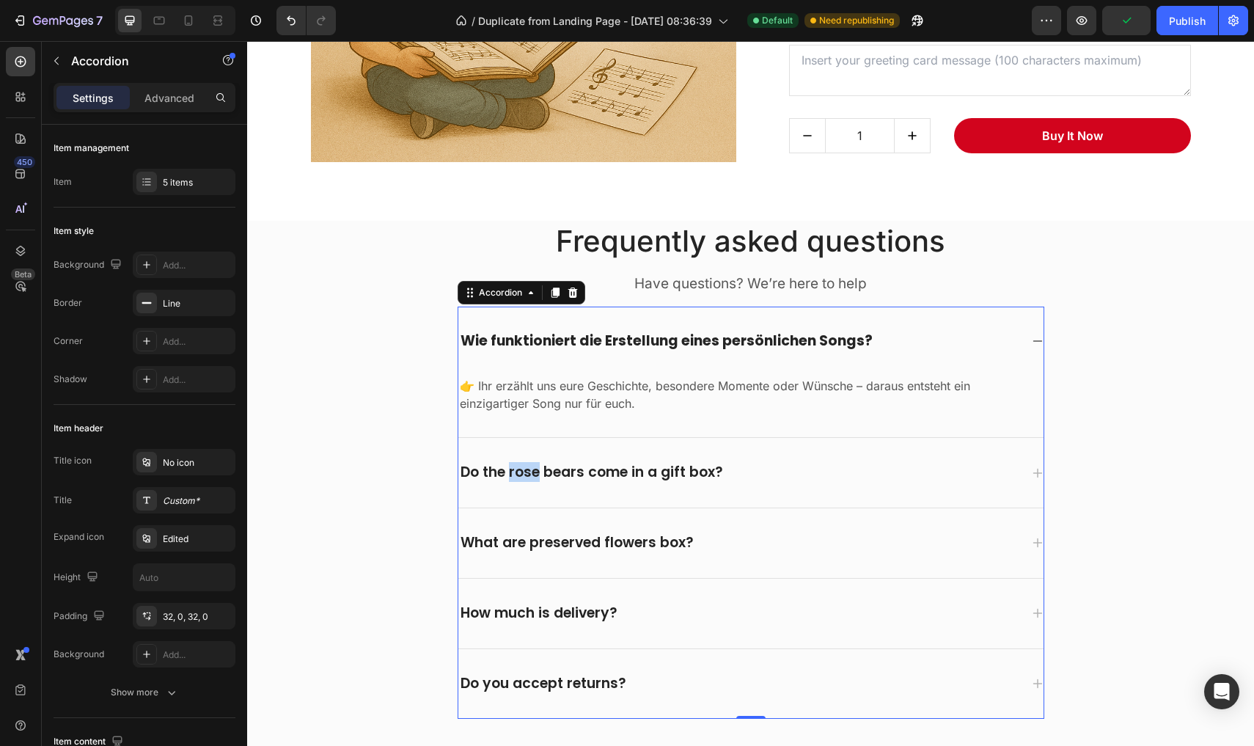
click at [509, 475] on p "Do the rose bears come in a gift box?" at bounding box center [592, 472] width 263 height 18
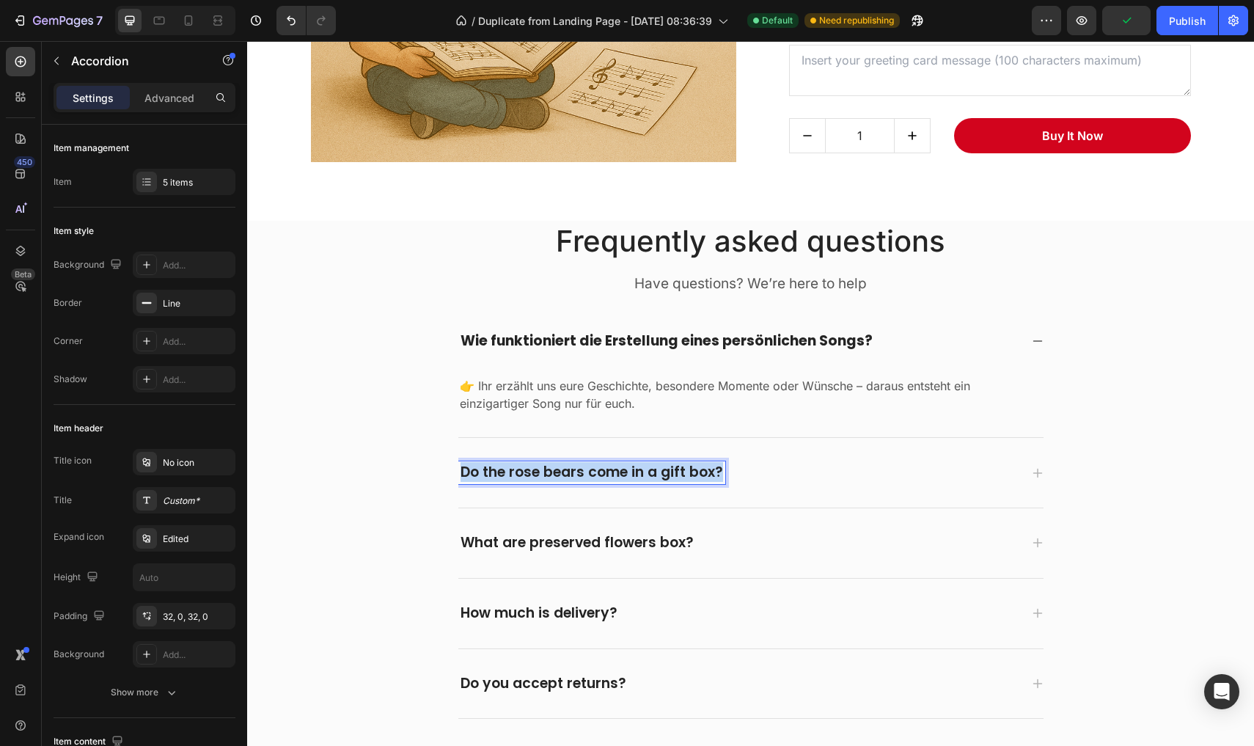
click at [509, 475] on p "Do the rose bears come in a gift box?" at bounding box center [592, 472] width 263 height 18
click at [1027, 461] on div "2. Kann ich den Song verschenken?" at bounding box center [750, 473] width 585 height 70
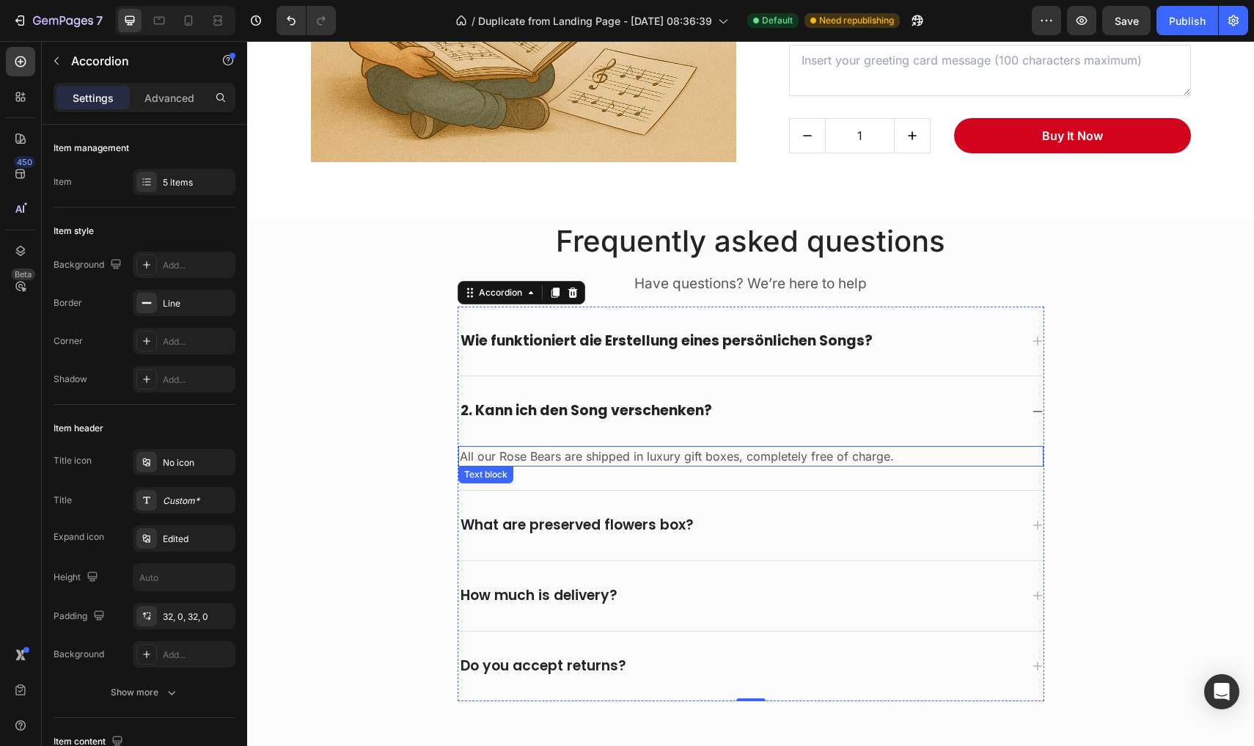
click at [759, 458] on p "All our Rose Bears are shipped in luxury gift boxes, completely free of charge." at bounding box center [751, 456] width 582 height 18
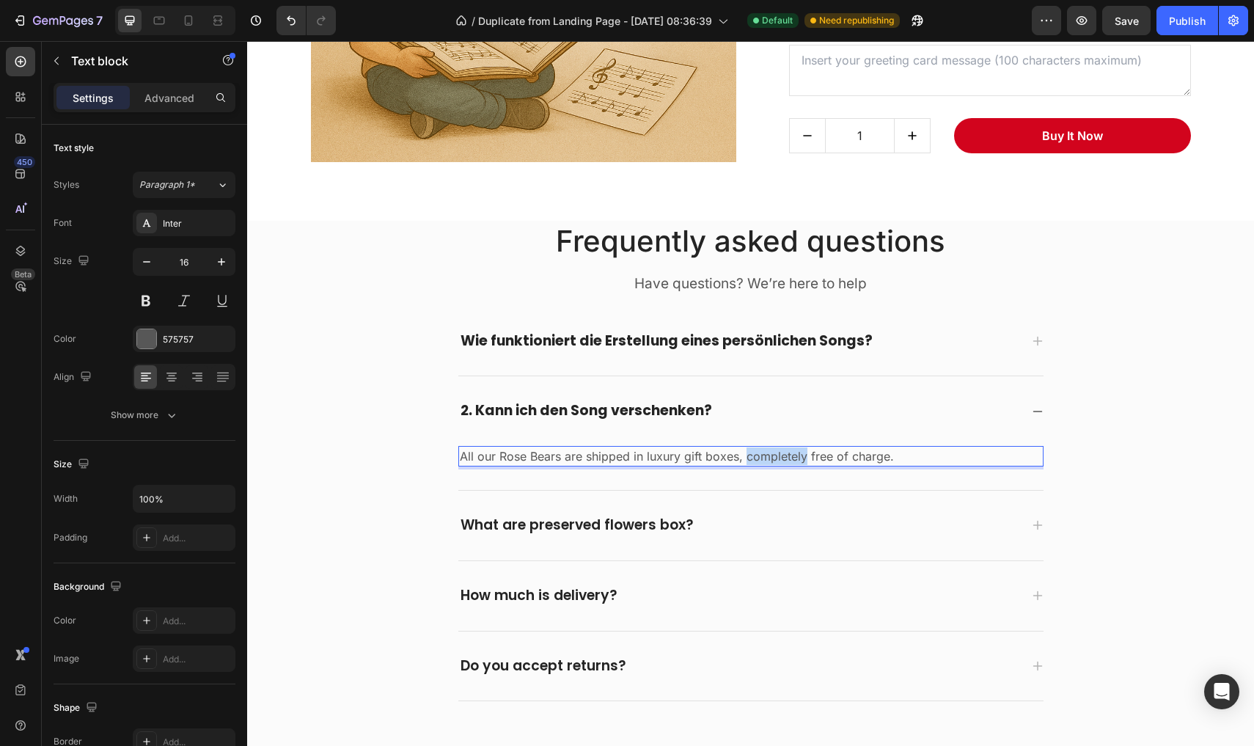
click at [759, 458] on p "All our Rose Bears are shipped in luxury gift boxes, completely free of charge." at bounding box center [751, 456] width 582 height 18
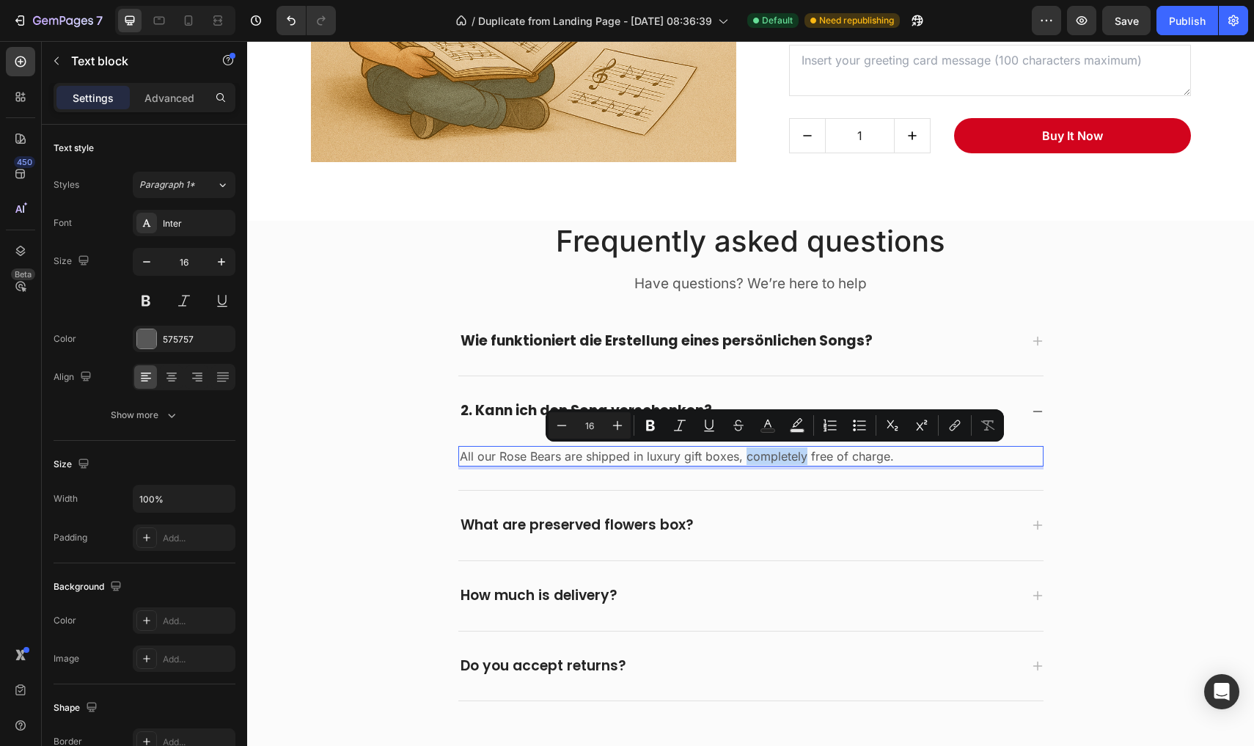
click at [759, 458] on p "All our Rose Bears are shipped in luxury gift boxes, completely free of charge." at bounding box center [751, 456] width 582 height 18
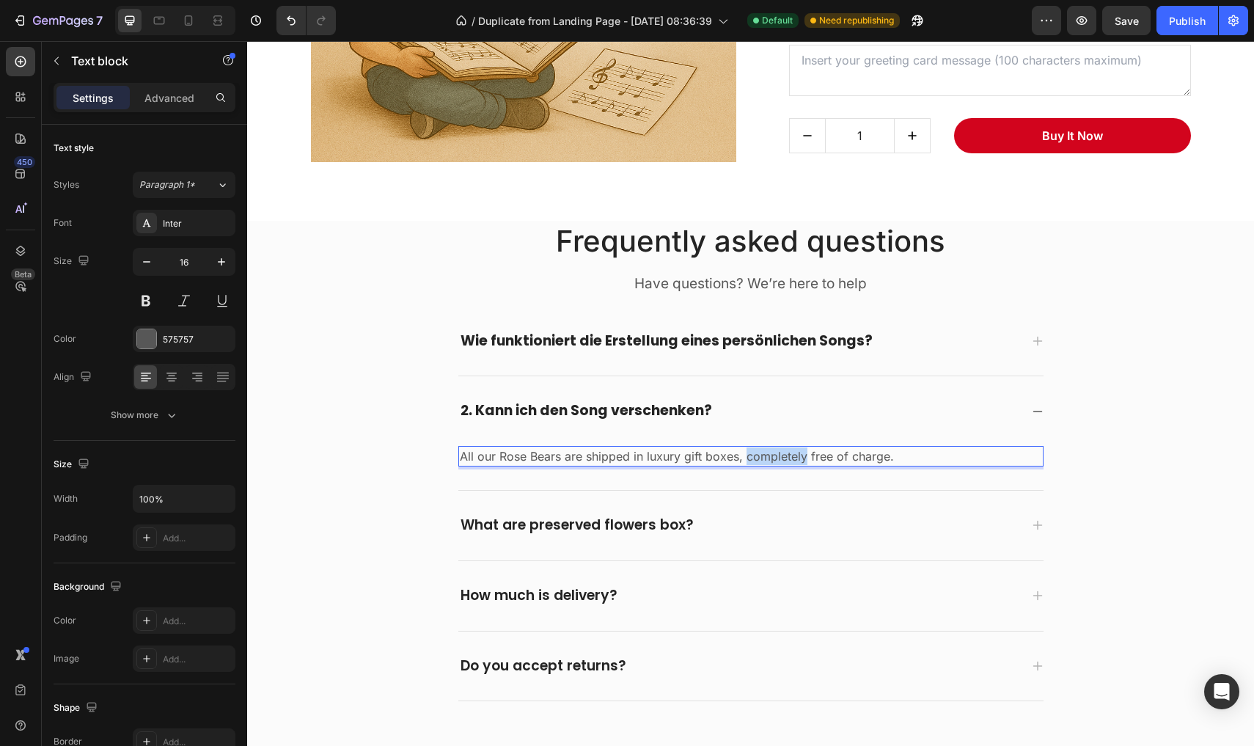
click at [759, 458] on p "All our Rose Bears are shipped in luxury gift boxes, completely free of charge." at bounding box center [751, 456] width 582 height 18
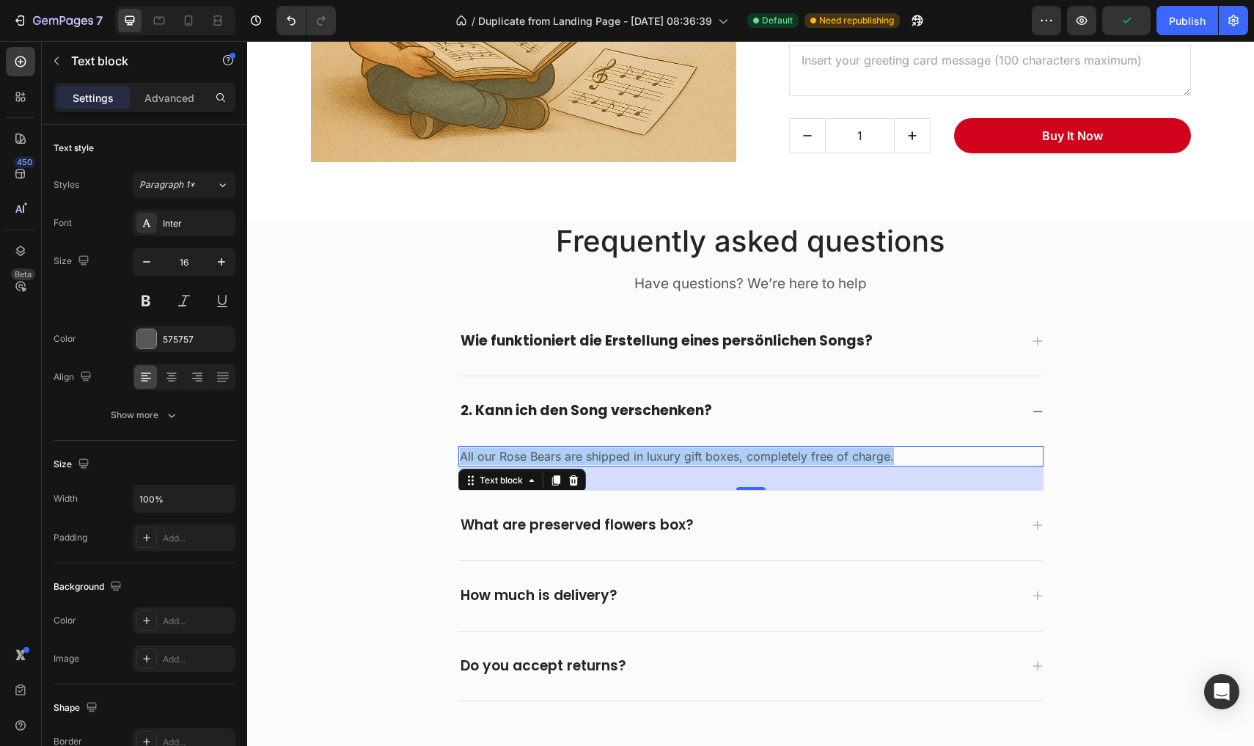
click at [487, 452] on p "All our Rose Bears are shipped in luxury gift boxes, completely free of charge." at bounding box center [751, 456] width 582 height 18
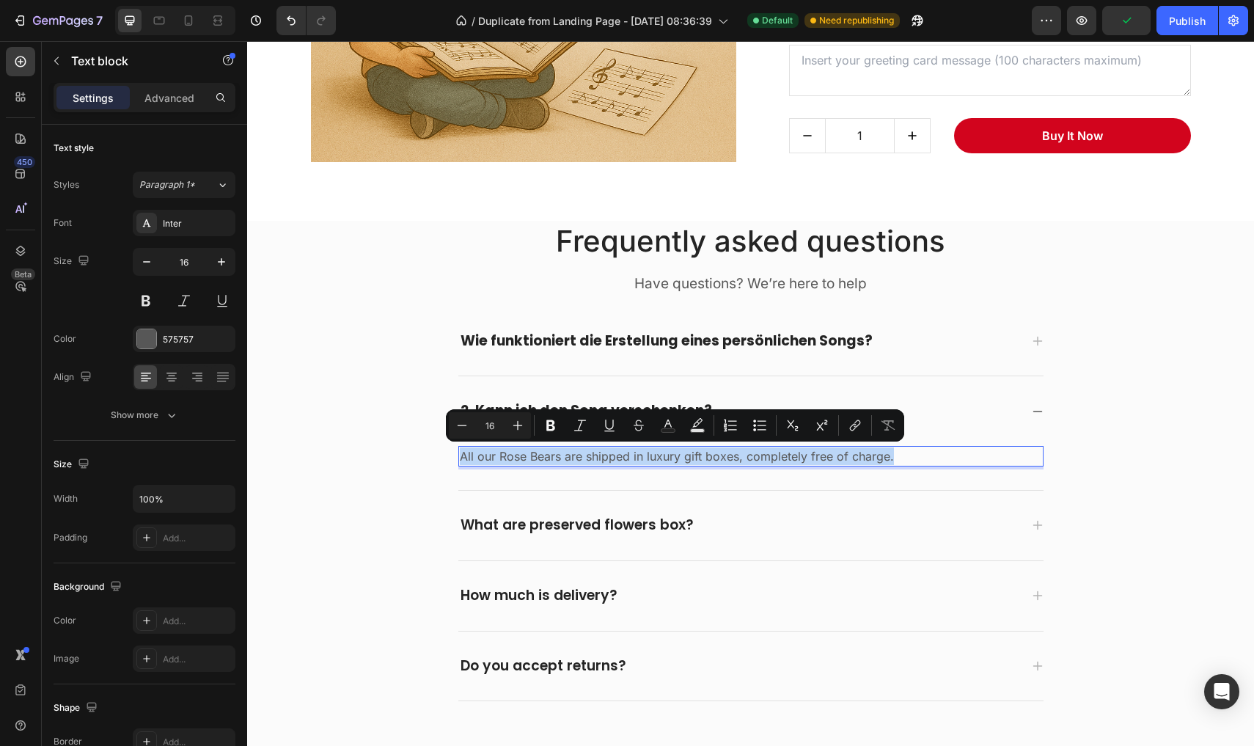
click at [487, 452] on p "All our Rose Bears are shipped in luxury gift boxes, completely free of charge." at bounding box center [751, 456] width 582 height 18
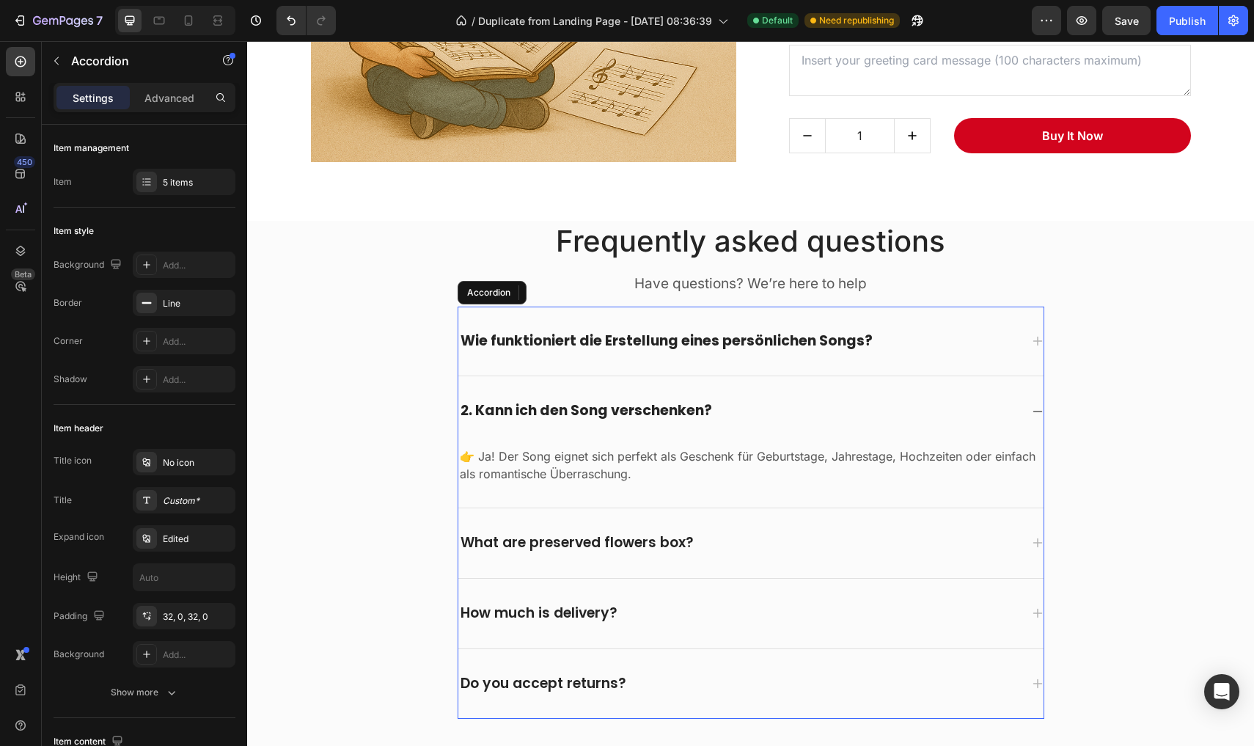
click at [554, 540] on p "What are preserved flowers box?" at bounding box center [577, 543] width 233 height 18
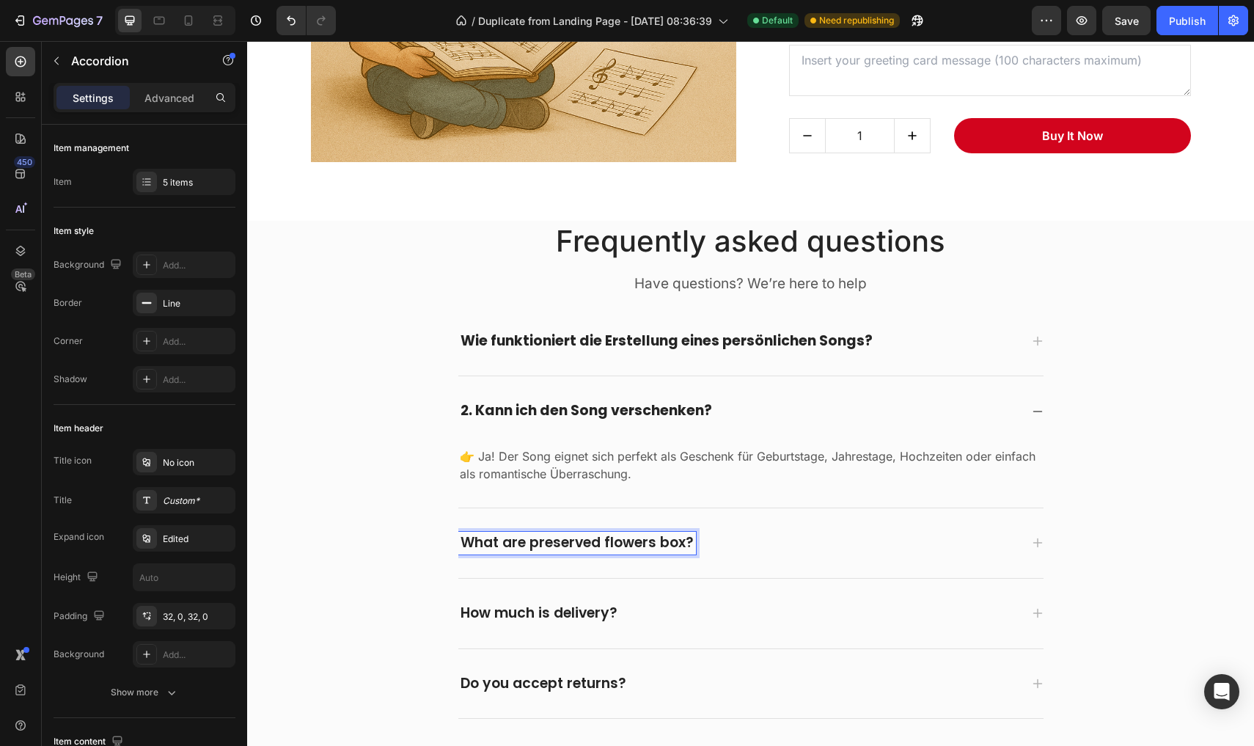
click at [554, 540] on p "What are preserved flowers box?" at bounding box center [577, 543] width 233 height 18
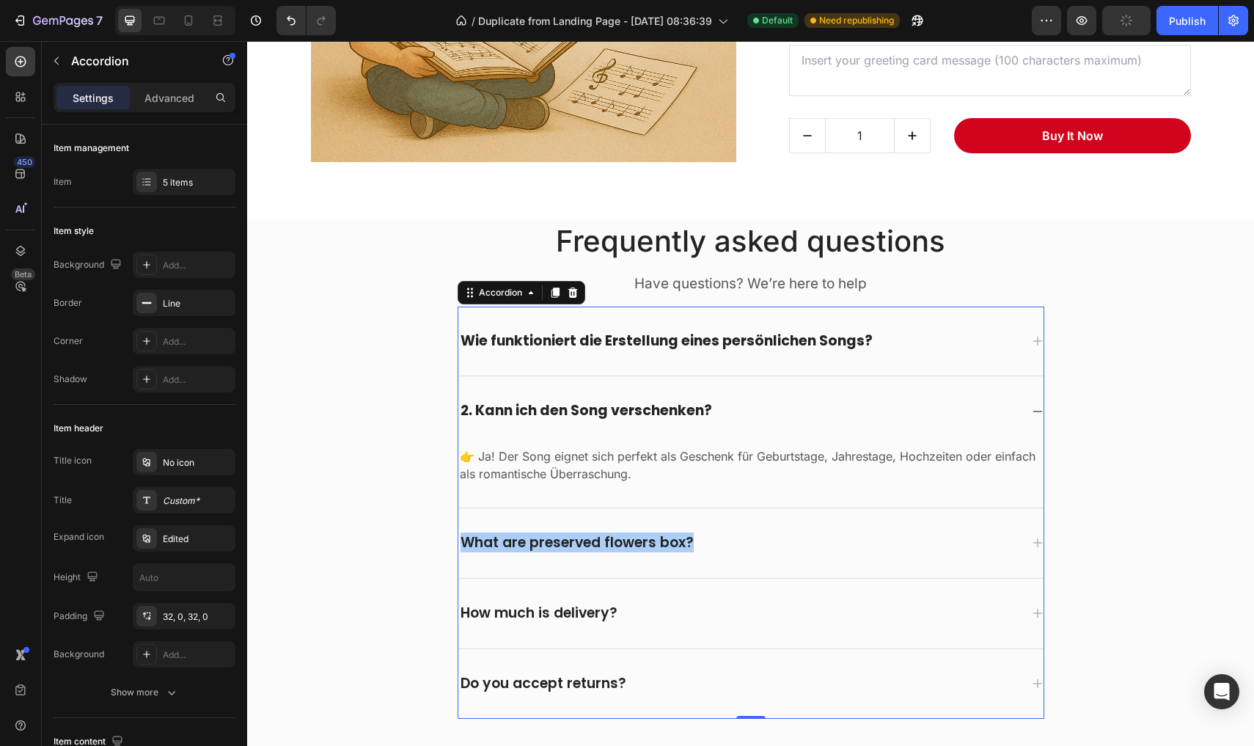
drag, startPoint x: 325, startPoint y: 565, endPoint x: 503, endPoint y: 534, distance: 180.9
click at [503, 534] on p "What are preserved flowers box?" at bounding box center [577, 543] width 233 height 18
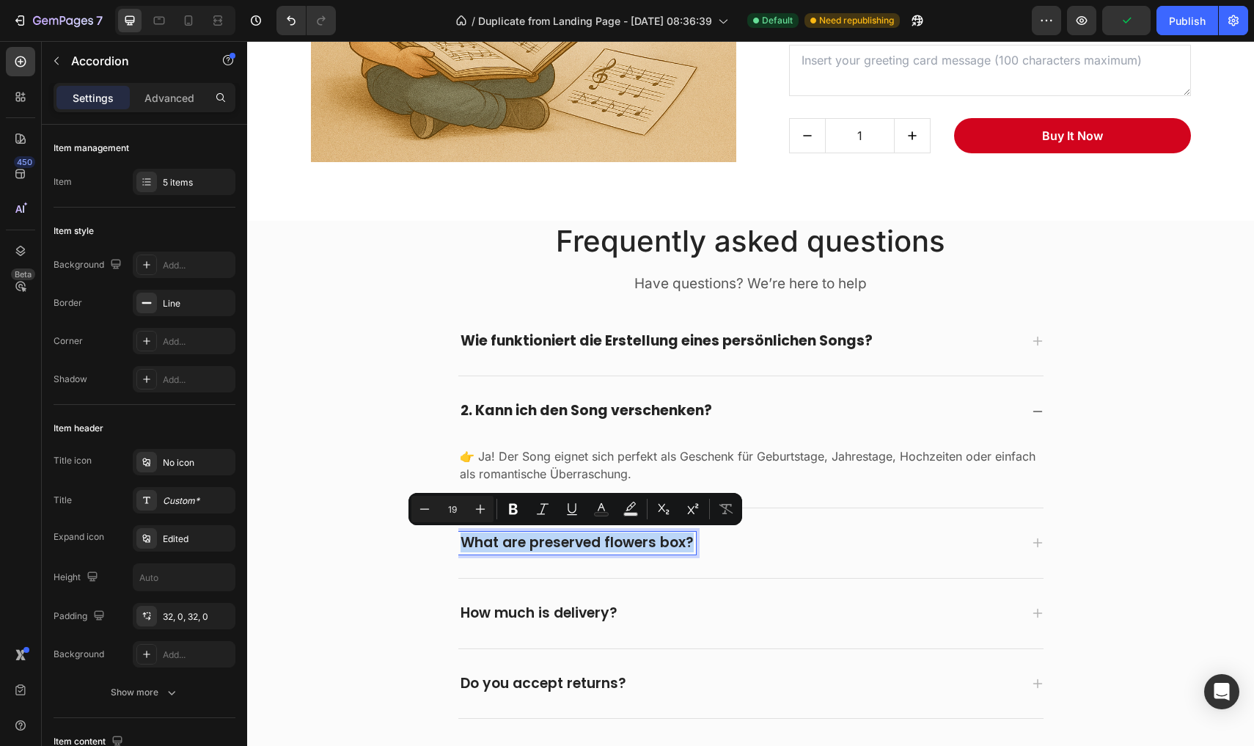
click at [503, 534] on p "What are preserved flowers box?" at bounding box center [577, 543] width 233 height 18
click at [502, 542] on p "What are preserved flowers box?" at bounding box center [577, 543] width 233 height 18
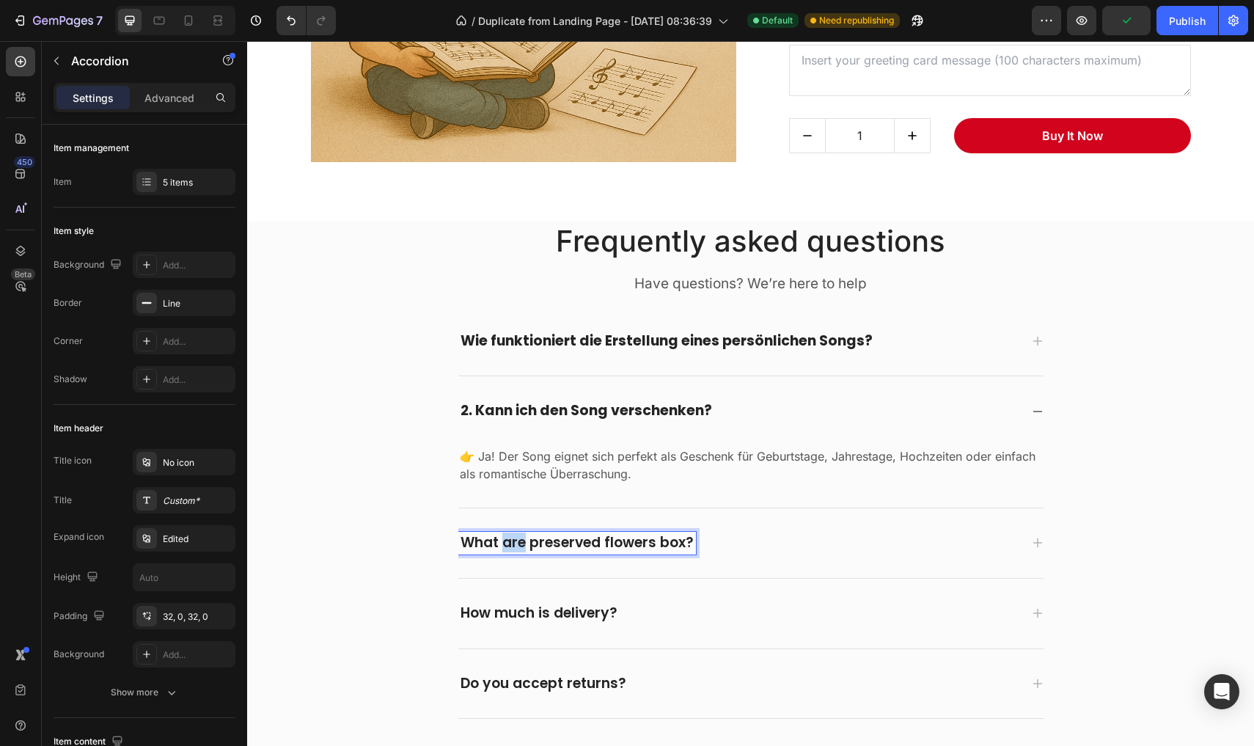
click at [502, 542] on p "What are preserved flowers box?" at bounding box center [577, 543] width 233 height 18
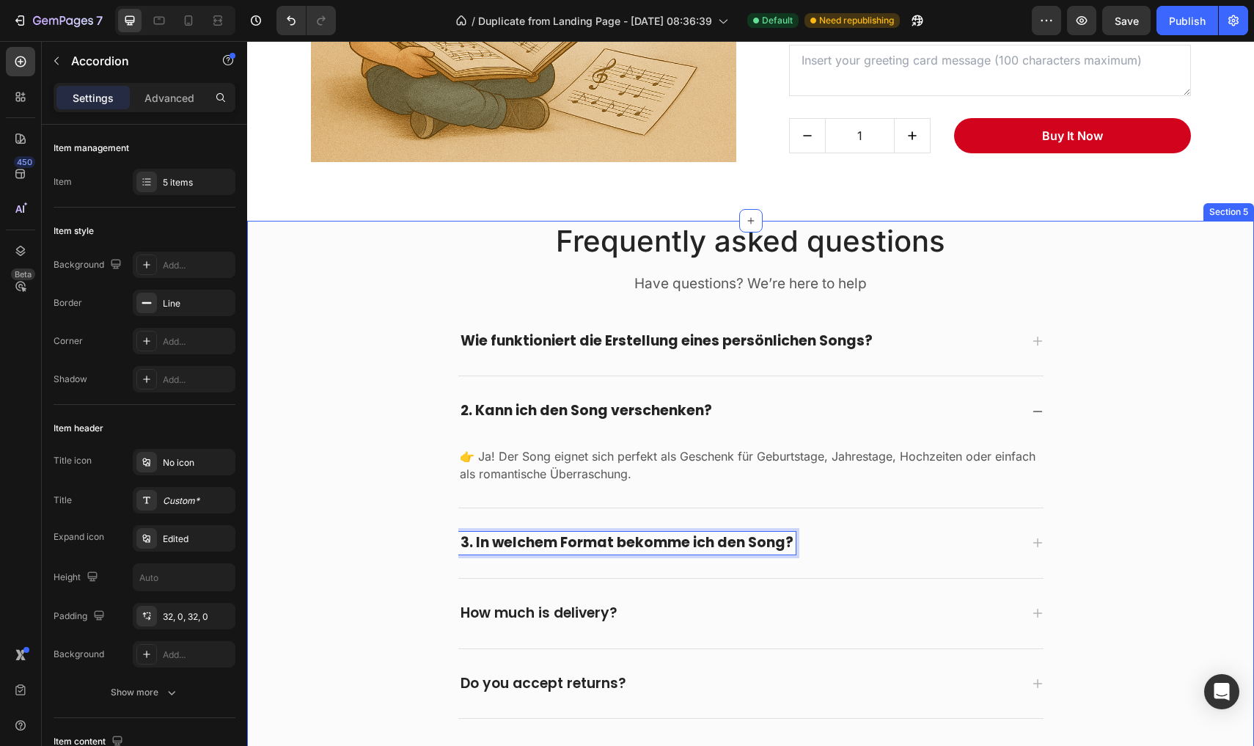
click at [1044, 544] on div "Wie funktioniert die Erstellung eines persönlichen Songs? 2. Kann ich den Song …" at bounding box center [751, 513] width 587 height 413
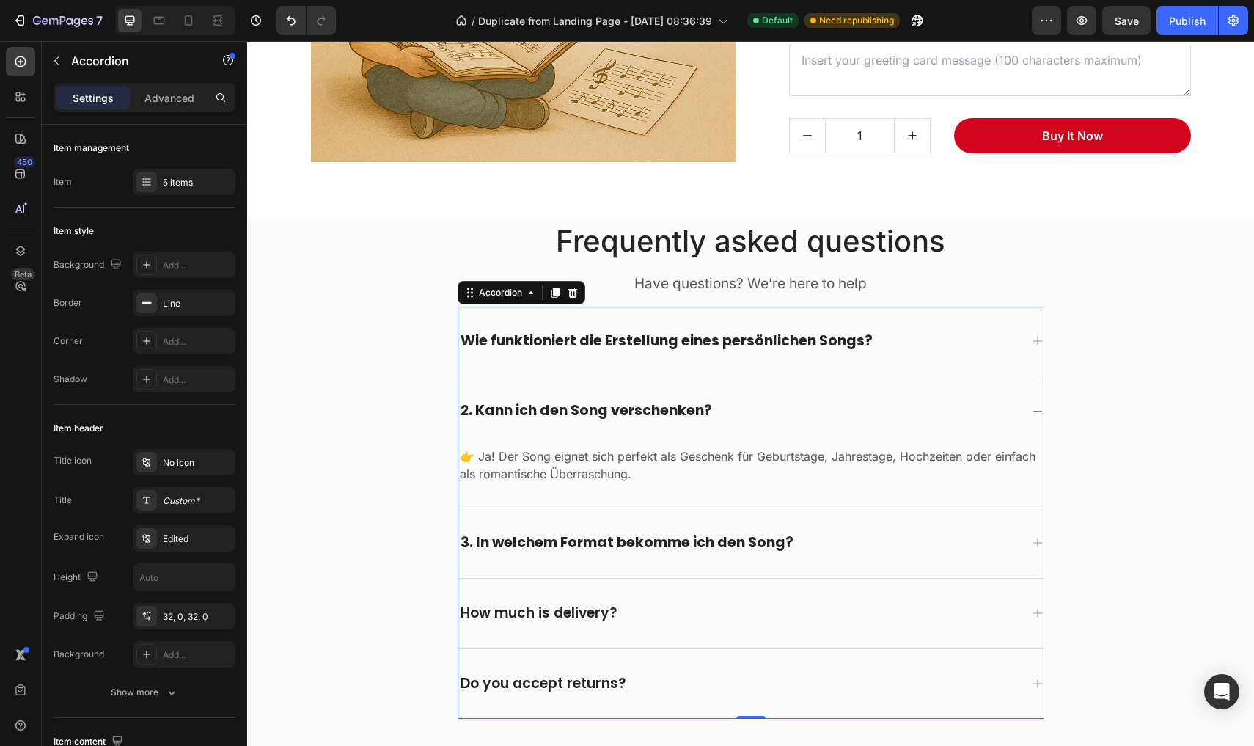
click at [1042, 544] on icon at bounding box center [1038, 543] width 12 height 12
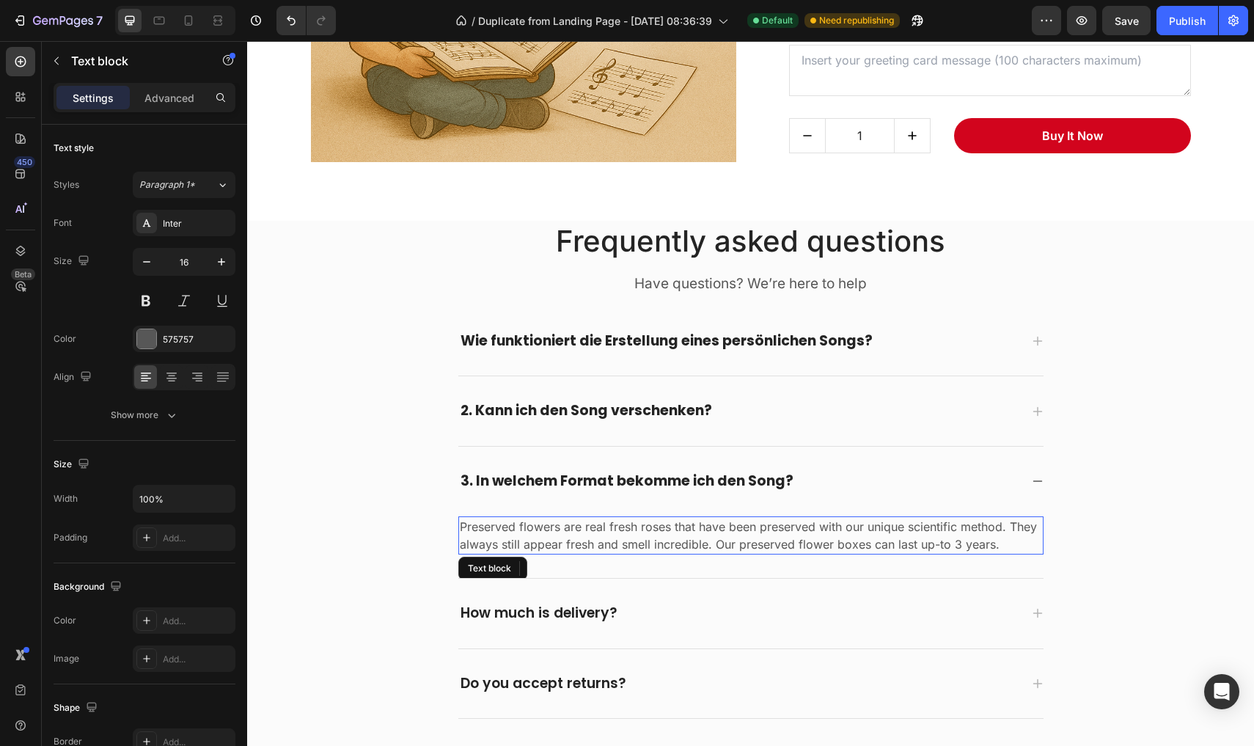
click at [537, 529] on p "Preserved flowers are real fresh roses that have been preserved with our unique…" at bounding box center [751, 535] width 582 height 35
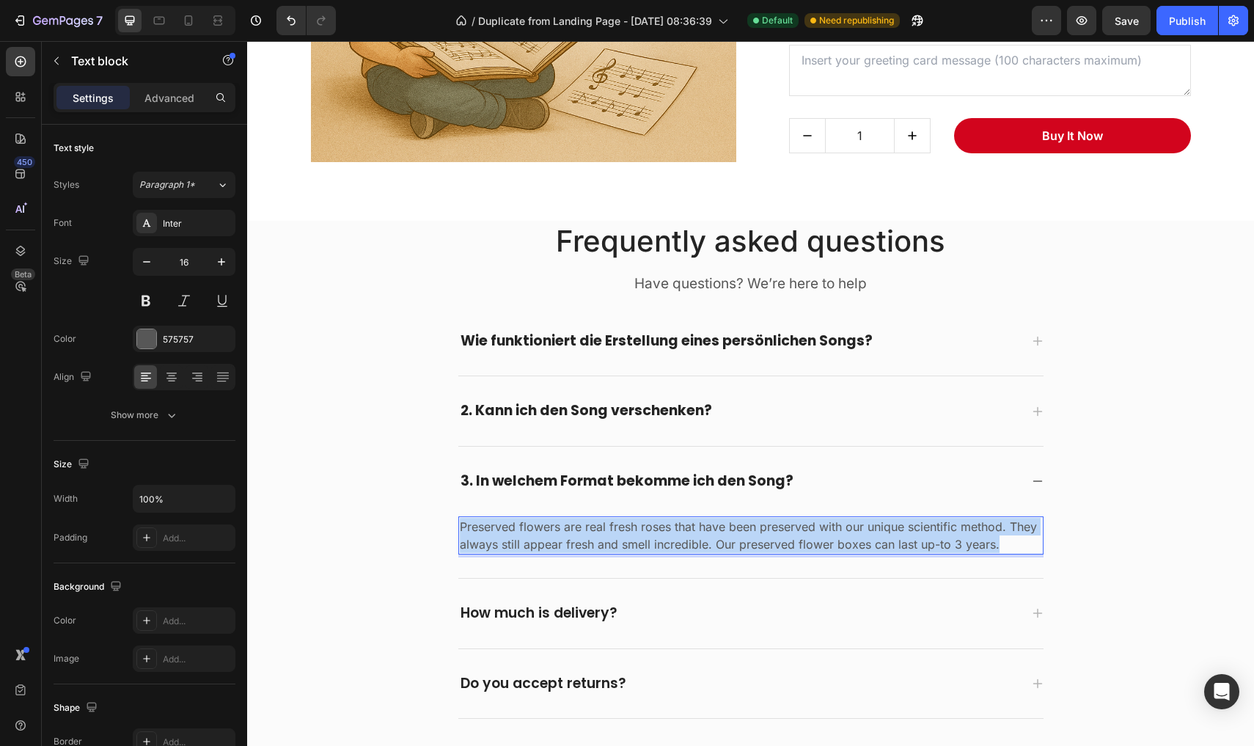
click at [537, 529] on p "Preserved flowers are real fresh roses that have been preserved with our unique…" at bounding box center [751, 535] width 582 height 35
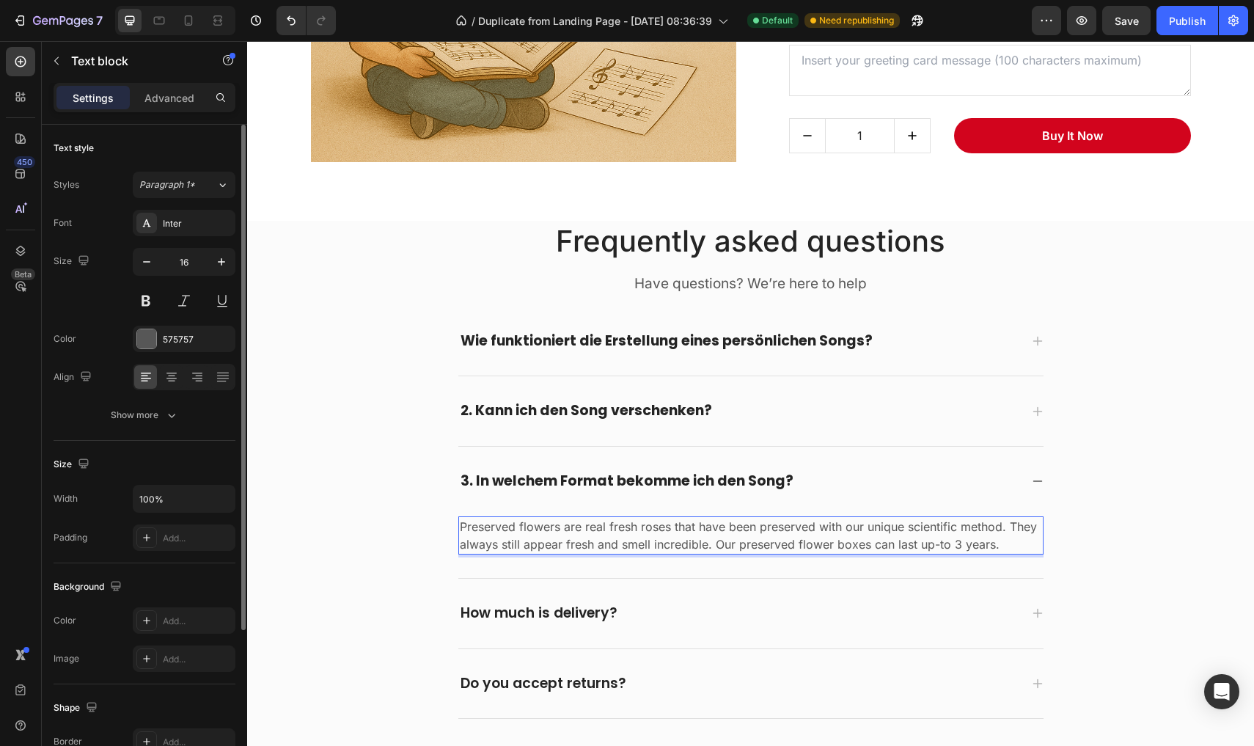
click at [634, 529] on p "Preserved flowers are real fresh roses that have been preserved with our unique…" at bounding box center [751, 535] width 582 height 35
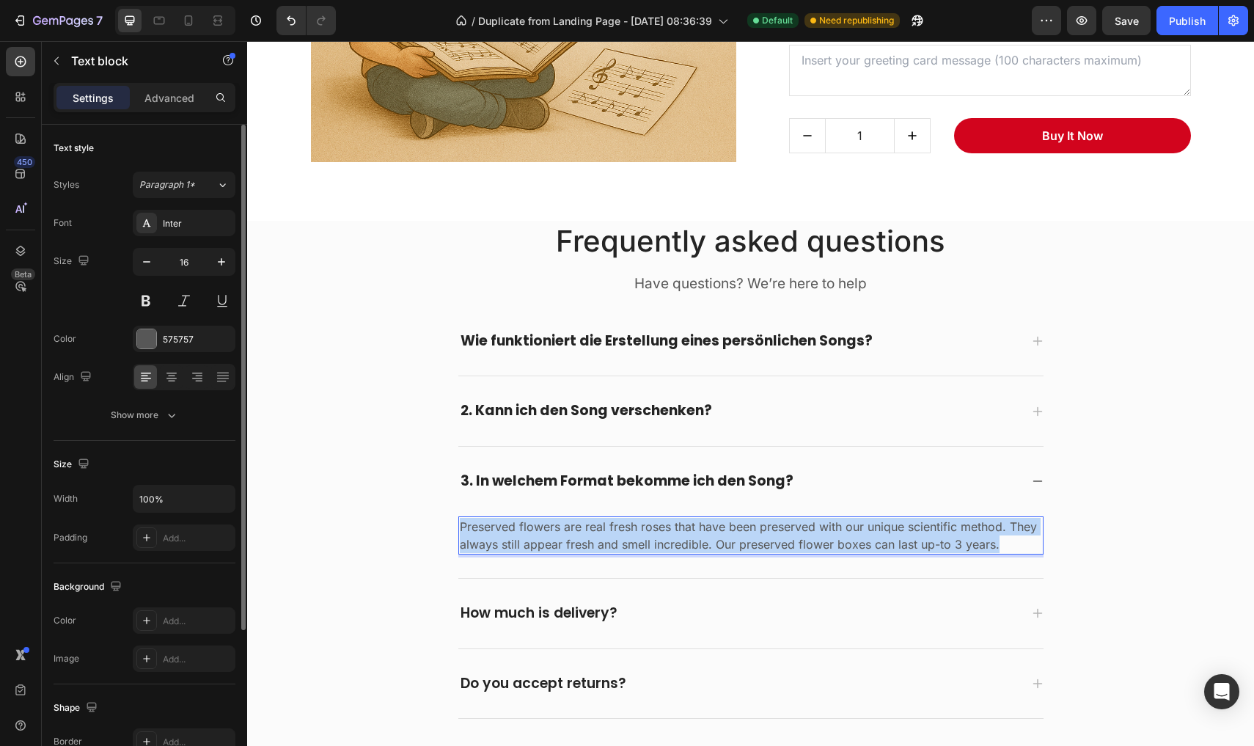
click at [634, 529] on p "Preserved flowers are real fresh roses that have been preserved with our unique…" at bounding box center [751, 535] width 582 height 35
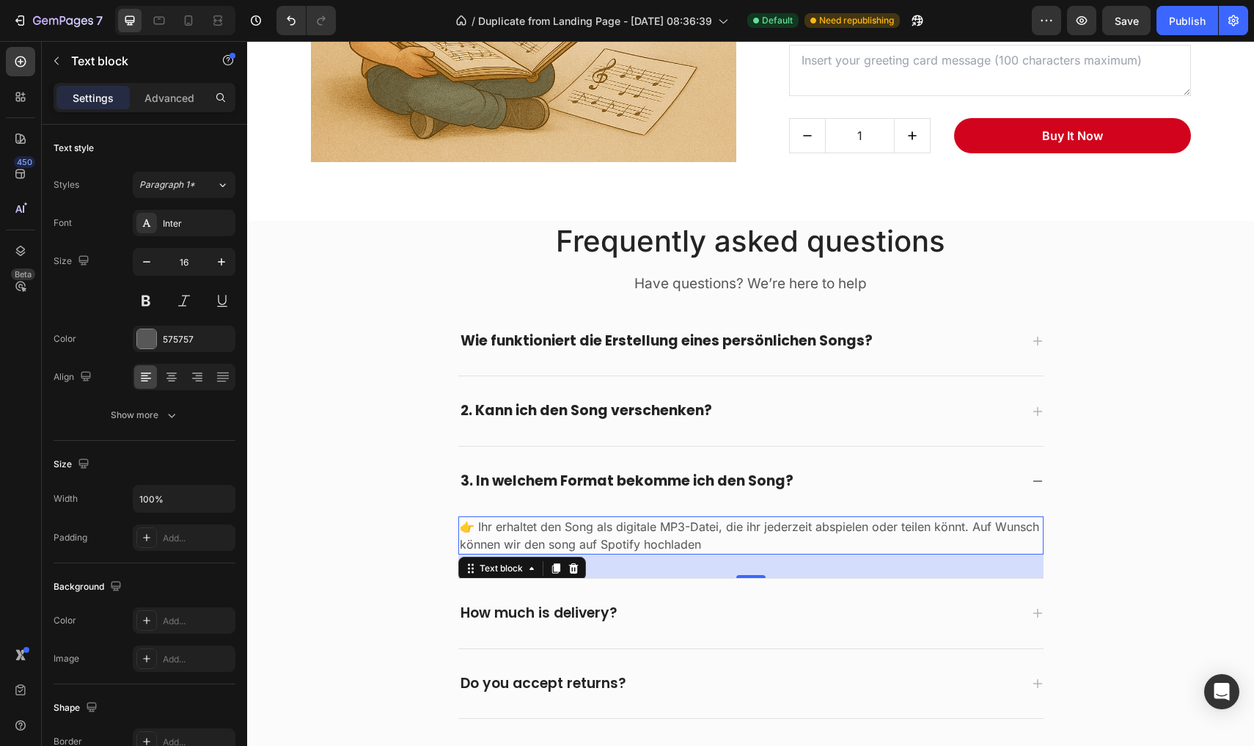
click at [547, 604] on p "How much is delivery?" at bounding box center [539, 613] width 157 height 18
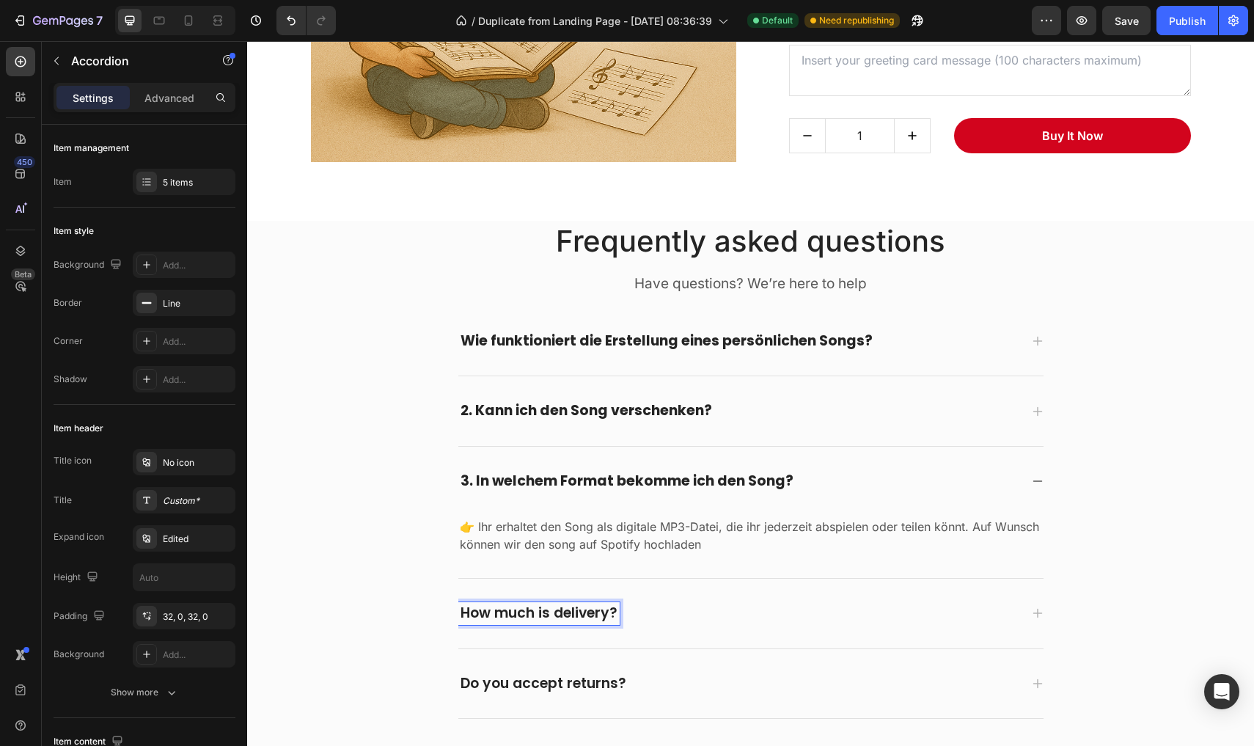
click at [547, 604] on p "How much is delivery?" at bounding box center [539, 613] width 157 height 18
click at [1041, 609] on icon at bounding box center [1038, 613] width 12 height 12
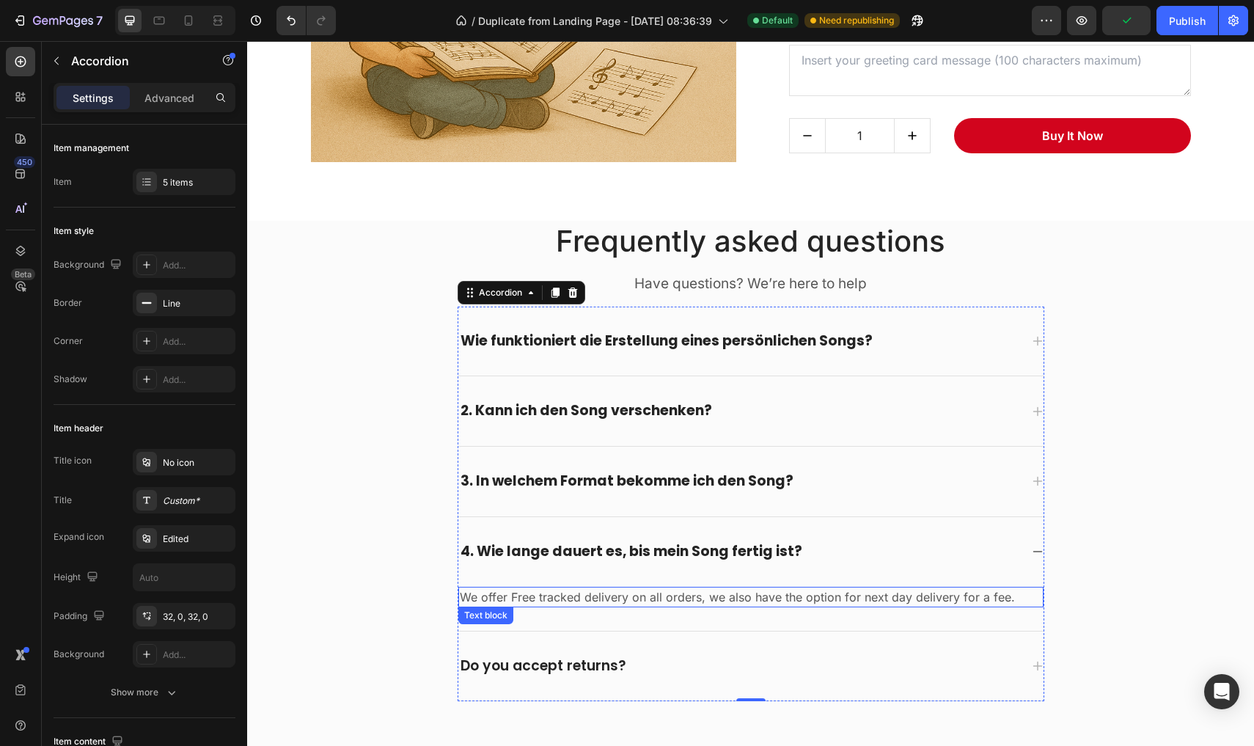
click at [855, 588] on p "We offer Free tracked delivery on all orders, we also have the option for next …" at bounding box center [751, 597] width 582 height 18
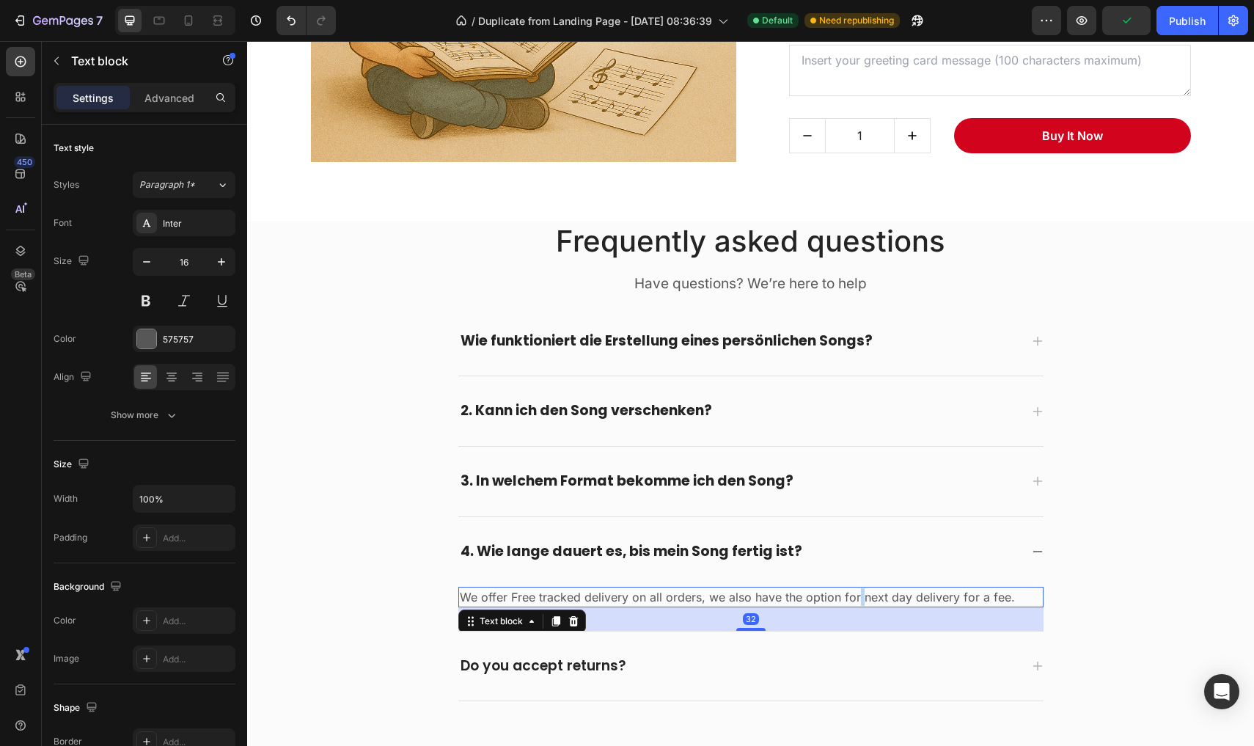
click at [855, 588] on p "We offer Free tracked delivery on all orders, we also have the option for next …" at bounding box center [751, 597] width 582 height 18
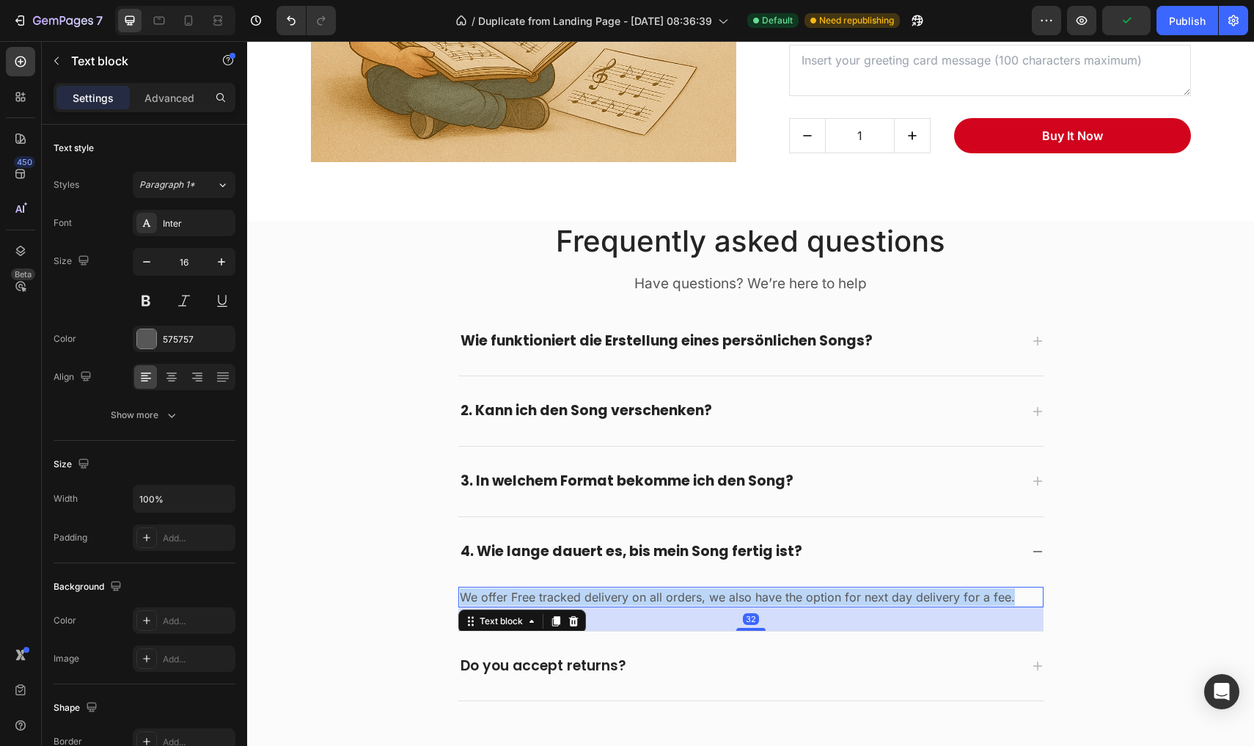
click at [855, 588] on p "We offer Free tracked delivery on all orders, we also have the option for next …" at bounding box center [751, 597] width 582 height 18
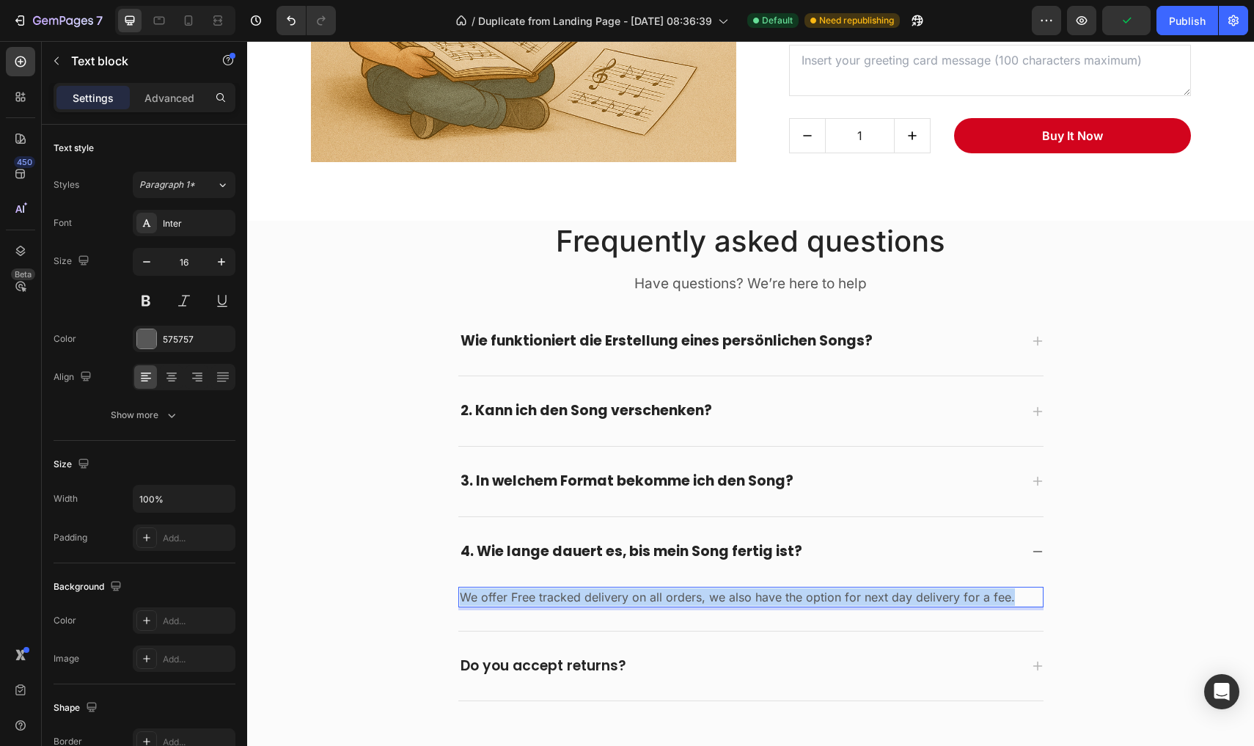
click at [855, 588] on p "We offer Free tracked delivery on all orders, we also have the option for next …" at bounding box center [751, 597] width 582 height 18
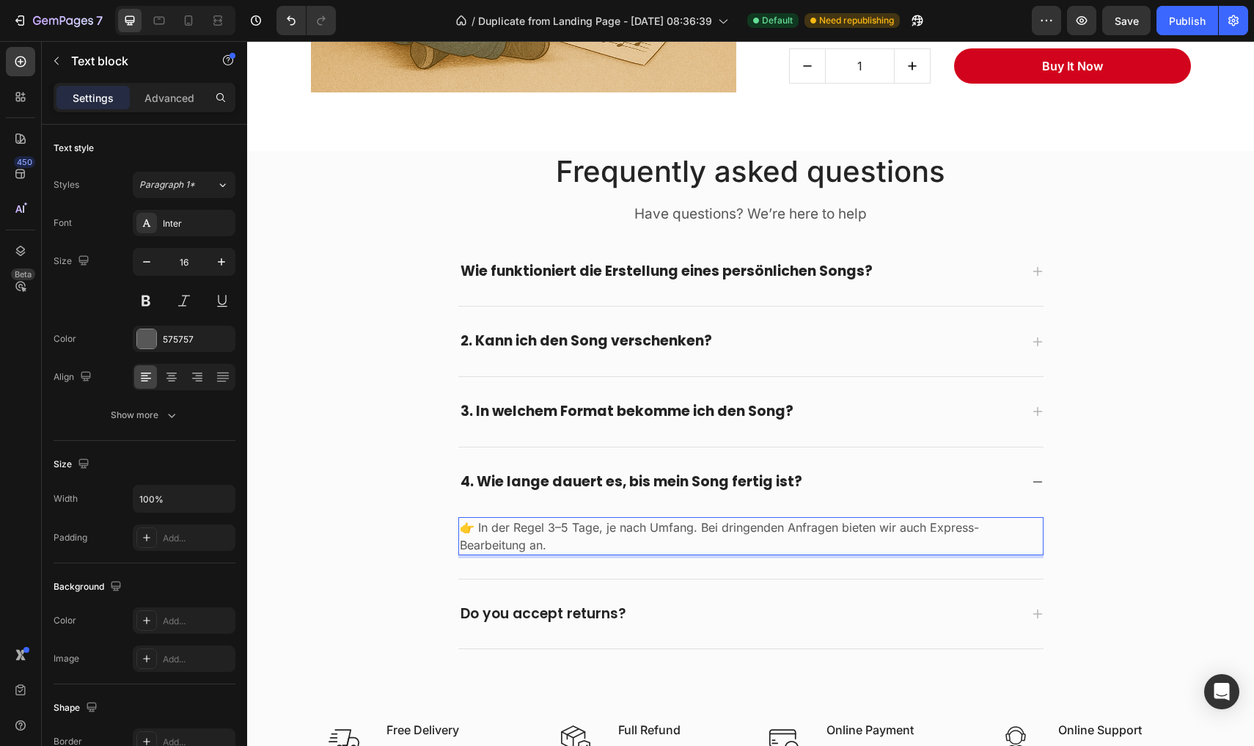
scroll to position [2572, 0]
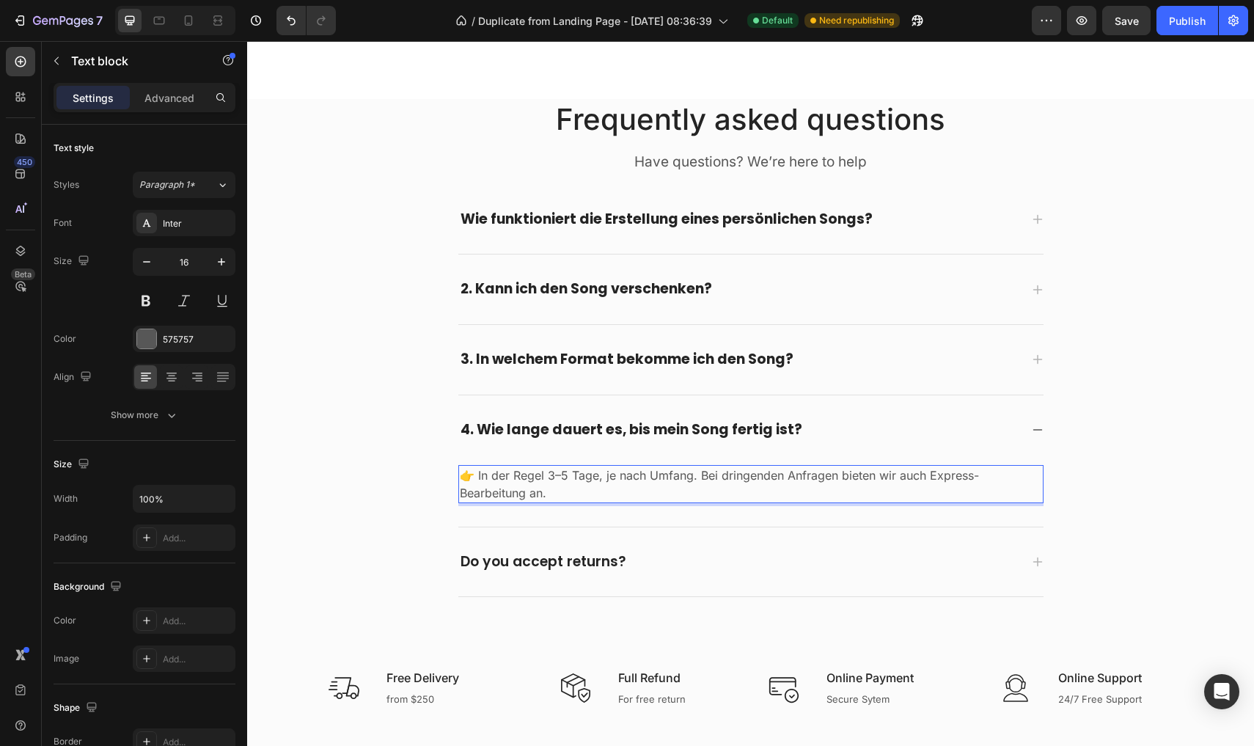
click at [593, 562] on p "Do you accept returns?" at bounding box center [544, 562] width 166 height 18
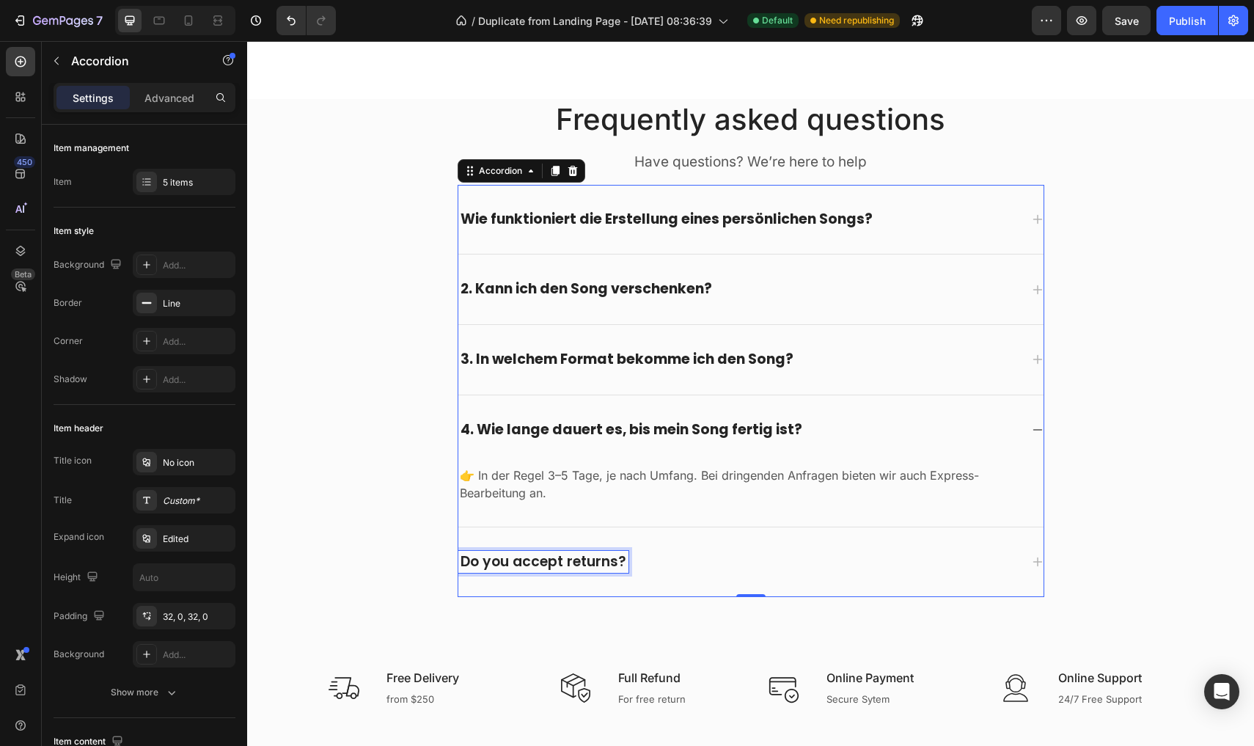
click at [593, 562] on p "Do you accept returns?" at bounding box center [544, 562] width 166 height 18
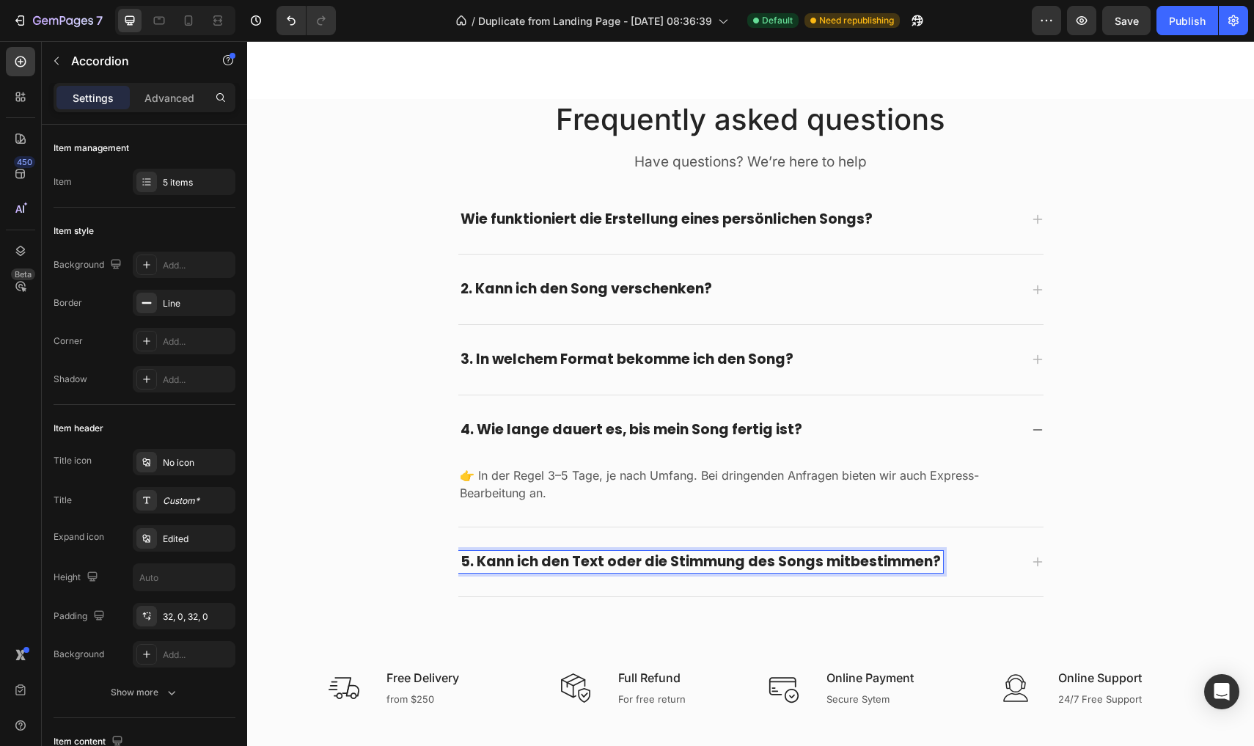
click at [1037, 557] on icon at bounding box center [1038, 562] width 10 height 10
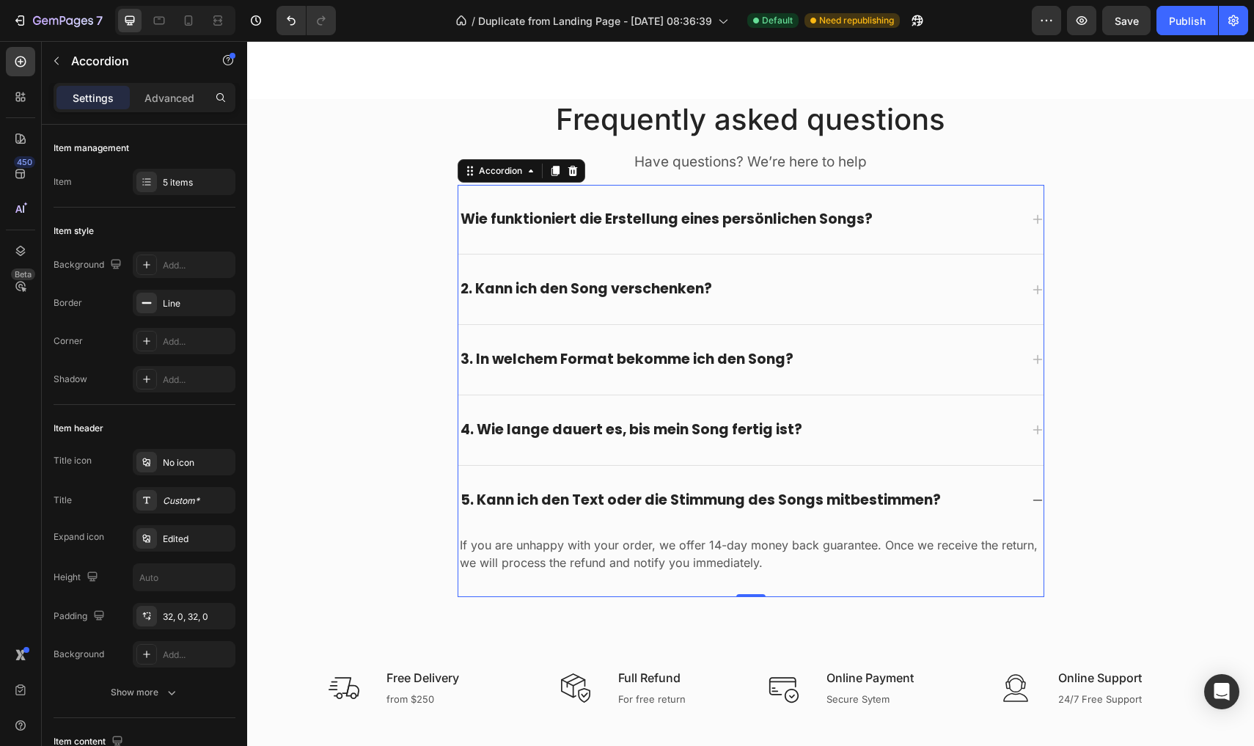
click at [515, 536] on p "If you are unhappy with your order, we offer 14-day money back guarantee. Once …" at bounding box center [751, 553] width 582 height 35
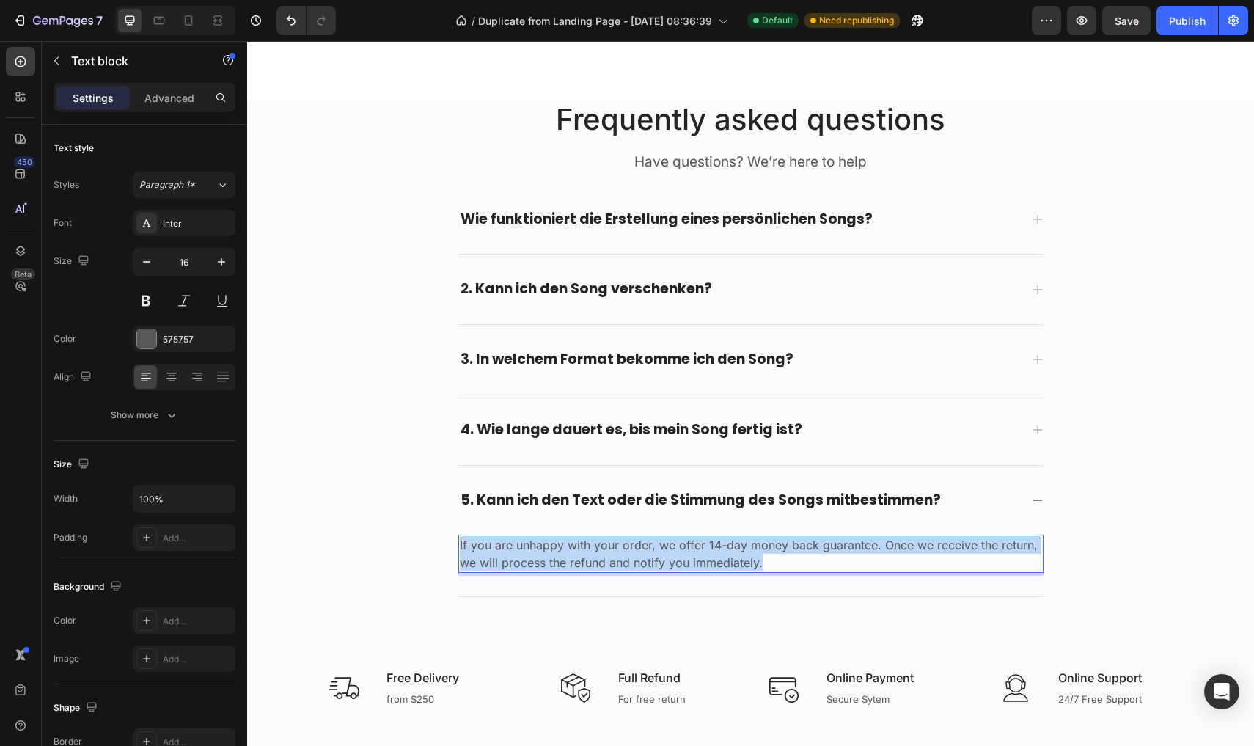
click at [515, 536] on p "If you are unhappy with your order, we offer 14-day money back guarantee. Once …" at bounding box center [751, 553] width 582 height 35
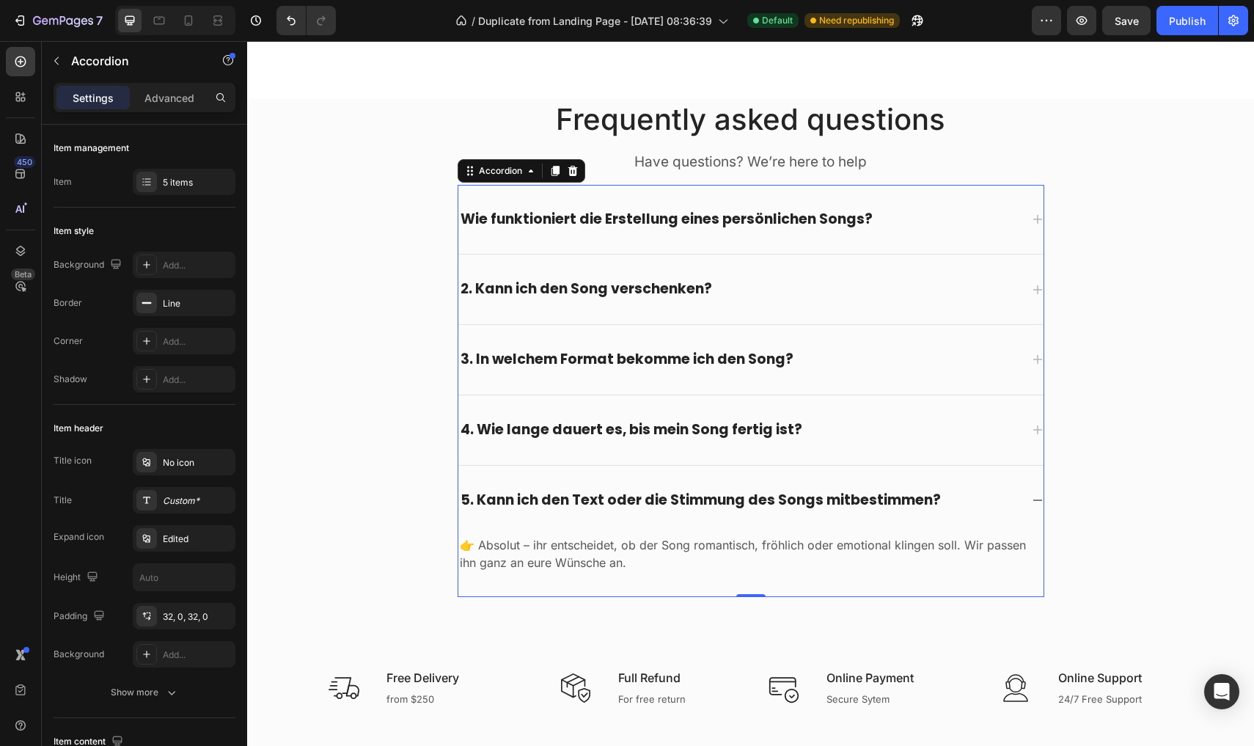
click at [515, 223] on strong "Wie funktioniert die Erstellung eines persönlichen Songs?" at bounding box center [667, 219] width 412 height 20
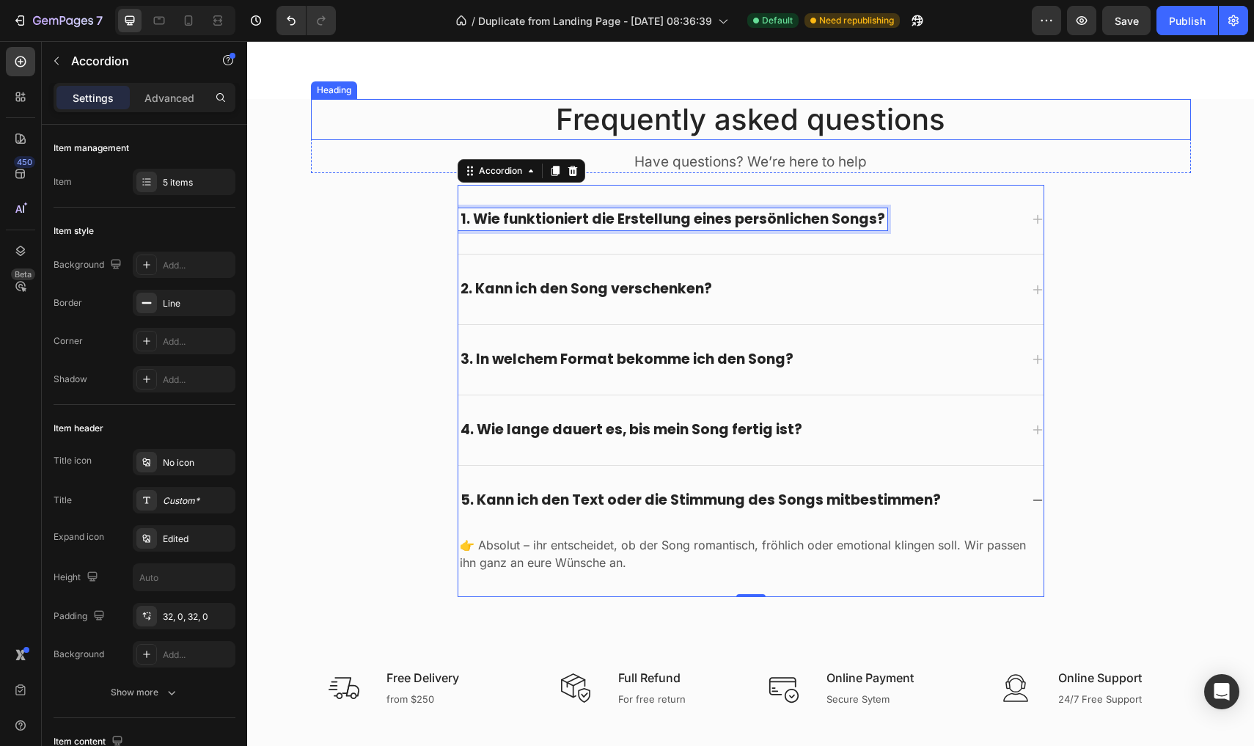
click at [659, 110] on p "Frequently asked questions" at bounding box center [750, 119] width 877 height 38
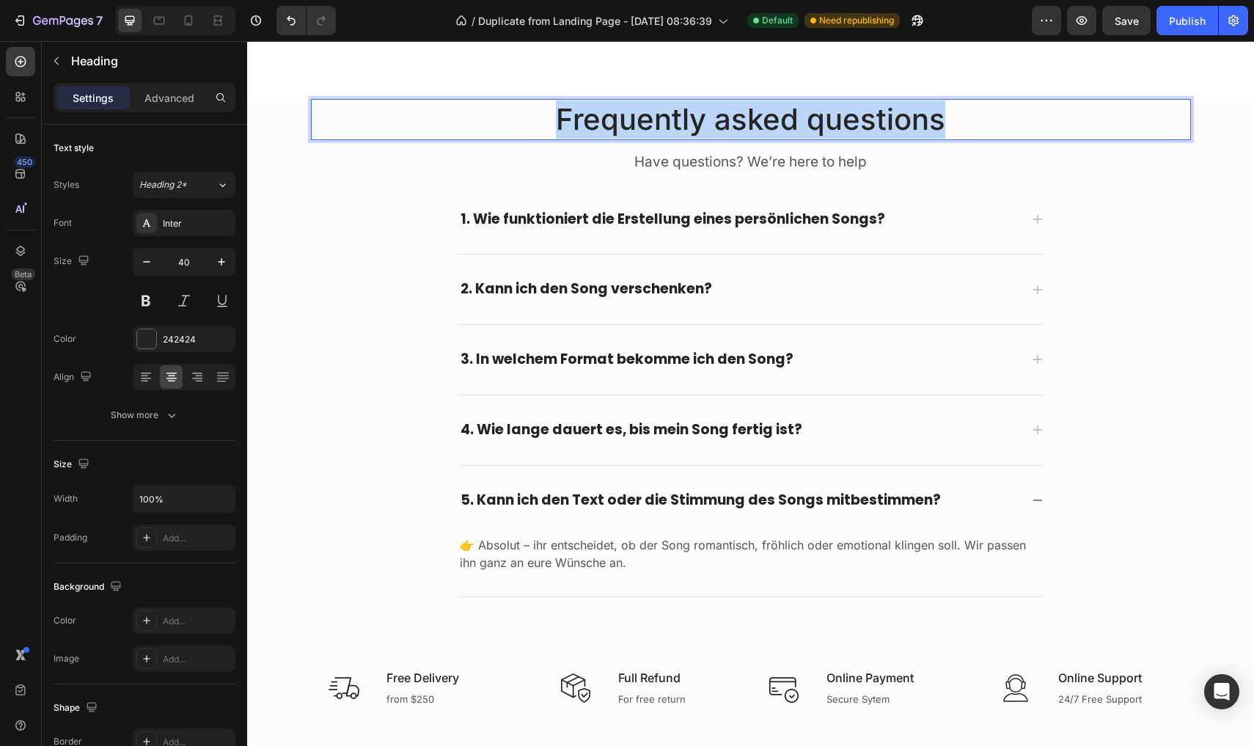
click at [659, 110] on p "Frequently asked questions" at bounding box center [750, 119] width 877 height 38
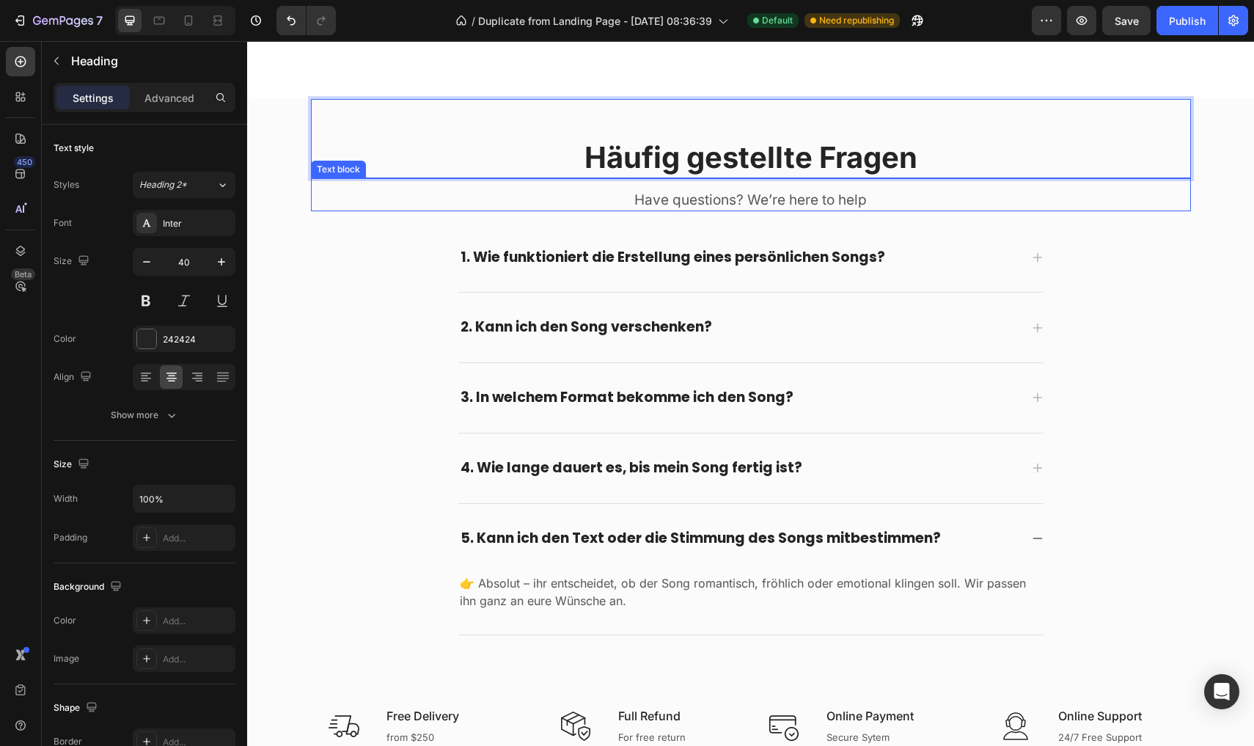
click at [612, 197] on p "Have questions? We’re here to help" at bounding box center [750, 200] width 877 height 18
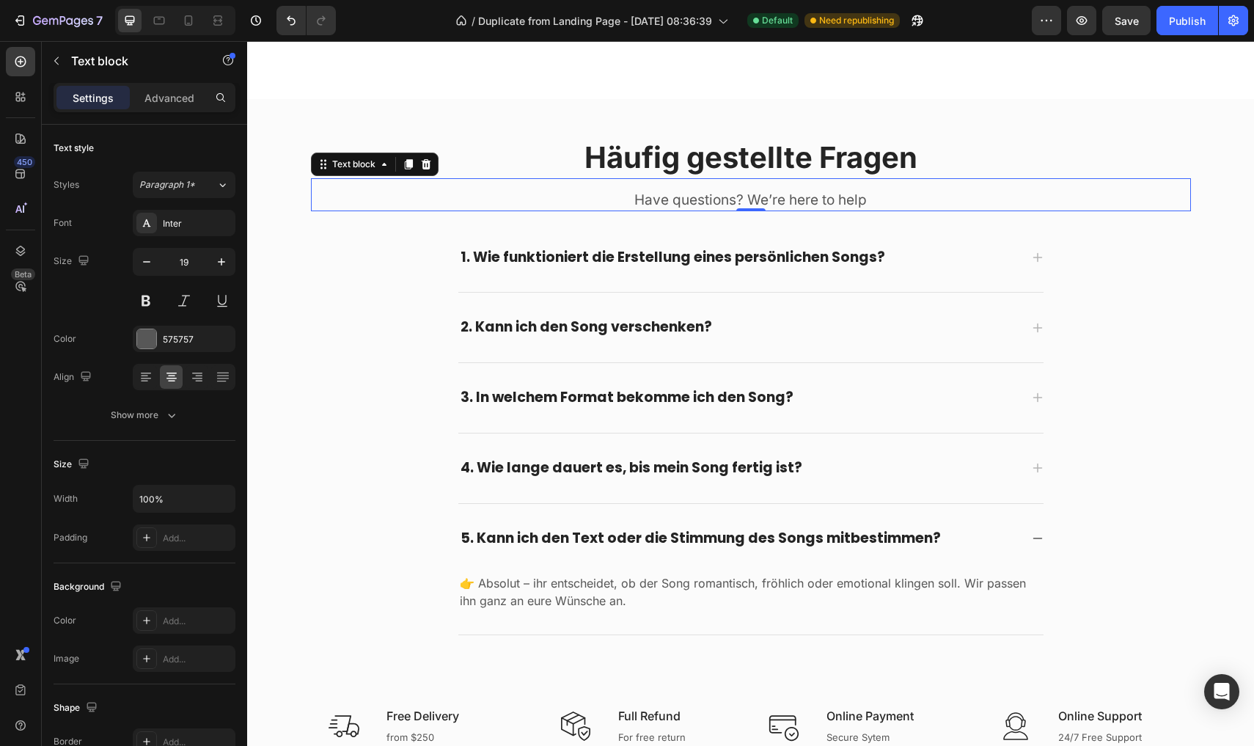
click at [662, 194] on p "Have questions? We’re here to help" at bounding box center [750, 200] width 877 height 18
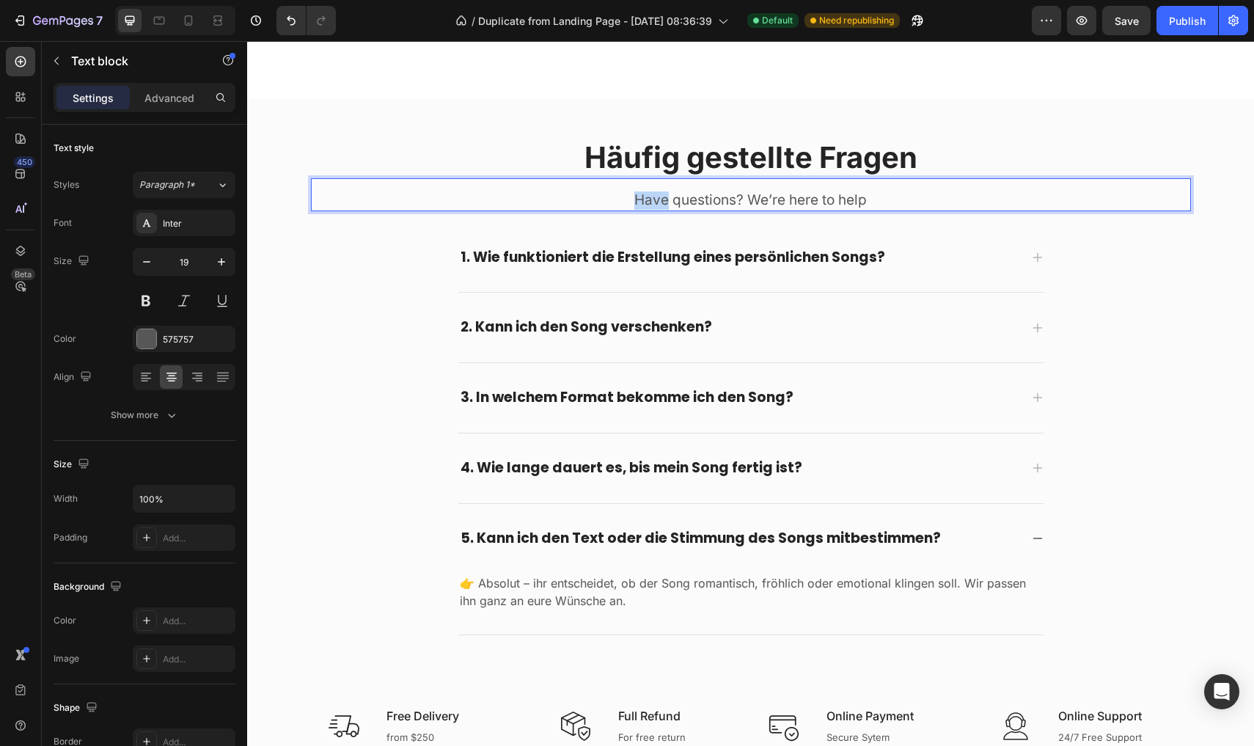
click at [662, 194] on p "Have questions? We’re here to help" at bounding box center [750, 200] width 877 height 18
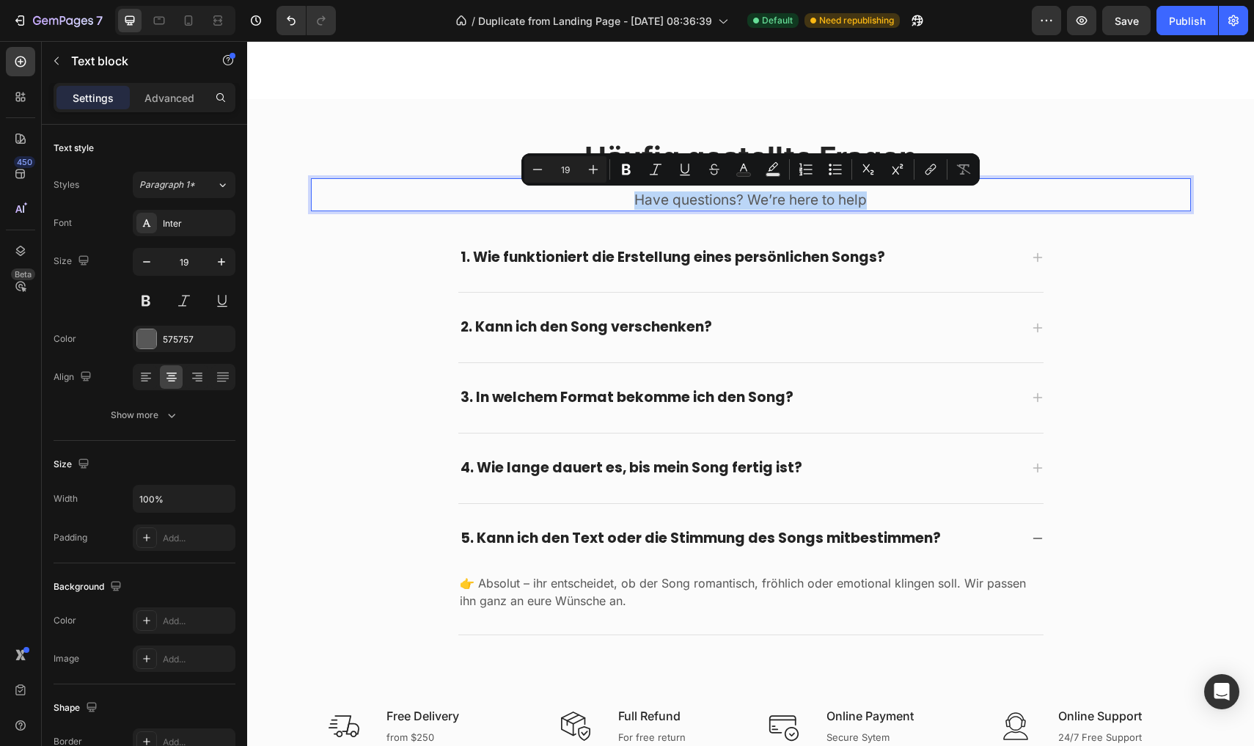
copy p "Have questions? We’re here to help"
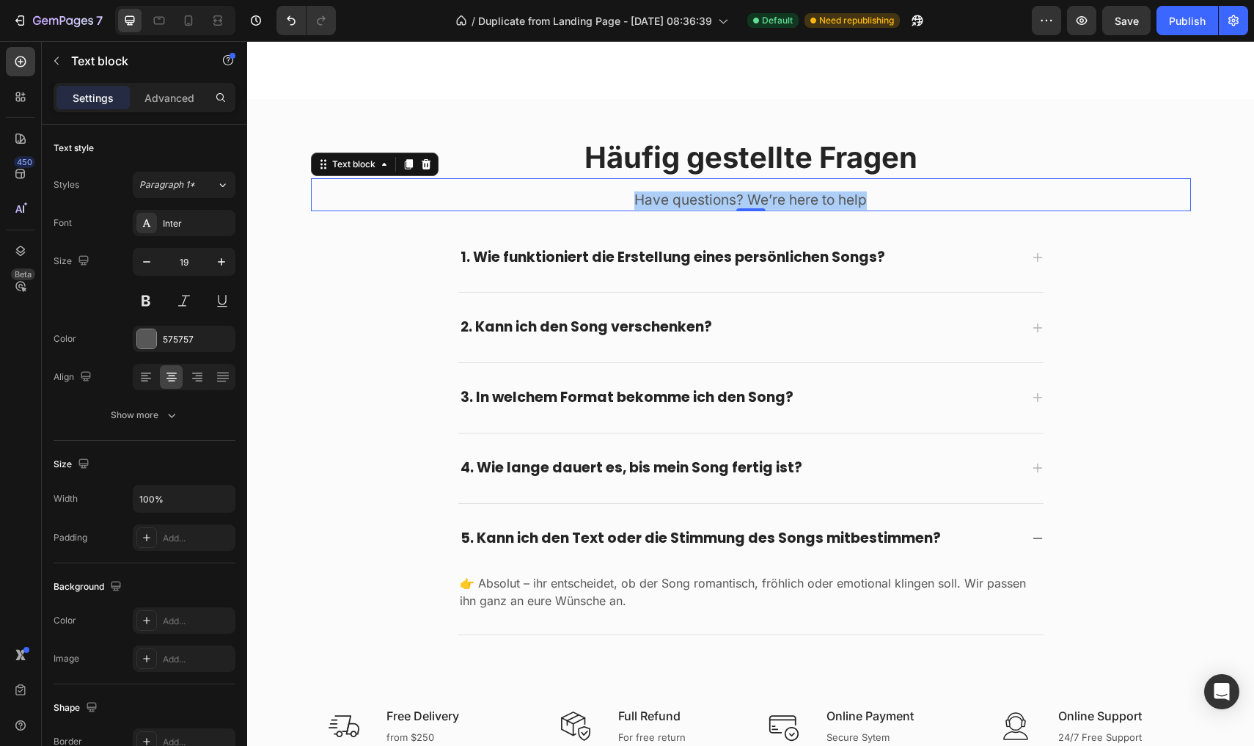
drag, startPoint x: 283, startPoint y: 401, endPoint x: 683, endPoint y: 194, distance: 450.4
click at [683, 194] on p "Have questions? We’re here to help" at bounding box center [750, 200] width 877 height 18
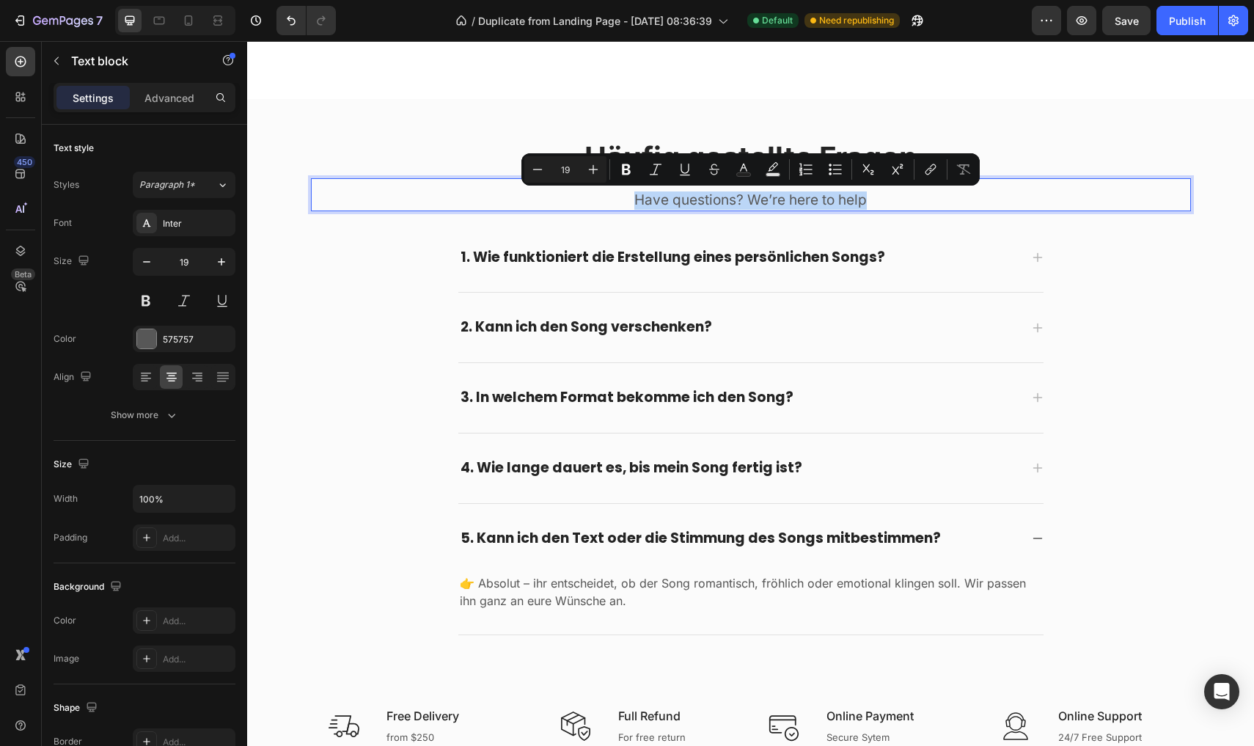
click at [683, 194] on p "Have questions? We’re here to help" at bounding box center [750, 200] width 877 height 18
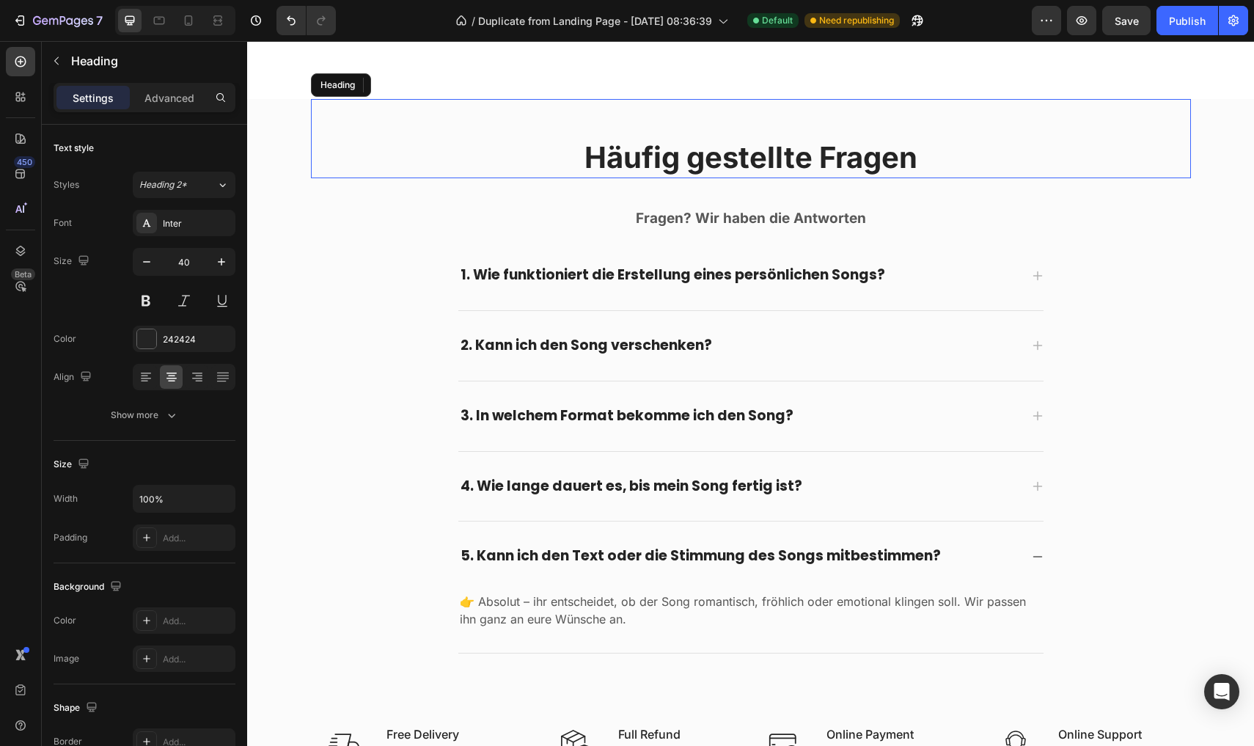
click at [538, 175] on p "⁠⁠⁠⁠⁠⁠⁠ Häufig gestellte Fragen" at bounding box center [750, 138] width 877 height 76
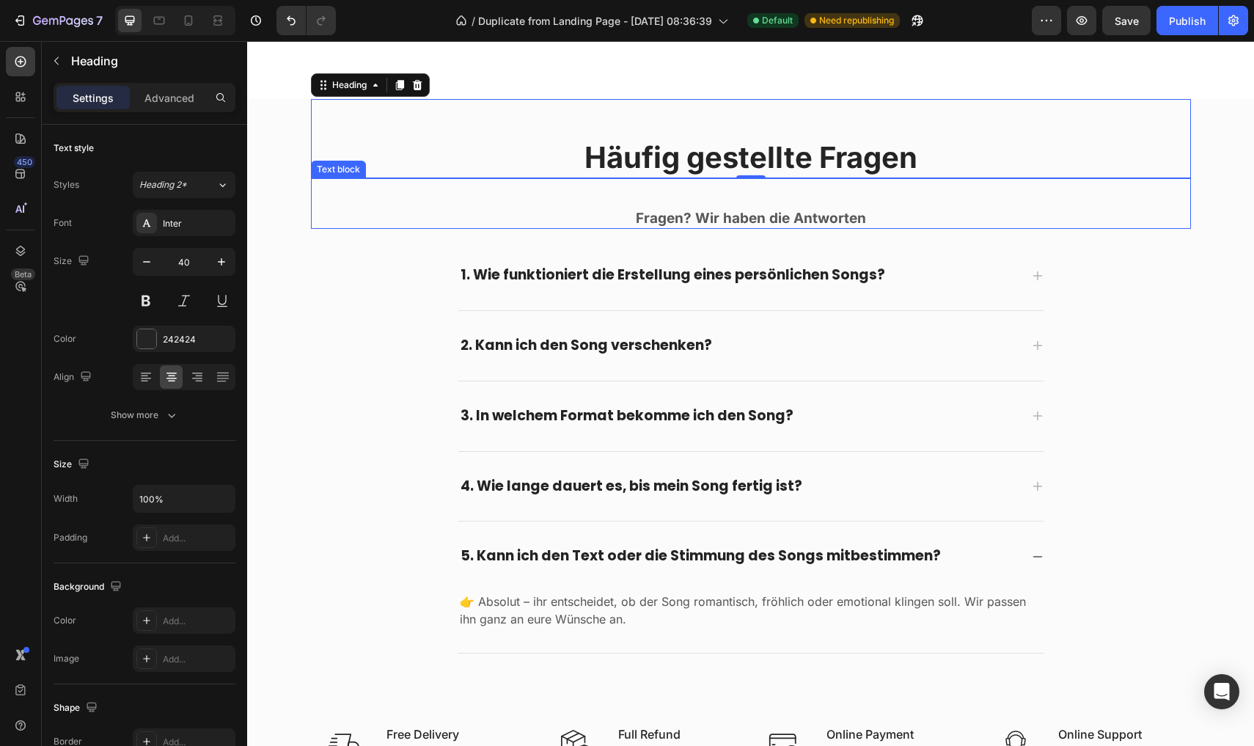
click at [568, 204] on p "Rich Text Editor. Editing area: main" at bounding box center [750, 200] width 877 height 18
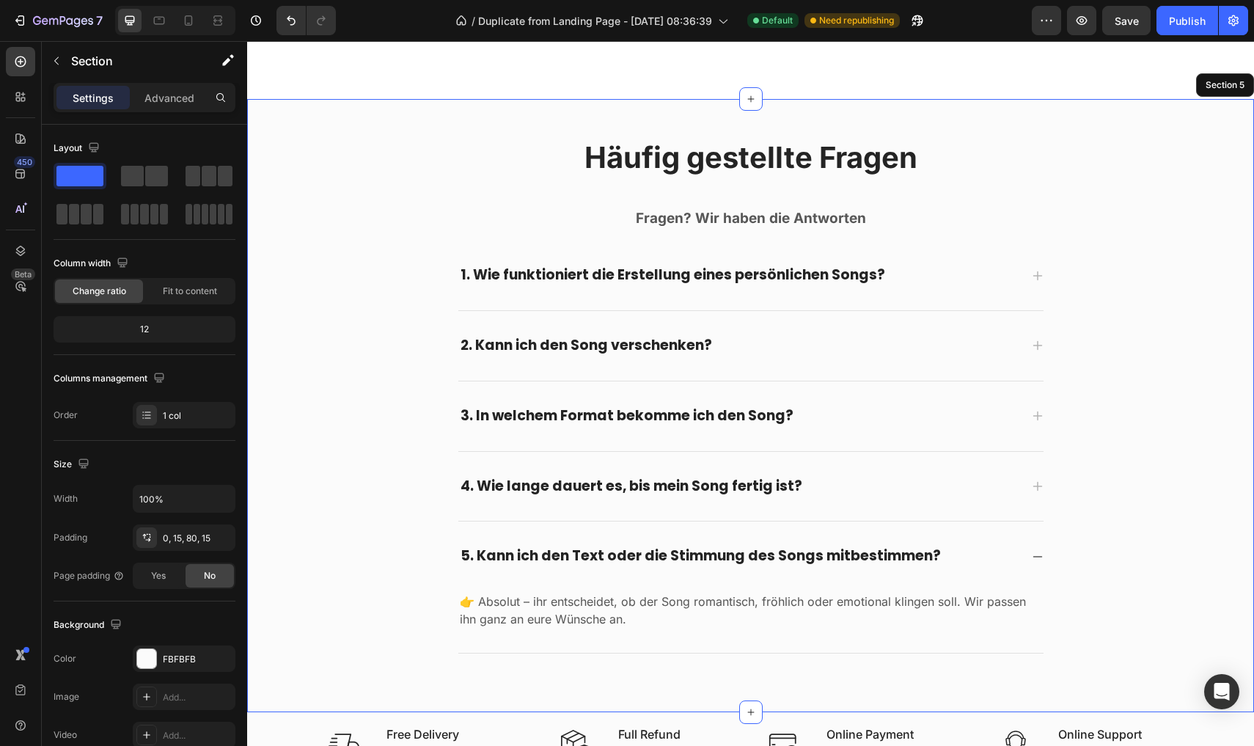
click at [433, 279] on div "⁠⁠⁠⁠⁠⁠⁠ Häufig gestellte Fragen Heading Fragen? Wir haben die Antworten Text bl…" at bounding box center [750, 376] width 985 height 554
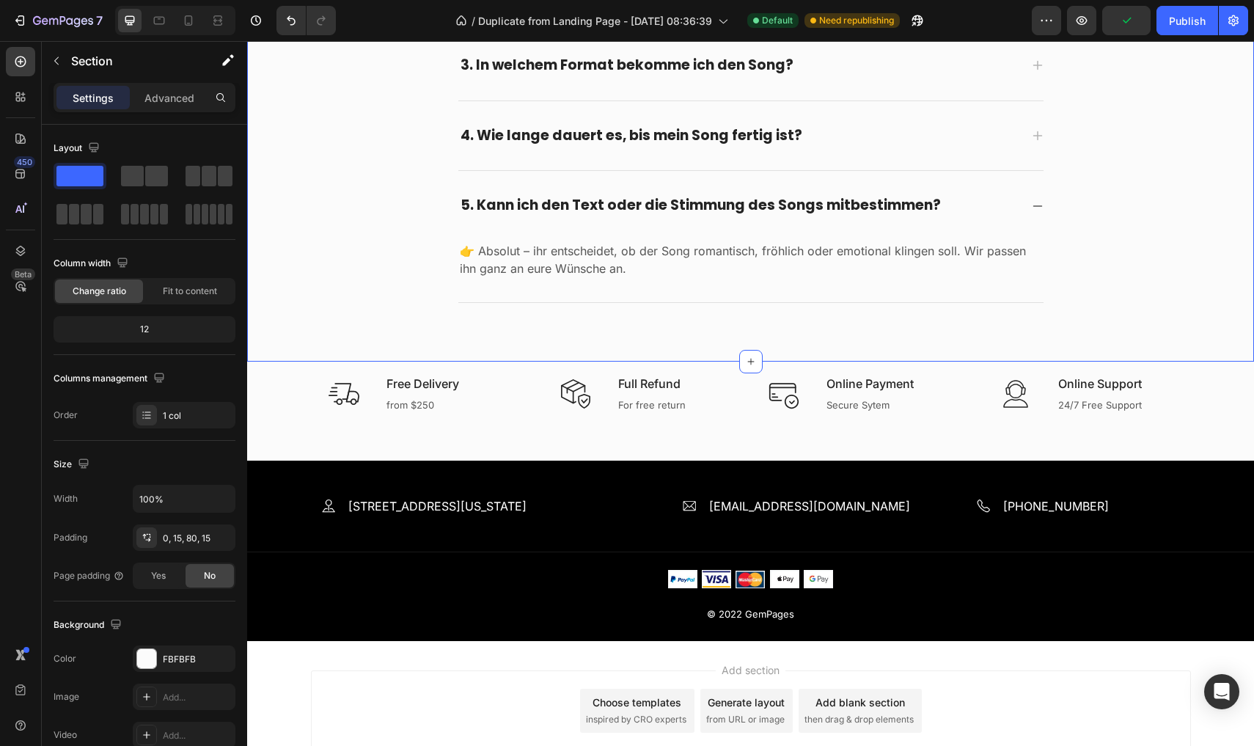
scroll to position [2887, 0]
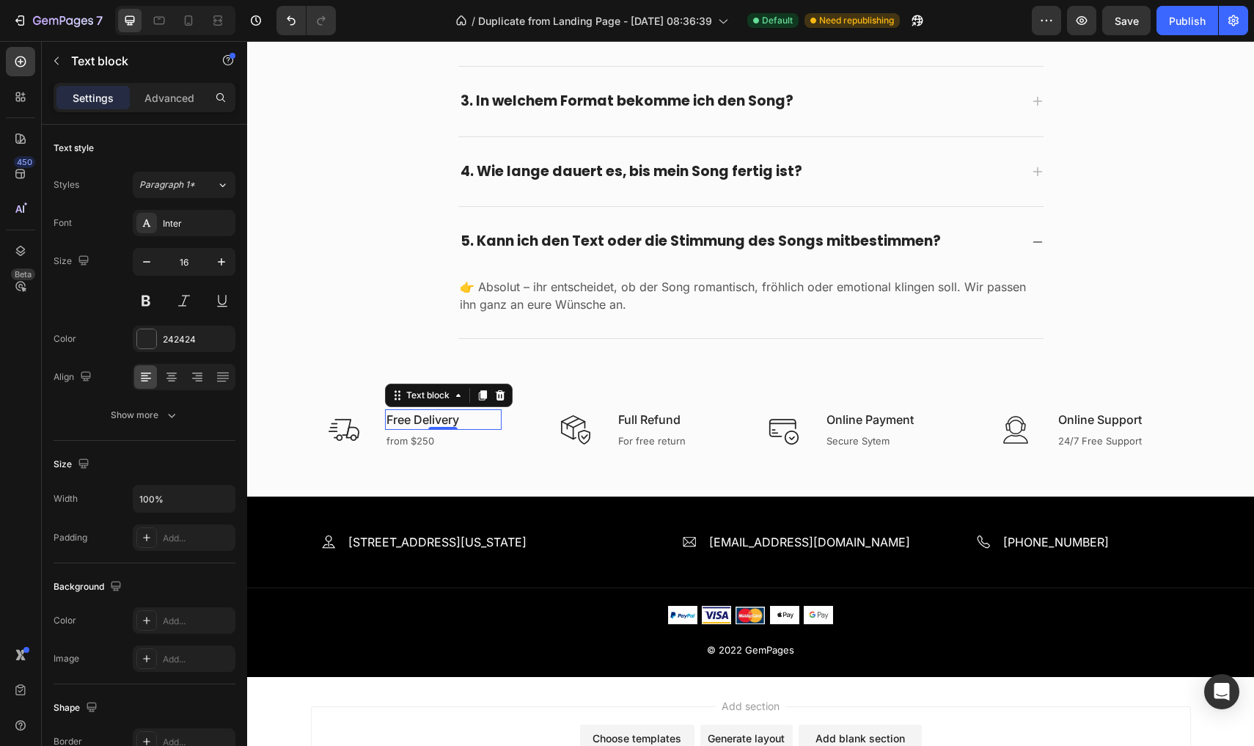
click at [417, 419] on p "Free Delivery" at bounding box center [443, 420] width 114 height 18
click at [411, 433] on div "from $250" at bounding box center [443, 442] width 117 height 18
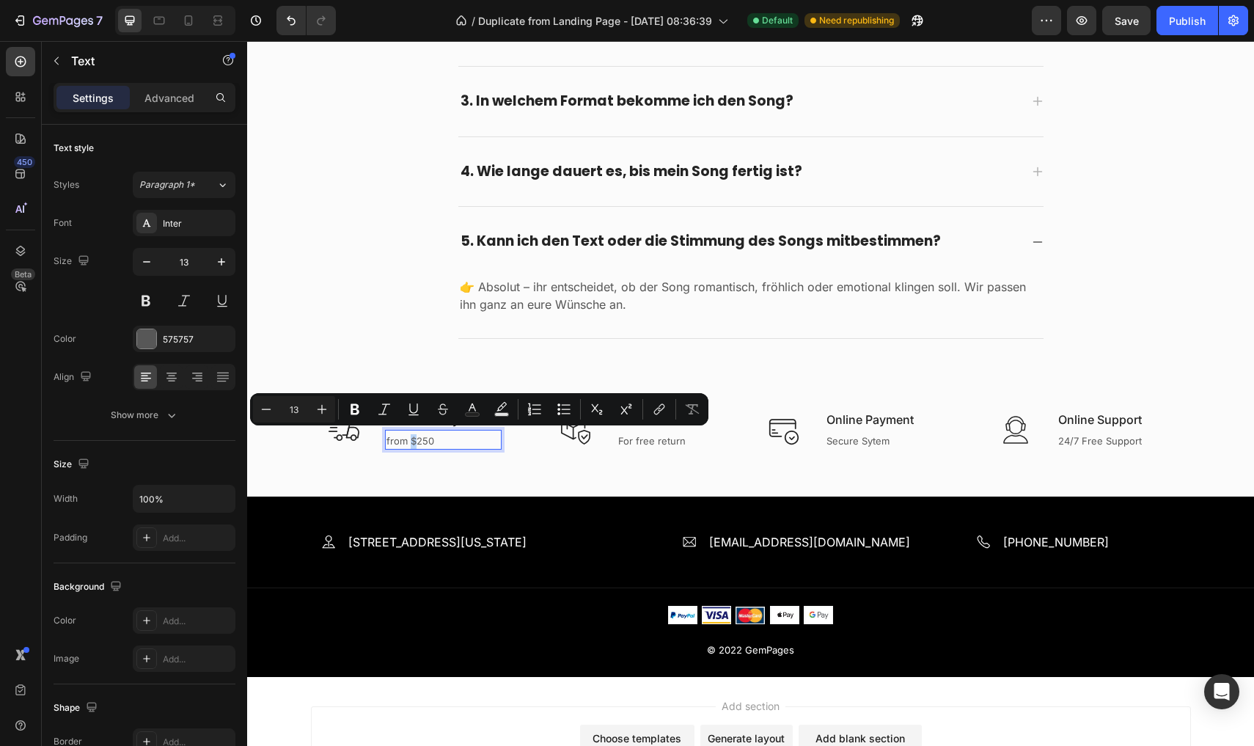
click at [414, 434] on p "from $250" at bounding box center [443, 441] width 114 height 15
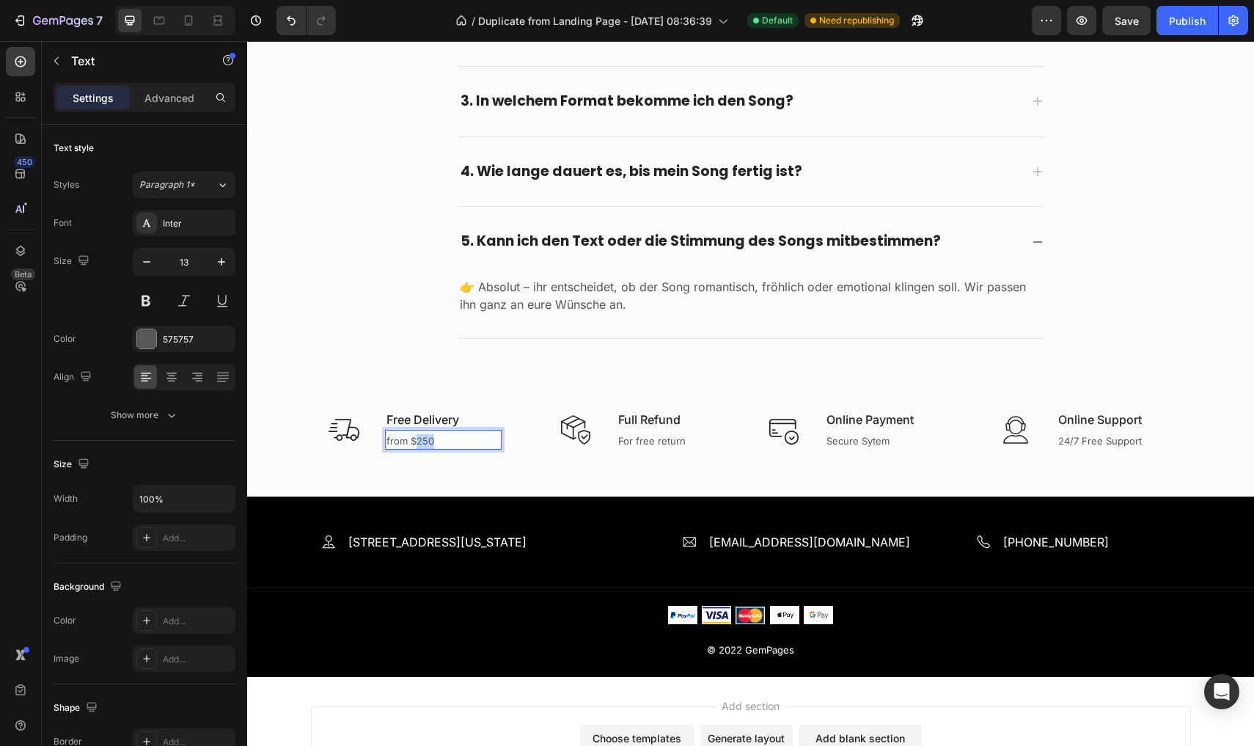
click at [414, 434] on p "from $250" at bounding box center [443, 441] width 114 height 15
click at [463, 415] on p "Free Delivery" at bounding box center [443, 420] width 114 height 18
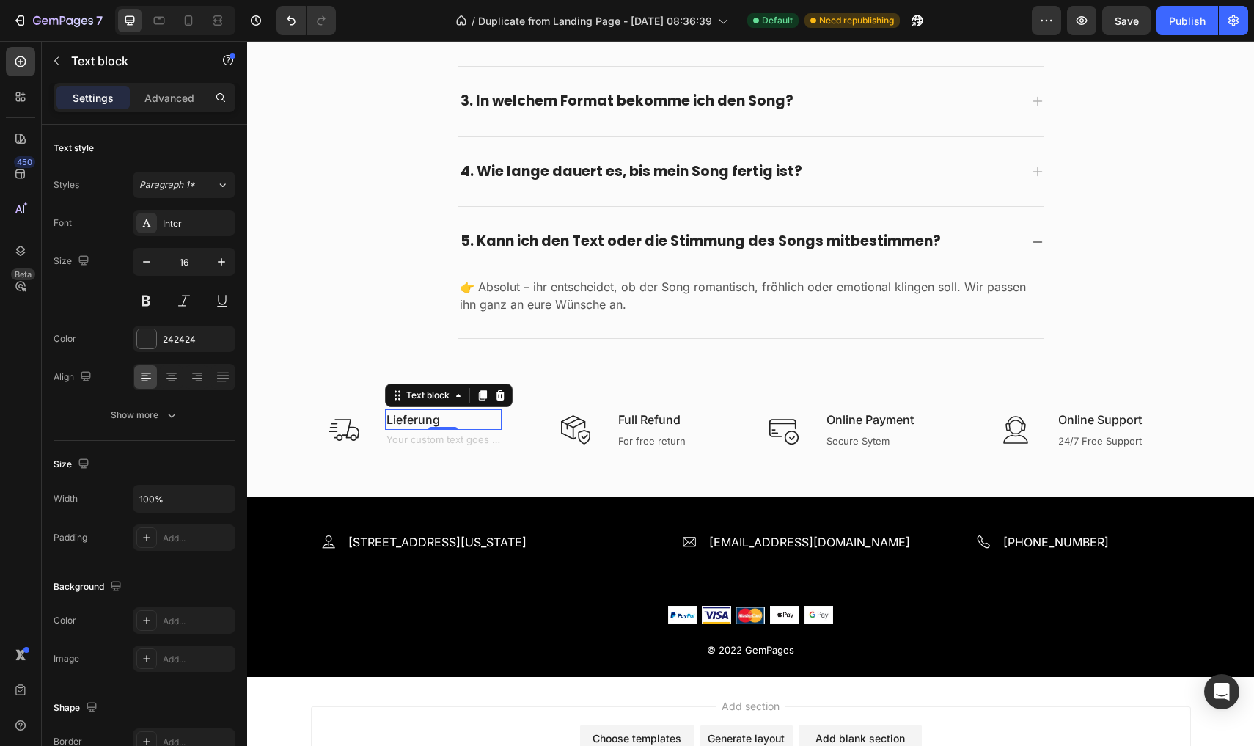
click at [437, 429] on div "0" at bounding box center [443, 430] width 15 height 12
click at [433, 433] on div "Rich Text Editor. Editing area: main" at bounding box center [443, 442] width 117 height 18
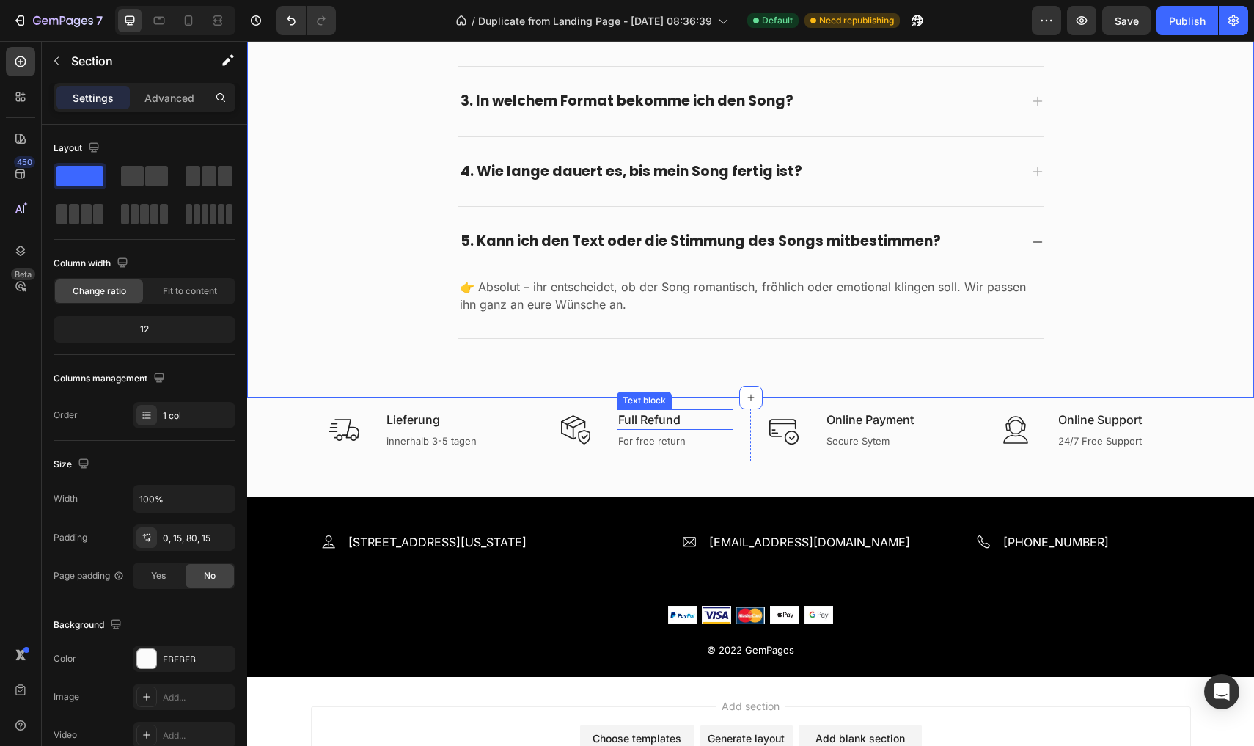
click at [678, 417] on p "Full Refund" at bounding box center [675, 420] width 114 height 18
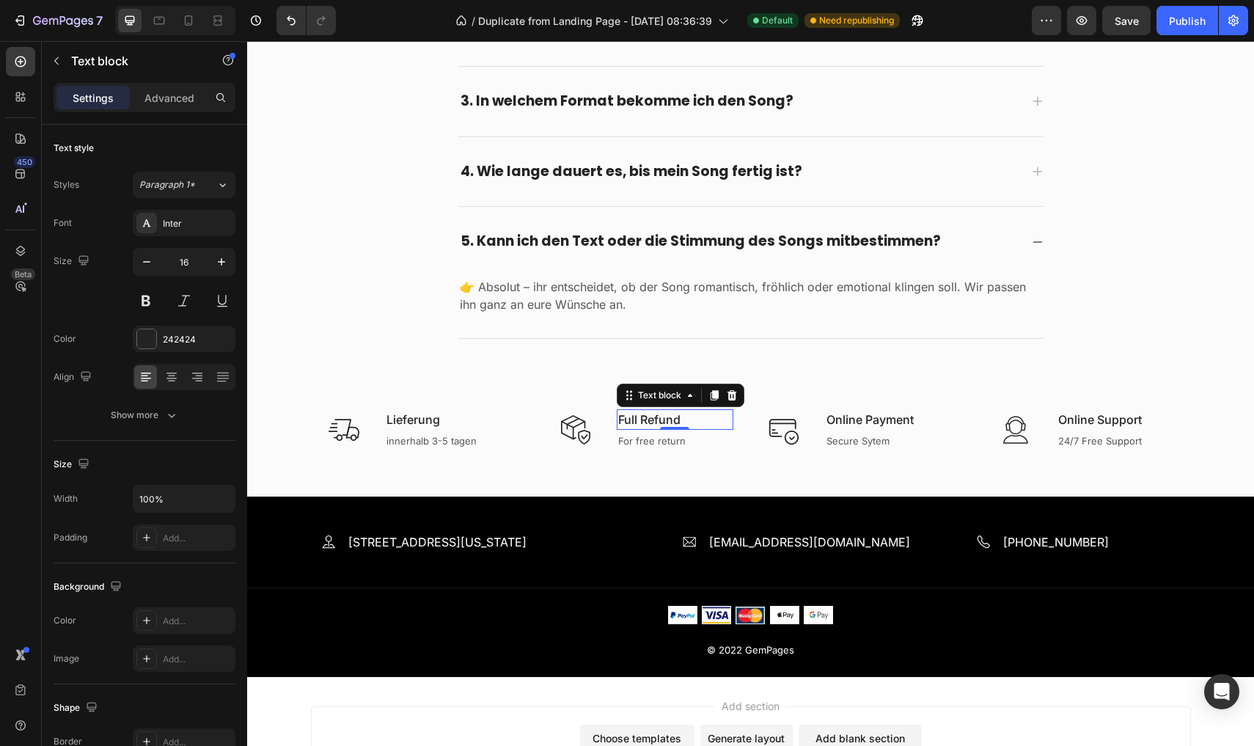
click at [678, 417] on p "Full Refund" at bounding box center [675, 420] width 114 height 18
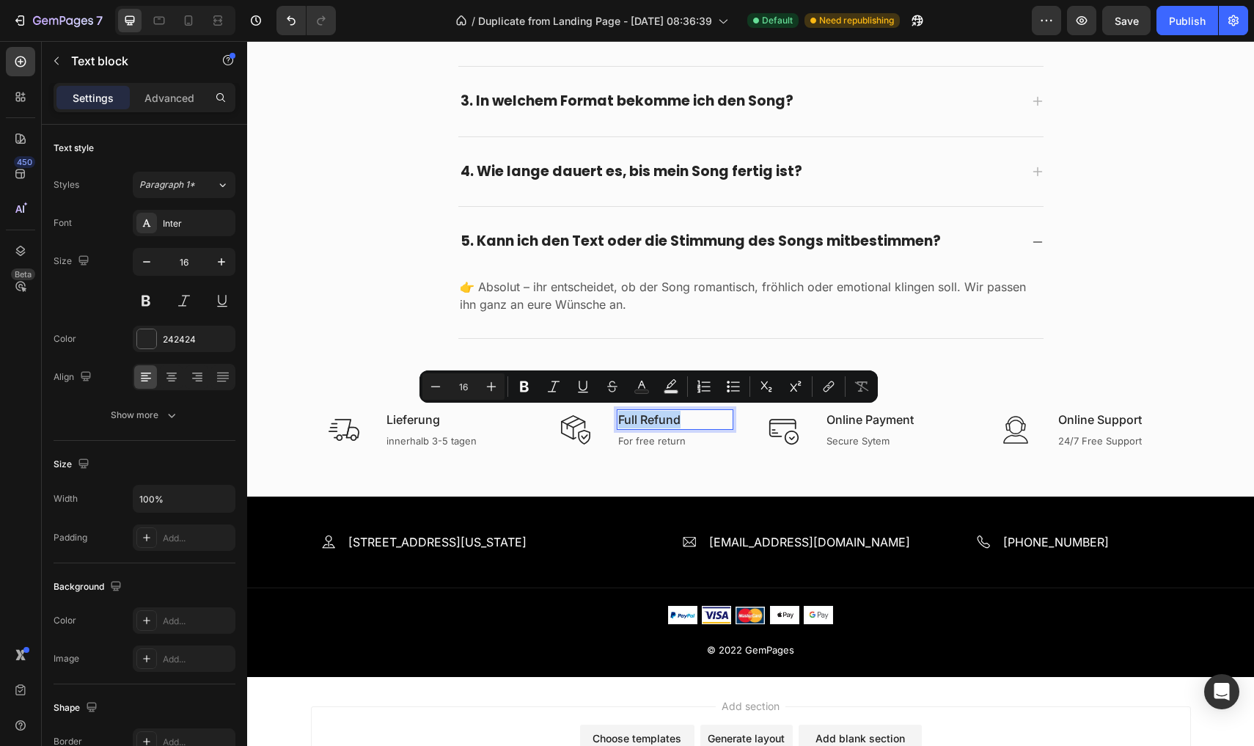
copy p "Full Refund"
click at [691, 418] on p "Full Refund" at bounding box center [675, 420] width 114 height 18
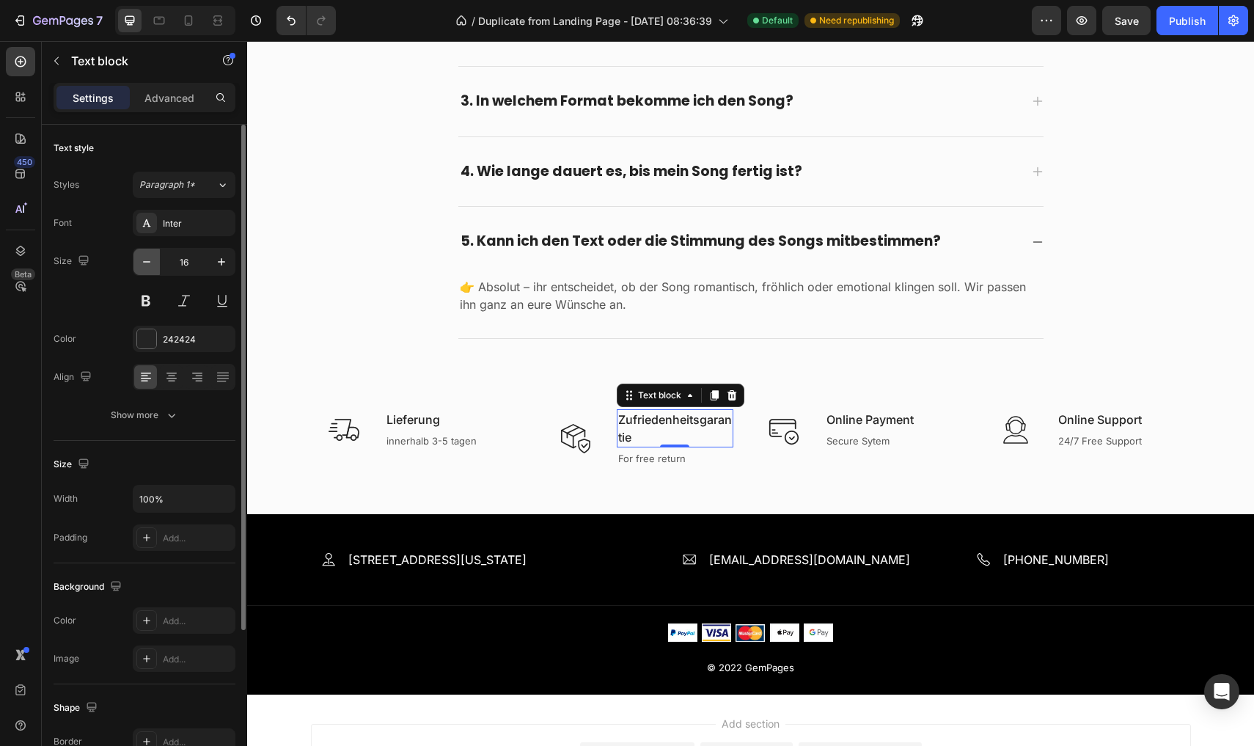
click at [157, 264] on button "button" at bounding box center [146, 262] width 26 height 26
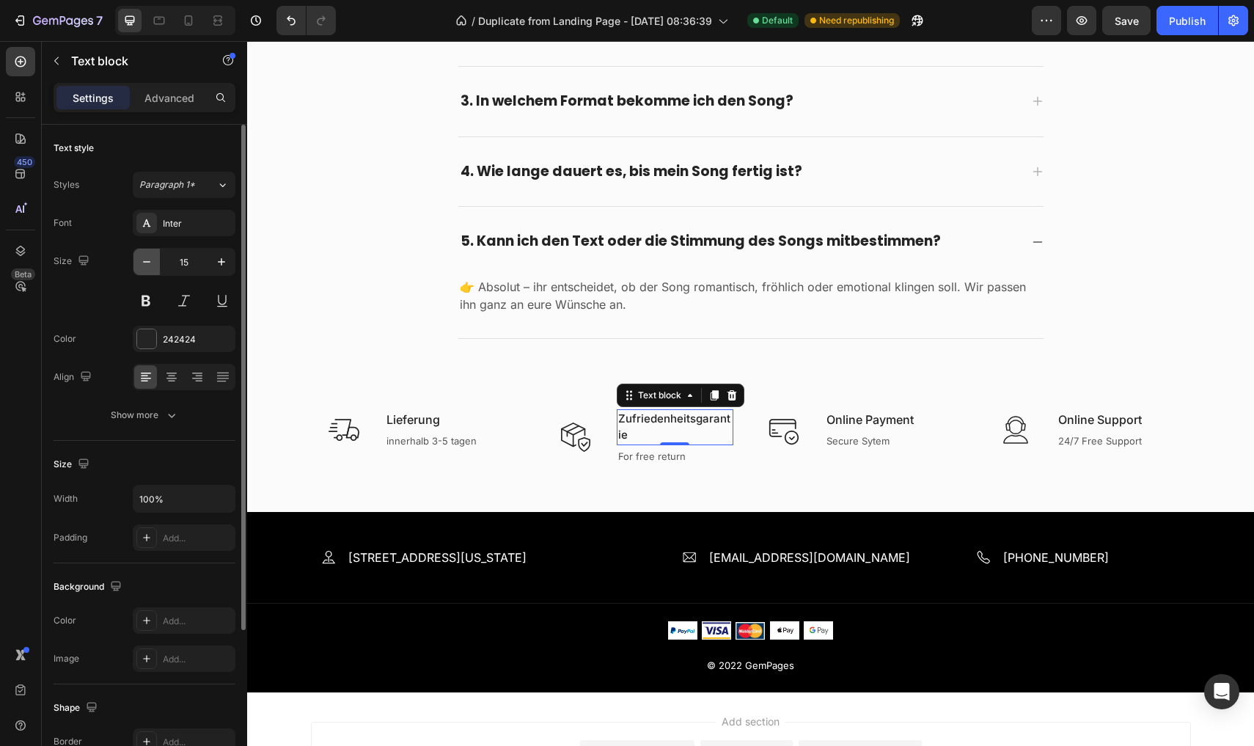
click at [157, 264] on button "button" at bounding box center [146, 262] width 26 height 26
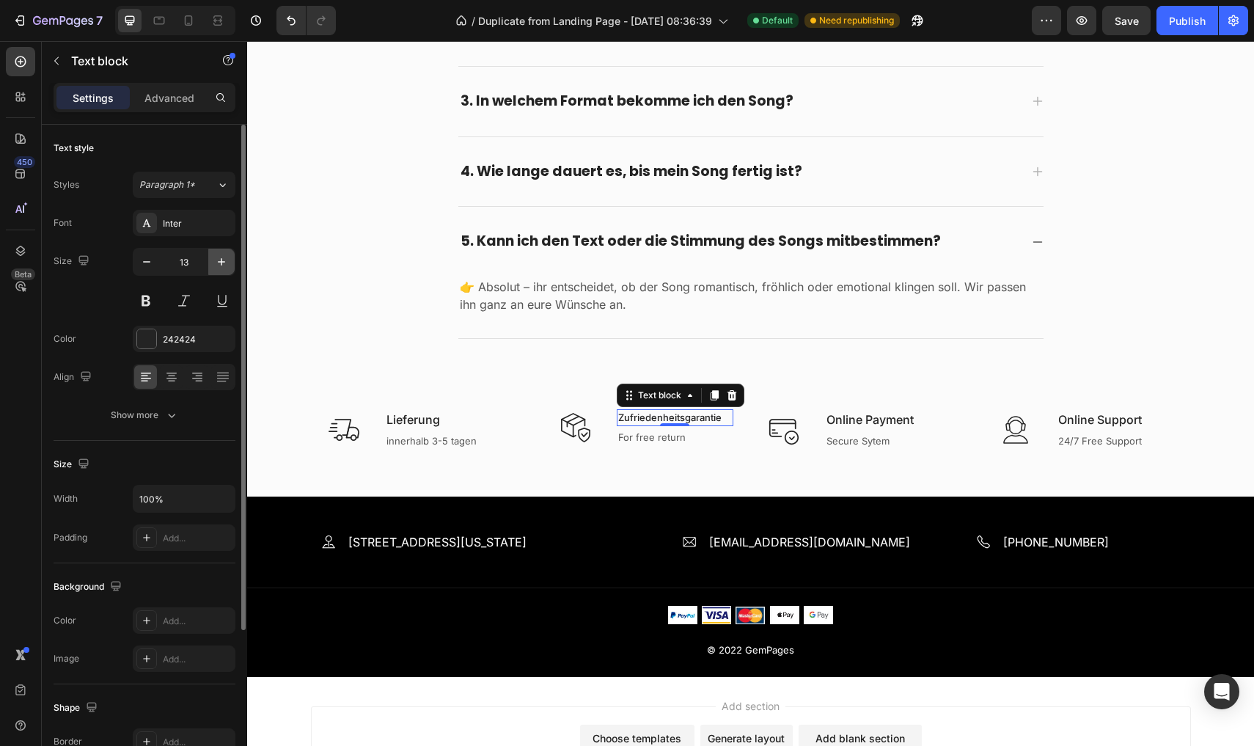
click at [225, 263] on icon "button" at bounding box center [221, 261] width 15 height 15
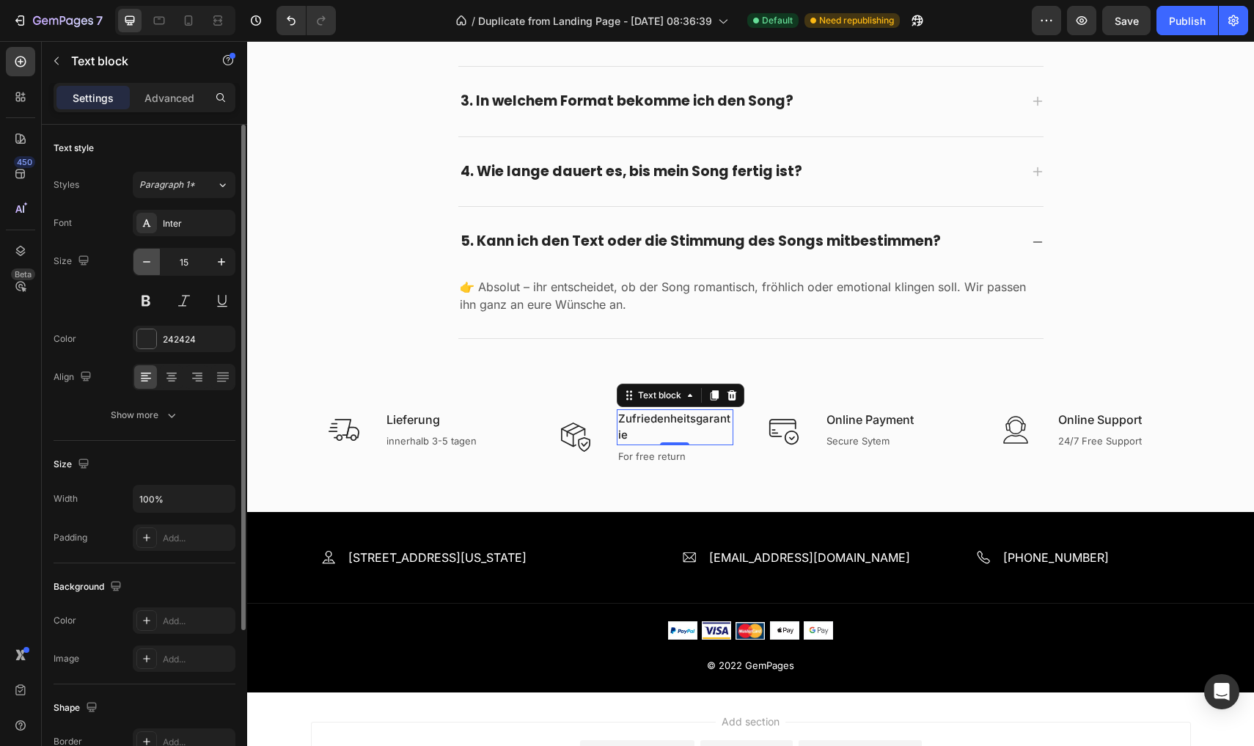
click at [152, 260] on icon "button" at bounding box center [146, 261] width 15 height 15
type input "14"
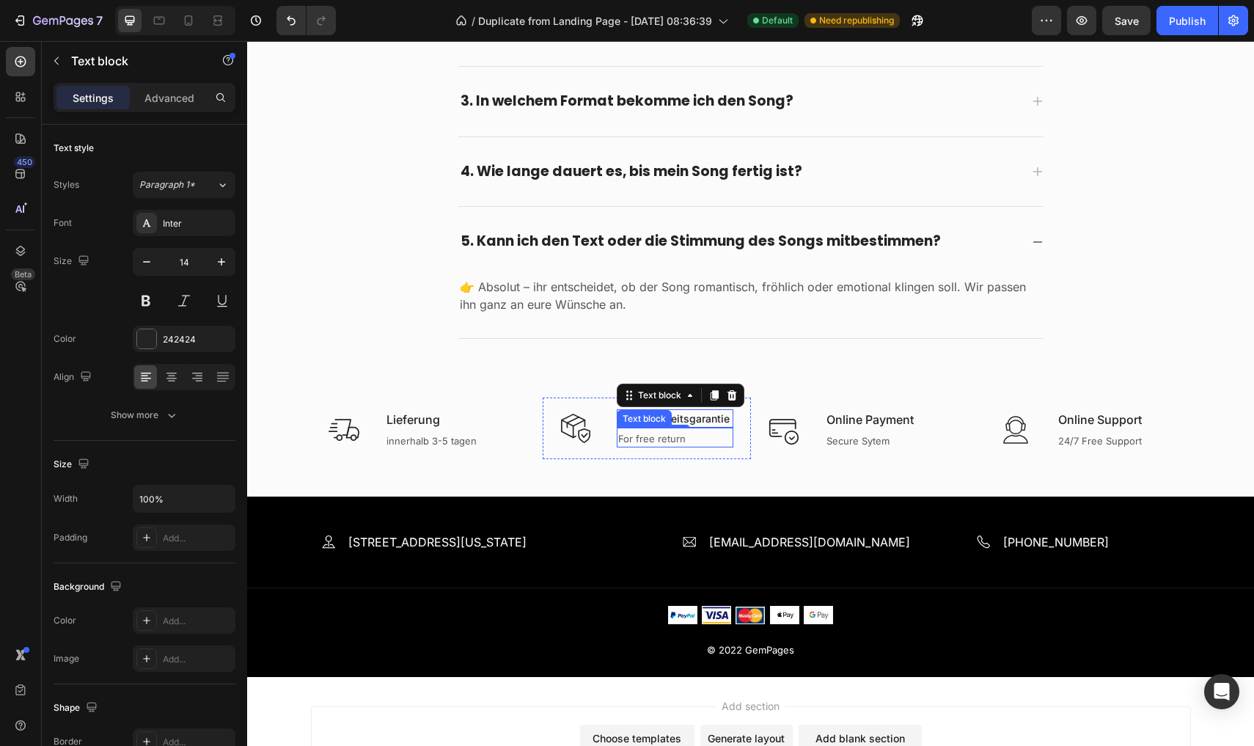
click at [654, 433] on p "For free return" at bounding box center [675, 439] width 114 height 15
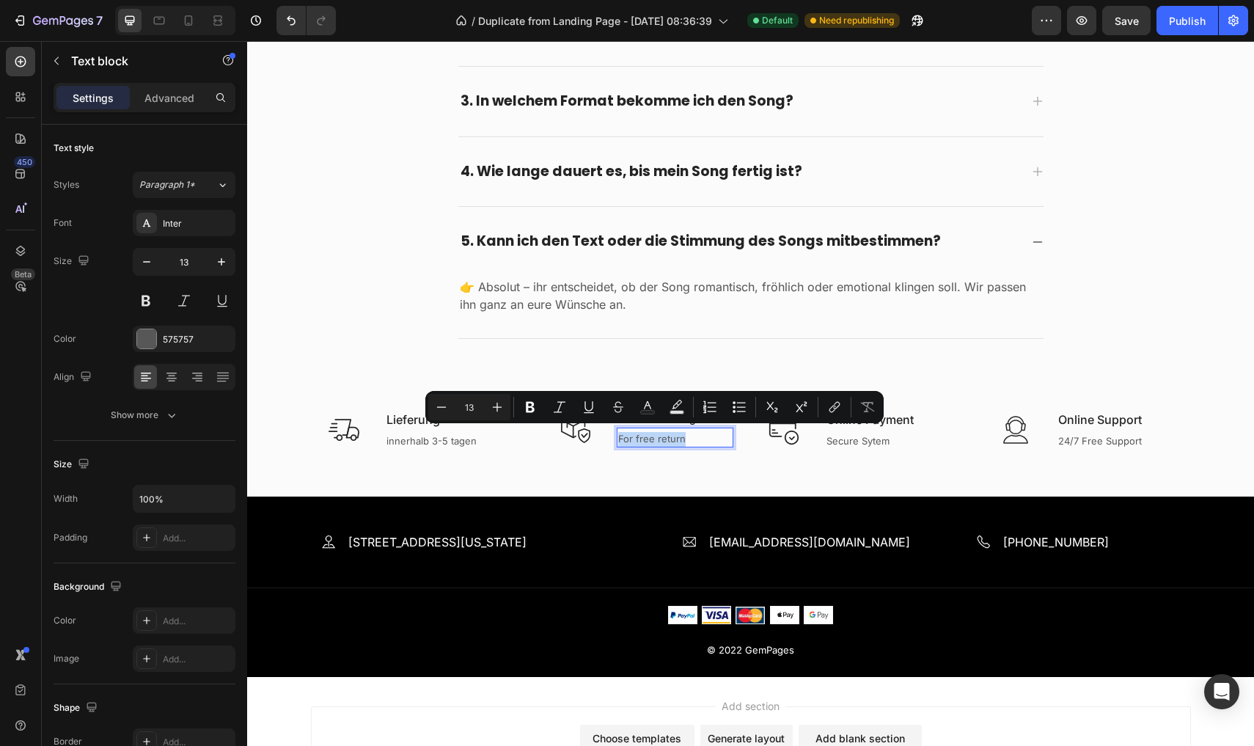
click at [654, 433] on p "For free return" at bounding box center [675, 439] width 114 height 15
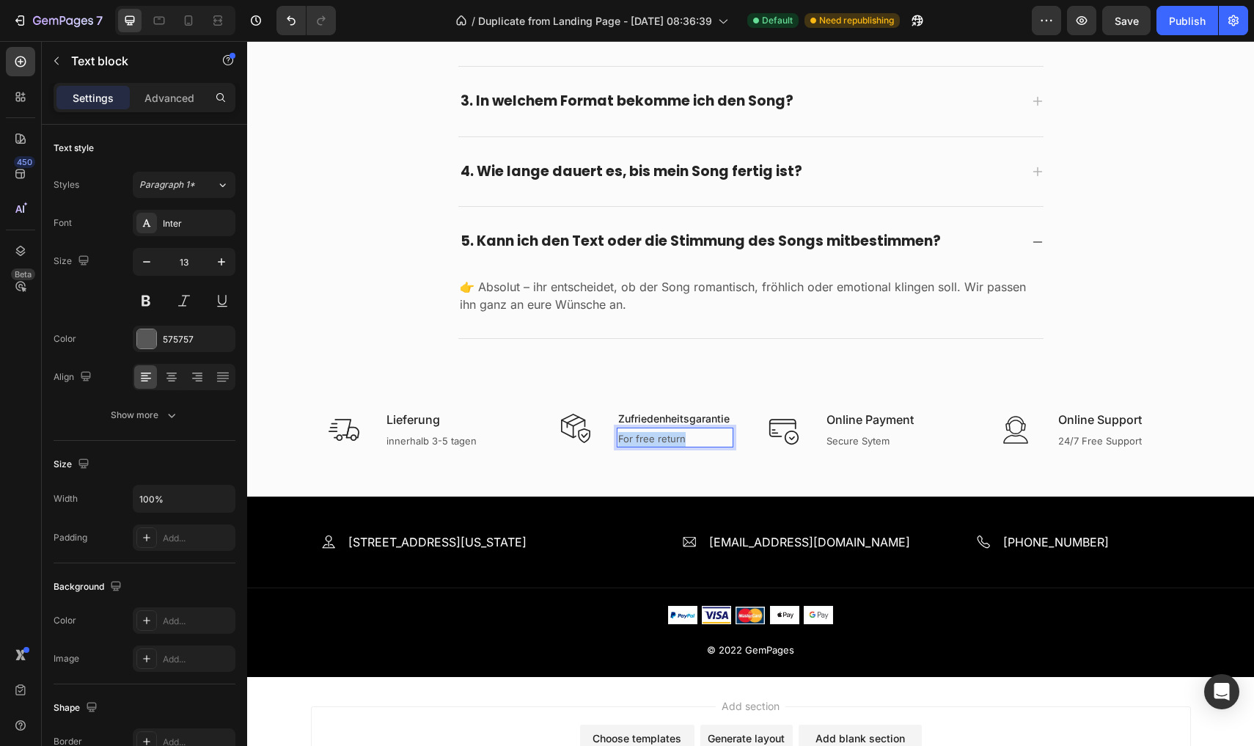
click at [654, 433] on p "For free return" at bounding box center [675, 439] width 114 height 15
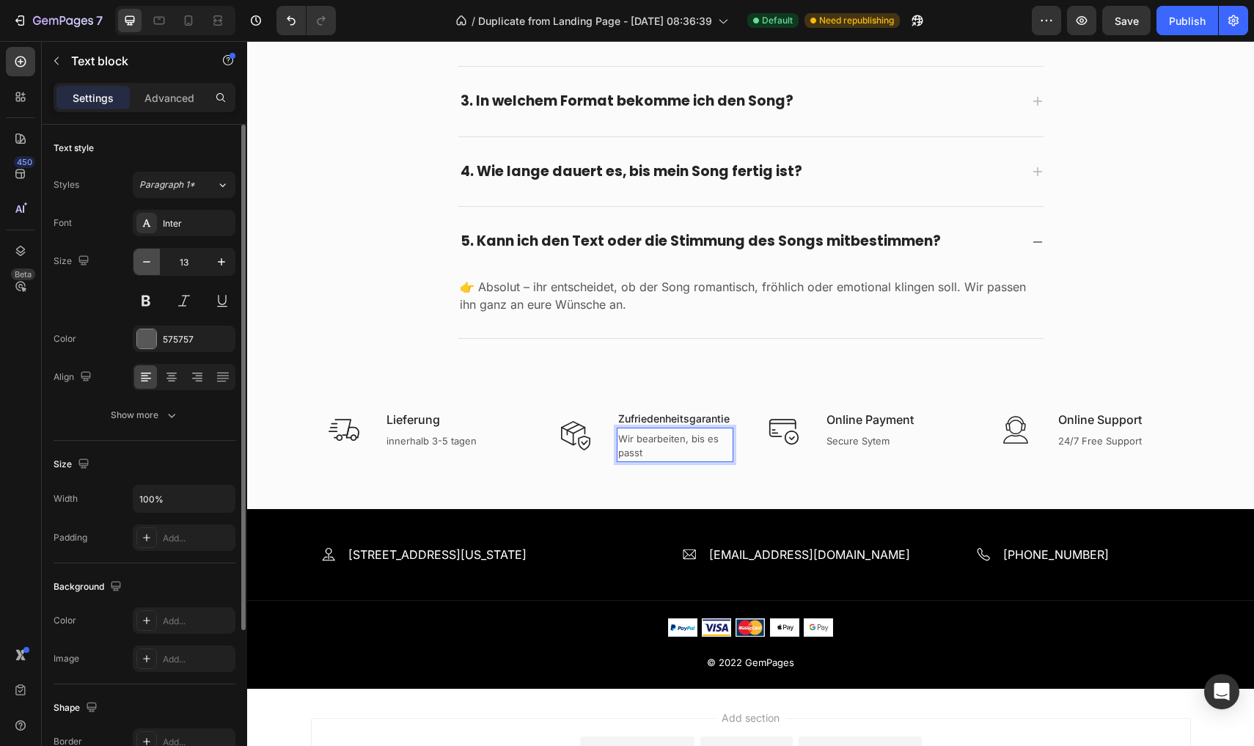
click at [152, 263] on icon "button" at bounding box center [146, 261] width 15 height 15
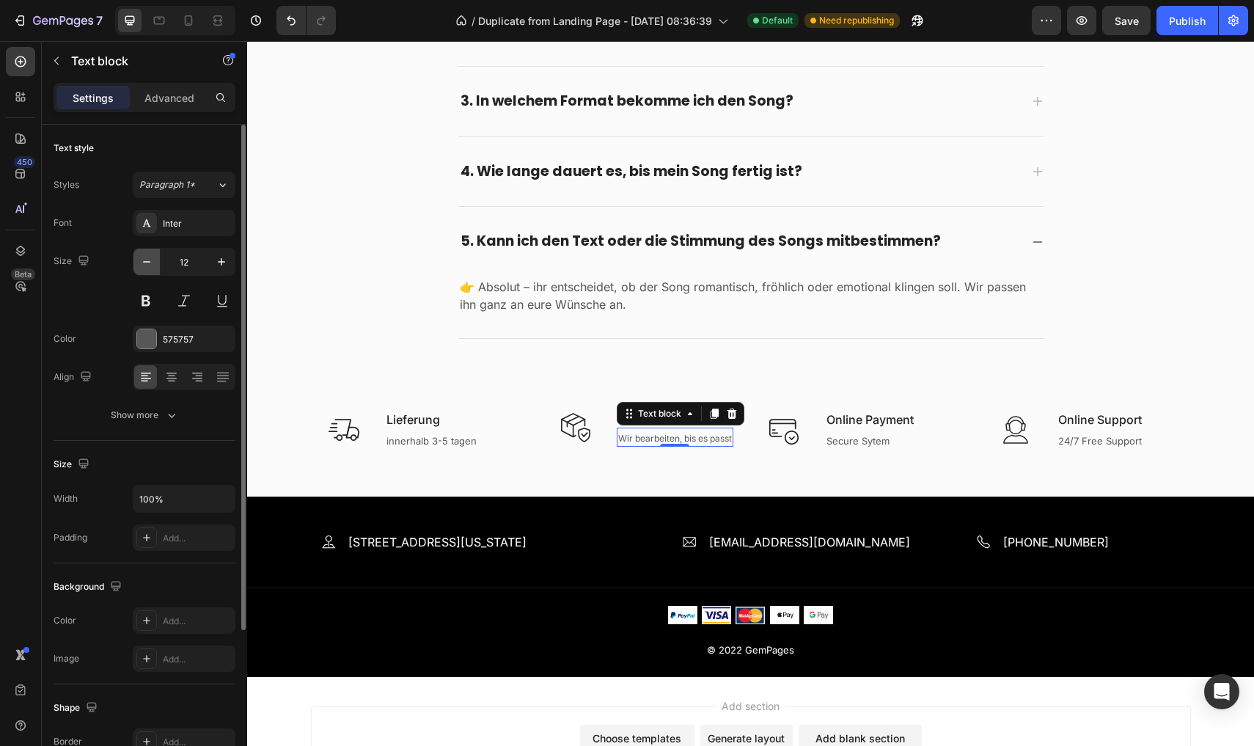
click at [152, 263] on icon "button" at bounding box center [146, 261] width 15 height 15
type input "11"
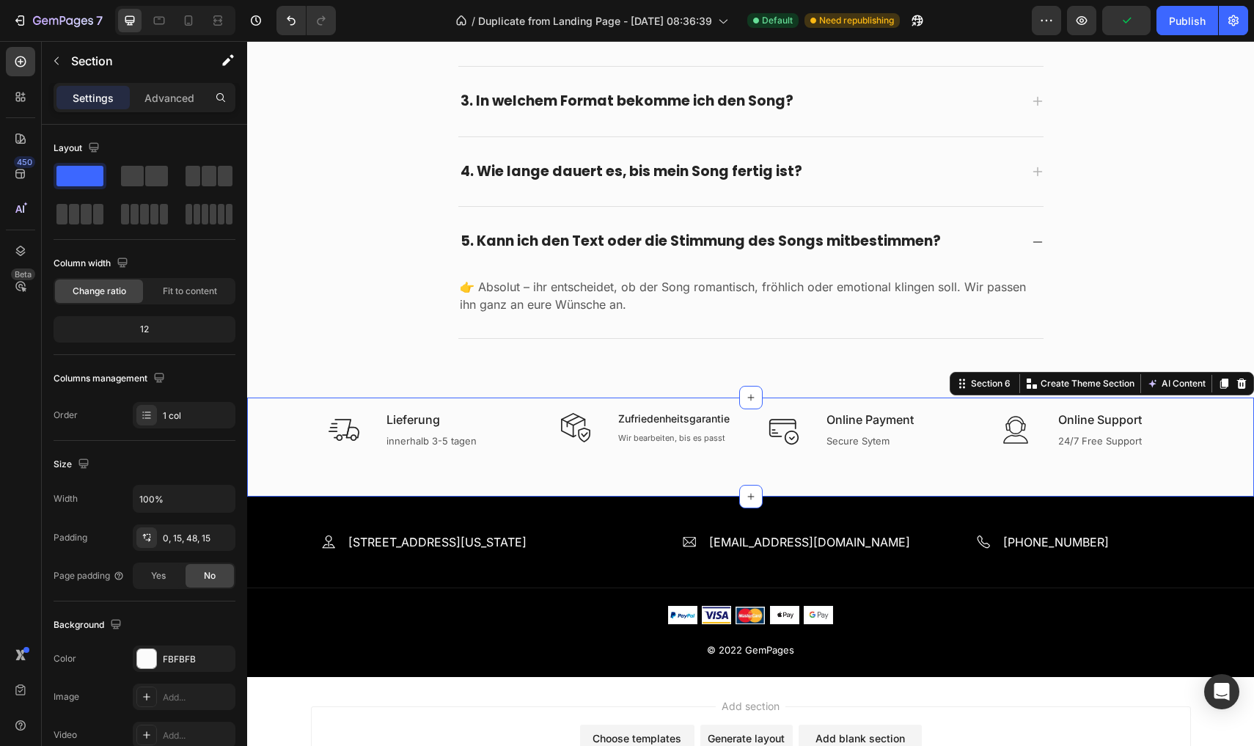
click at [527, 461] on div "Icon Lieferung Text block innerhalb 3-5 tagen Text Row Icon Zufriedenheitsgaran…" at bounding box center [750, 447] width 1007 height 100
click at [915, 417] on p "Online Payment" at bounding box center [884, 420] width 114 height 18
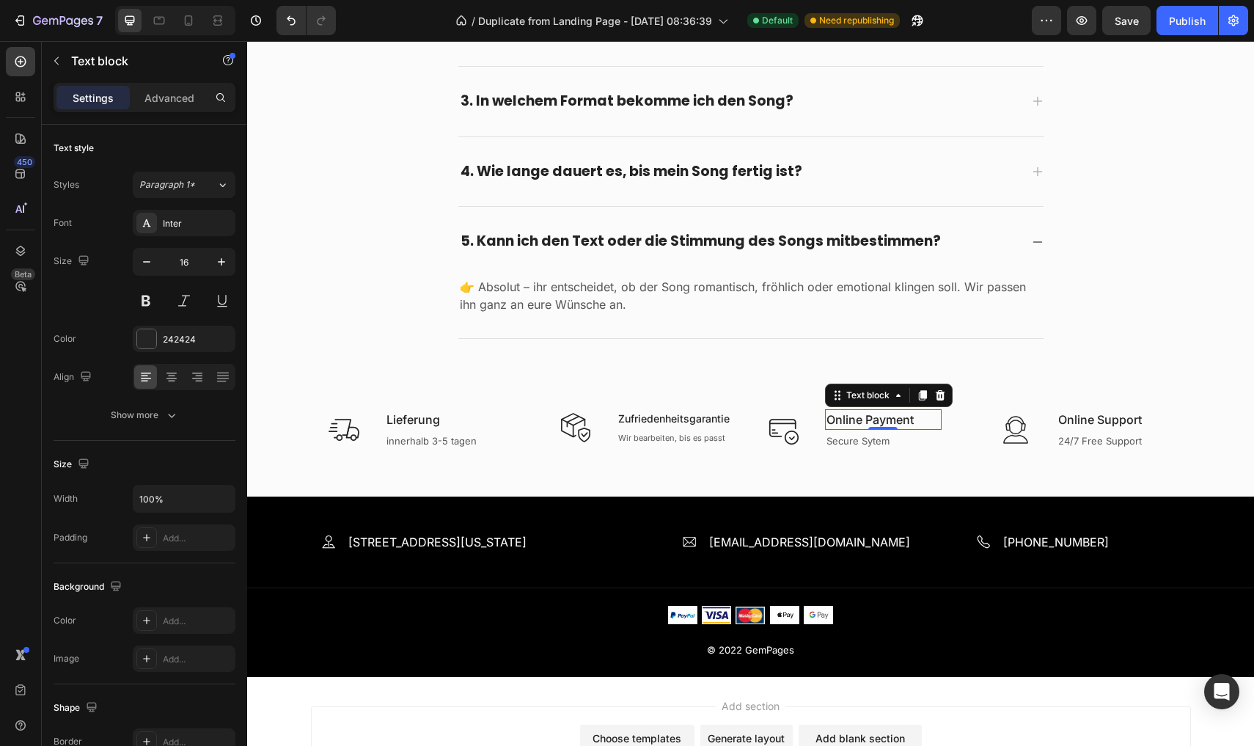
click at [915, 417] on p "Online Payment" at bounding box center [884, 420] width 114 height 18
click at [865, 435] on p "Secure Sytem" at bounding box center [884, 441] width 114 height 15
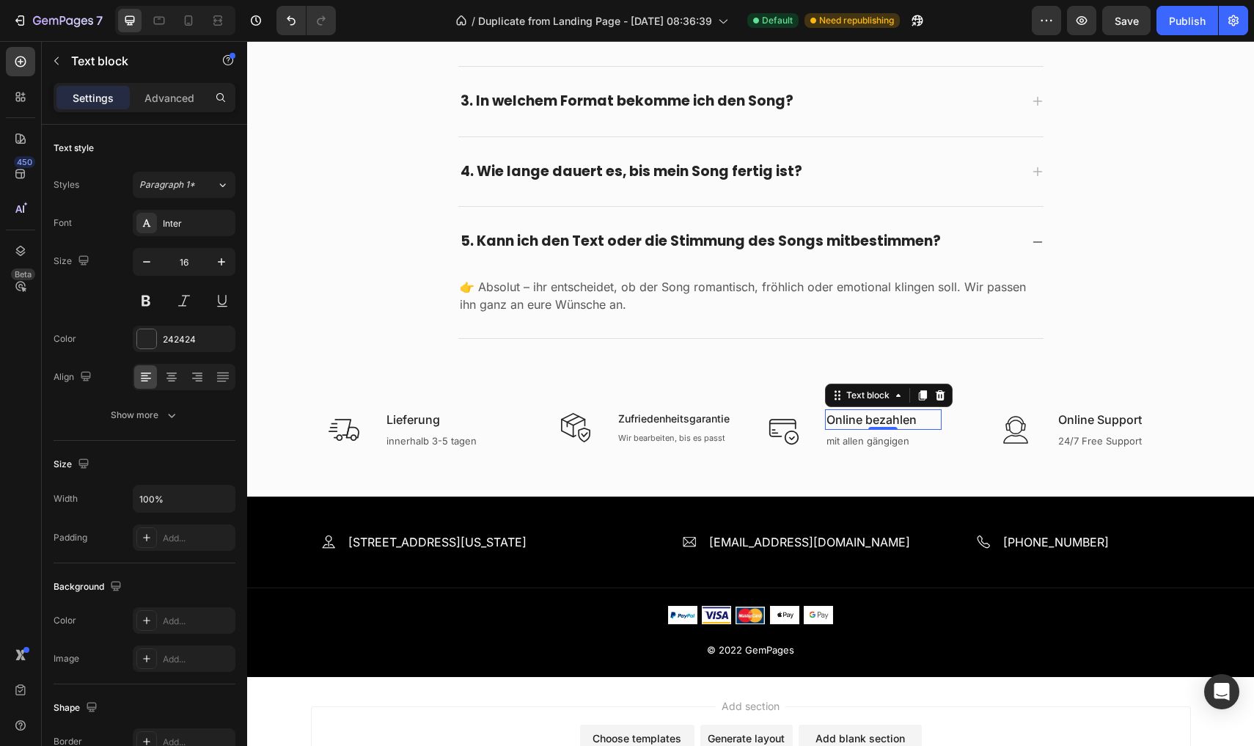
click at [849, 416] on p "Online bezahlen" at bounding box center [884, 420] width 114 height 18
click at [847, 435] on p "mit allen gängigen" at bounding box center [884, 441] width 114 height 15
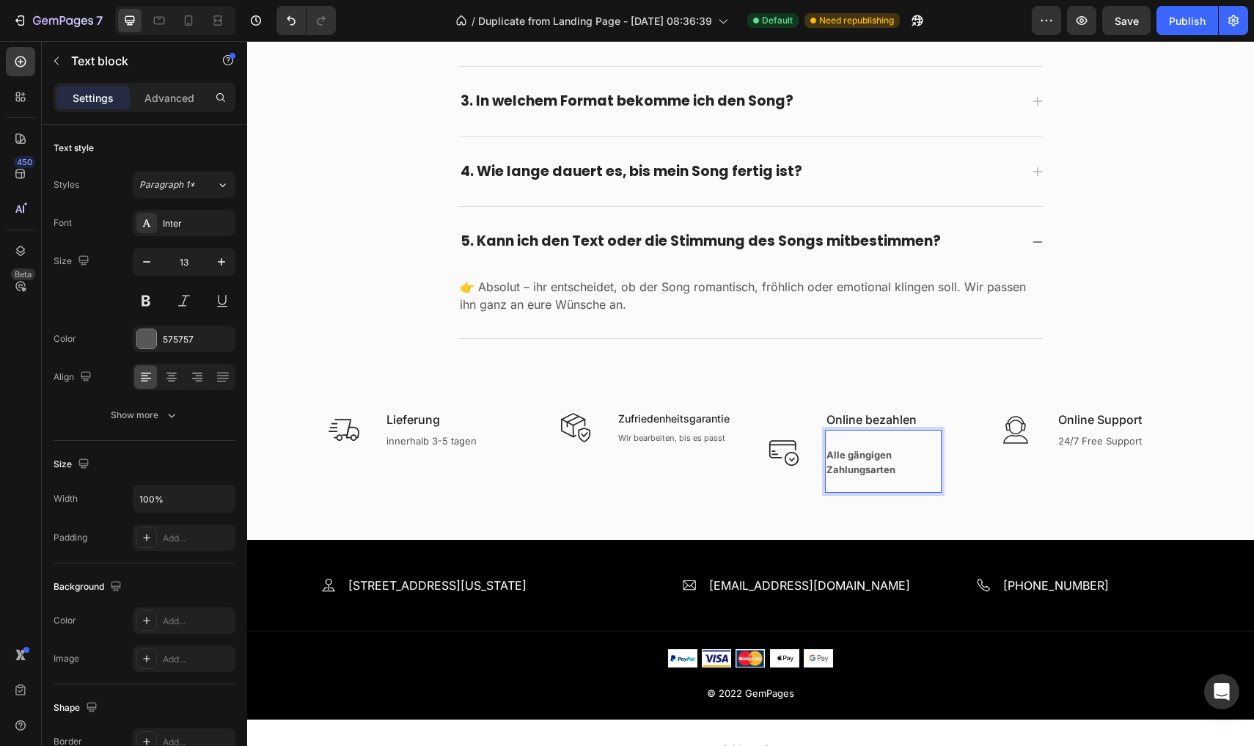
click at [854, 430] on div "Alle gängigen Zahlungsarten Text block 0" at bounding box center [883, 461] width 117 height 63
click at [853, 434] on p "Rich Text Editor. Editing area: main" at bounding box center [884, 441] width 114 height 15
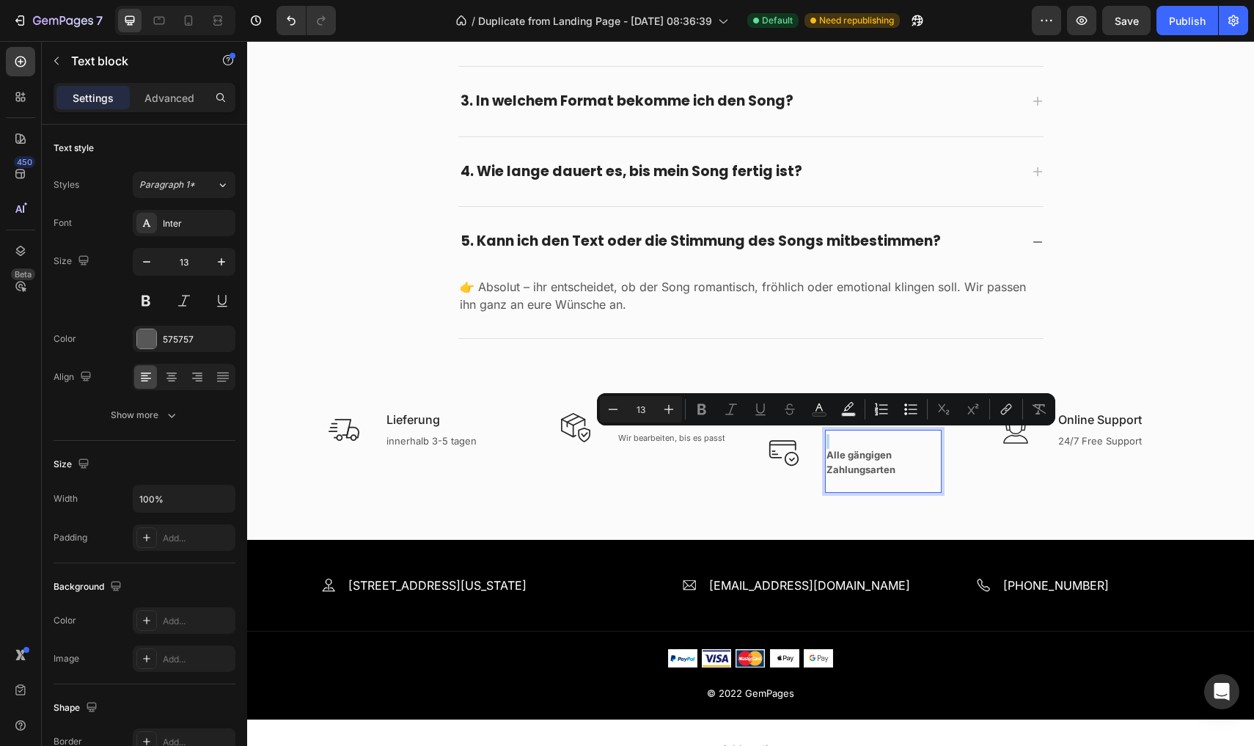
click at [853, 434] on p "Rich Text Editor. Editing area: main" at bounding box center [884, 441] width 114 height 15
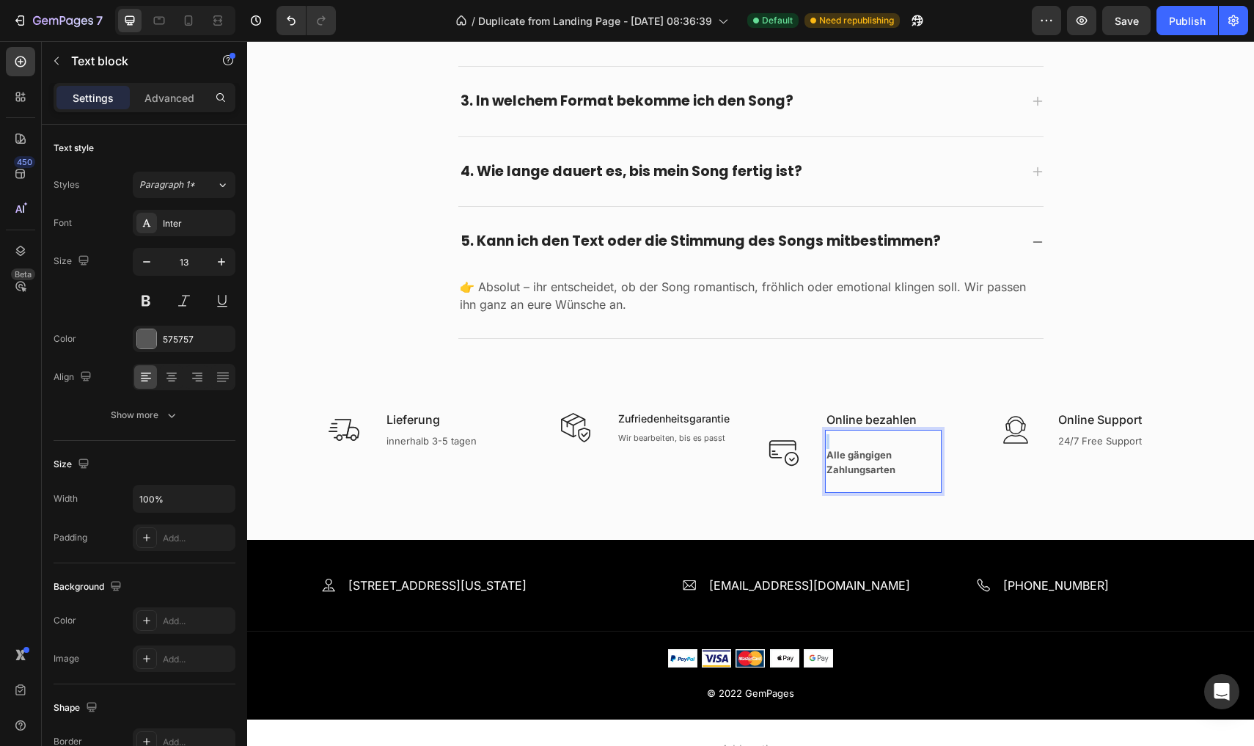
click at [853, 434] on p "Rich Text Editor. Editing area: main" at bounding box center [884, 441] width 114 height 15
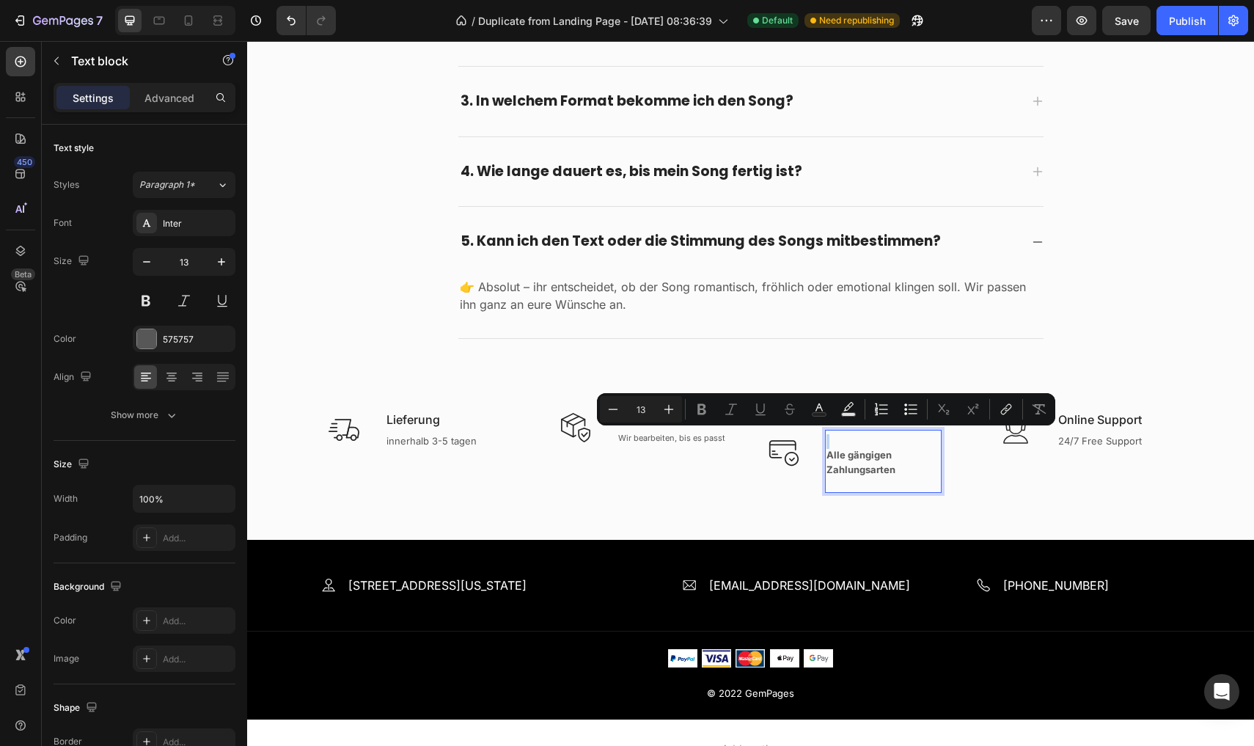
click at [853, 434] on p "Rich Text Editor. Editing area: main" at bounding box center [884, 441] width 114 height 15
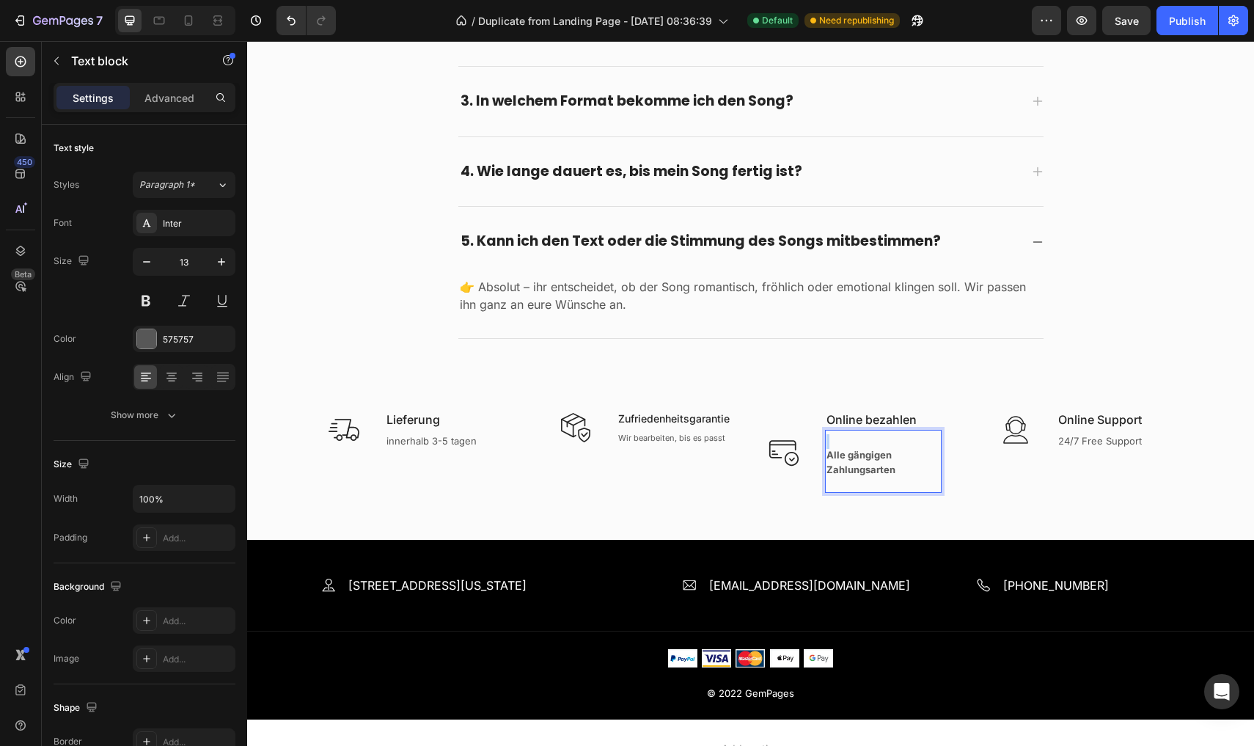
click at [853, 434] on p "Rich Text Editor. Editing area: main" at bounding box center [884, 441] width 114 height 15
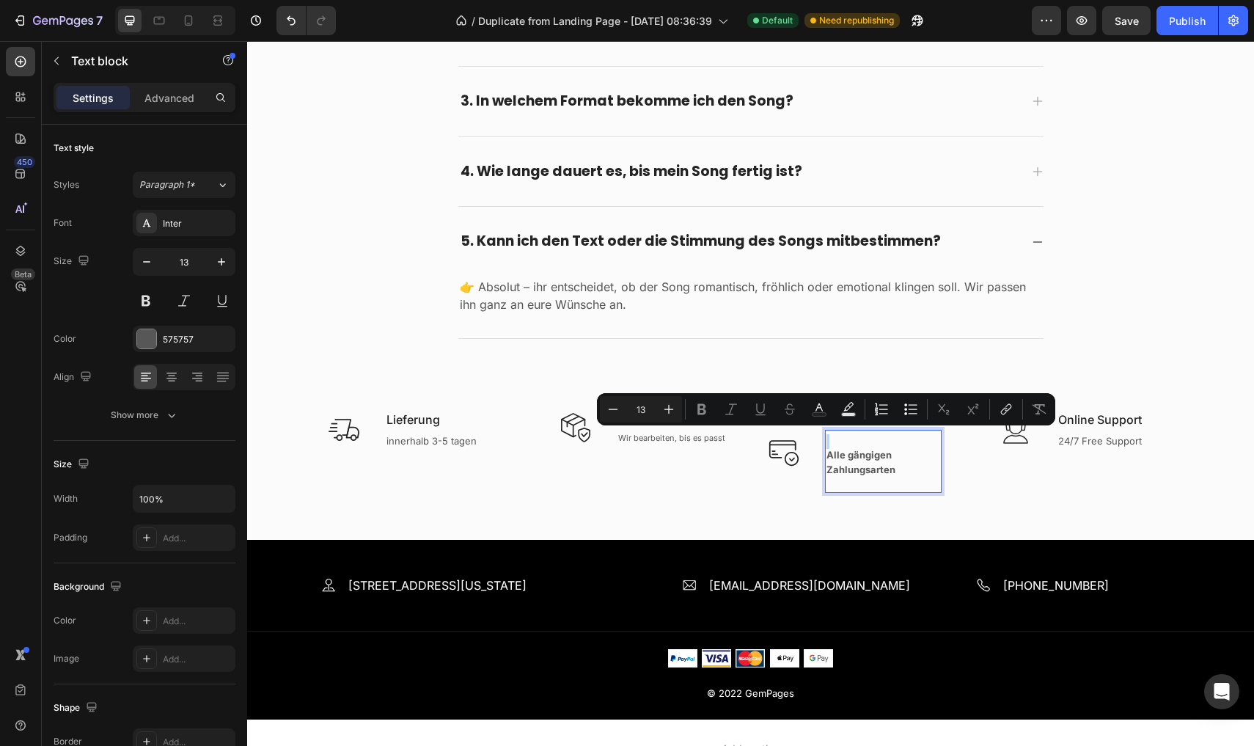
click at [853, 434] on p "Rich Text Editor. Editing area: main" at bounding box center [884, 441] width 114 height 15
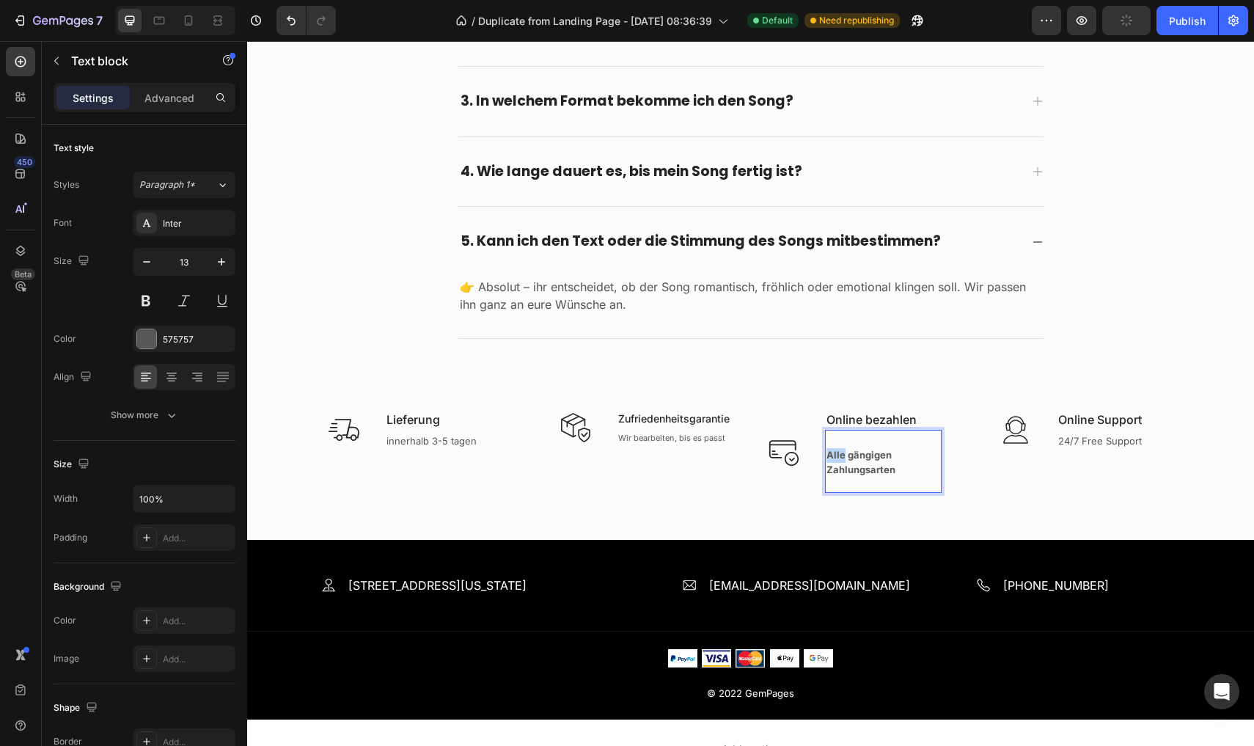
click at [828, 450] on strong "Alle gängigen Zahlungsarten" at bounding box center [861, 462] width 69 height 26
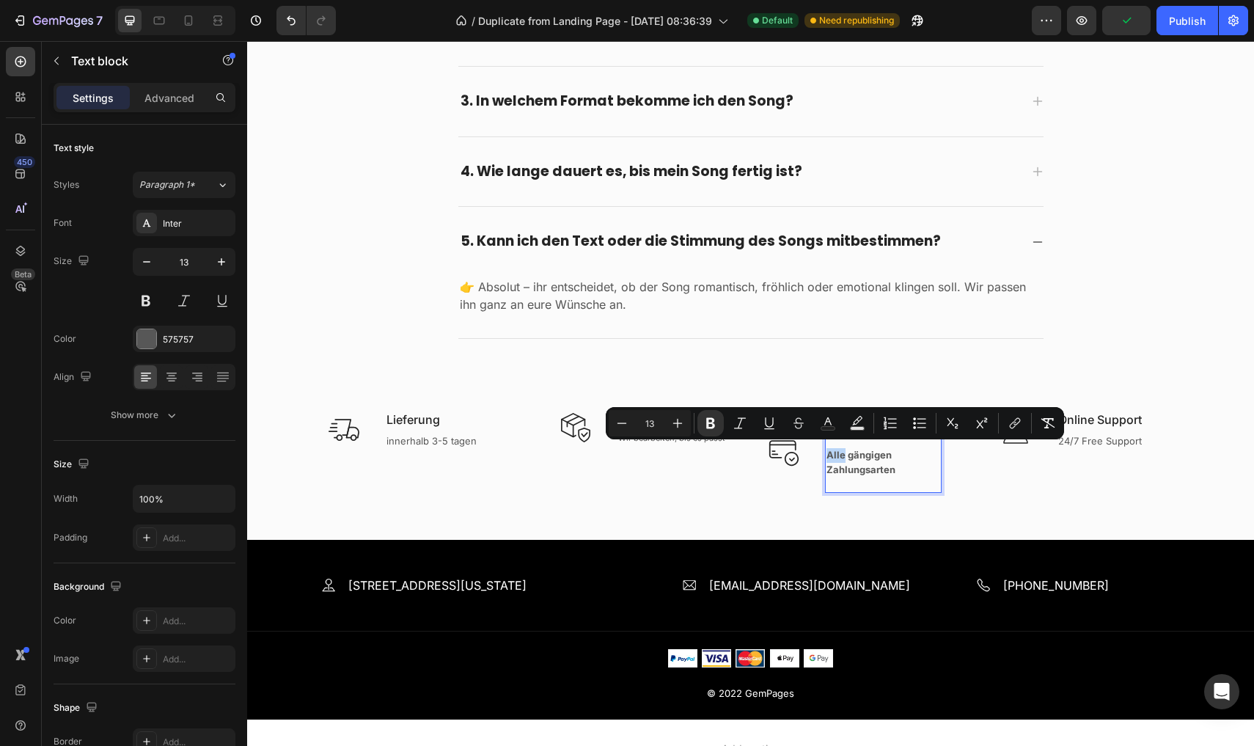
click at [828, 450] on strong "Alle gängigen Zahlungsarten" at bounding box center [861, 462] width 69 height 26
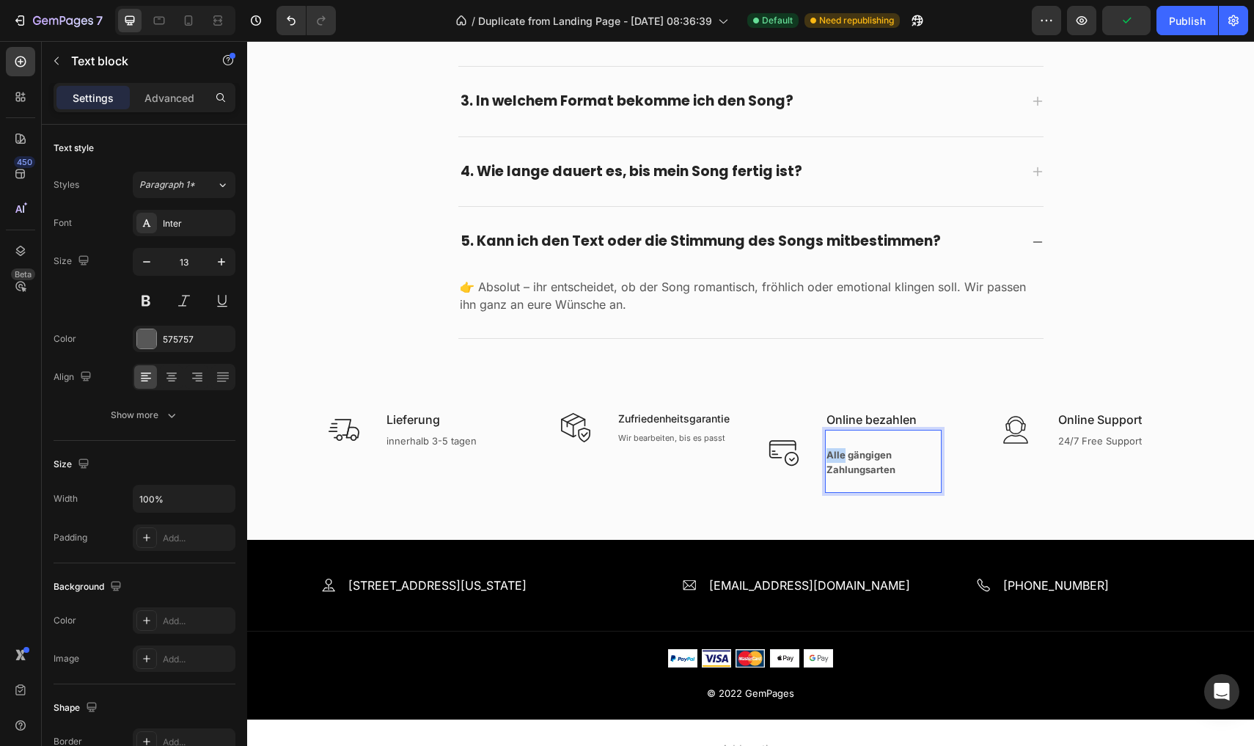
click at [828, 450] on strong "Alle gängigen Zahlungsarten" at bounding box center [861, 462] width 69 height 26
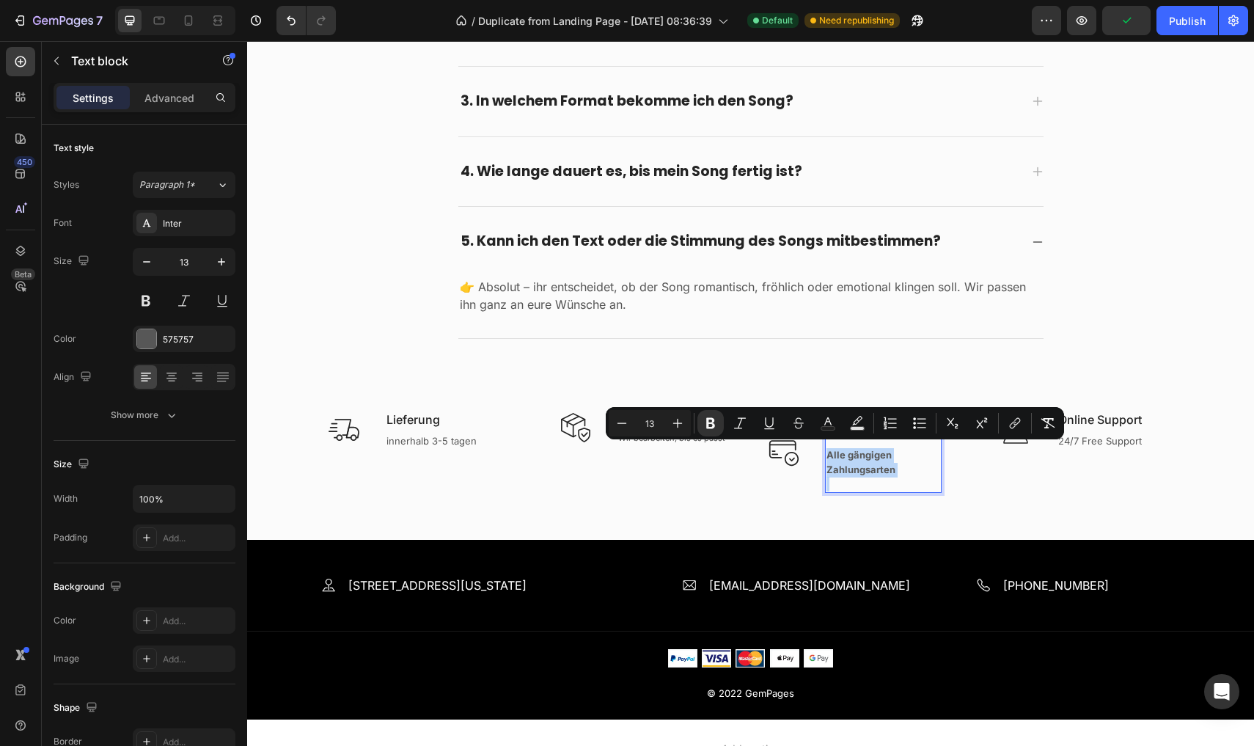
click at [828, 450] on strong "Alle gängigen Zahlungsarten" at bounding box center [861, 462] width 69 height 26
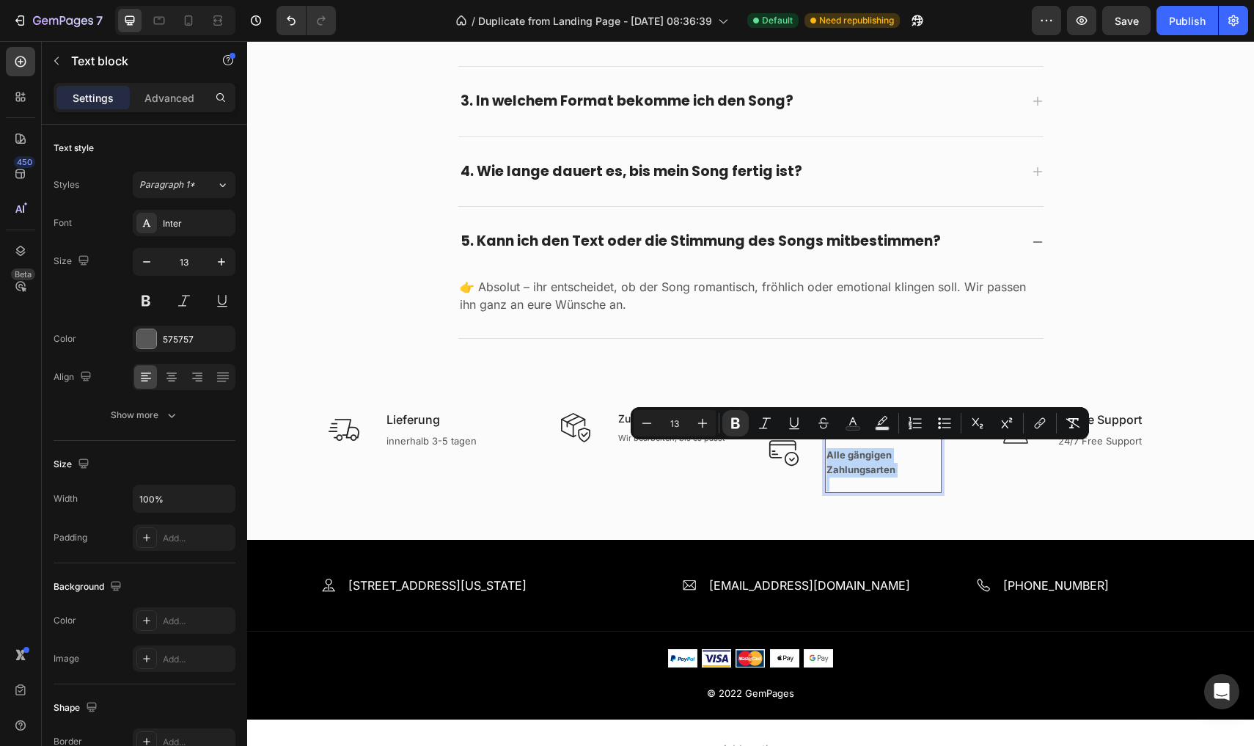
click at [828, 450] on strong "Alle gängigen Zahlungsarten" at bounding box center [861, 462] width 69 height 26
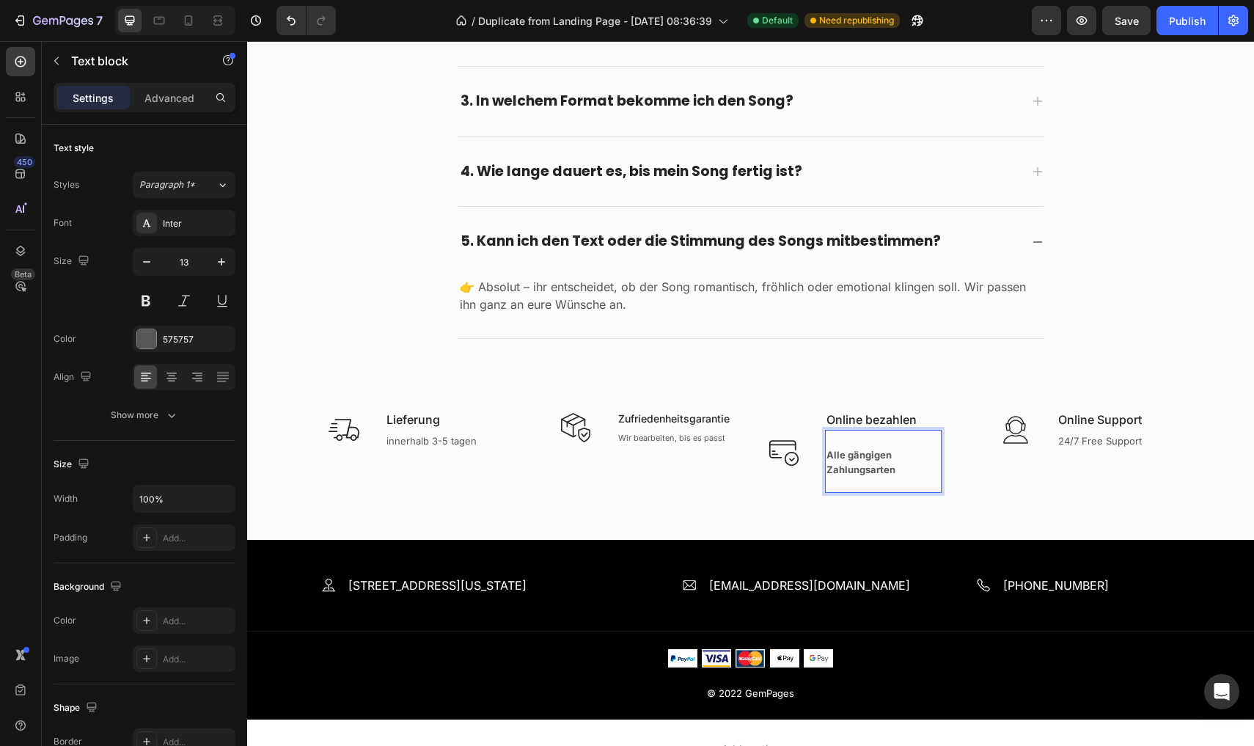
click at [849, 450] on strong "Alle gängigen Zahlungsarten" at bounding box center [861, 462] width 69 height 26
click at [827, 442] on p "Rich Text Editor. Editing area: main" at bounding box center [884, 441] width 114 height 15
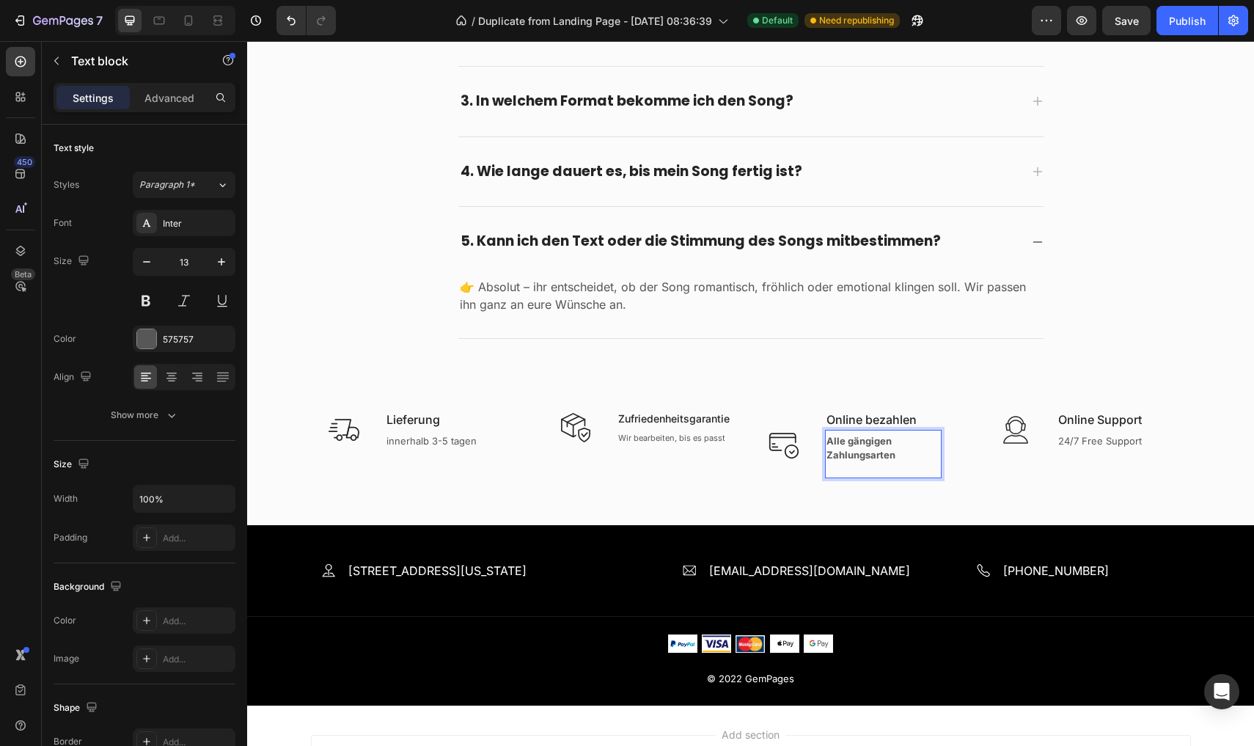
click at [843, 469] on p "Rich Text Editor. Editing area: main" at bounding box center [884, 470] width 114 height 15
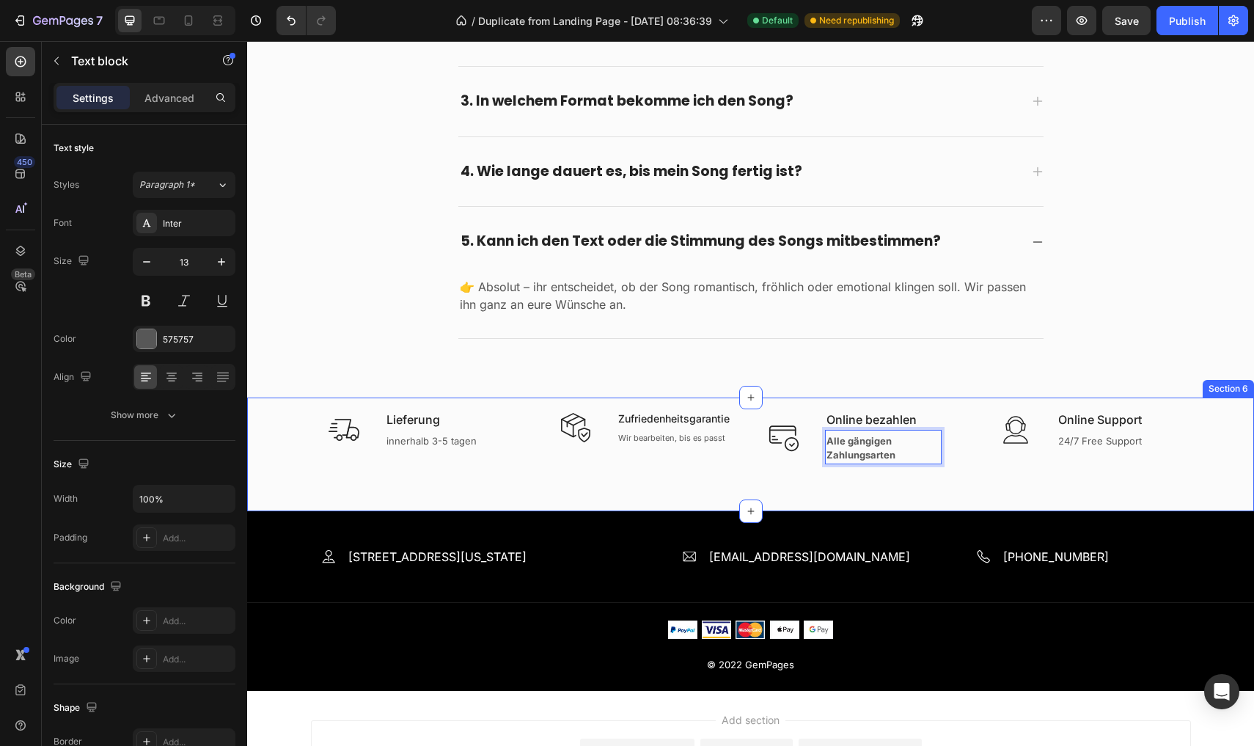
click at [704, 493] on div "Icon Lieferung Text block innerhalb 3-5 tagen Text Row Icon Zufriedenheitsgaran…" at bounding box center [750, 454] width 1007 height 114
click at [872, 435] on strong "Alle gängigen Zahlungsarten" at bounding box center [861, 448] width 69 height 26
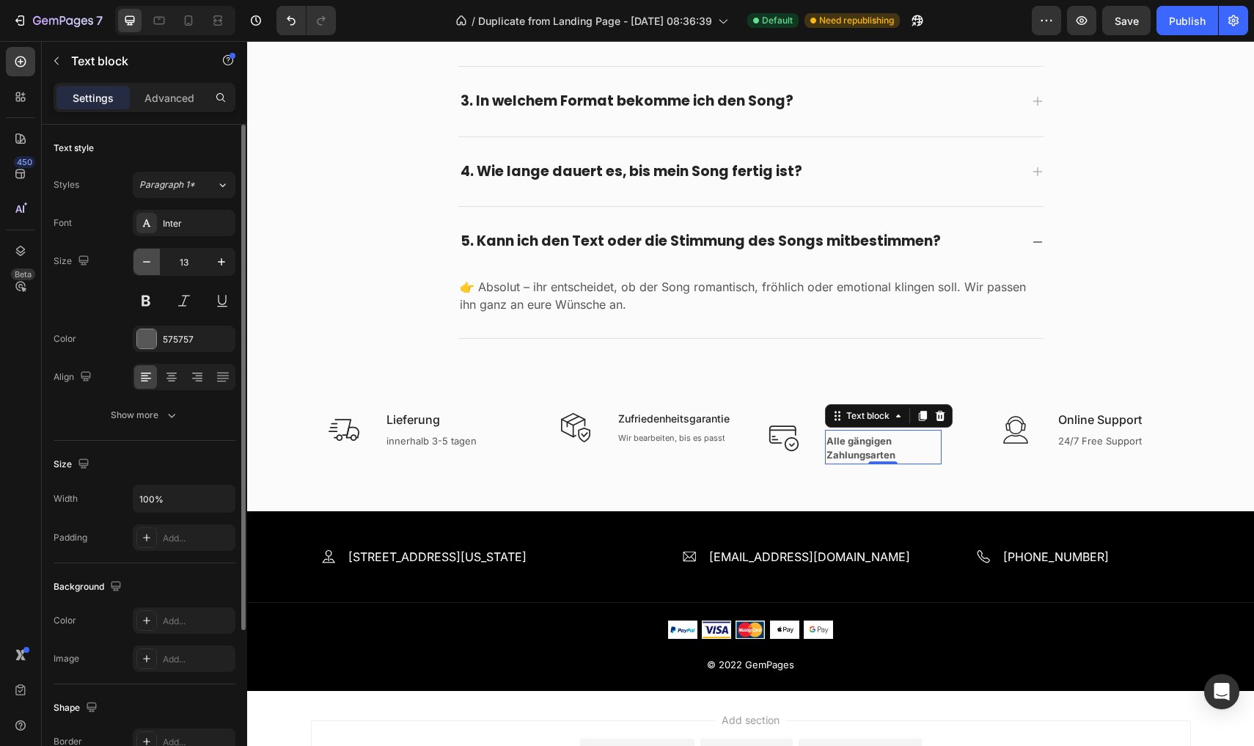
click at [152, 259] on icon "button" at bounding box center [146, 261] width 15 height 15
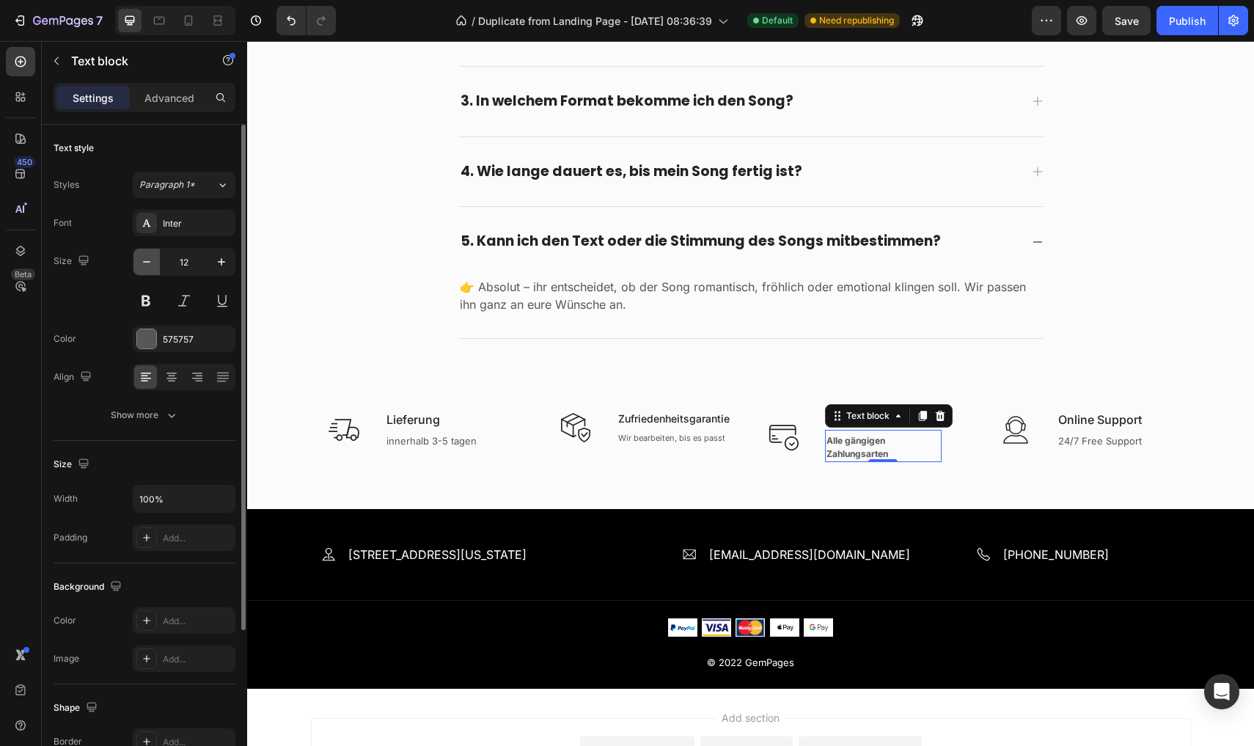
click at [152, 259] on icon "button" at bounding box center [146, 261] width 15 height 15
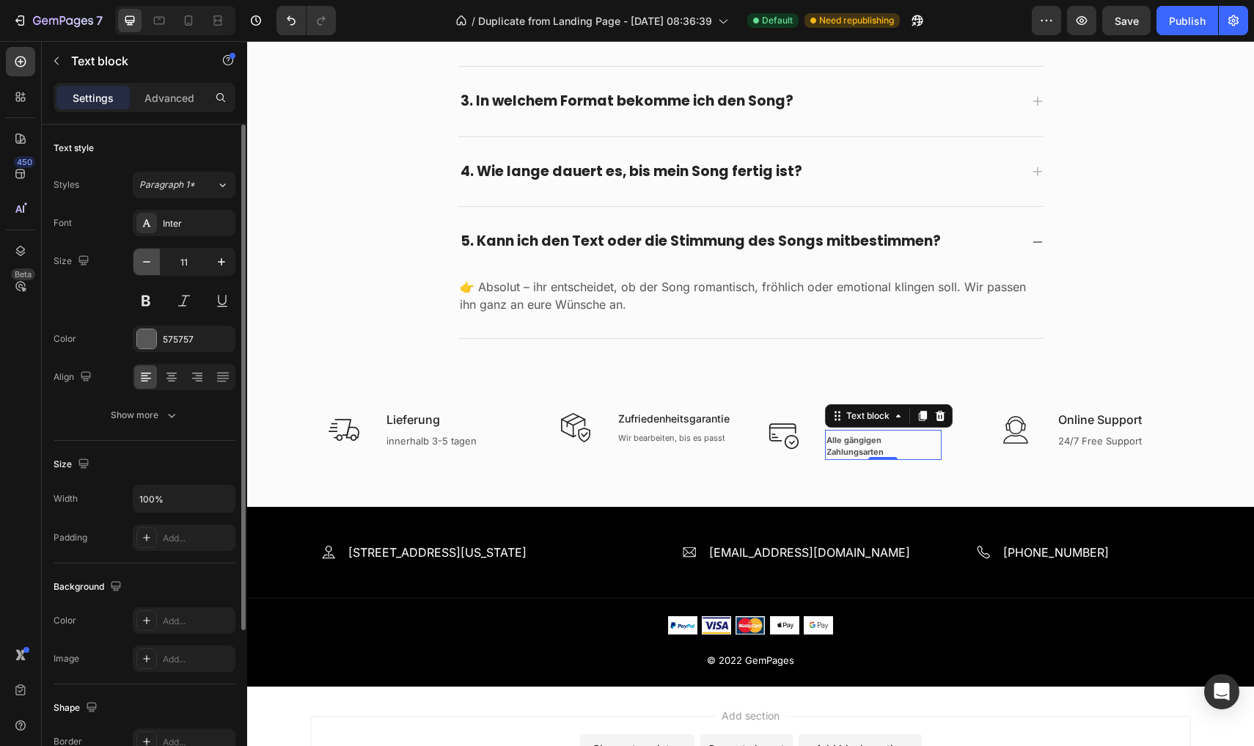
click at [152, 259] on icon "button" at bounding box center [146, 261] width 15 height 15
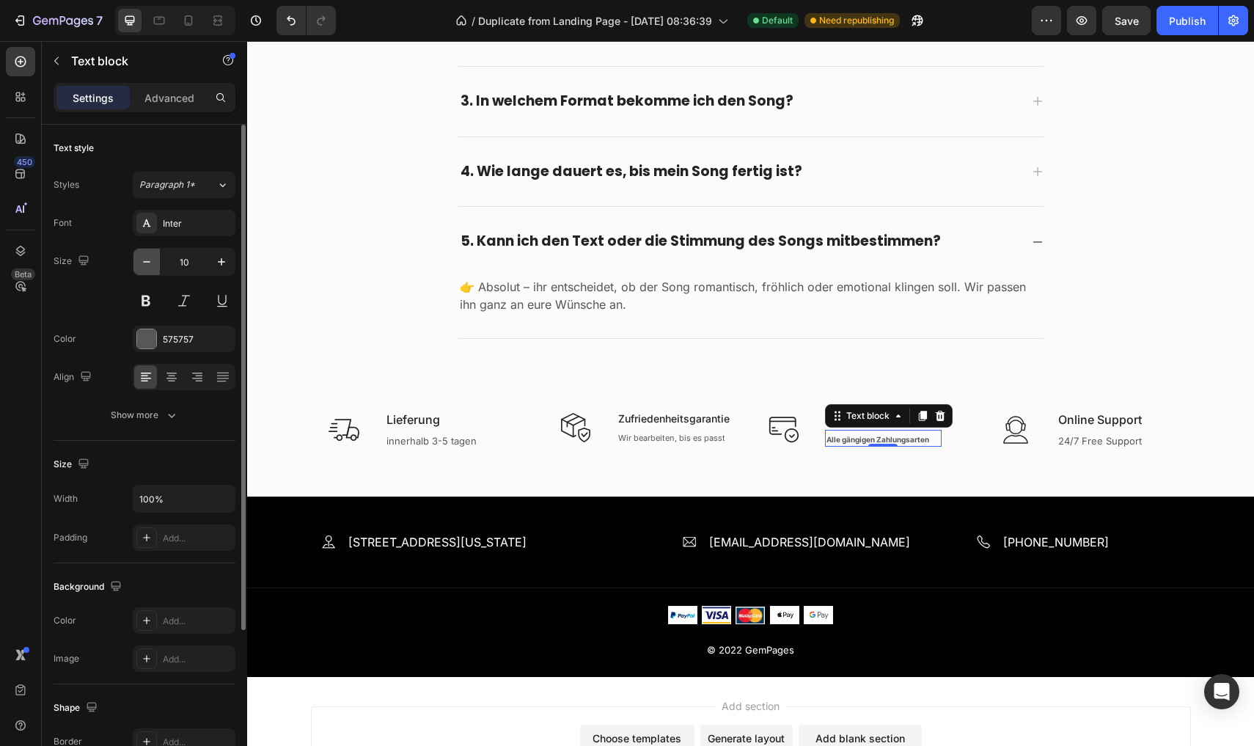
click at [152, 259] on icon "button" at bounding box center [146, 261] width 15 height 15
click at [217, 257] on icon "button" at bounding box center [221, 261] width 15 height 15
type input "10"
click at [1094, 438] on p "24/7 Free Support" at bounding box center [1115, 441] width 114 height 15
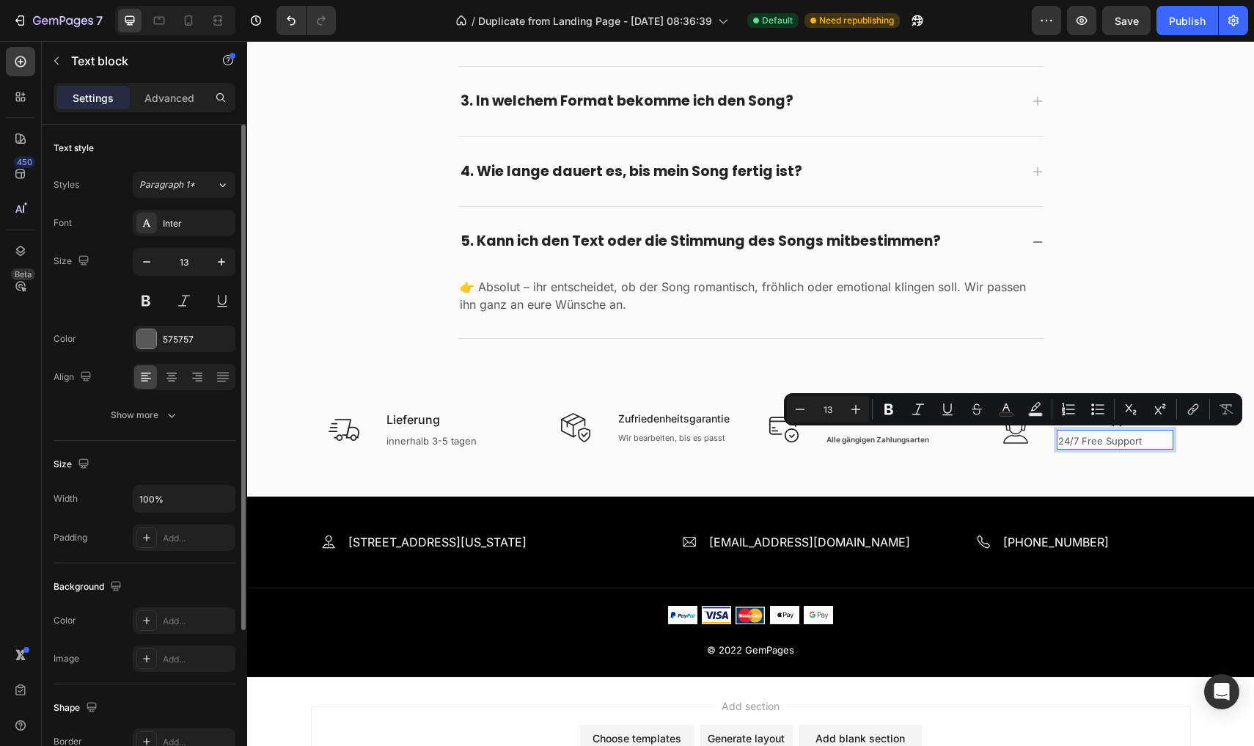
click at [1141, 436] on p "24/7 Free Support" at bounding box center [1115, 441] width 114 height 15
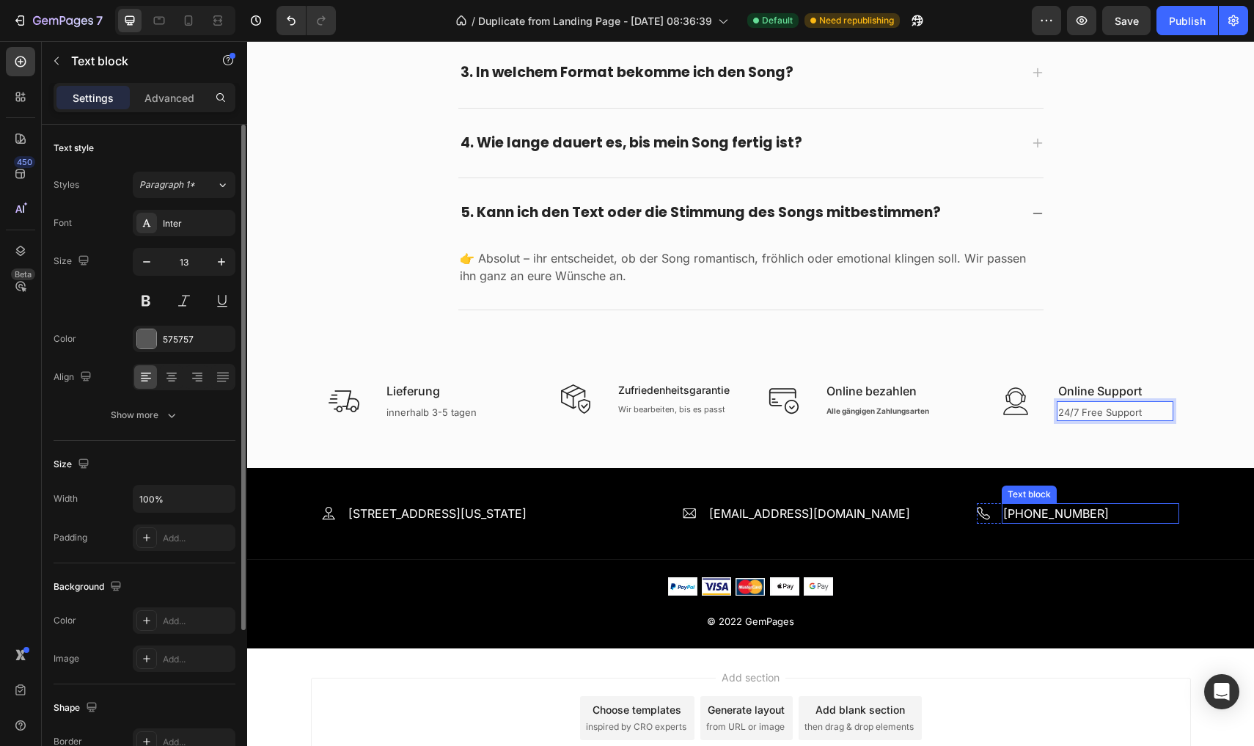
scroll to position [2908, 0]
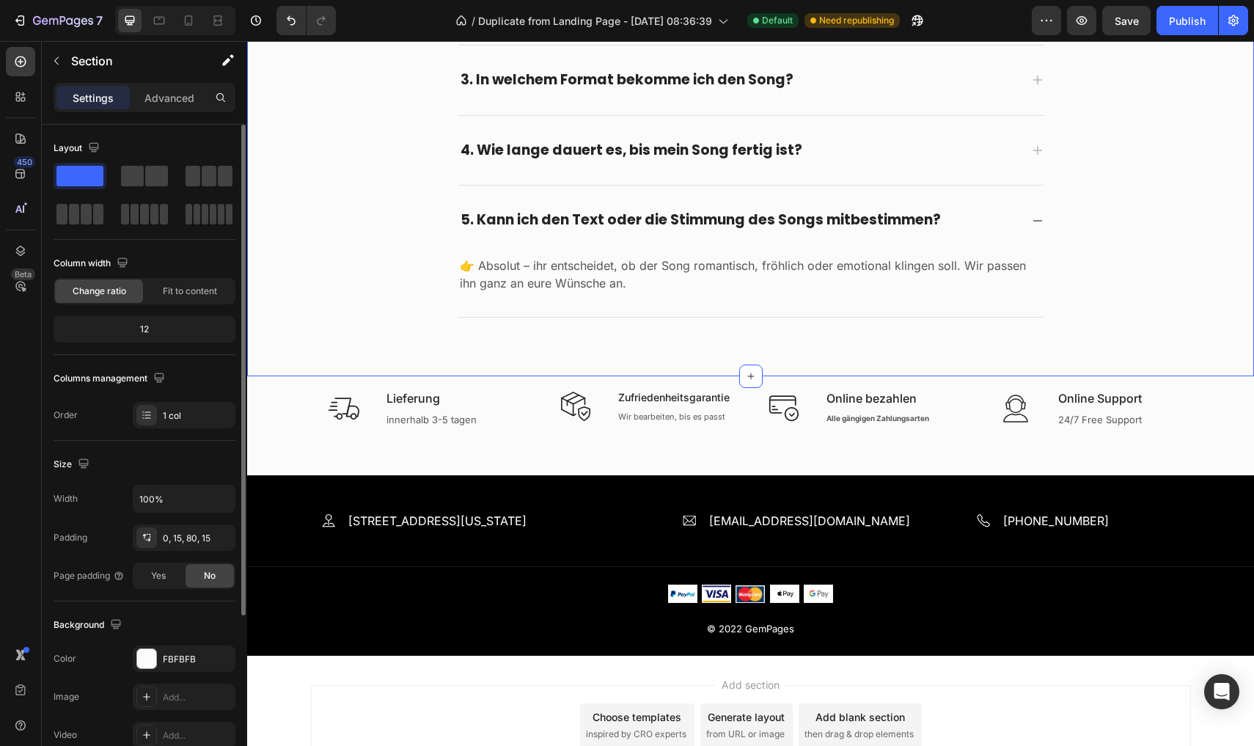
click at [1140, 351] on div "⁠⁠⁠⁠⁠⁠⁠ Häufig gestellte Fragen Heading Fragen? Wir haben die Antworten Text bl…" at bounding box center [750, 69] width 1007 height 613
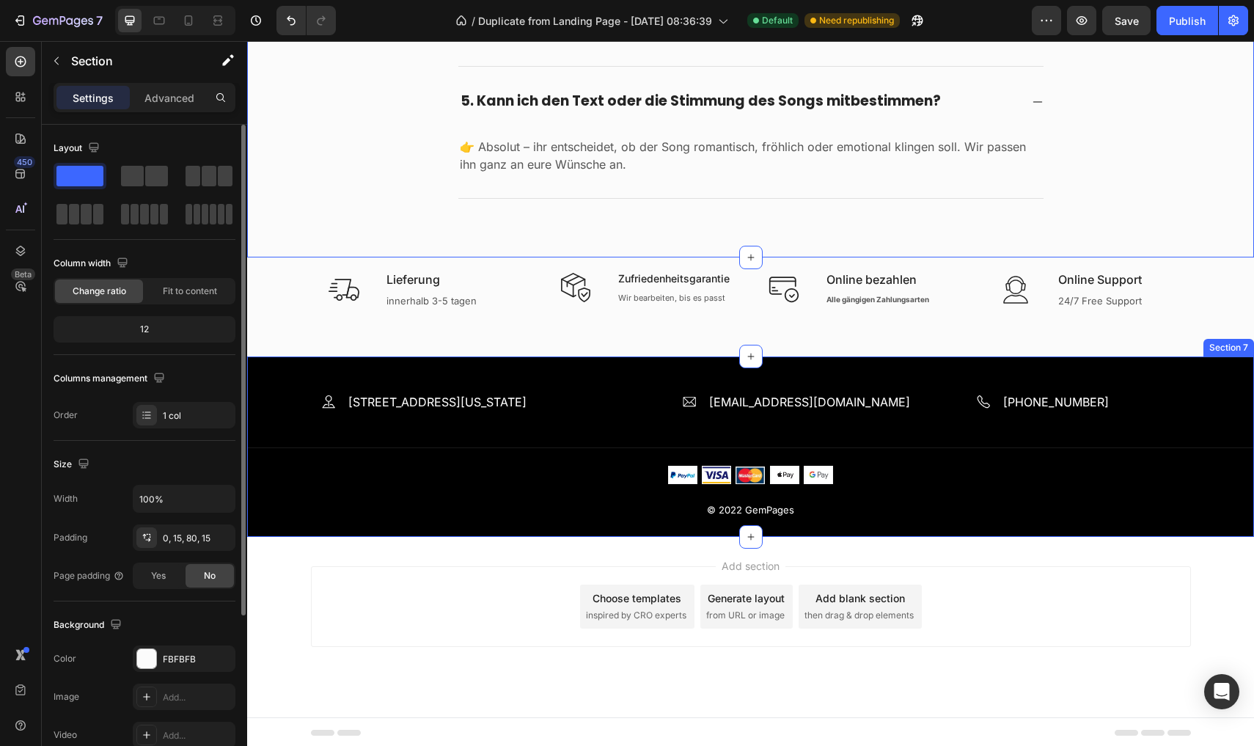
scroll to position [3024, 0]
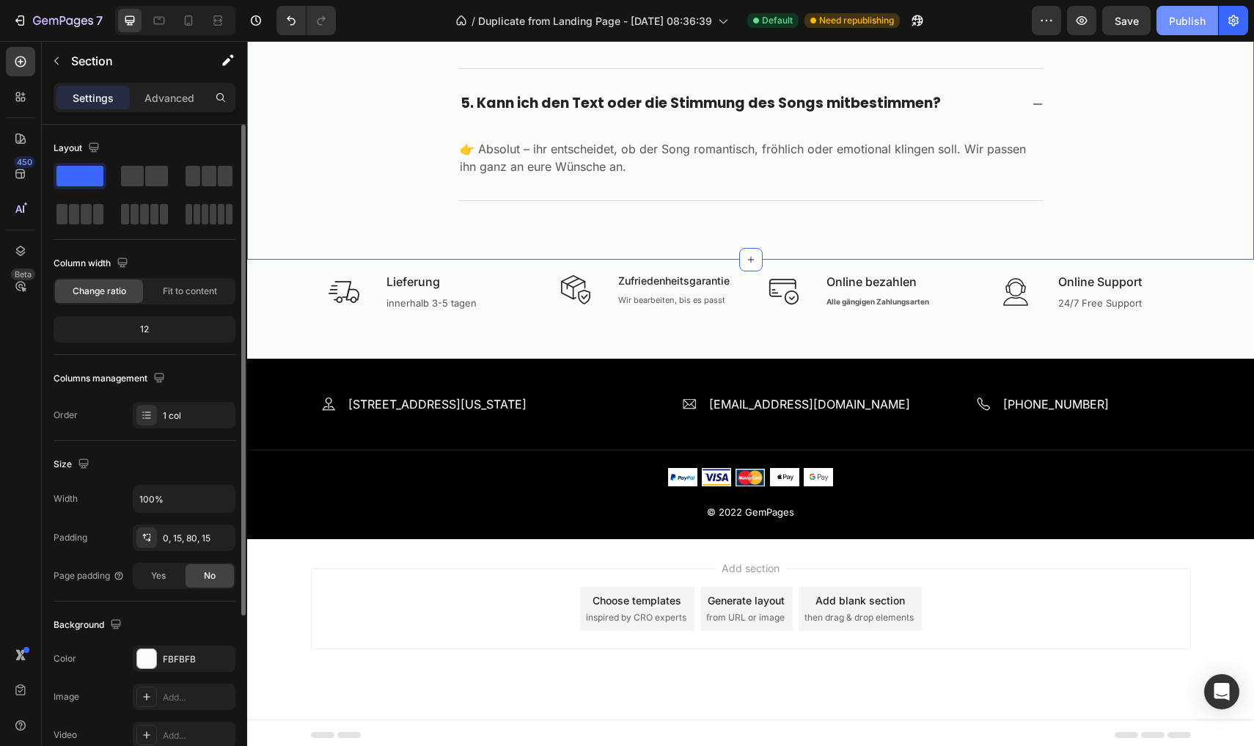
click at [1170, 32] on button "Publish" at bounding box center [1188, 20] width 62 height 29
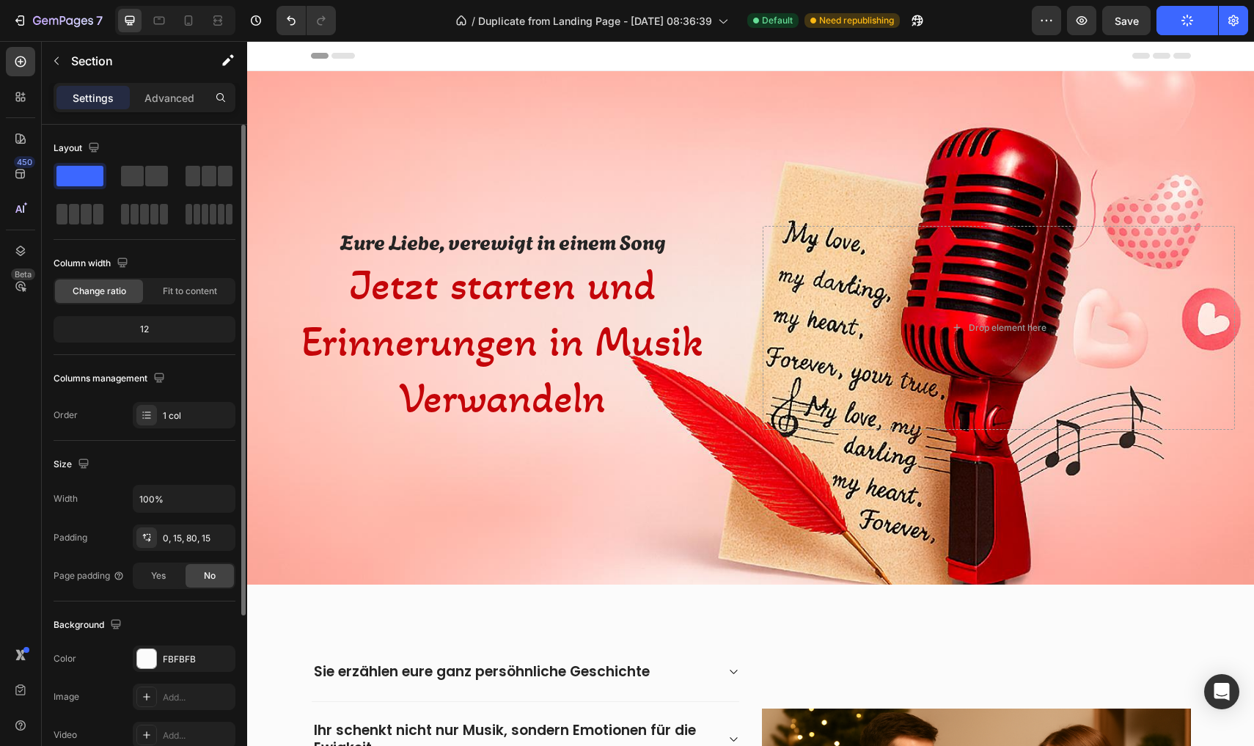
scroll to position [0, 0]
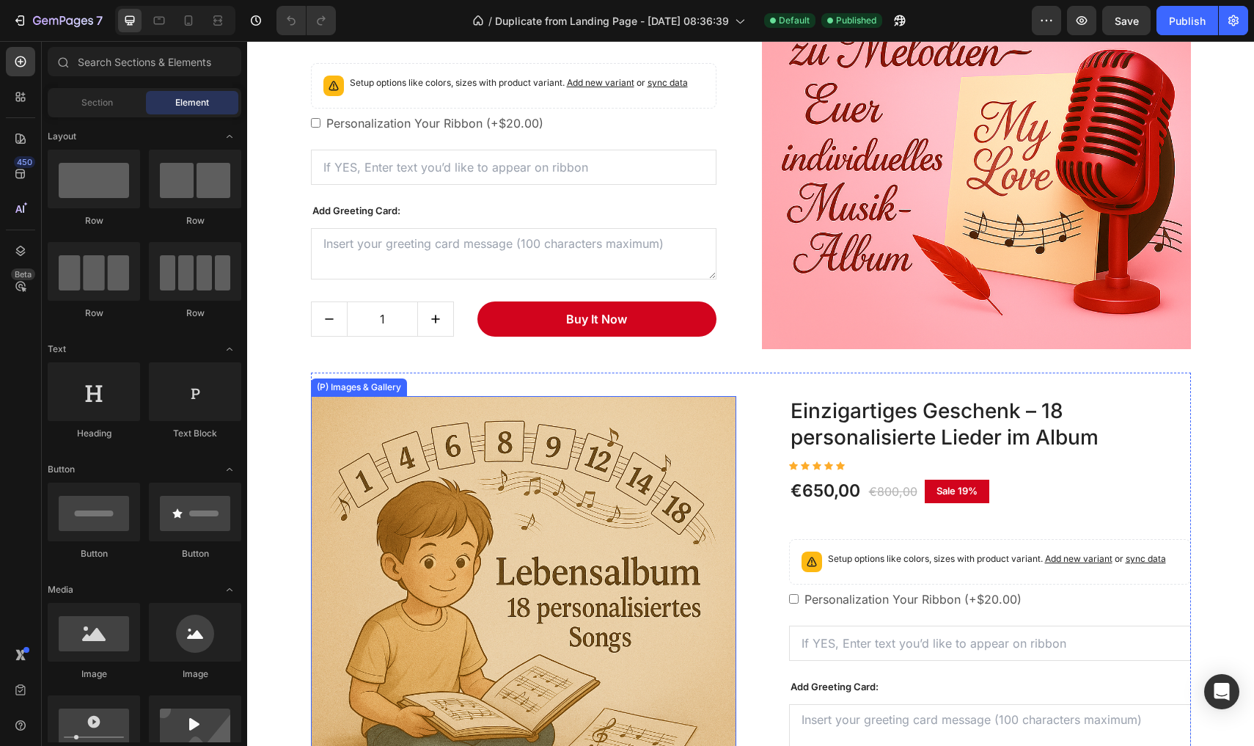
scroll to position [1777, 0]
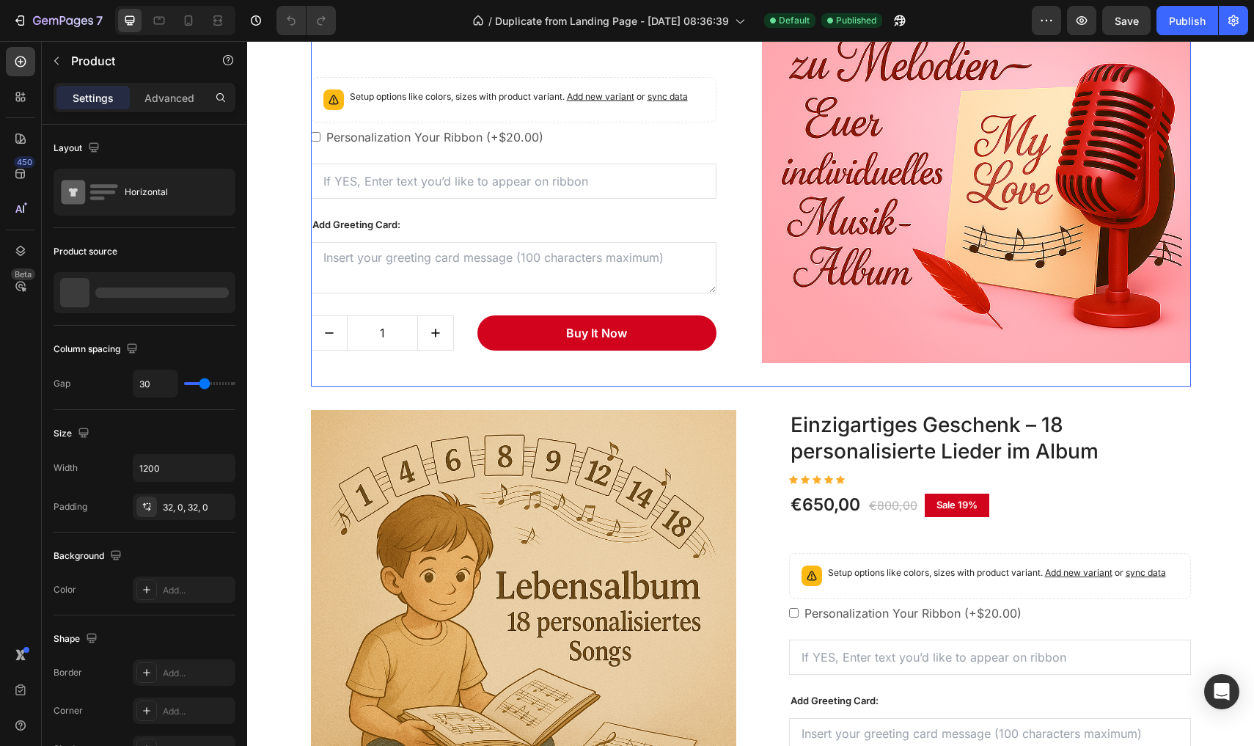
click at [761, 274] on div "Einzigartiges Geschenk – 6 personalisierte Lieder im Album (P) Title Icon Icon …" at bounding box center [751, 149] width 880 height 476
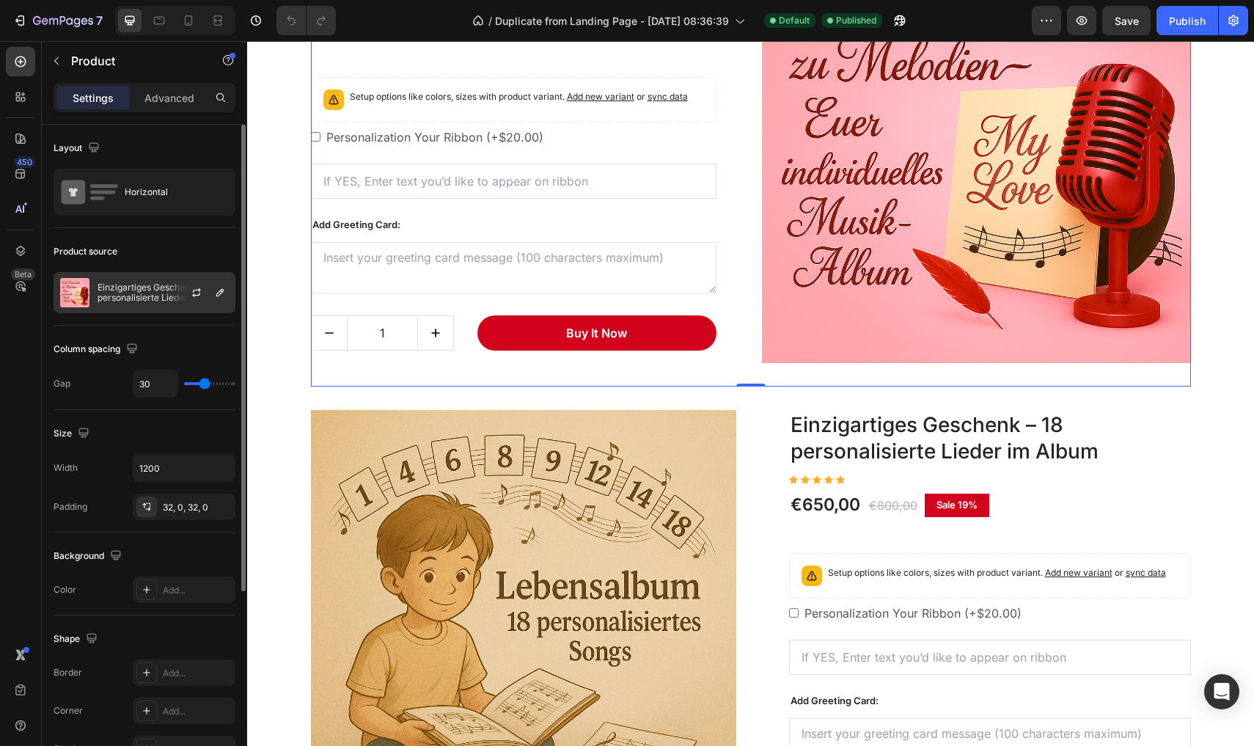
click at [161, 294] on p "Einzigartiges Geschenk – 6 personalisierte Lieder im Album" at bounding box center [163, 292] width 131 height 21
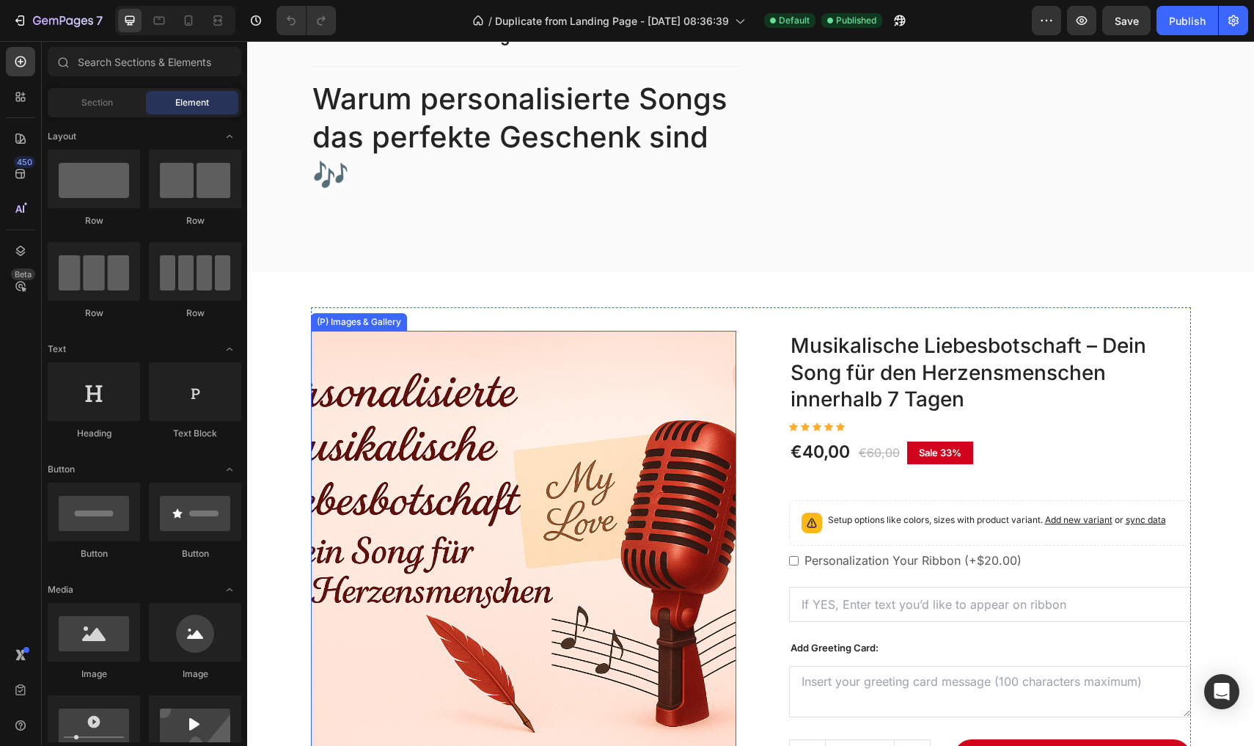
scroll to position [888, 0]
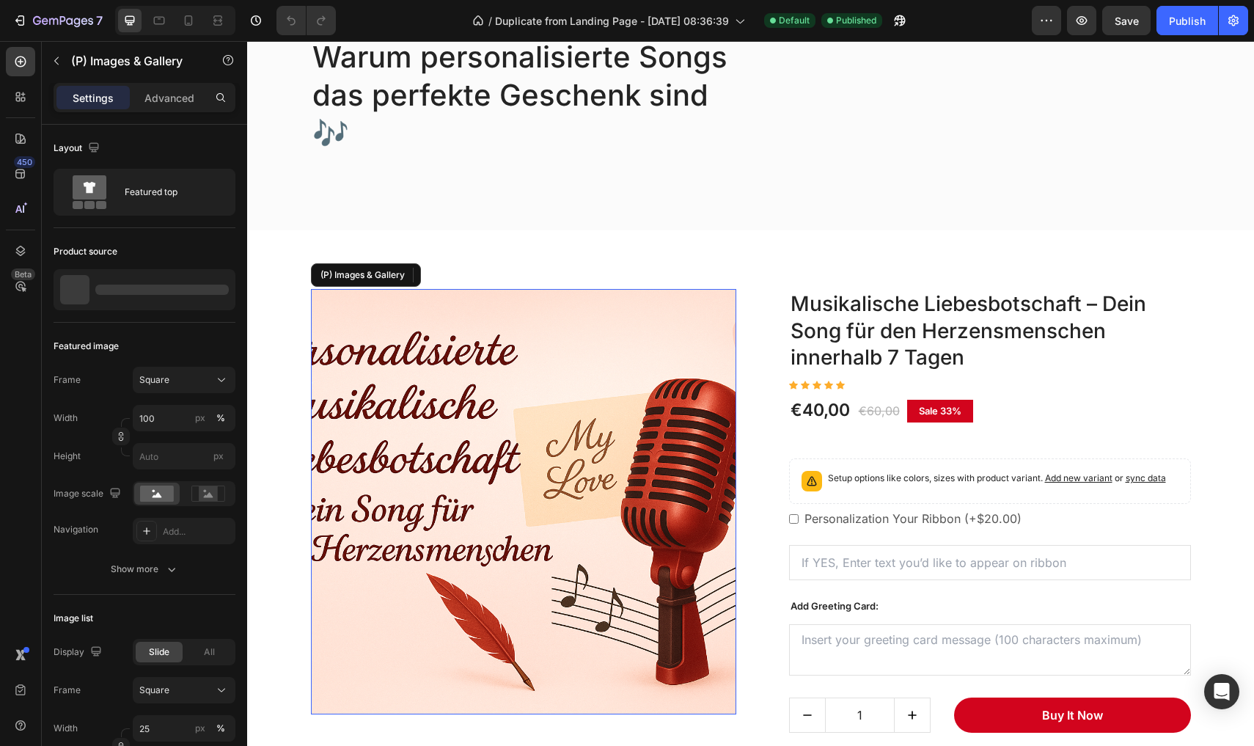
click at [509, 375] on img at bounding box center [523, 501] width 425 height 425
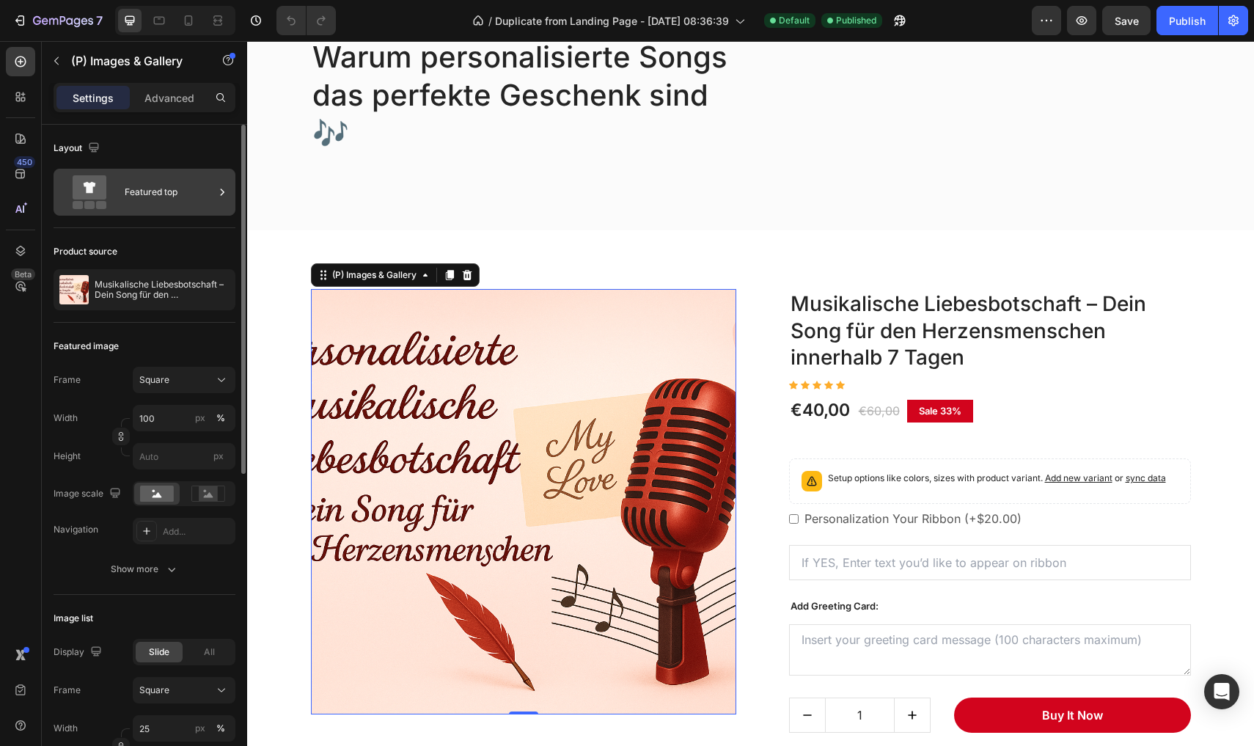
click at [156, 205] on div "Featured top" at bounding box center [169, 192] width 89 height 34
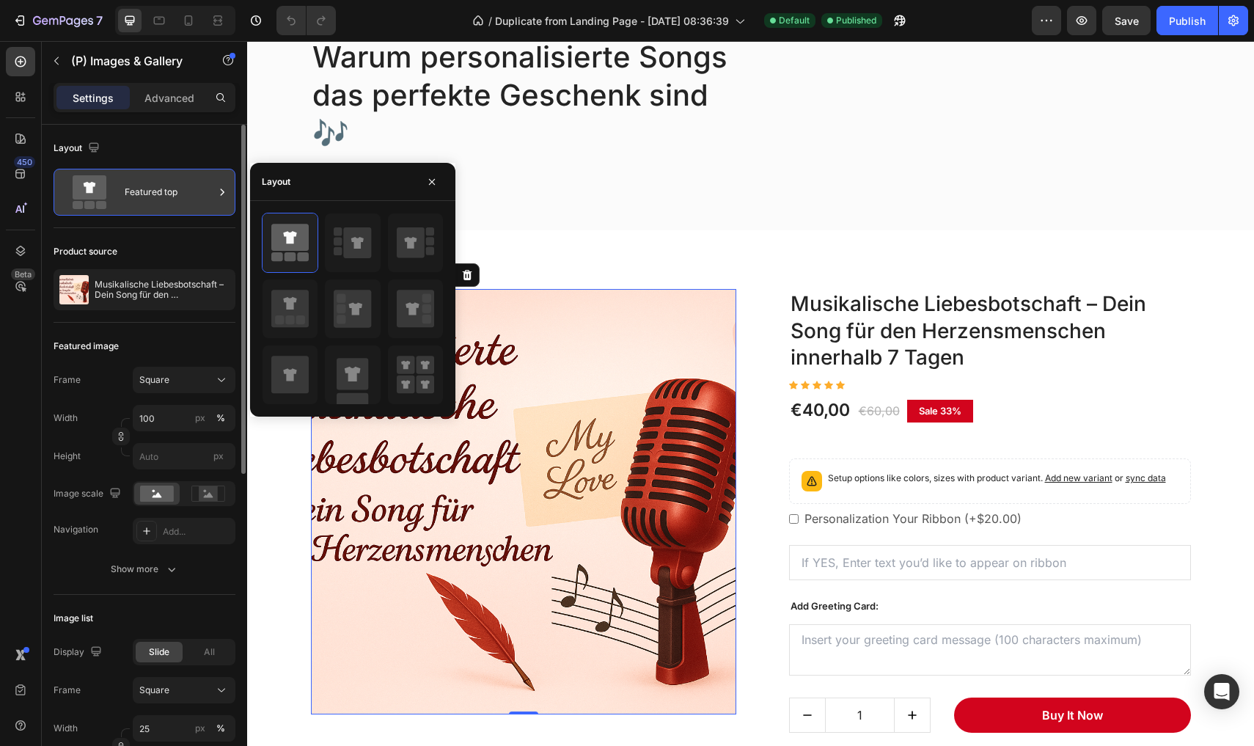
click at [156, 205] on div "Featured top" at bounding box center [169, 192] width 89 height 34
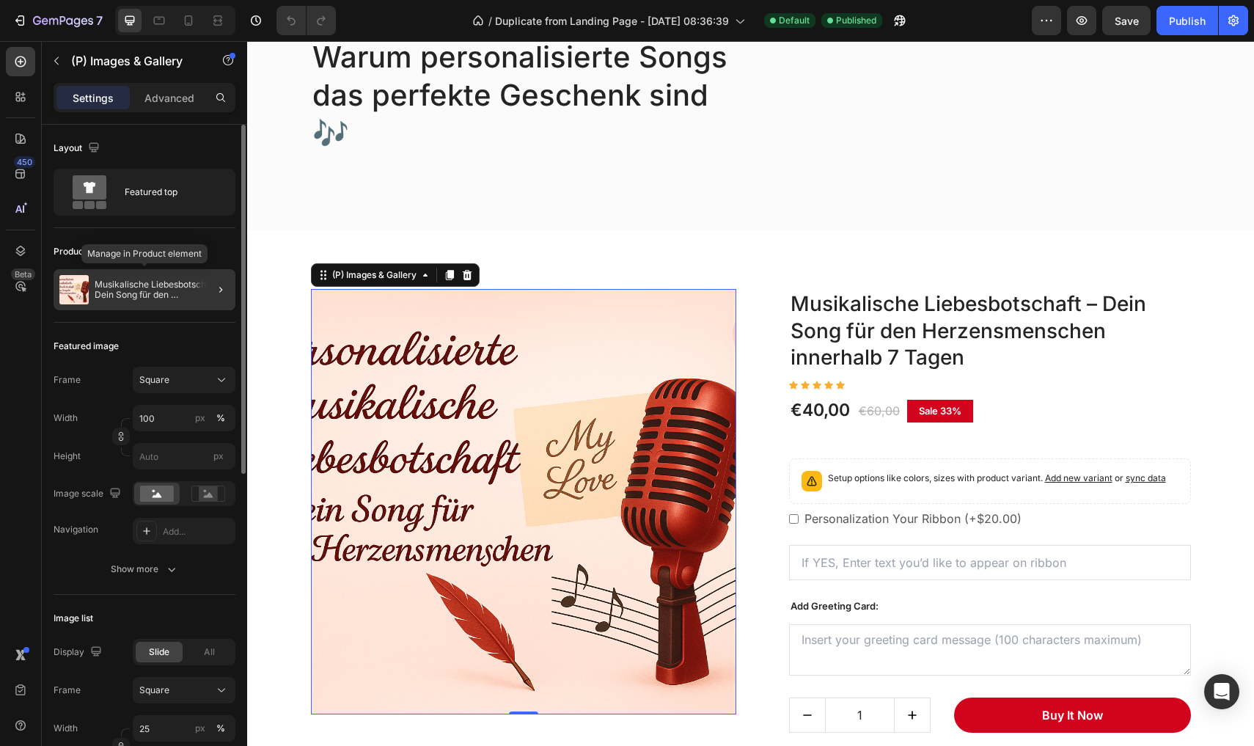
click at [133, 286] on p "Musikalische Liebesbotschaft – Dein Song für den Herzensmenschen innerhalb 7 Ta…" at bounding box center [162, 289] width 135 height 21
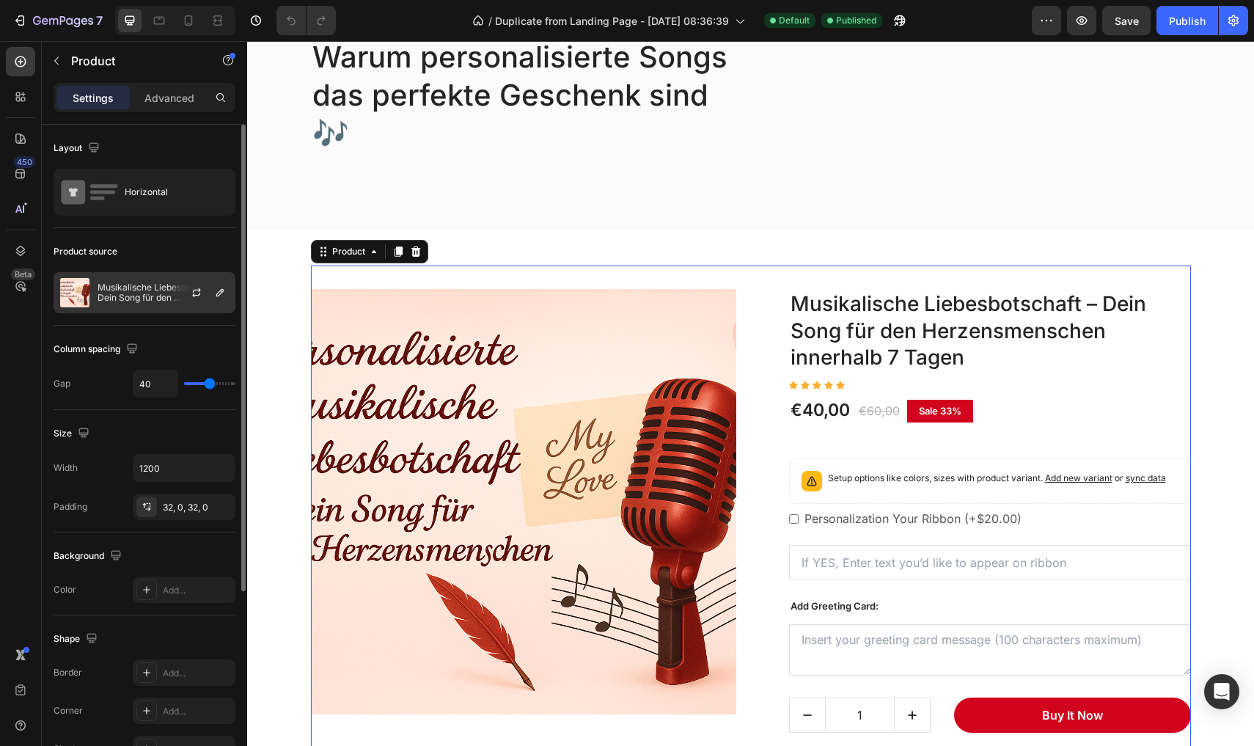
click at [172, 296] on div at bounding box center [202, 293] width 65 height 40
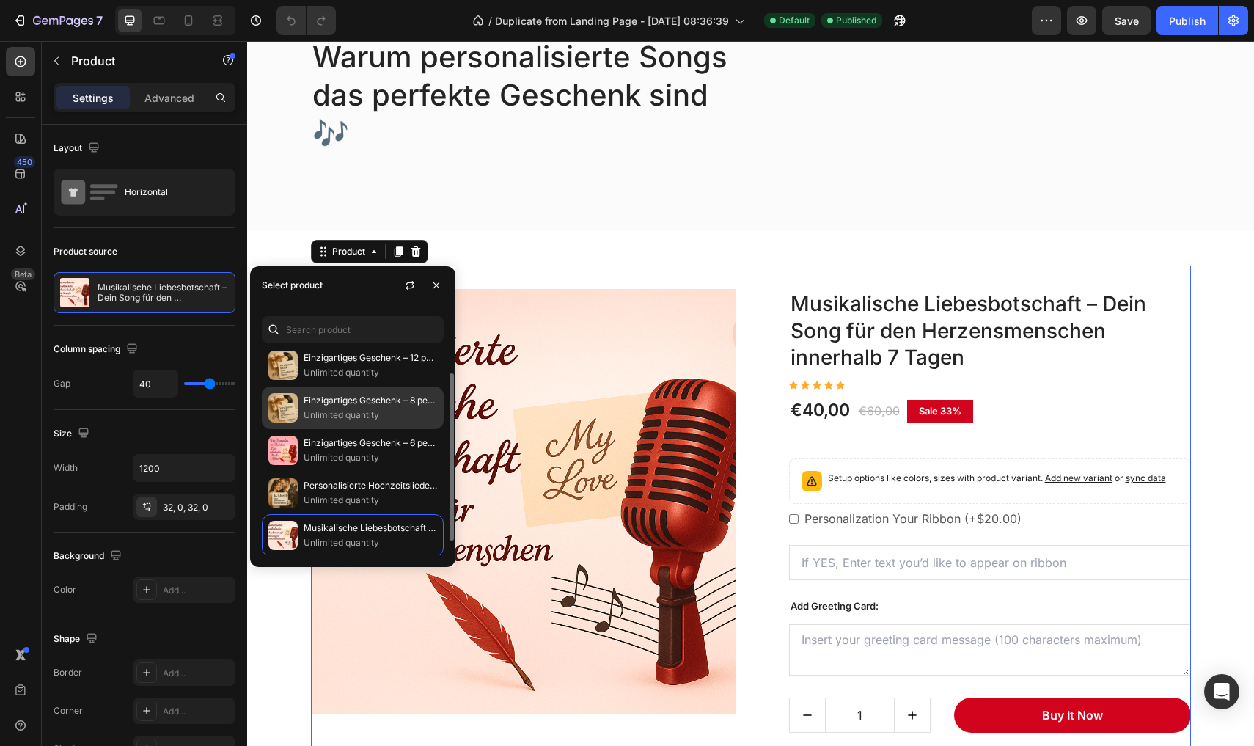
scroll to position [48, 0]
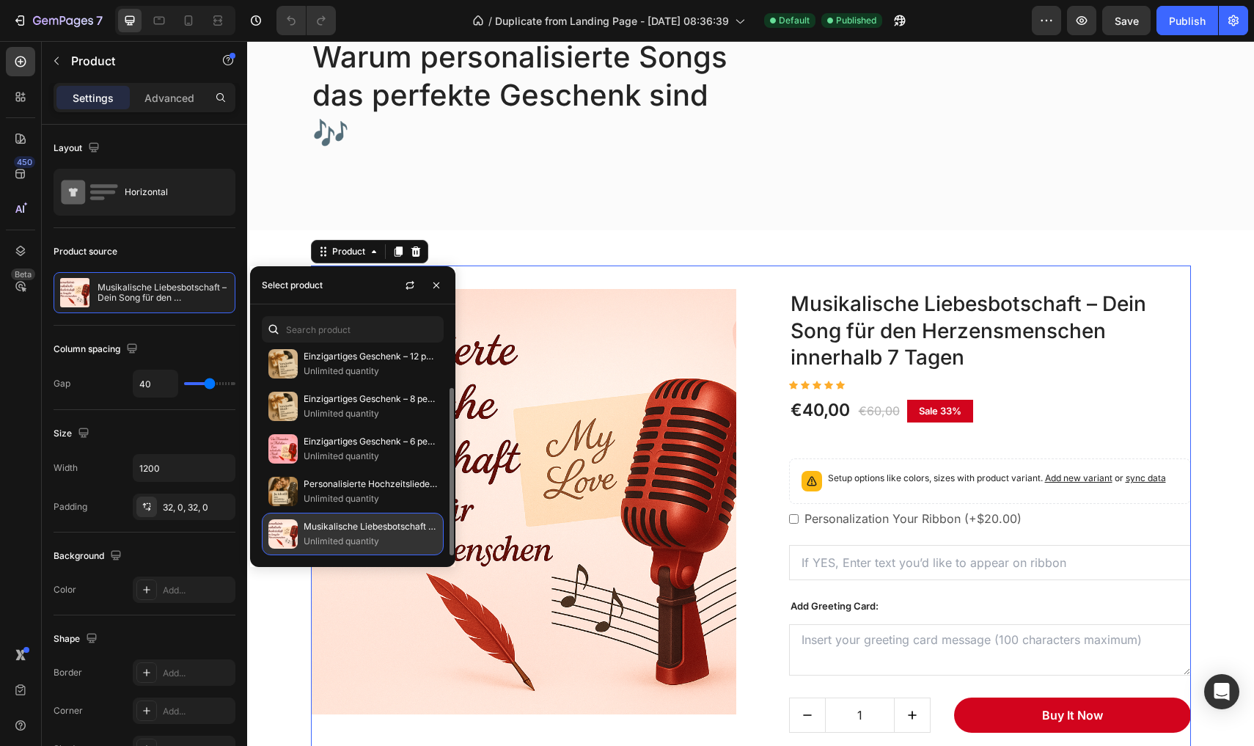
click at [326, 534] on p "Musikalische Liebesbotschaft – Dein Song für den Herzensmenschen innerhalb 7 Ta…" at bounding box center [370, 526] width 133 height 15
click at [391, 521] on div "Musikalische Liebesbotschaft – Dein Song für den Herzensmenschen innerhalb 7 Ta…" at bounding box center [353, 534] width 182 height 43
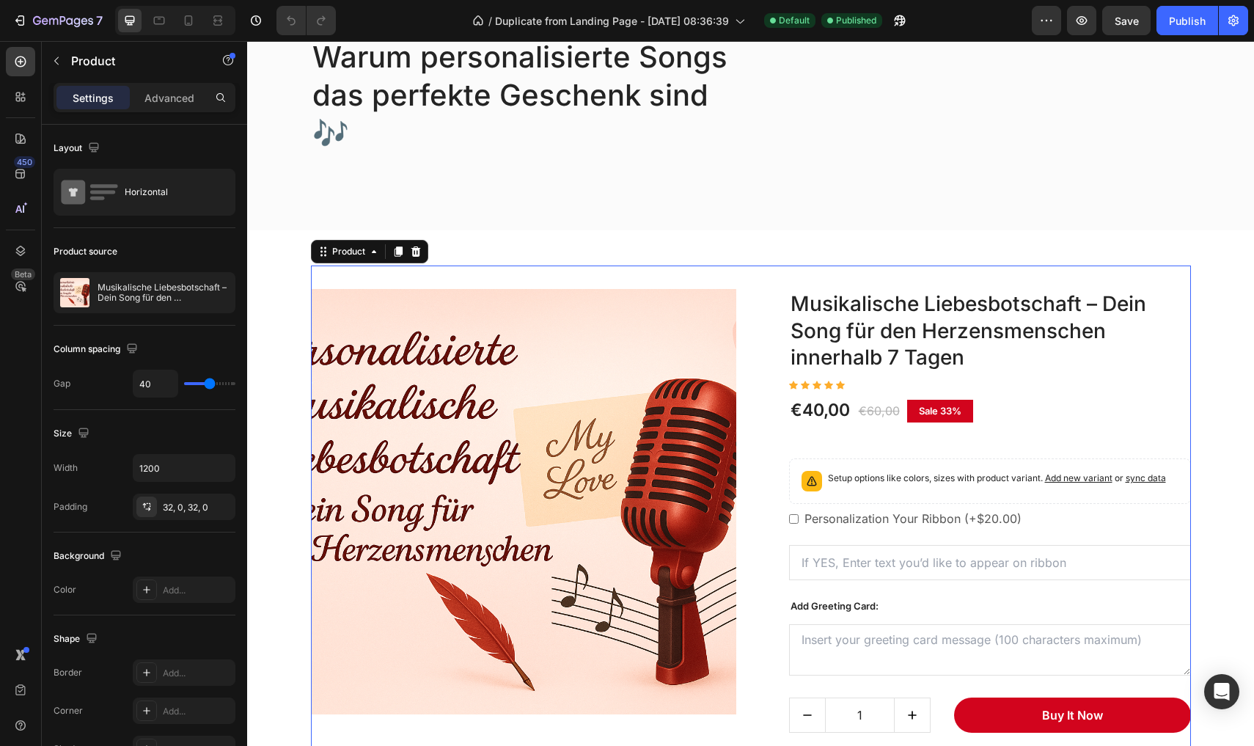
click at [761, 451] on div "(P) Images & Gallery Musikalische Liebesbotschaft – Dein Song für den Herzensme…" at bounding box center [751, 510] width 880 height 491
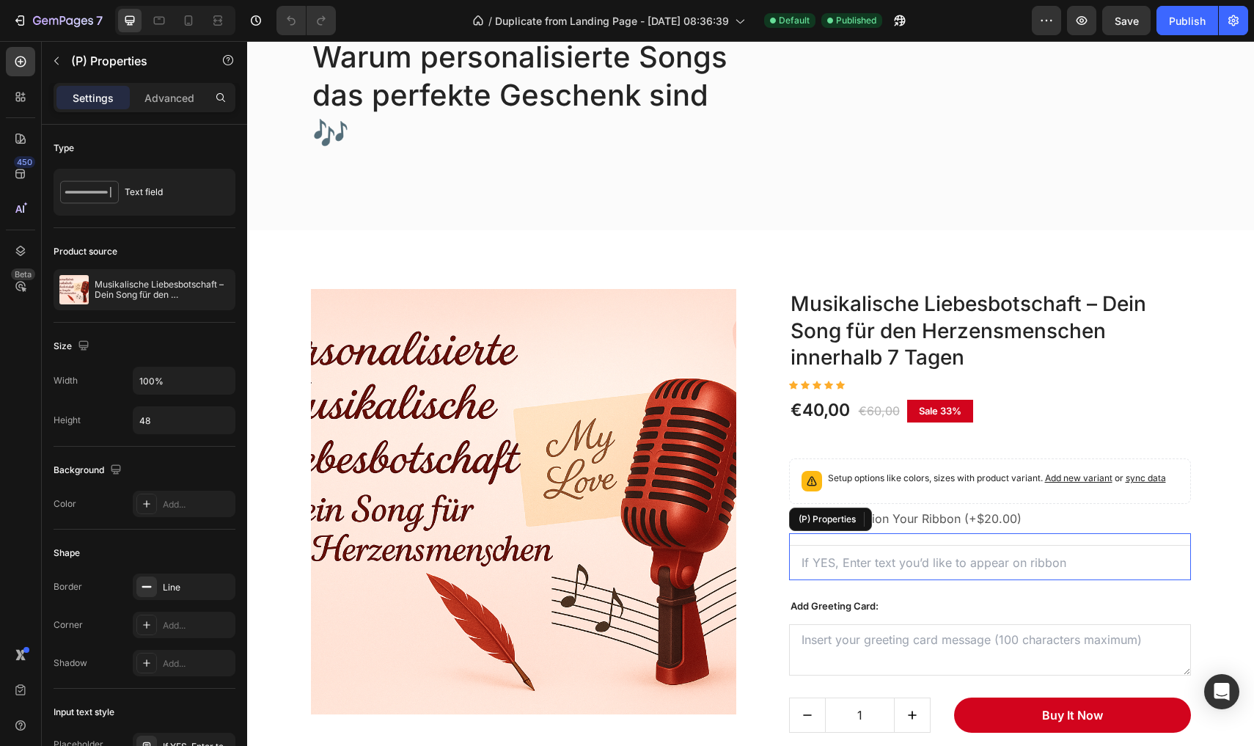
click at [853, 533] on div "(P) Properties" at bounding box center [990, 556] width 402 height 47
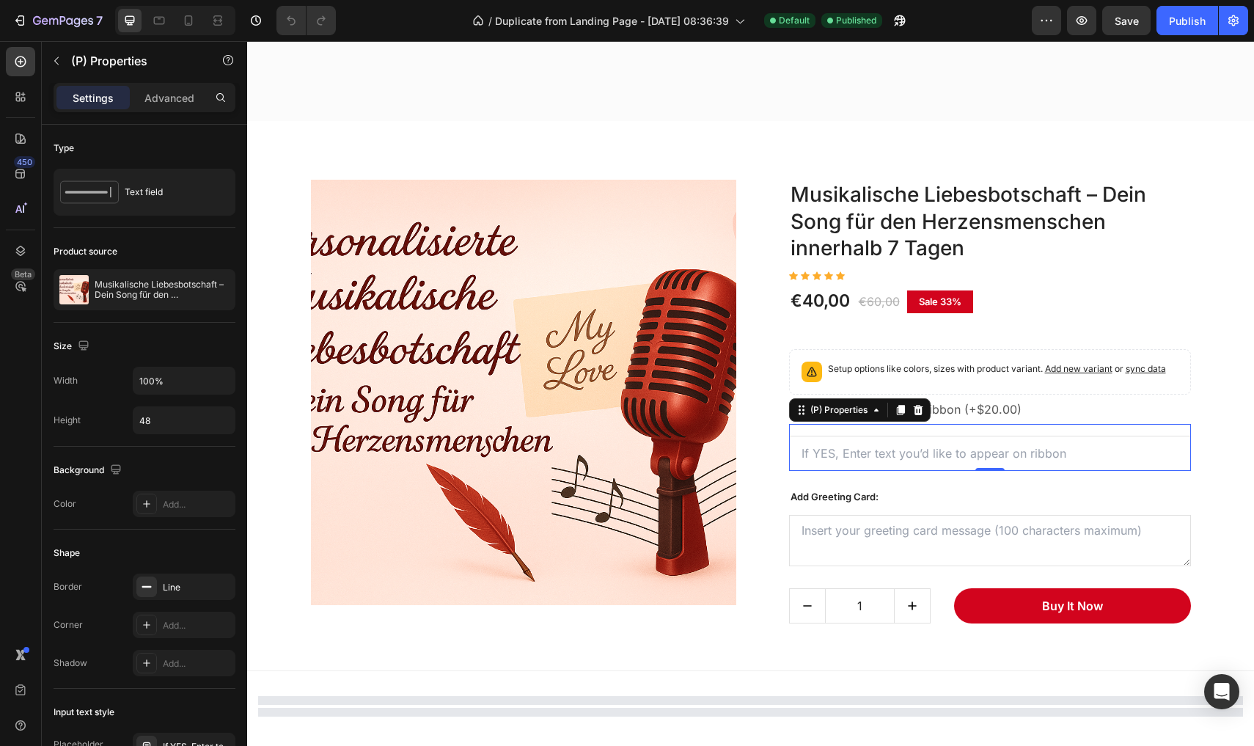
scroll to position [1006, 0]
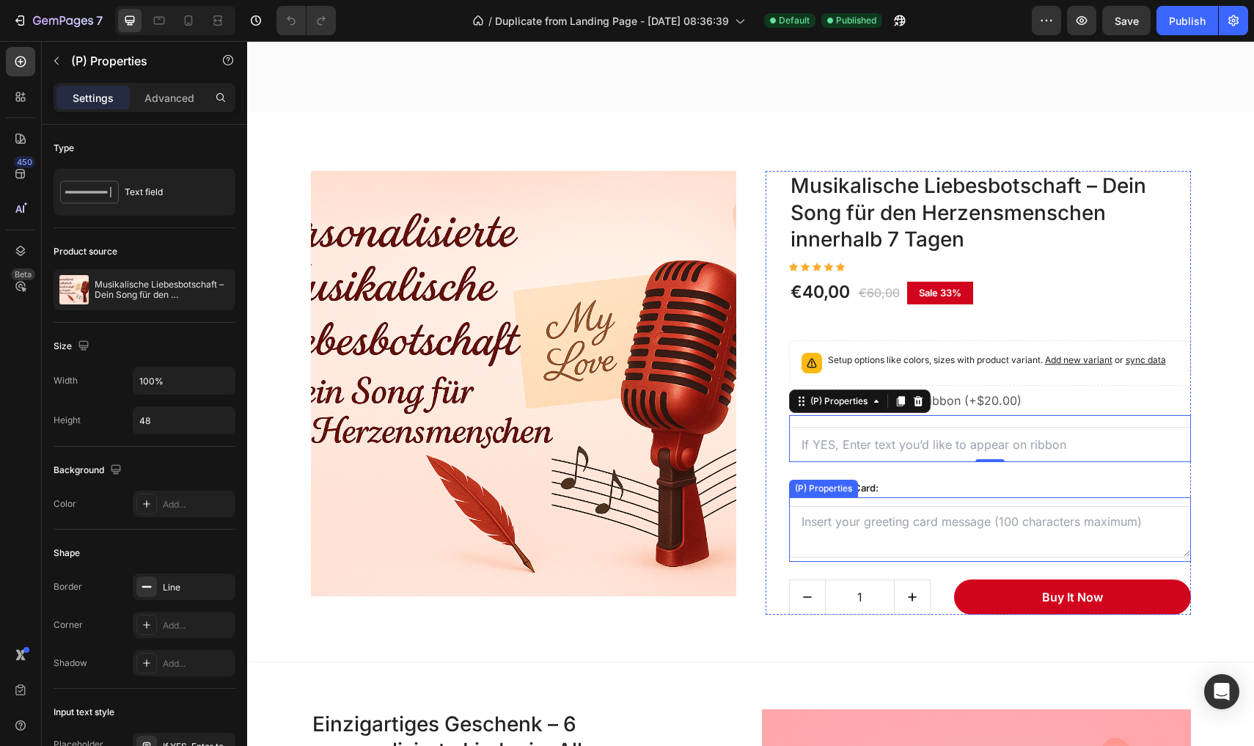
click at [935, 526] on Card at bounding box center [990, 531] width 402 height 51
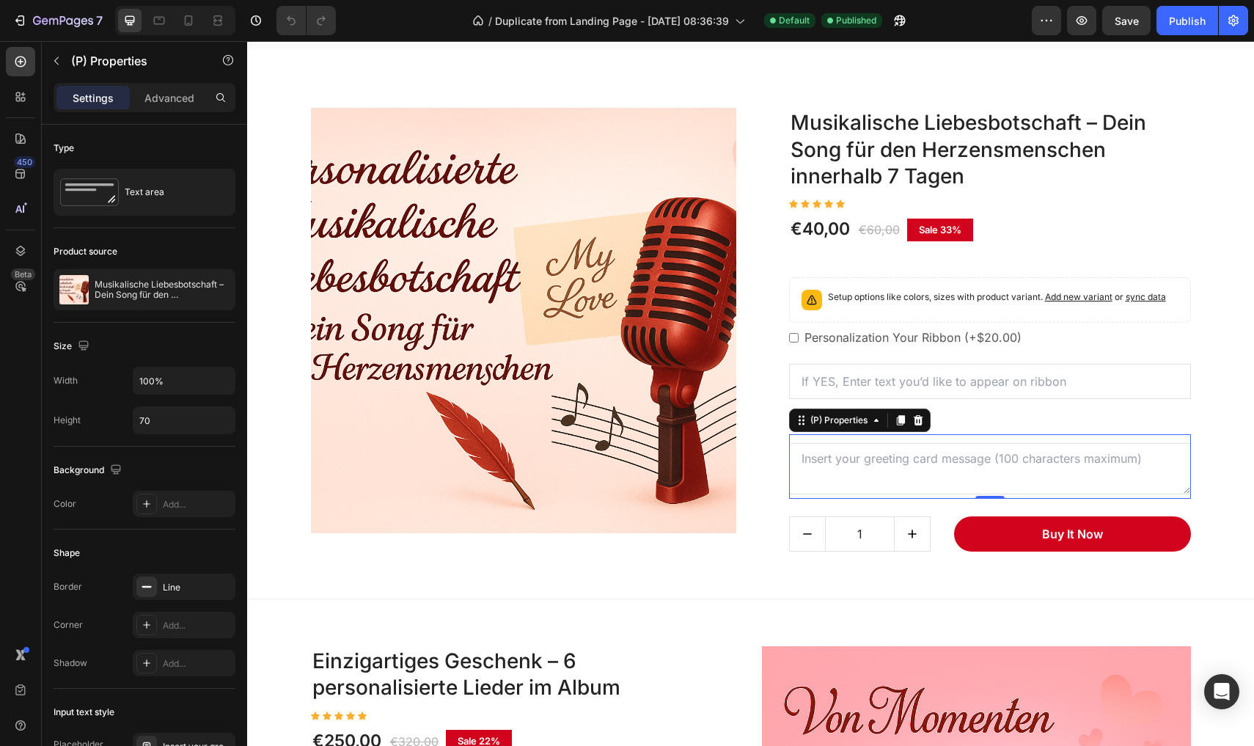
scroll to position [1093, 0]
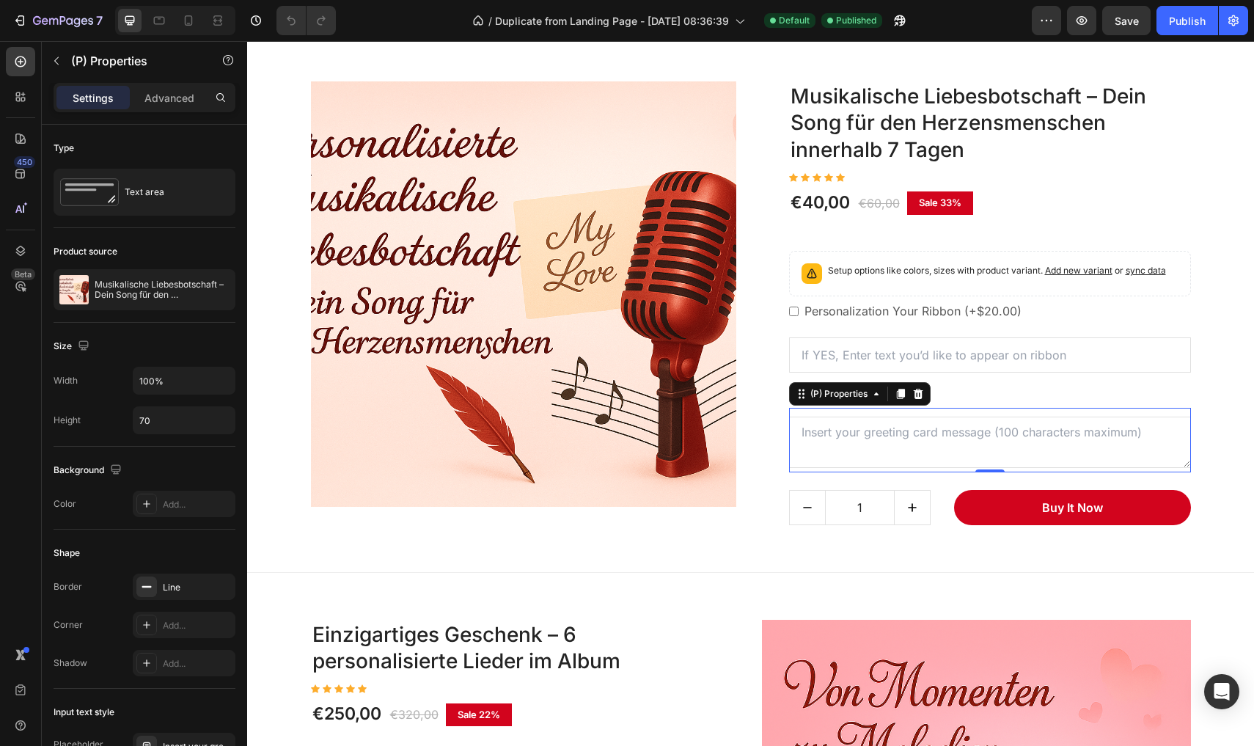
click at [919, 448] on Card at bounding box center [990, 442] width 402 height 51
click at [184, 183] on div "Text area" at bounding box center [169, 192] width 89 height 34
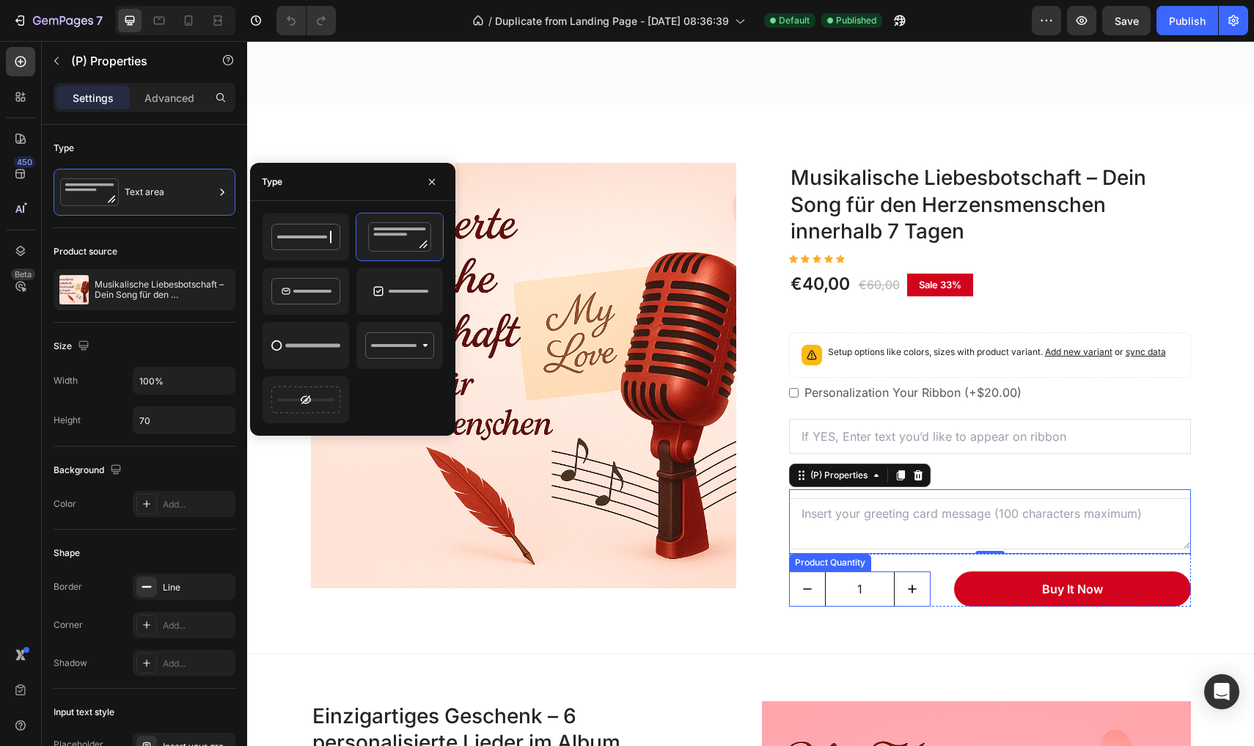
scroll to position [988, 0]
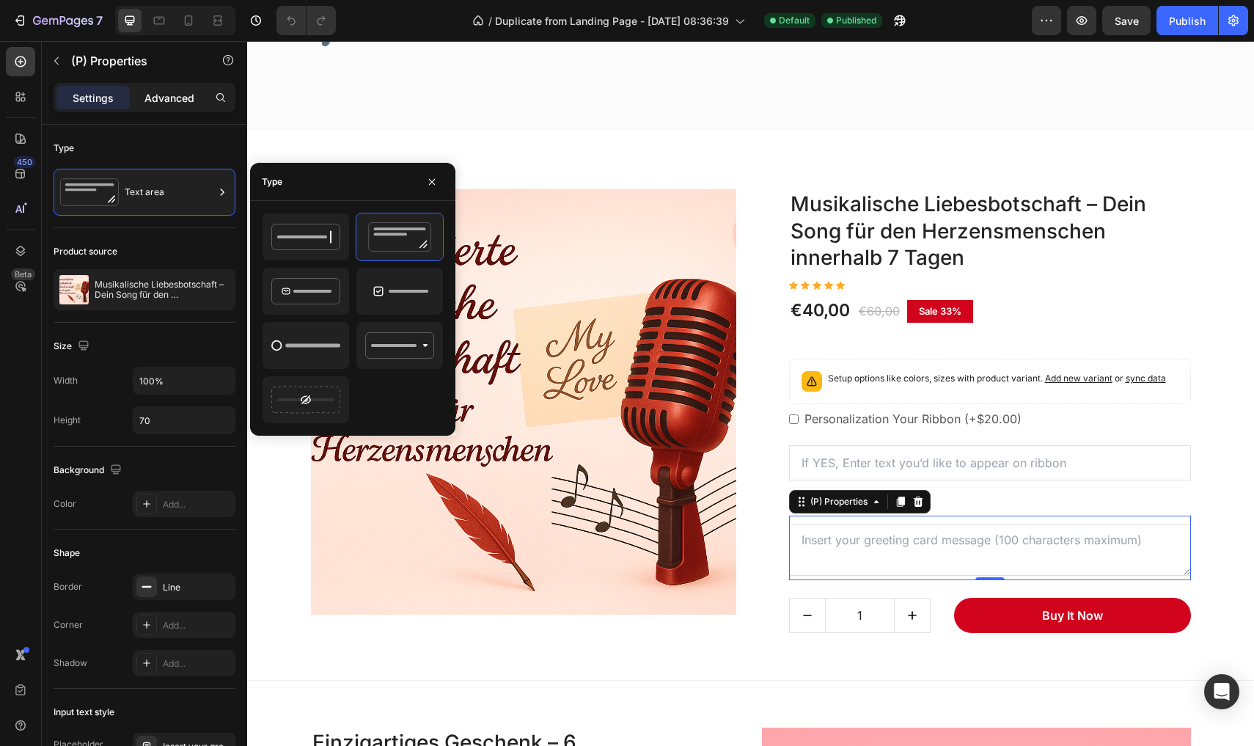
click at [187, 103] on p "Advanced" at bounding box center [169, 97] width 50 height 15
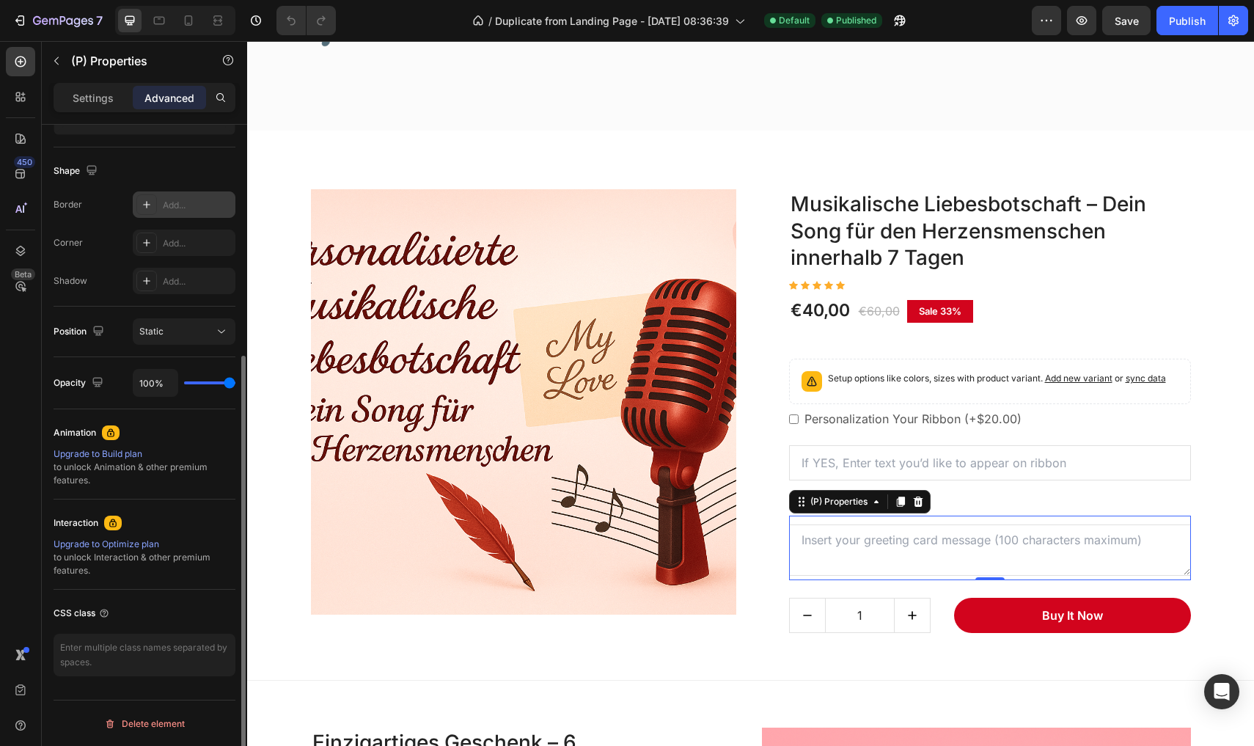
scroll to position [355, 0]
